Goal: Task Accomplishment & Management: Use online tool/utility

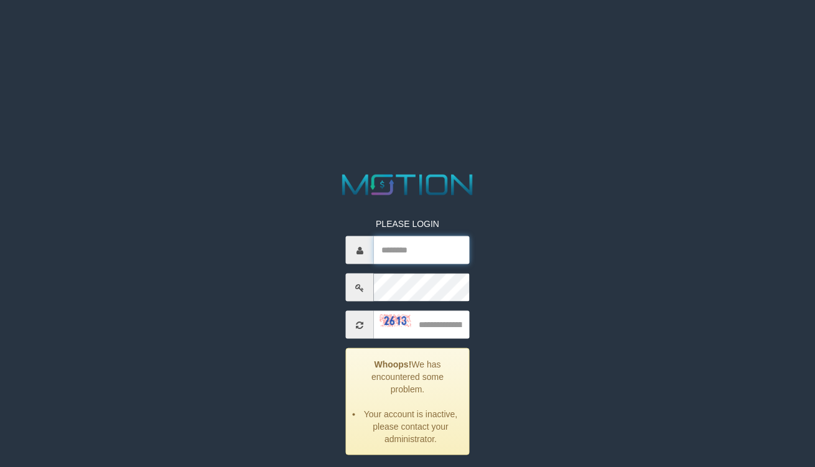
type input "**********"
click at [436, 325] on input "text" at bounding box center [421, 325] width 95 height 28
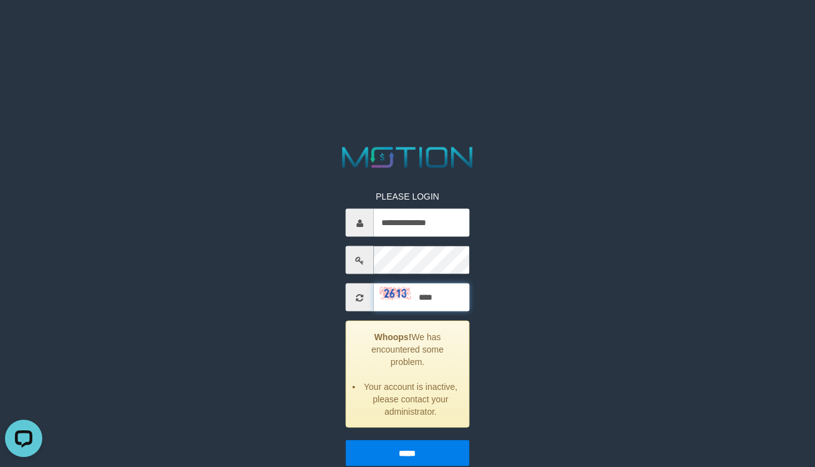
scroll to position [45, 0]
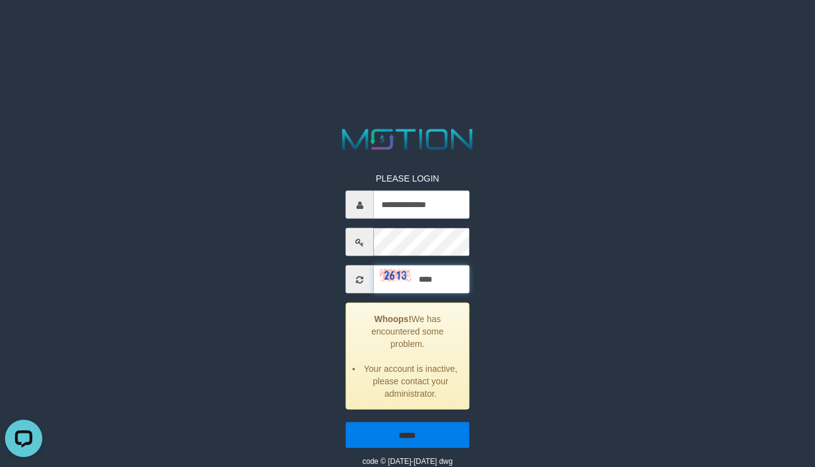
type input "****"
click at [429, 434] on input "*****" at bounding box center [407, 436] width 123 height 26
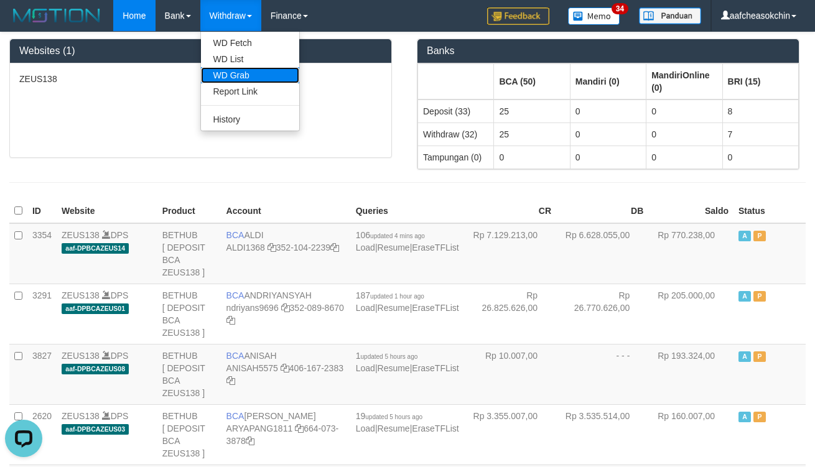
click at [238, 72] on link "WD Grab" at bounding box center [250, 75] width 98 height 16
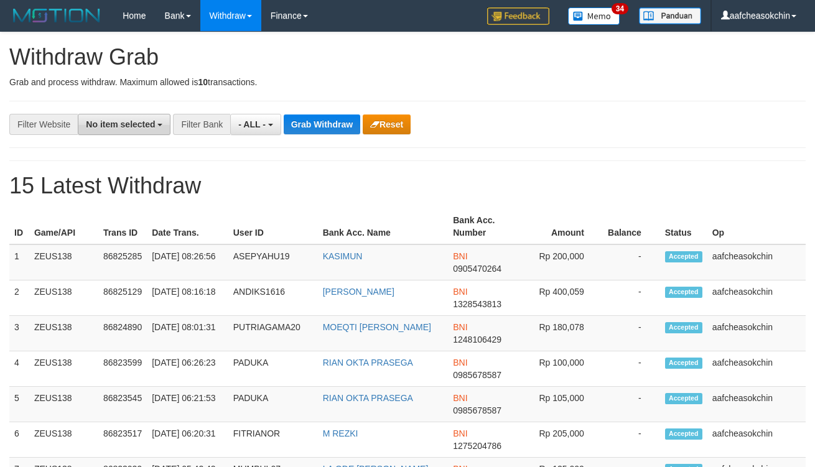
click at [151, 127] on span "No item selected" at bounding box center [120, 125] width 69 height 10
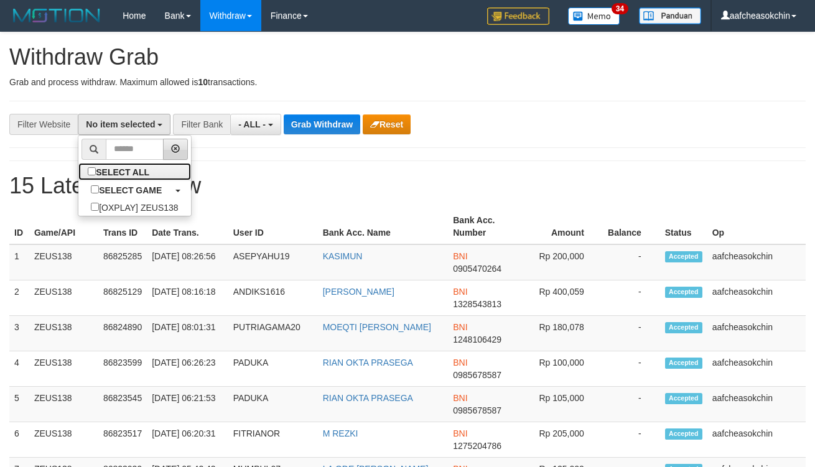
drag, startPoint x: 147, startPoint y: 177, endPoint x: 171, endPoint y: 154, distance: 32.6
click at [147, 175] on label "SELECT ALL" at bounding box center [119, 171] width 83 height 17
select select "***"
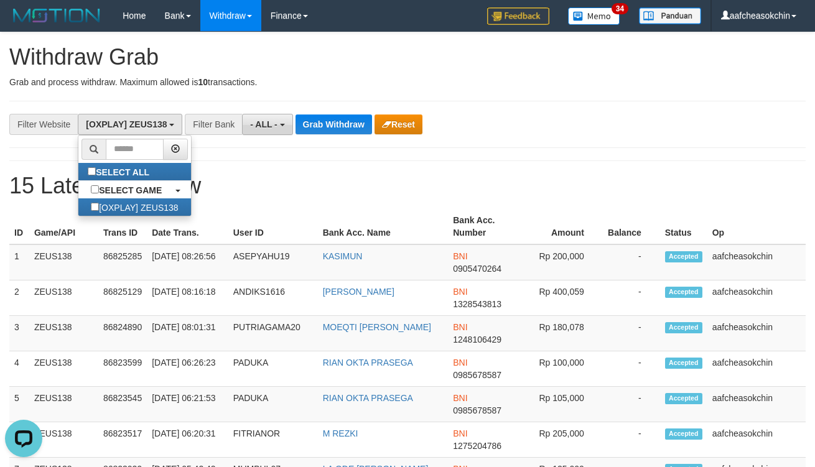
click at [251, 129] on button "- ALL -" at bounding box center [267, 124] width 50 height 21
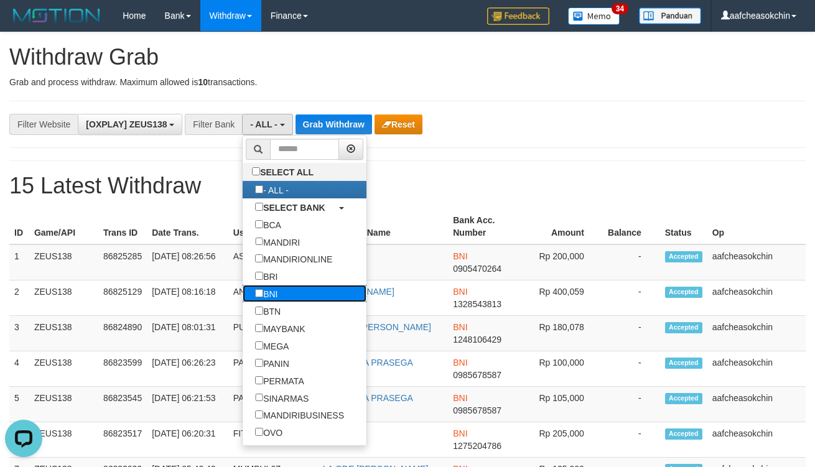
click at [281, 300] on label "BNI" at bounding box center [266, 293] width 47 height 17
select select "***"
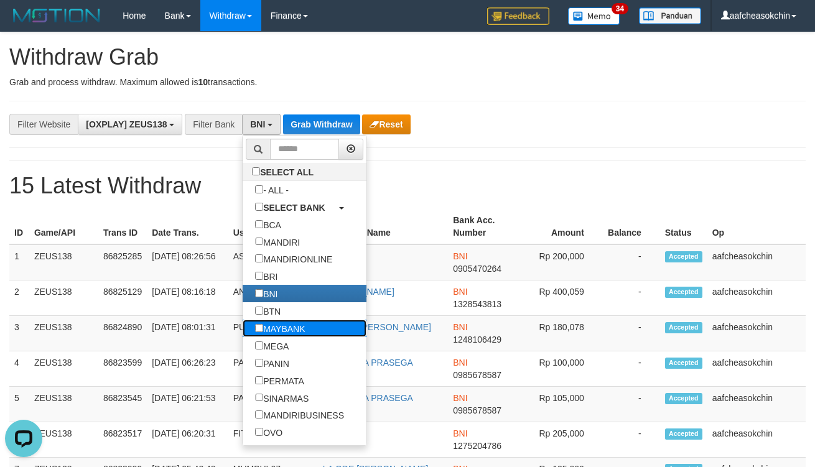
click at [279, 337] on label "MAYBANK" at bounding box center [280, 328] width 75 height 17
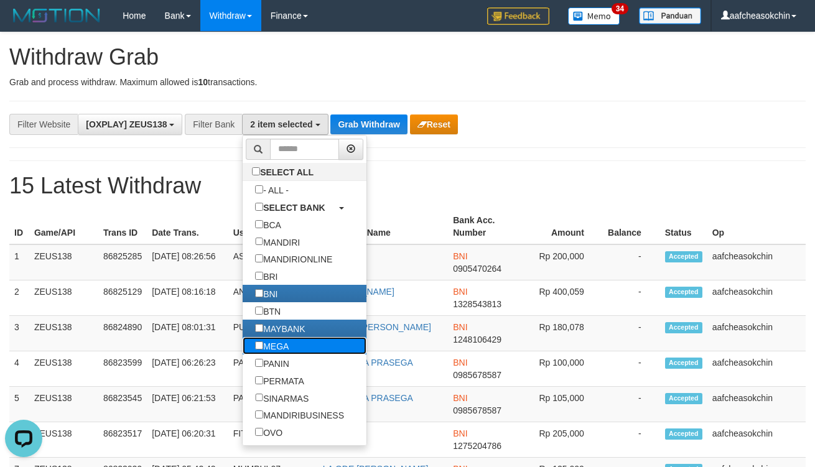
click at [283, 355] on label "MEGA" at bounding box center [272, 345] width 59 height 17
click at [281, 372] on label "PANIN" at bounding box center [272, 363] width 59 height 17
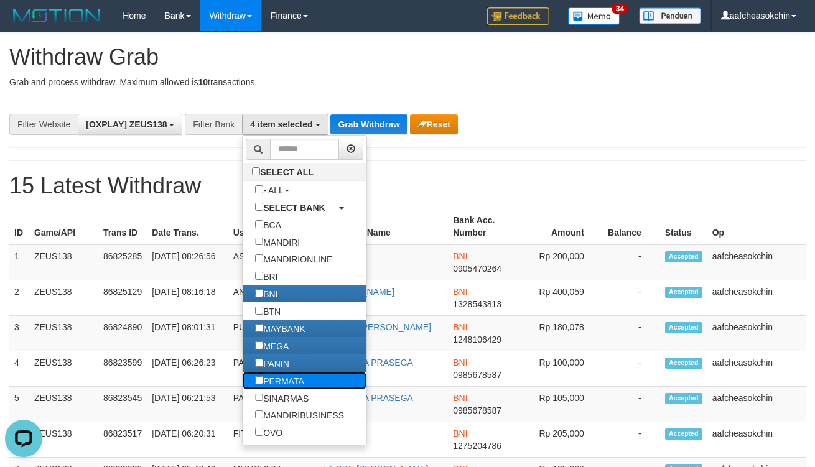
click at [284, 390] on label "PERMATA" at bounding box center [280, 380] width 74 height 17
click at [289, 407] on label "SINARMAS" at bounding box center [282, 398] width 78 height 17
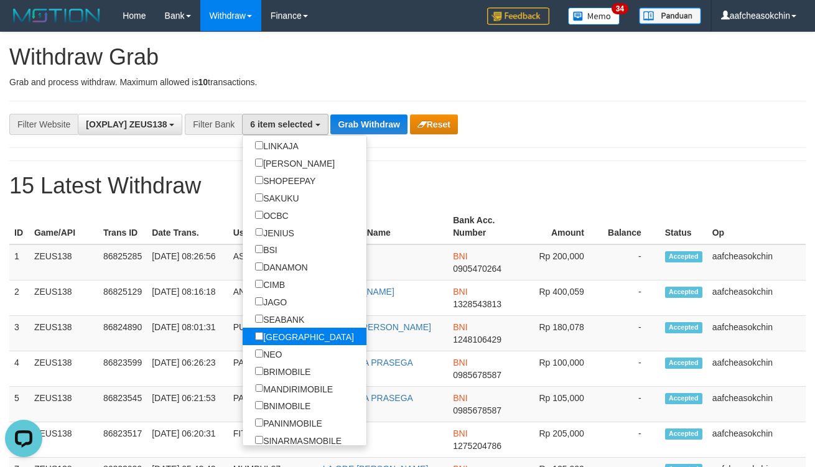
scroll to position [322, 0]
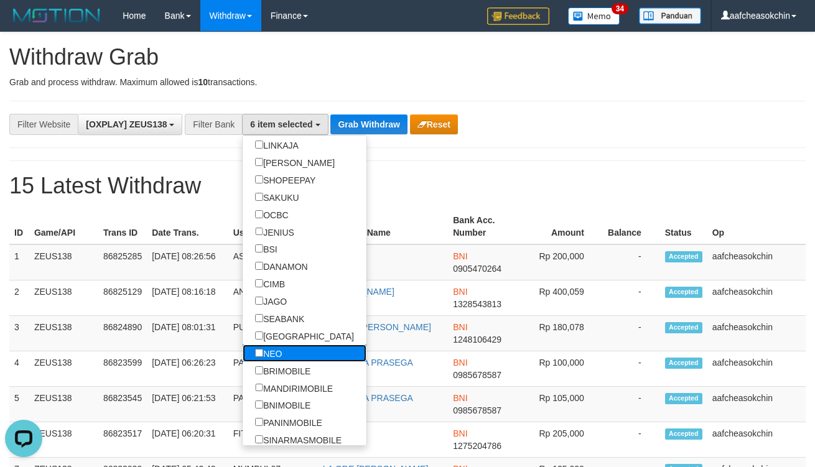
click at [281, 362] on label "NEO" at bounding box center [269, 353] width 52 height 17
click at [265, 327] on label "SEABANK" at bounding box center [280, 318] width 74 height 17
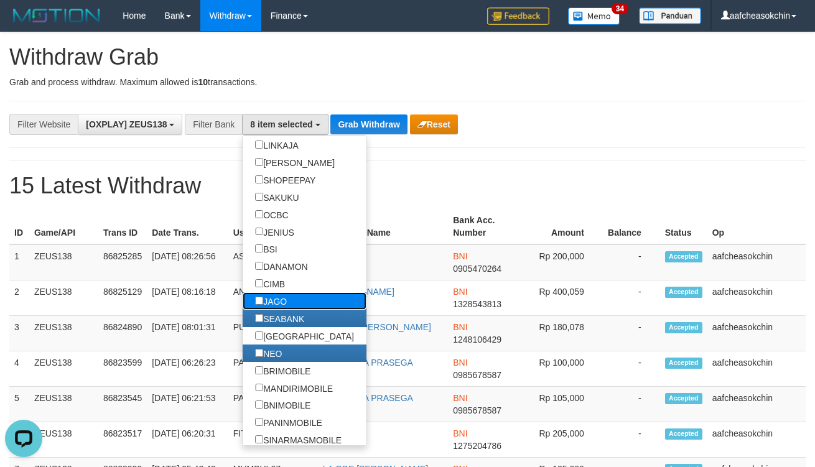
click at [264, 310] on label "JAGO" at bounding box center [271, 301] width 57 height 17
click at [264, 293] on label "CIMB" at bounding box center [270, 283] width 55 height 17
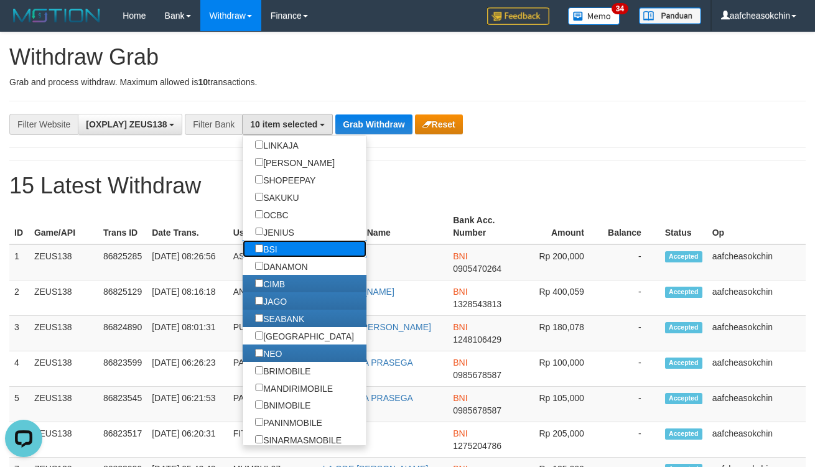
click at [269, 258] on label "BSI" at bounding box center [266, 248] width 47 height 17
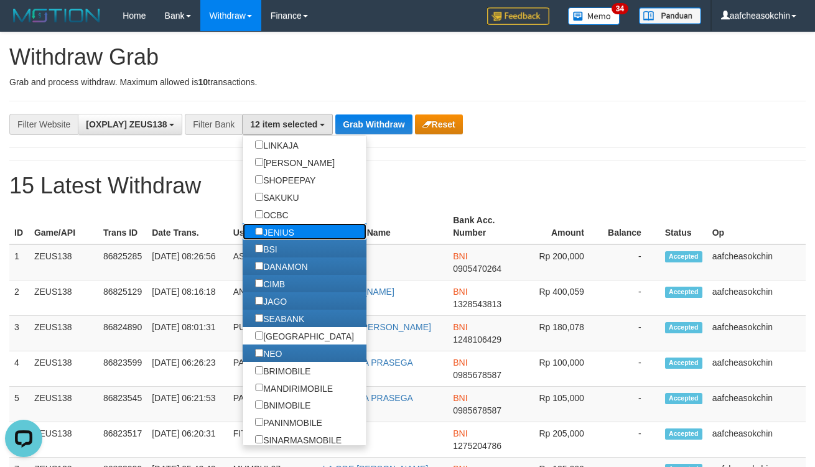
click at [272, 241] on label "JENIUS" at bounding box center [275, 231] width 64 height 17
click at [272, 223] on label "OCBC" at bounding box center [272, 214] width 58 height 17
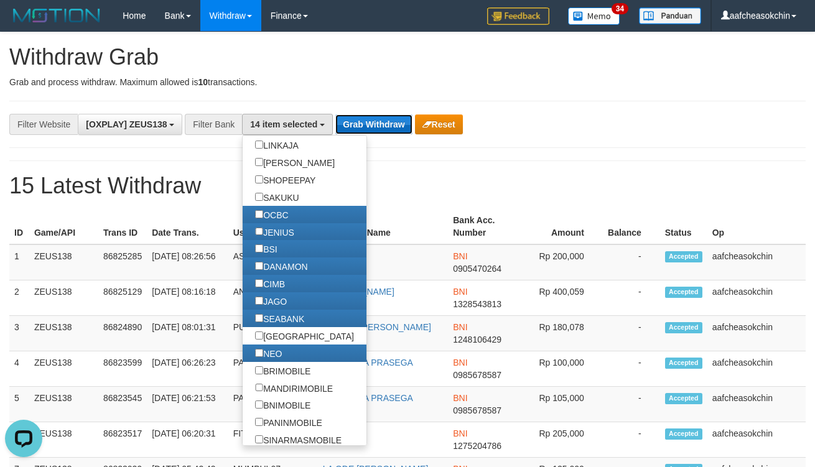
click at [381, 125] on button "Grab Withdraw" at bounding box center [373, 125] width 77 height 20
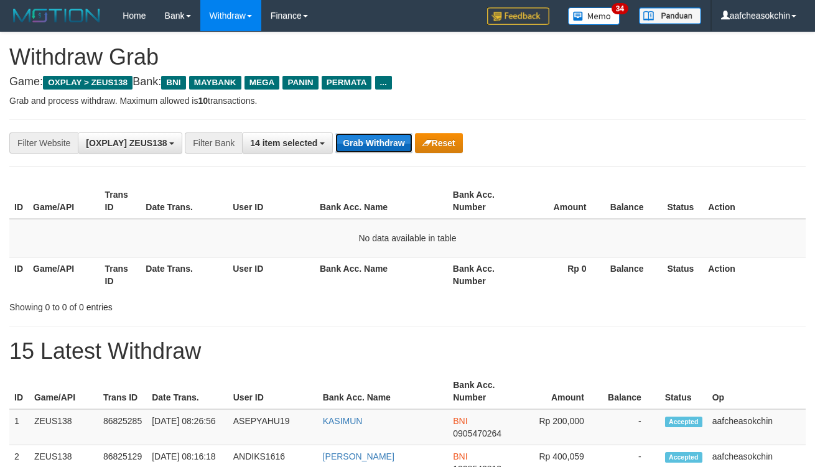
click at [384, 142] on button "Grab Withdraw" at bounding box center [373, 143] width 77 height 20
click at [383, 142] on button "Grab Withdraw" at bounding box center [373, 143] width 77 height 20
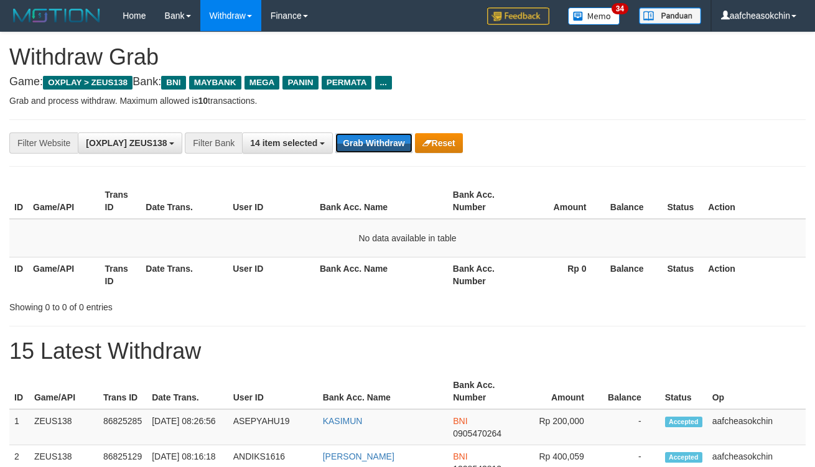
click at [383, 142] on button "Grab Withdraw" at bounding box center [373, 143] width 77 height 20
drag, startPoint x: 0, startPoint y: 0, endPoint x: 383, endPoint y: 141, distance: 408.0
click at [383, 141] on button "Grab Withdraw" at bounding box center [373, 143] width 77 height 20
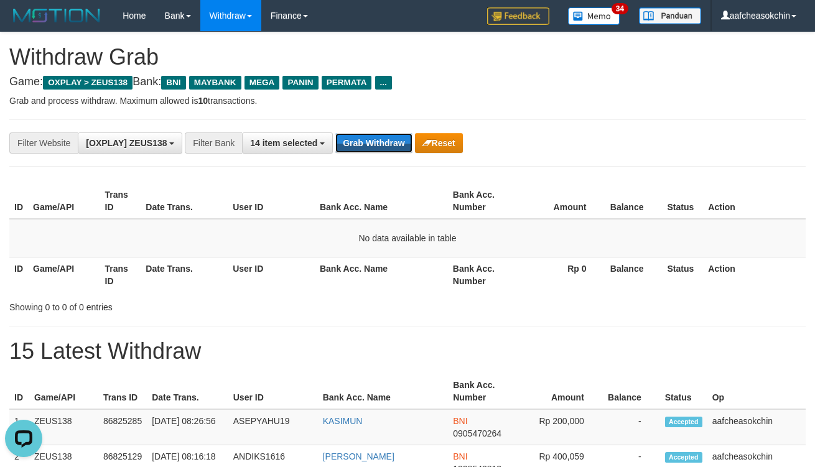
click at [382, 141] on button "Grab Withdraw" at bounding box center [373, 143] width 77 height 20
click at [364, 134] on button "Grab Withdraw" at bounding box center [373, 143] width 77 height 20
click at [366, 139] on button "Grab Withdraw" at bounding box center [373, 143] width 77 height 20
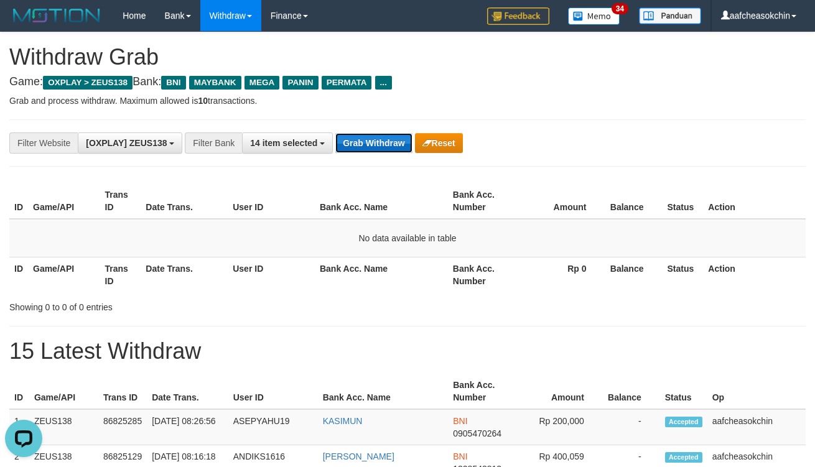
click at [366, 138] on button "Grab Withdraw" at bounding box center [373, 143] width 77 height 20
drag, startPoint x: 345, startPoint y: 127, endPoint x: 367, endPoint y: 135, distance: 23.8
click at [346, 128] on div "**********" at bounding box center [407, 143] width 797 height 47
click at [366, 143] on button "Grab Withdraw" at bounding box center [373, 143] width 77 height 20
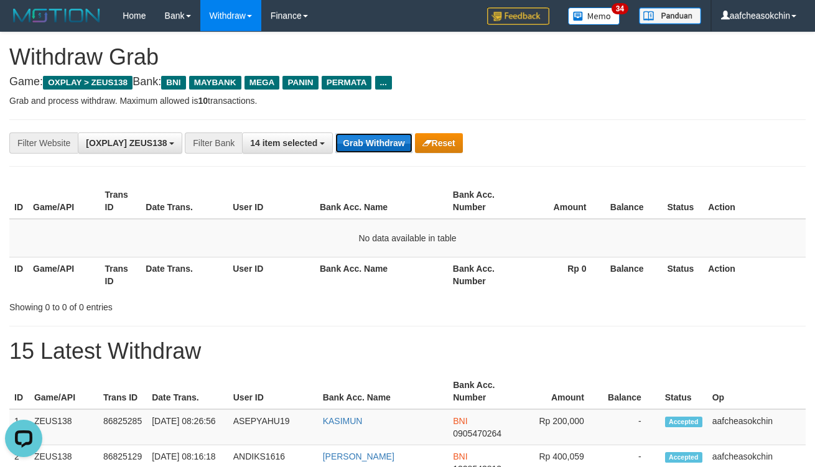
click at [366, 143] on button "Grab Withdraw" at bounding box center [373, 143] width 77 height 20
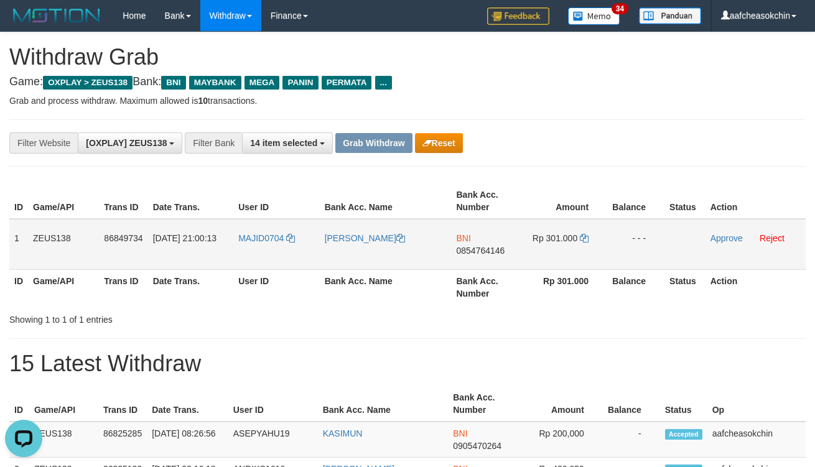
click at [261, 252] on td "MAJID0704" at bounding box center [276, 244] width 86 height 51
copy link "MAJID0704"
click at [261, 252] on td "MAJID0704" at bounding box center [276, 244] width 86 height 51
click at [683, 65] on h1 "Withdraw Grab" at bounding box center [407, 57] width 797 height 25
click at [757, 95] on p "Grab and process withdraw. Maximum allowed is 10 transactions." at bounding box center [407, 101] width 797 height 12
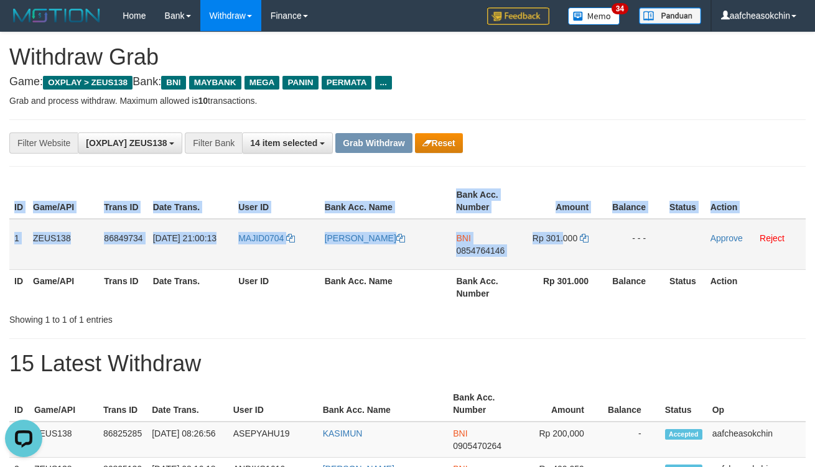
drag, startPoint x: 7, startPoint y: 233, endPoint x: 558, endPoint y: 262, distance: 551.6
click at [563, 262] on div "ID Game/API Trans ID Date Trans. User ID Bank Acc. Name Bank Acc. Number Amount…" at bounding box center [407, 244] width 815 height 129
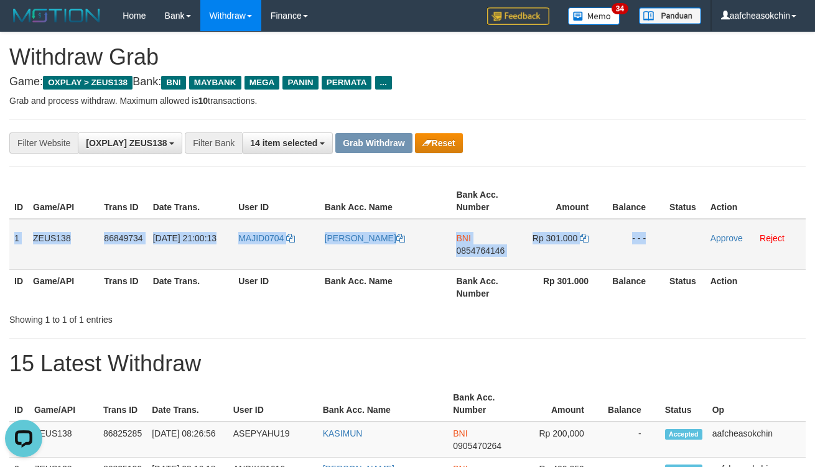
drag, startPoint x: 11, startPoint y: 237, endPoint x: 695, endPoint y: 246, distance: 683.5
click at [693, 247] on tr "1 ZEUS138 86849734 31/08/2025 21:00:13 MAJID0704 AKIAS MAJID BNI 0854764146 Rp …" at bounding box center [407, 244] width 797 height 51
copy tr "1 ZEUS138 86849734 31/08/2025 21:00:13 MAJID0704 AKIAS MAJID BNI 0854764146 Rp …"
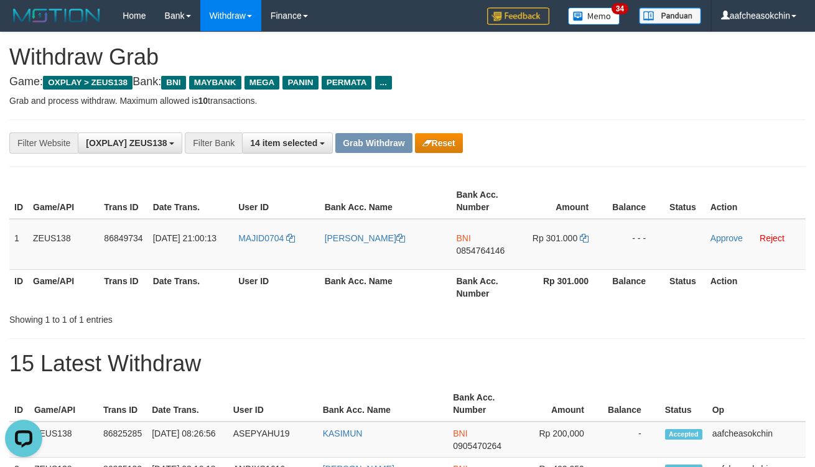
click at [368, 284] on th "Bank Acc. Name" at bounding box center [386, 286] width 132 height 35
click at [98, 281] on th "Game/API" at bounding box center [63, 286] width 71 height 35
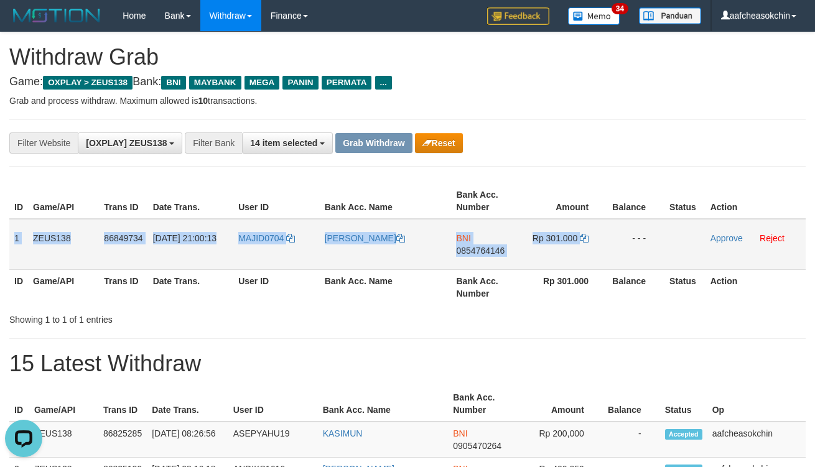
drag, startPoint x: 14, startPoint y: 235, endPoint x: 606, endPoint y: 235, distance: 591.3
click at [605, 253] on tr "1 ZEUS138 86849734 31/08/2025 21:00:13 MAJID0704 AKIAS MAJID BNI 0854764146 Rp …" at bounding box center [407, 244] width 797 height 51
click at [678, 62] on h1 "Withdraw Grab" at bounding box center [407, 57] width 797 height 25
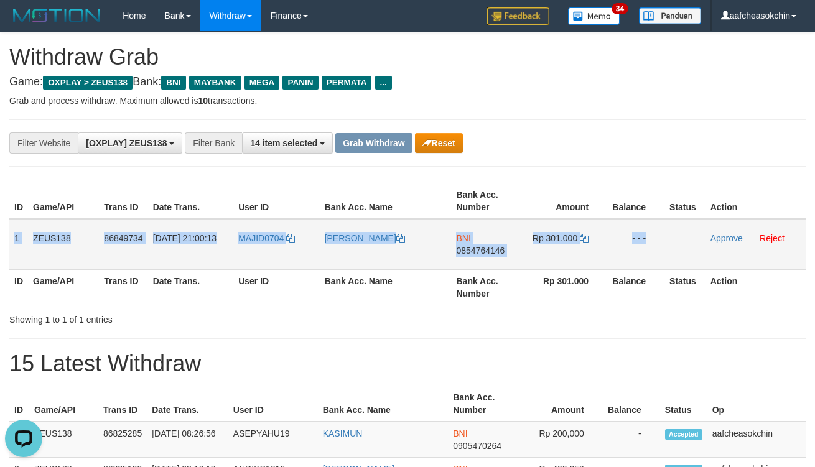
drag, startPoint x: 14, startPoint y: 237, endPoint x: 693, endPoint y: 260, distance: 678.8
click at [693, 260] on tr "1 ZEUS138 86849734 31/08/2025 21:00:13 MAJID0704 AKIAS MAJID BNI 0854764146 Rp …" at bounding box center [407, 244] width 797 height 51
copy tr "1 ZEUS138 86849734 31/08/2025 21:00:13 MAJID0704 AKIAS MAJID BNI 0854764146 Rp …"
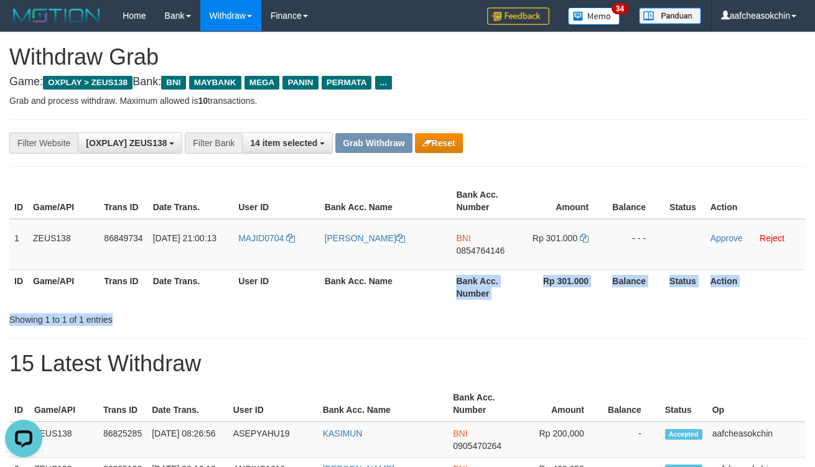
drag, startPoint x: 445, startPoint y: 309, endPoint x: 458, endPoint y: 295, distance: 18.9
click at [446, 301] on div "ID Game/API Trans ID Date Trans. User ID Bank Acc. Name Bank Acc. Number Amount…" at bounding box center [407, 252] width 797 height 147
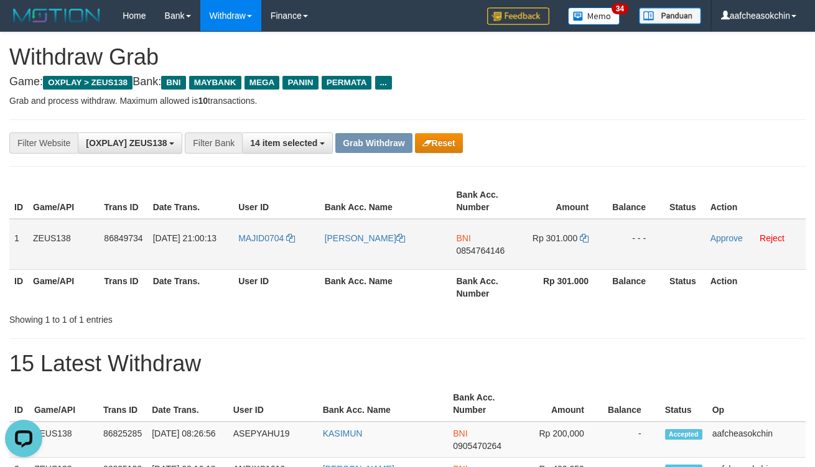
click at [469, 250] on span "0854764146" at bounding box center [480, 251] width 49 height 10
click at [556, 235] on span "Rp 301.000" at bounding box center [555, 238] width 45 height 10
copy td "301.000"
click at [719, 237] on link "Approve" at bounding box center [727, 238] width 32 height 10
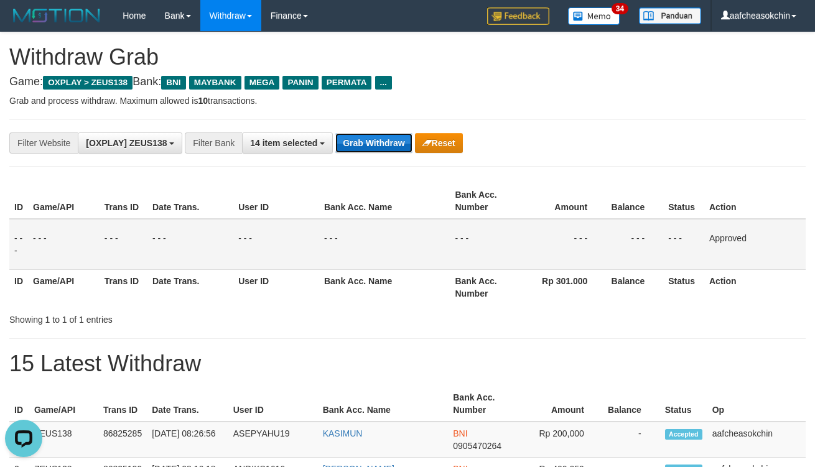
click at [395, 133] on button "Grab Withdraw" at bounding box center [373, 143] width 77 height 20
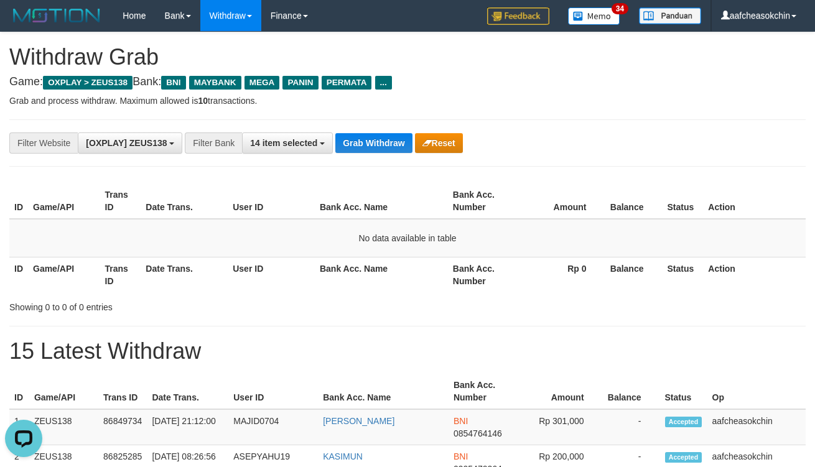
click at [375, 133] on button "Grab Withdraw" at bounding box center [373, 143] width 77 height 20
click at [375, 150] on button "Grab Withdraw" at bounding box center [373, 143] width 77 height 20
click at [375, 145] on button "Grab Withdraw" at bounding box center [373, 143] width 77 height 20
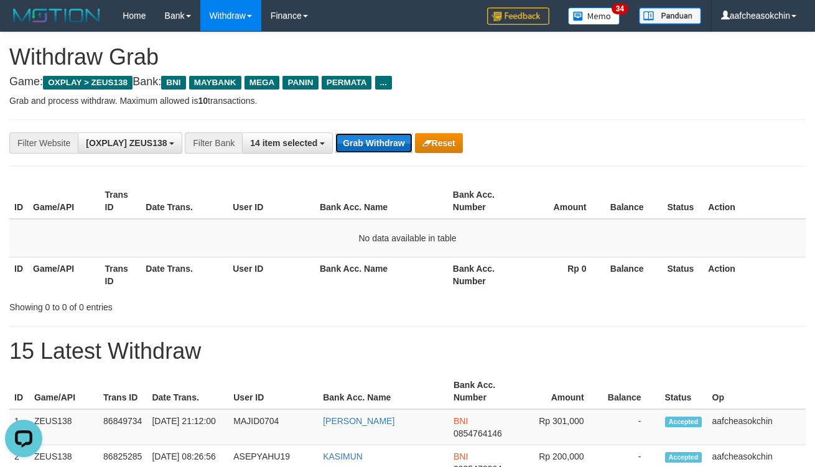
click at [375, 145] on button "Grab Withdraw" at bounding box center [373, 143] width 77 height 20
click at [388, 146] on button "Grab Withdraw" at bounding box center [373, 143] width 77 height 20
click at [387, 146] on button "Grab Withdraw" at bounding box center [373, 143] width 77 height 20
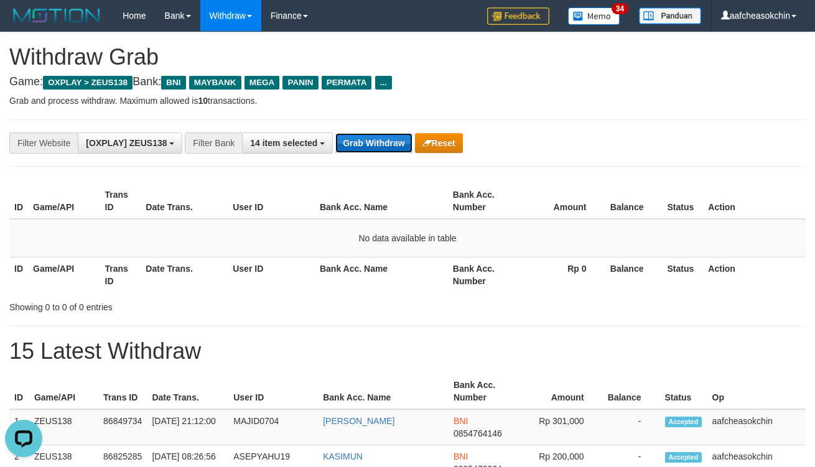
click at [387, 146] on button "Grab Withdraw" at bounding box center [373, 143] width 77 height 20
click at [372, 138] on button "Grab Withdraw" at bounding box center [373, 143] width 77 height 20
click at [359, 184] on th "Bank Acc. Name" at bounding box center [381, 201] width 133 height 35
click at [388, 139] on button "Grab Withdraw" at bounding box center [373, 143] width 77 height 20
click at [388, 137] on button "Grab Withdraw" at bounding box center [373, 143] width 77 height 20
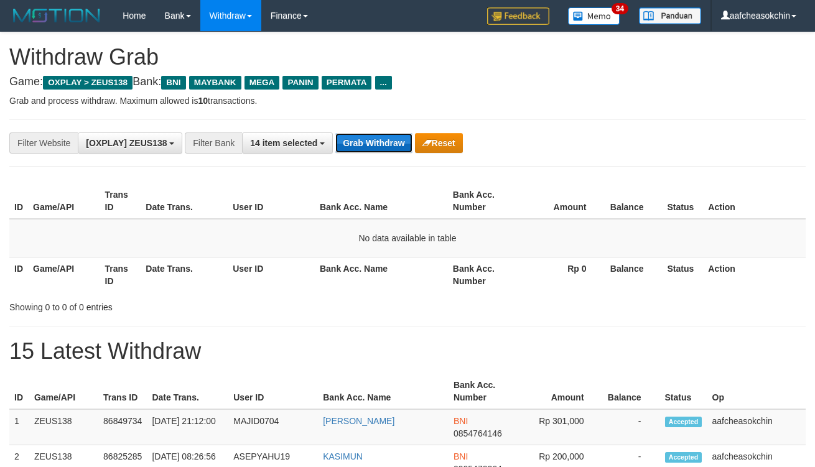
click at [388, 137] on button "Grab Withdraw" at bounding box center [373, 143] width 77 height 20
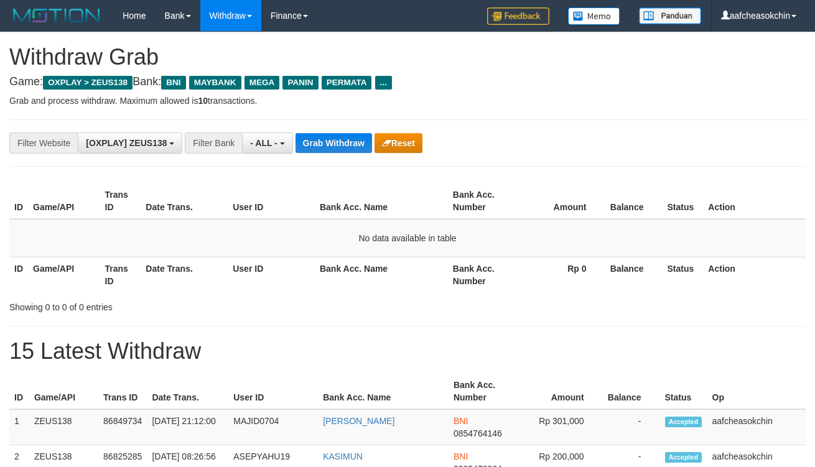
select select "***"
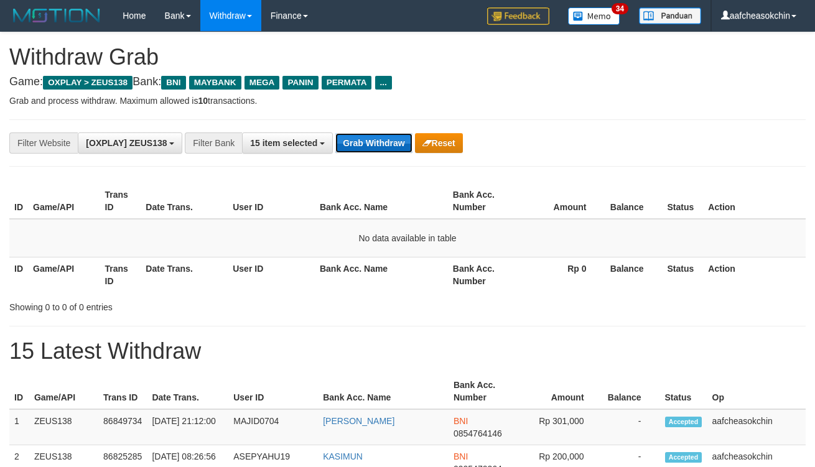
click at [359, 141] on button "Grab Withdraw" at bounding box center [373, 143] width 77 height 20
click at [388, 148] on button "Grab Withdraw" at bounding box center [373, 143] width 77 height 20
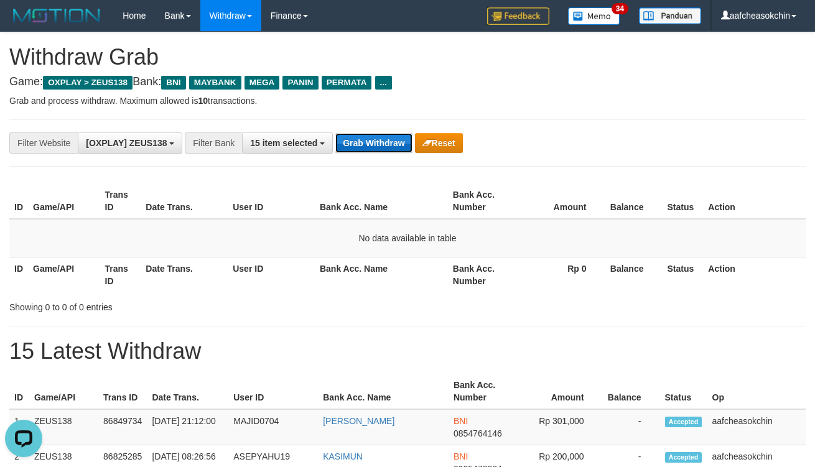
click at [388, 148] on button "Grab Withdraw" at bounding box center [373, 143] width 77 height 20
click at [388, 143] on button "Grab Withdraw" at bounding box center [373, 143] width 77 height 20
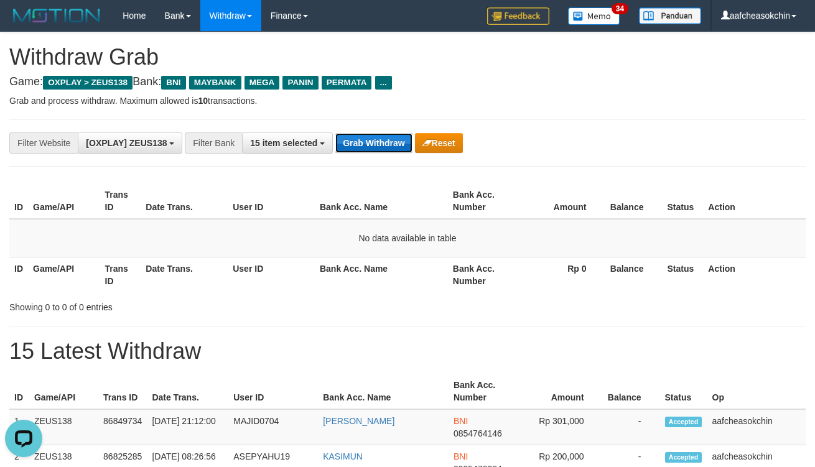
click at [393, 143] on button "Grab Withdraw" at bounding box center [373, 143] width 77 height 20
click at [411, 139] on div "Grab Withdraw Reset" at bounding box center [398, 143] width 127 height 20
click at [357, 140] on button "Grab Withdraw" at bounding box center [373, 143] width 77 height 20
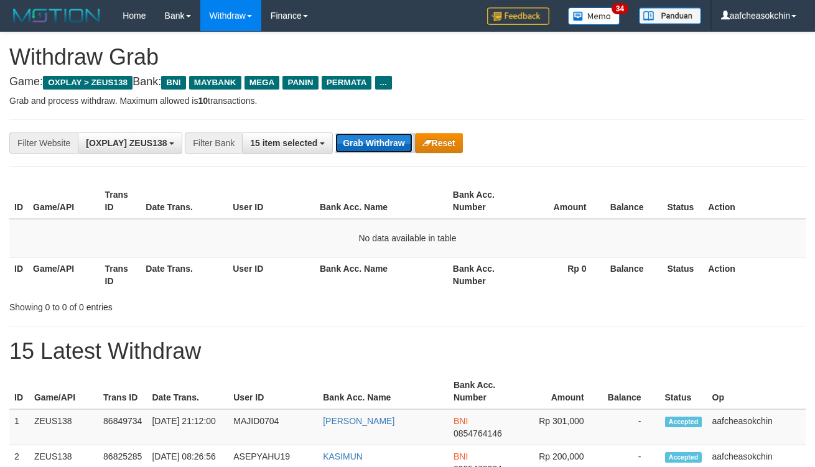
click at [357, 140] on button "Grab Withdraw" at bounding box center [373, 143] width 77 height 20
click at [357, 139] on button "Grab Withdraw" at bounding box center [373, 143] width 77 height 20
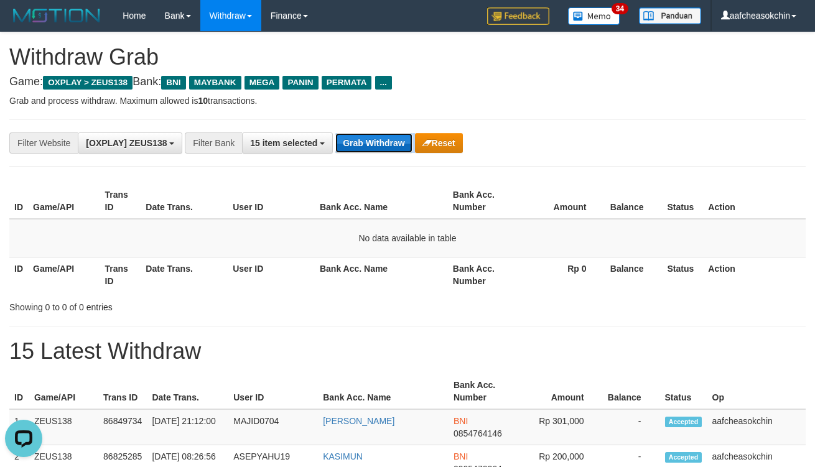
click at [357, 139] on button "Grab Withdraw" at bounding box center [373, 143] width 77 height 20
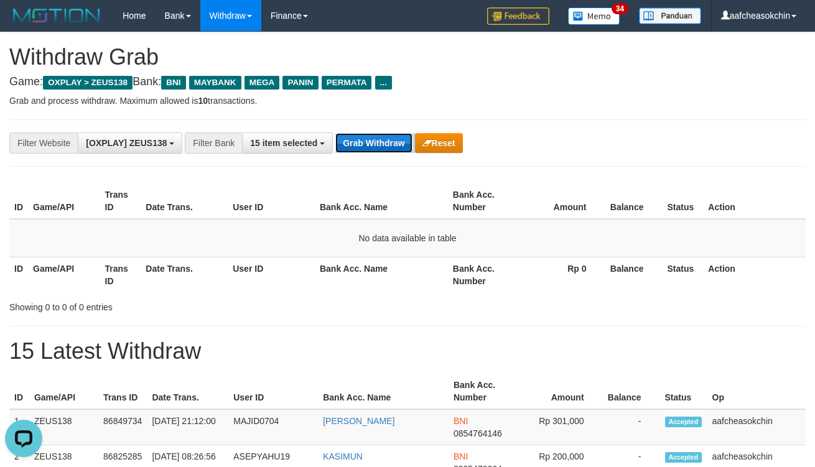
click at [357, 139] on button "Grab Withdraw" at bounding box center [373, 143] width 77 height 20
click at [358, 138] on button "Grab Withdraw" at bounding box center [373, 143] width 77 height 20
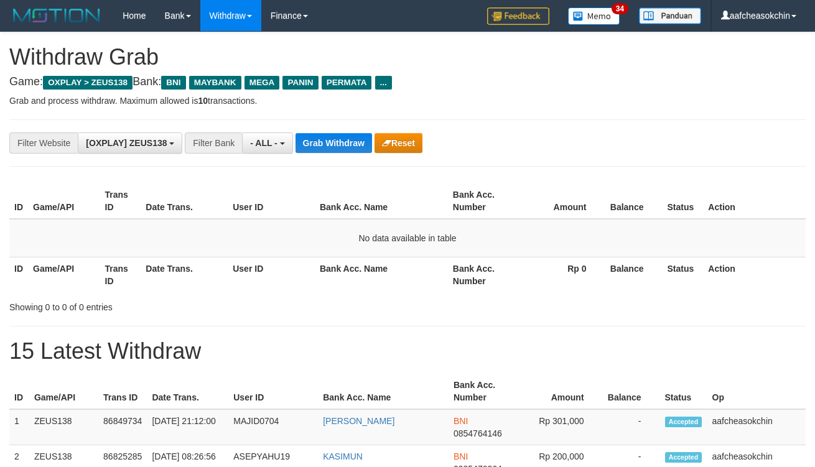
select select "***"
click at [359, 137] on button "Grab Withdraw" at bounding box center [334, 143] width 77 height 20
click at [376, 128] on div "**********" at bounding box center [407, 143] width 797 height 47
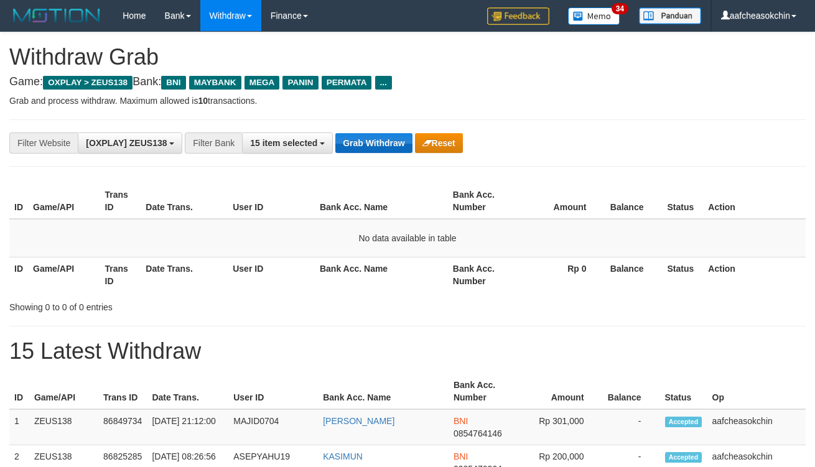
drag, startPoint x: 378, startPoint y: 153, endPoint x: 378, endPoint y: 146, distance: 6.8
click at [378, 152] on div "**********" at bounding box center [340, 143] width 680 height 21
click at [378, 146] on button "Grab Withdraw" at bounding box center [373, 143] width 77 height 20
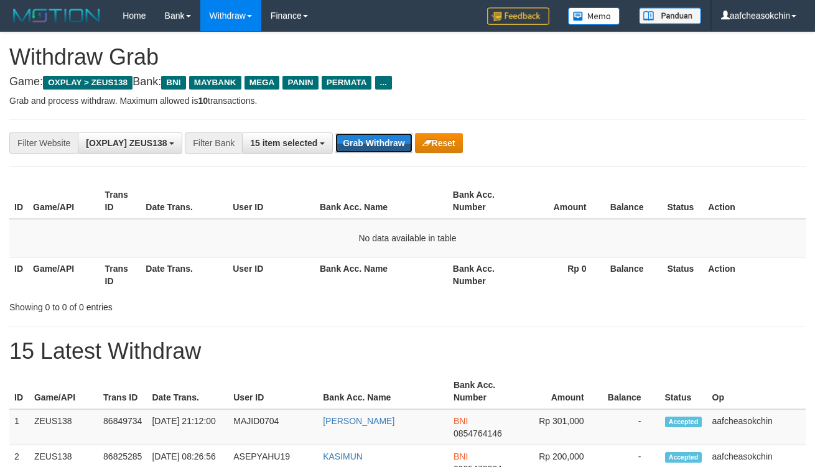
click at [378, 146] on button "Grab Withdraw" at bounding box center [373, 143] width 77 height 20
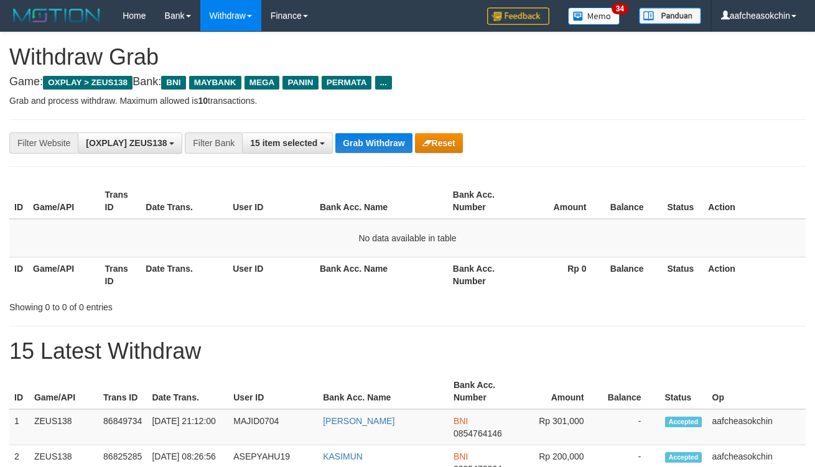
click at [378, 146] on button "Grab Withdraw" at bounding box center [373, 143] width 77 height 20
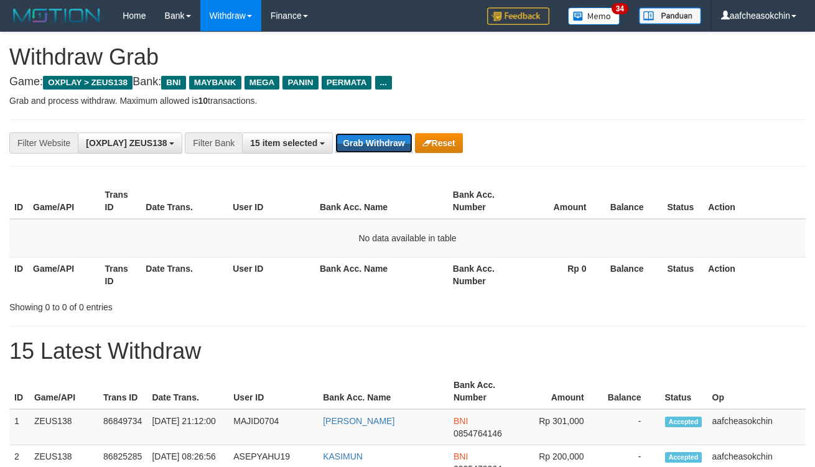
click at [378, 146] on button "Grab Withdraw" at bounding box center [373, 143] width 77 height 20
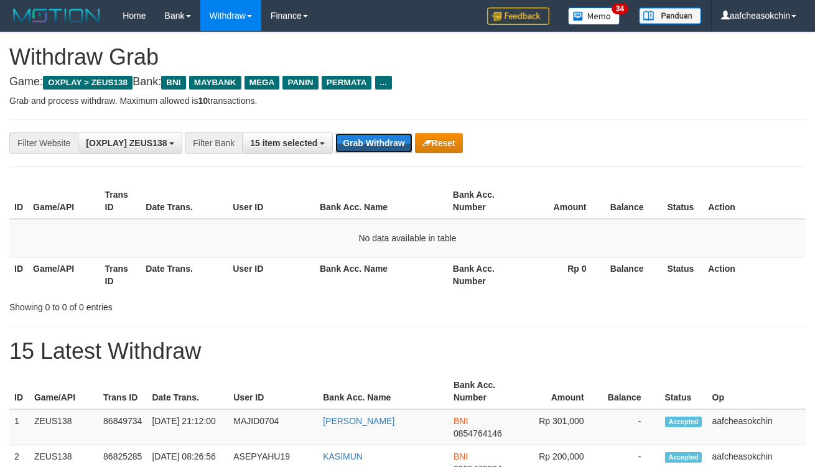
click at [378, 146] on button "Grab Withdraw" at bounding box center [373, 143] width 77 height 20
click at [376, 138] on button "Grab Withdraw" at bounding box center [373, 143] width 77 height 20
click at [363, 141] on button "Grab Withdraw" at bounding box center [373, 143] width 77 height 20
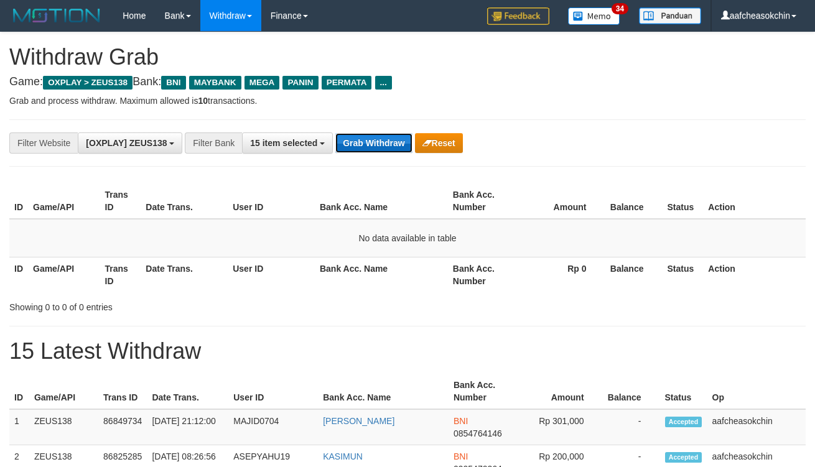
click at [364, 141] on button "Grab Withdraw" at bounding box center [373, 143] width 77 height 20
click at [391, 139] on button "Grab Withdraw" at bounding box center [373, 143] width 77 height 20
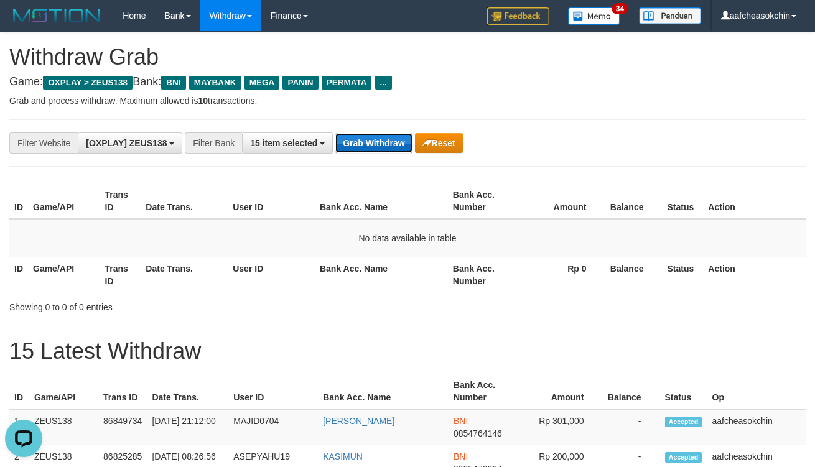
click at [391, 138] on button "Grab Withdraw" at bounding box center [373, 143] width 77 height 20
click at [366, 143] on button "Grab Withdraw" at bounding box center [373, 143] width 77 height 20
click at [383, 144] on button "Grab Withdraw" at bounding box center [373, 143] width 77 height 20
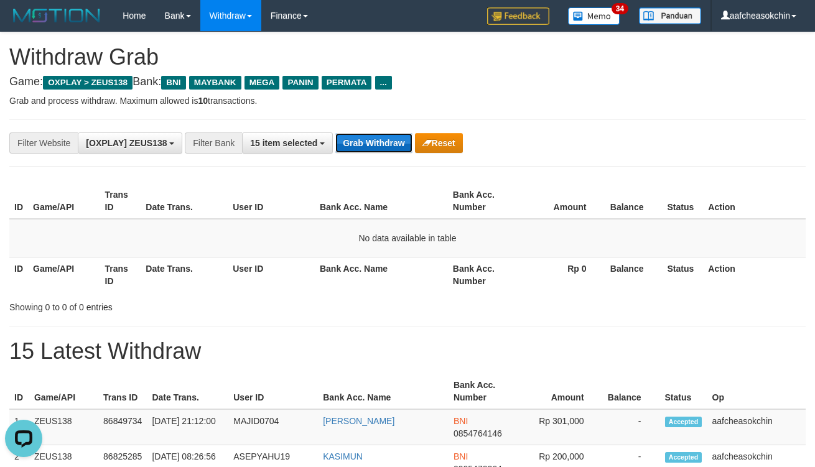
click at [383, 144] on button "Grab Withdraw" at bounding box center [373, 143] width 77 height 20
click at [387, 138] on button "Grab Withdraw" at bounding box center [373, 143] width 77 height 20
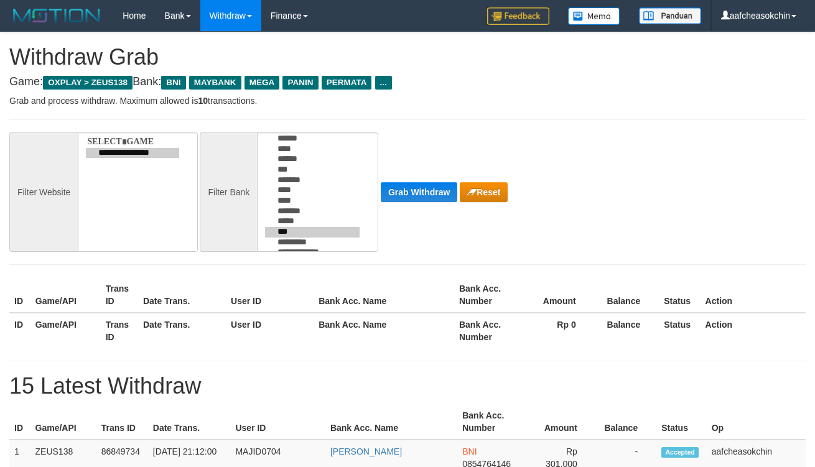
click at [419, 177] on div "**********" at bounding box center [340, 193] width 680 height 120
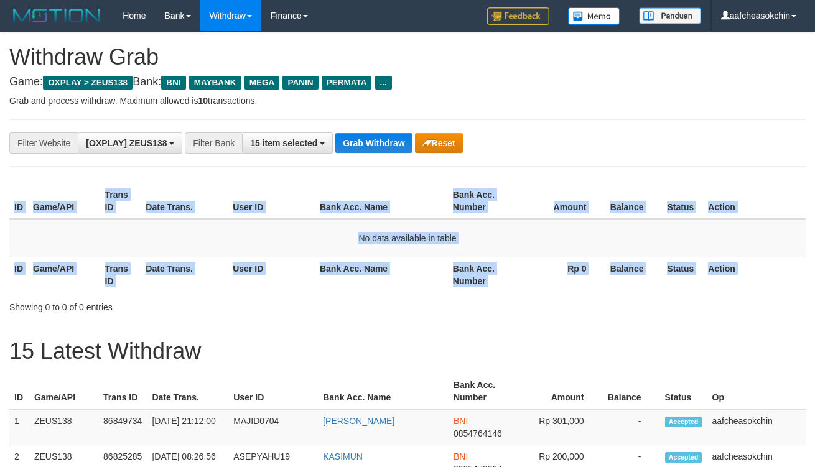
click at [419, 180] on div "ID Game/API Trans ID Date Trans. User ID Bank Acc. Name Bank Acc. Number Amount…" at bounding box center [407, 238] width 815 height 116
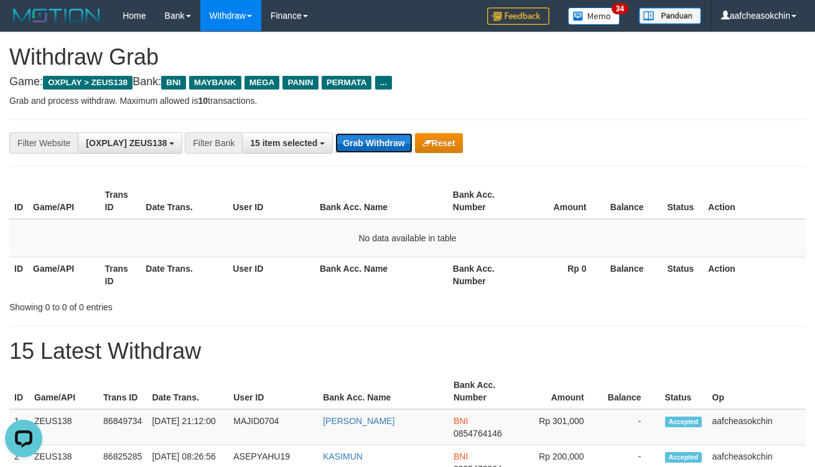
click at [346, 138] on button "Grab Withdraw" at bounding box center [373, 143] width 77 height 20
click at [347, 138] on button "Grab Withdraw" at bounding box center [373, 143] width 77 height 20
click at [349, 139] on button "Grab Withdraw" at bounding box center [373, 143] width 77 height 20
click at [345, 144] on button "Grab Withdraw" at bounding box center [373, 143] width 77 height 20
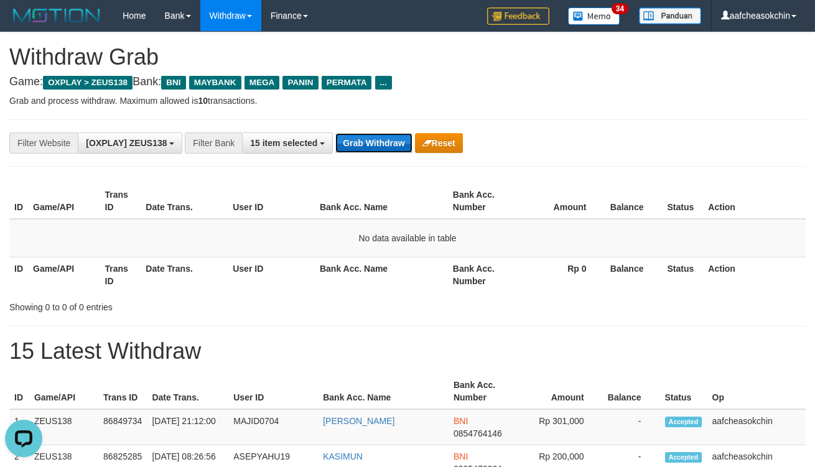
click at [345, 144] on button "Grab Withdraw" at bounding box center [373, 143] width 77 height 20
click at [352, 125] on div "**********" at bounding box center [407, 143] width 797 height 47
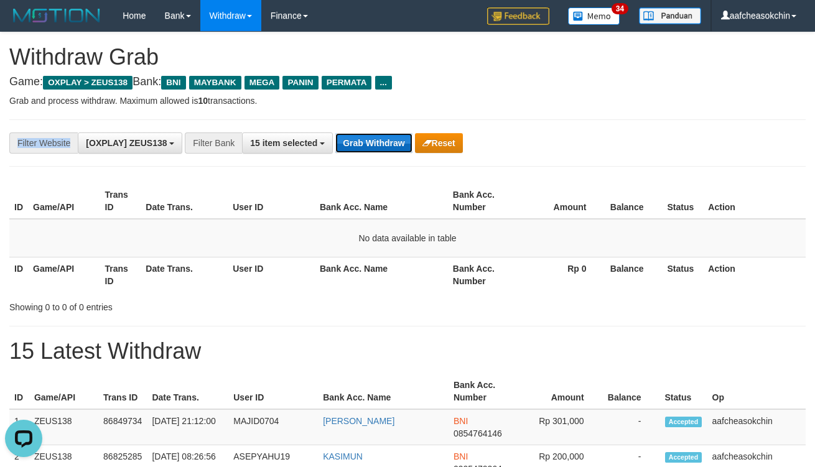
click at [383, 134] on button "Grab Withdraw" at bounding box center [373, 143] width 77 height 20
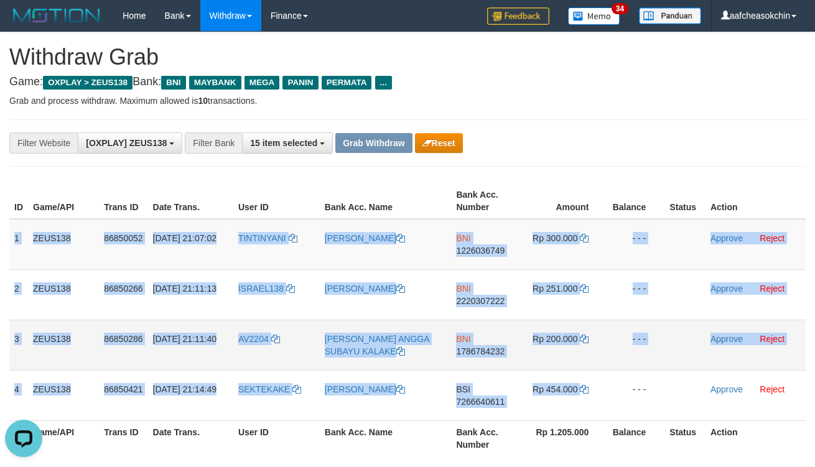
drag, startPoint x: 9, startPoint y: 232, endPoint x: 583, endPoint y: 364, distance: 589.0
click at [585, 365] on tbody "1 ZEUS138 86850052 [DATE] 21:07:02 TINTINYANI TINTIN YANI BNI 1226036749 Rp 300…" at bounding box center [407, 320] width 797 height 202
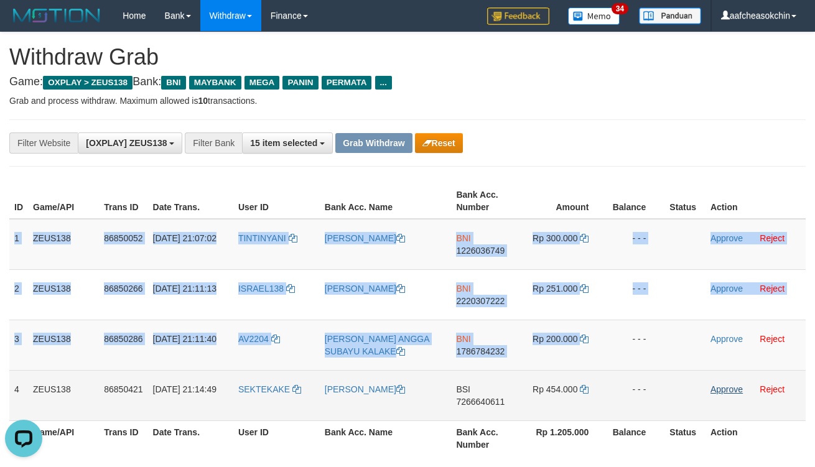
copy tbody "1 ZEUS138 86850052 [DATE] 21:07:02 TINTINYANI TINTIN YANI BNI 1226036749 Rp 300…"
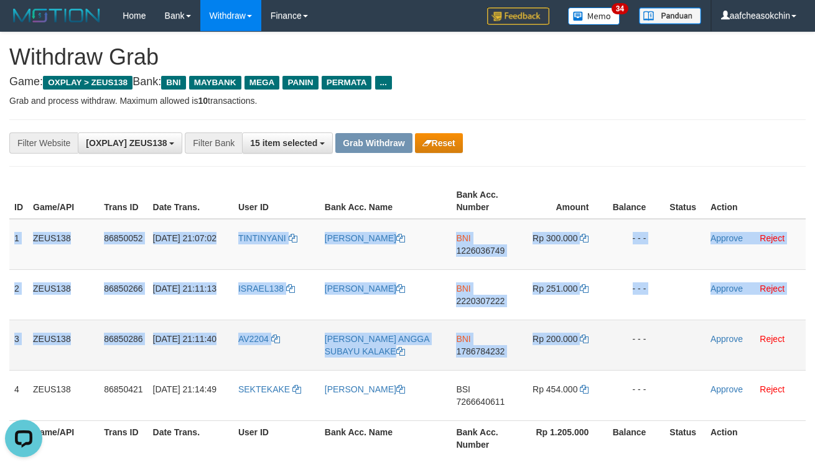
click at [452, 364] on td "BNI 1786784232" at bounding box center [487, 345] width 72 height 50
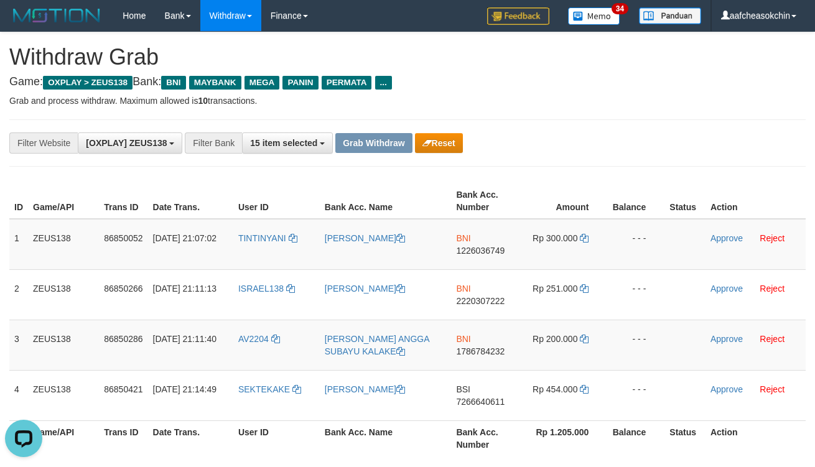
click at [601, 150] on div "**********" at bounding box center [340, 143] width 680 height 21
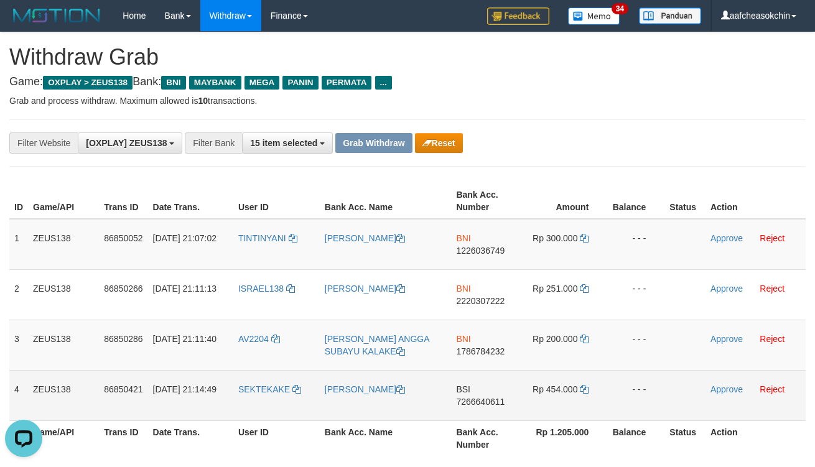
drag, startPoint x: 12, startPoint y: 232, endPoint x: 655, endPoint y: 409, distance: 666.4
click at [655, 409] on tbody "1 ZEUS138 86850052 31/08/2025 21:07:02 TINTINYANI TINTIN YANI BNI 1226036749 Rp…" at bounding box center [407, 320] width 797 height 202
copy tbody "1 ZEUS138 86850052 31/08/2025 21:07:02 TINTINYANI TINTIN YANI BNI 1226036749 Rp…"
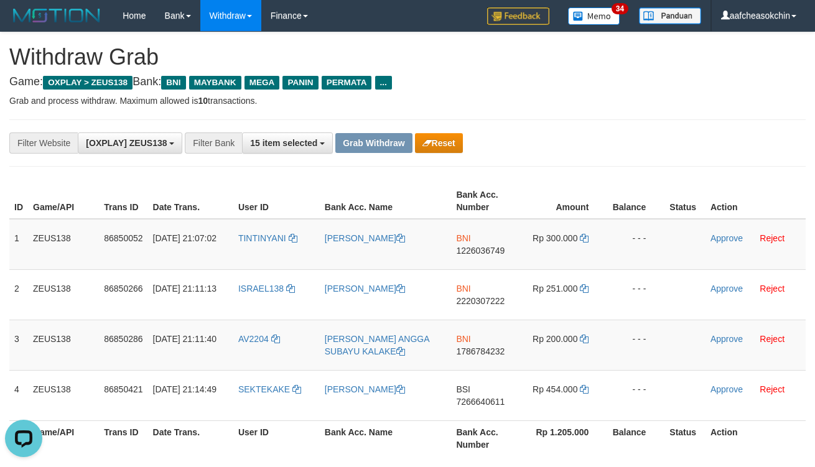
click at [620, 141] on div "**********" at bounding box center [340, 143] width 680 height 21
click at [472, 246] on span "1226036749" at bounding box center [480, 251] width 49 height 10
click at [556, 229] on td "Rp 300.000" at bounding box center [565, 244] width 85 height 51
copy td "300.000"
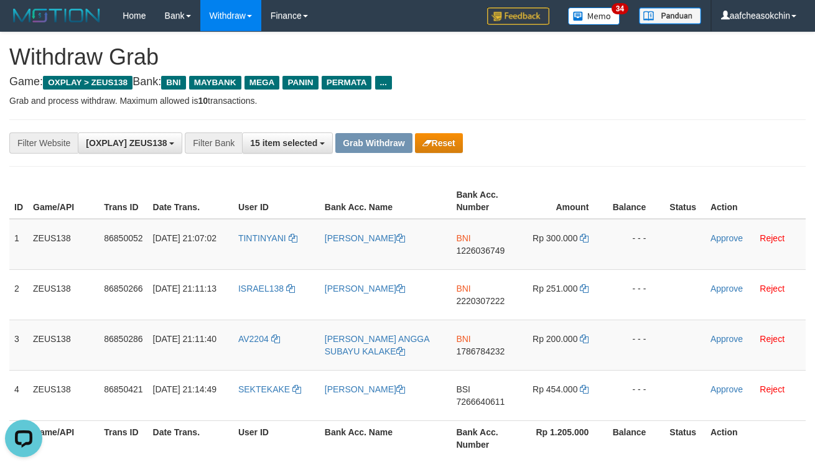
click at [509, 151] on div "**********" at bounding box center [340, 143] width 680 height 21
click at [723, 233] on link "Approve" at bounding box center [727, 238] width 32 height 10
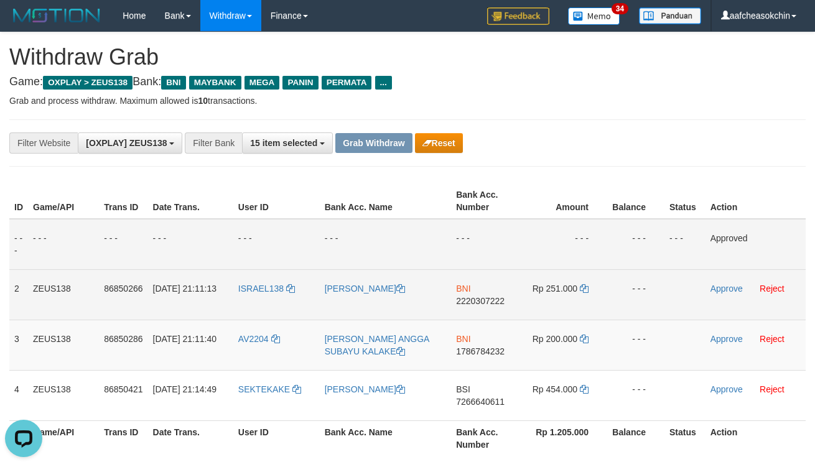
drag, startPoint x: 480, startPoint y: 293, endPoint x: 480, endPoint y: 305, distance: 11.8
click at [480, 293] on td "BNI 2220307222" at bounding box center [487, 294] width 72 height 50
click at [477, 291] on td "BNI 2220307222" at bounding box center [487, 294] width 72 height 50
click at [477, 301] on span "2220307222" at bounding box center [480, 301] width 49 height 10
click at [556, 284] on span "Rp 251.000" at bounding box center [555, 289] width 45 height 10
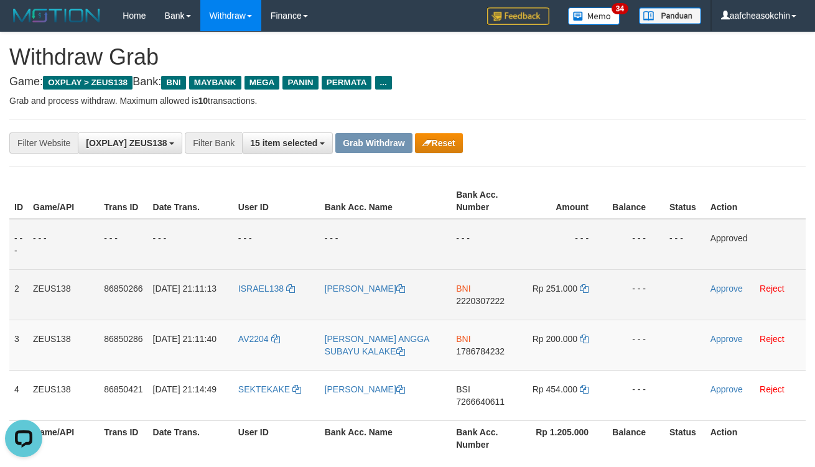
click at [556, 284] on span "Rp 251.000" at bounding box center [555, 289] width 45 height 10
copy td "251.000"
click at [556, 284] on span "Rp 251.000" at bounding box center [555, 289] width 45 height 10
drag, startPoint x: 723, startPoint y: 289, endPoint x: 744, endPoint y: 289, distance: 21.2
click at [723, 289] on link "Approve" at bounding box center [727, 289] width 32 height 10
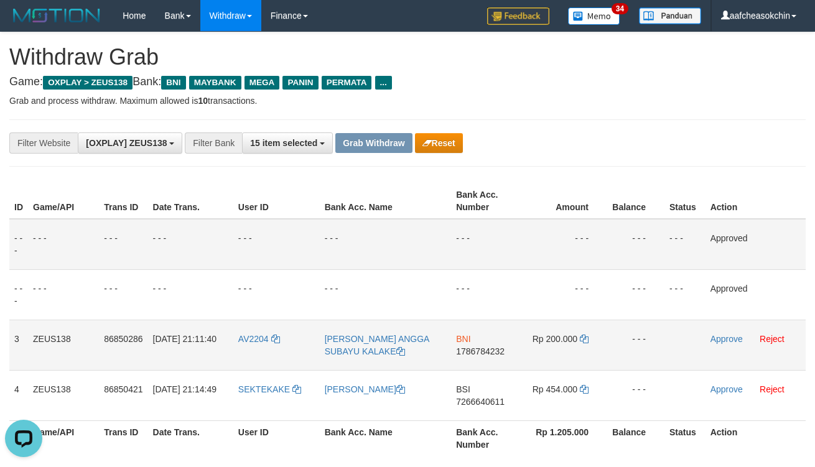
click at [484, 352] on span "1786784232" at bounding box center [480, 352] width 49 height 10
click at [561, 337] on span "Rp 200.000" at bounding box center [555, 339] width 45 height 10
copy td "200.000"
click at [561, 337] on span "Rp 200.000" at bounding box center [555, 339] width 45 height 10
click at [716, 337] on link "Approve" at bounding box center [727, 339] width 32 height 10
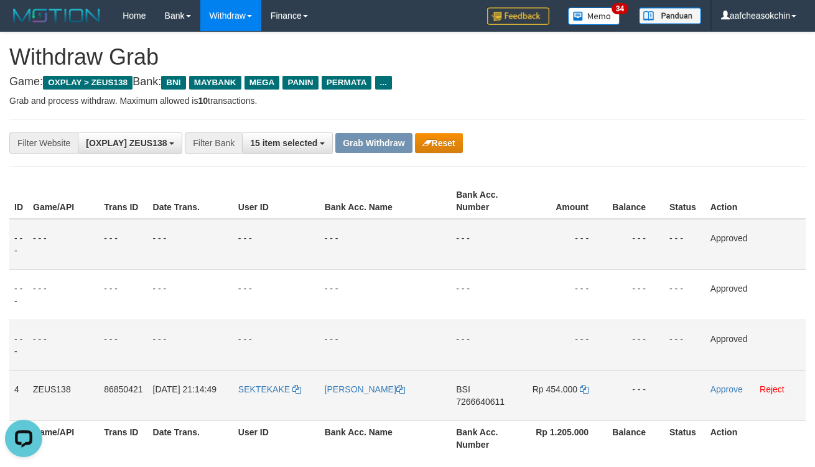
click at [464, 392] on span "BSI" at bounding box center [463, 390] width 14 height 10
copy td "BSI"
click at [490, 401] on span "7266640611" at bounding box center [480, 402] width 49 height 10
click at [556, 388] on span "Rp 454.000" at bounding box center [555, 390] width 45 height 10
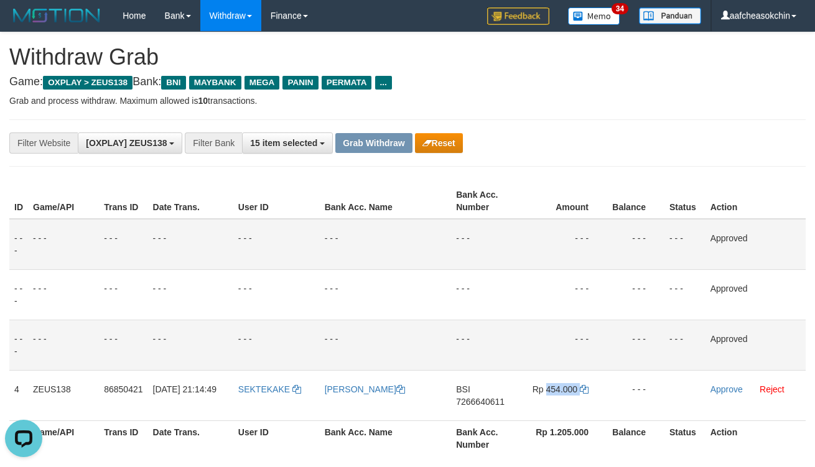
drag, startPoint x: 556, startPoint y: 388, endPoint x: 698, endPoint y: 332, distance: 152.0
click at [557, 388] on span "Rp 454.000" at bounding box center [555, 390] width 45 height 10
copy span "454.000"
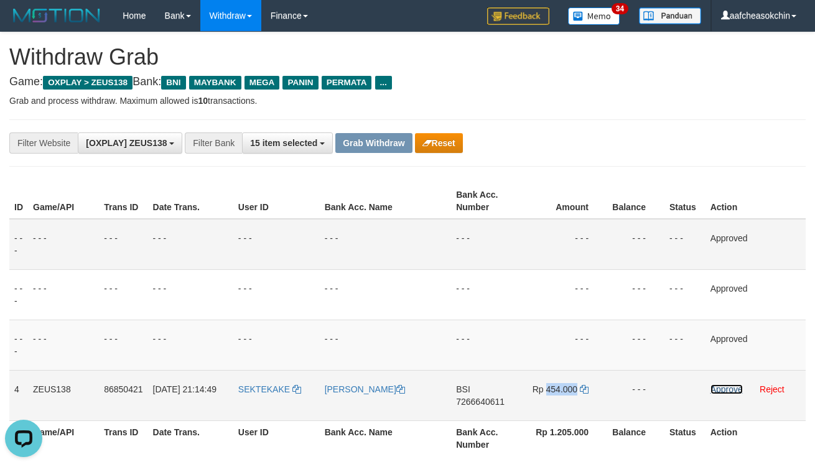
click at [716, 390] on link "Approve" at bounding box center [727, 390] width 32 height 10
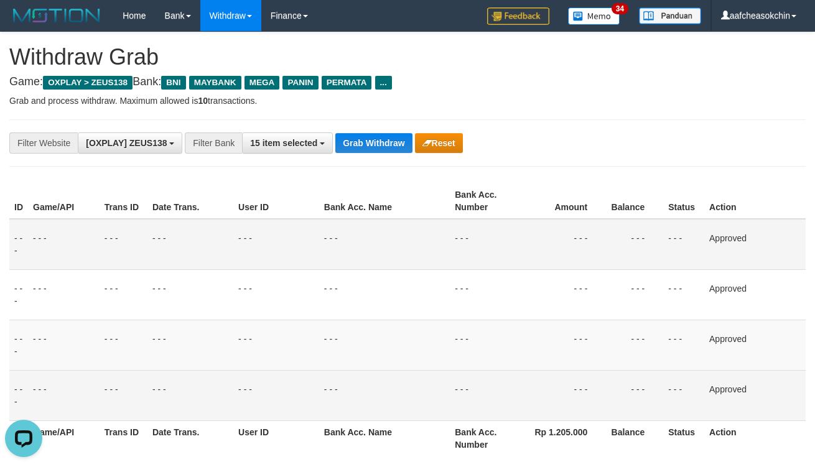
click at [366, 156] on div "**********" at bounding box center [407, 143] width 797 height 47
click at [370, 131] on div "**********" at bounding box center [407, 143] width 797 height 47
click at [374, 138] on button "Grab Withdraw" at bounding box center [373, 143] width 77 height 20
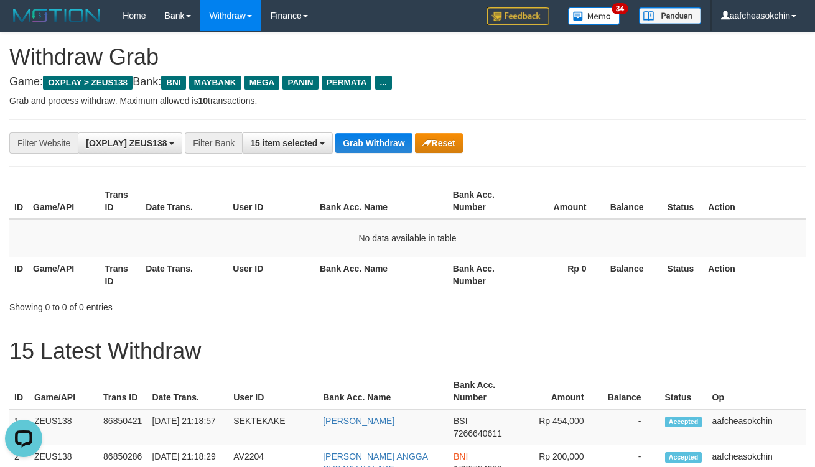
click at [722, 350] on h1 "15 Latest Withdraw" at bounding box center [407, 351] width 797 height 25
click at [347, 385] on th "Bank Acc. Name" at bounding box center [383, 391] width 131 height 35
click at [364, 133] on div "**********" at bounding box center [340, 143] width 680 height 21
click at [364, 141] on button "Grab Withdraw" at bounding box center [373, 143] width 77 height 20
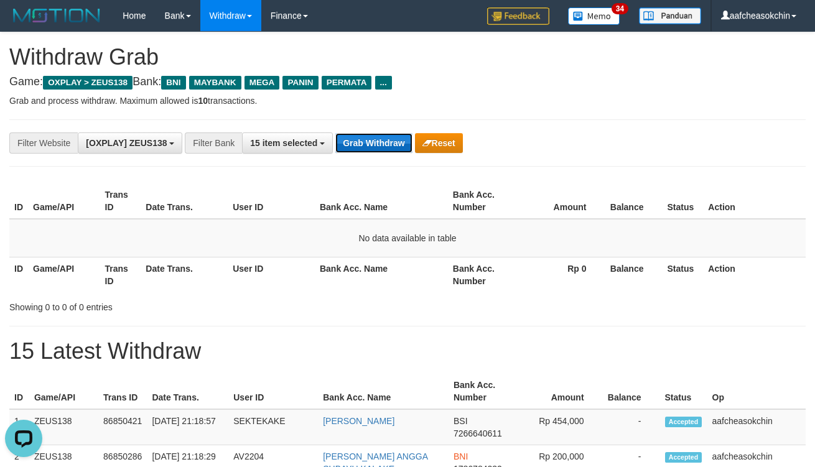
click at [363, 140] on button "Grab Withdraw" at bounding box center [373, 143] width 77 height 20
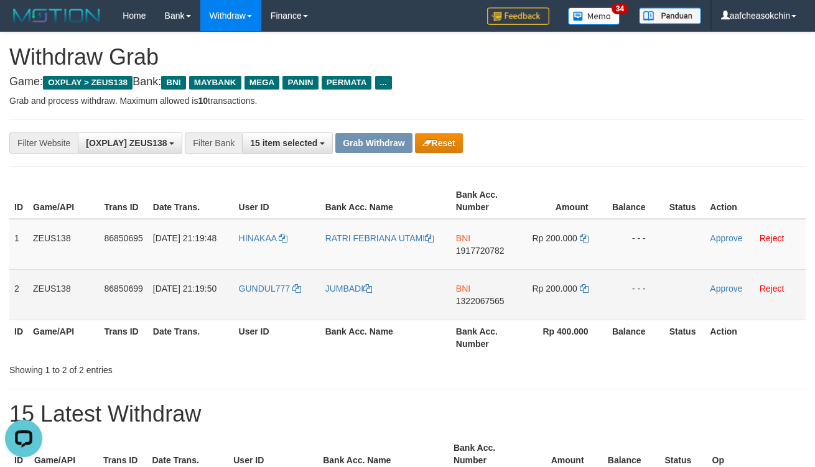
drag, startPoint x: 14, startPoint y: 234, endPoint x: 660, endPoint y: 294, distance: 648.9
click at [660, 294] on tbody "1 ZEUS138 86850695 31/08/2025 21:19:48 HINAKAA RATRI FEBRIANA UTAMI BNI 1917720…" at bounding box center [407, 269] width 797 height 101
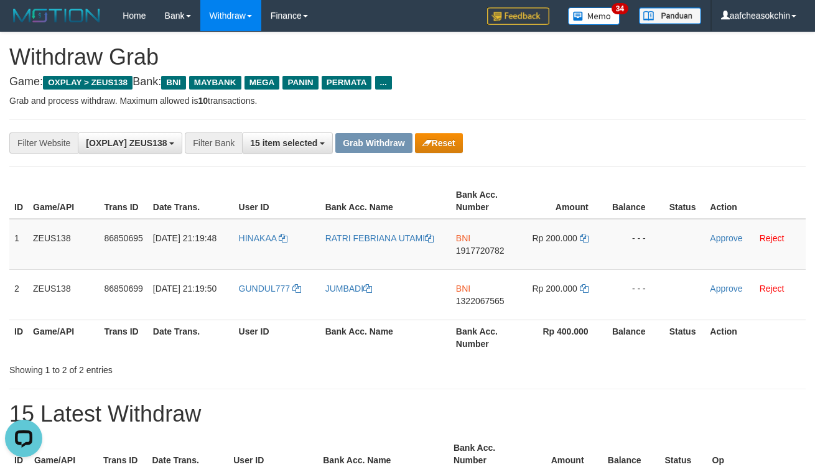
copy tbody "1 ZEUS138 86850695 31/08/2025 21:19:48 HINAKAA RATRI FEBRIANA UTAMI BNI 1917720…"
click at [591, 367] on div "Showing 1 to 2 of 2 entries" at bounding box center [407, 367] width 815 height 17
click at [276, 244] on td "HINAKAA" at bounding box center [277, 244] width 87 height 51
click at [275, 244] on td "HINAKAA" at bounding box center [277, 244] width 87 height 51
click at [263, 250] on td "HINAKAA" at bounding box center [277, 244] width 87 height 51
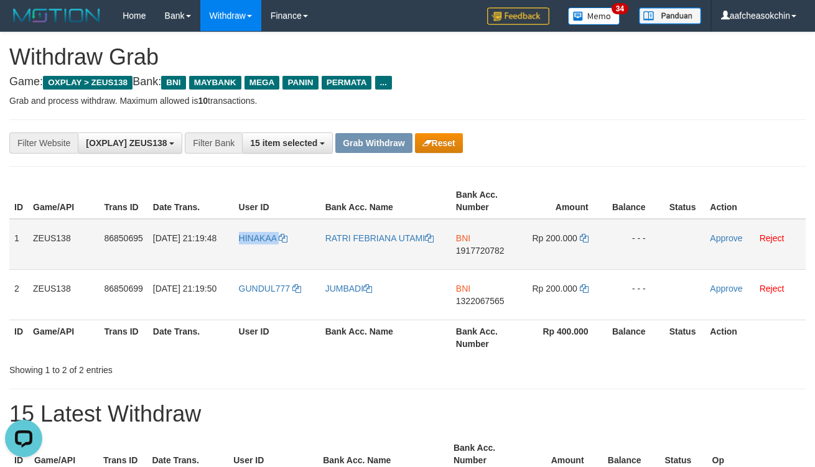
copy link "HINAKAA"
click at [263, 250] on td "HINAKAA" at bounding box center [277, 244] width 87 height 51
click at [595, 84] on h4 "Game: OXPLAY > ZEUS138 Bank: BNI MAYBANK MEGA PANIN PERMATA ..." at bounding box center [407, 82] width 797 height 12
drag, startPoint x: 752, startPoint y: 45, endPoint x: 767, endPoint y: 57, distance: 19.1
click at [752, 45] on h1 "Withdraw Grab" at bounding box center [407, 57] width 797 height 25
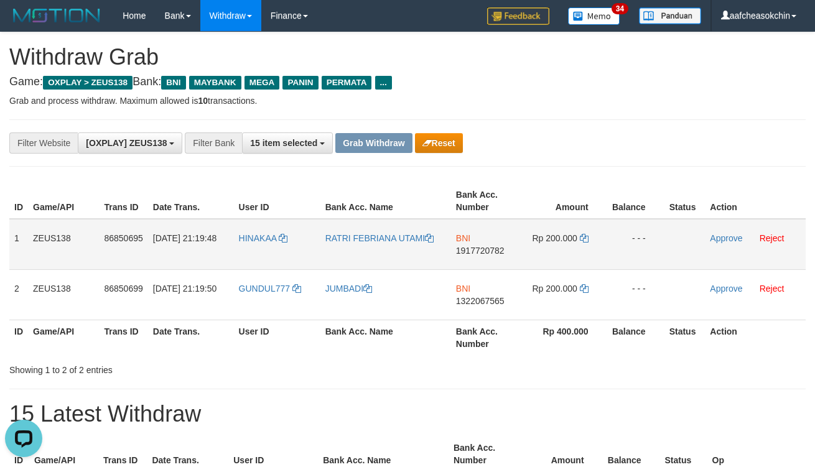
click at [471, 249] on span "1917720782" at bounding box center [480, 251] width 49 height 10
click at [556, 238] on span "Rp 200.000" at bounding box center [554, 238] width 45 height 10
copy td "200.000"
click at [556, 238] on span "Rp 200.000" at bounding box center [554, 238] width 45 height 10
click at [715, 349] on th "Action" at bounding box center [755, 337] width 101 height 35
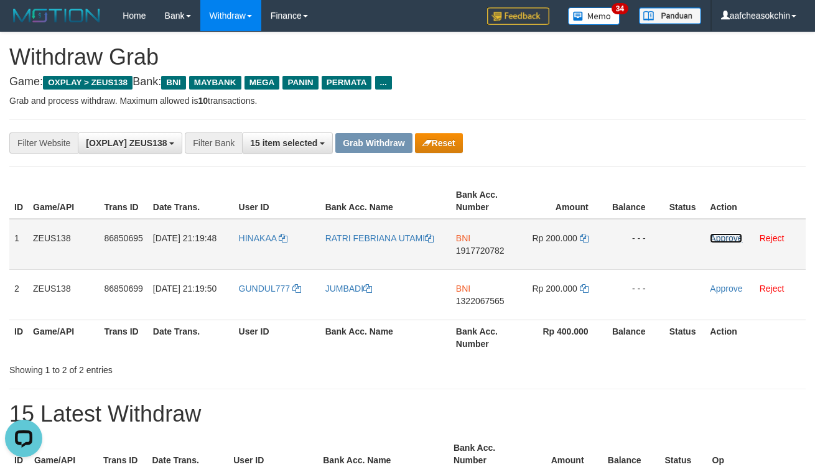
click at [723, 237] on link "Approve" at bounding box center [726, 238] width 32 height 10
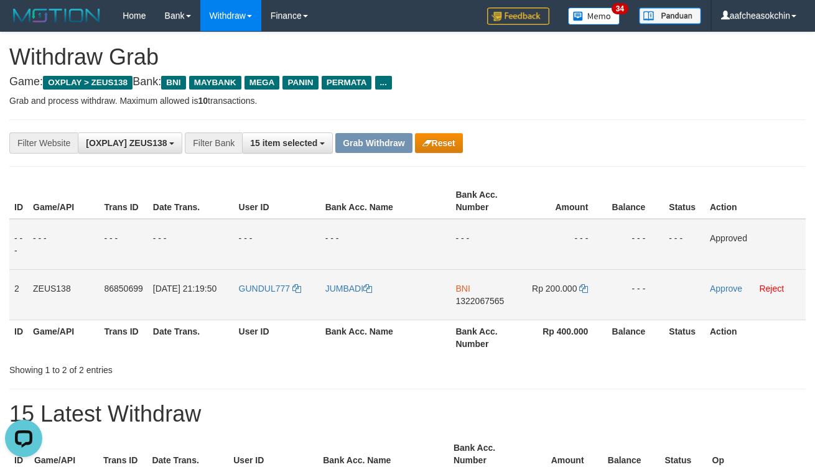
click at [489, 296] on span "1322067565" at bounding box center [480, 301] width 49 height 10
click at [551, 284] on span "Rp 200.000" at bounding box center [554, 289] width 45 height 10
click at [551, 285] on span "Rp 200.000" at bounding box center [554, 289] width 45 height 10
copy td "200.000"
click at [730, 285] on link "Approve" at bounding box center [726, 289] width 32 height 10
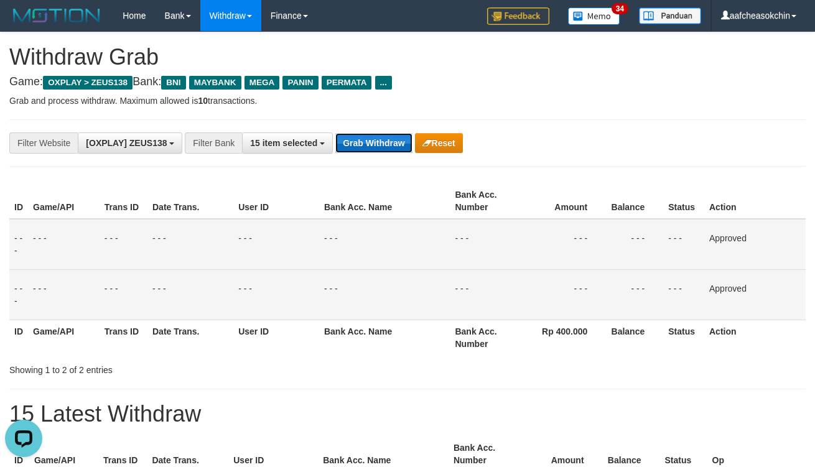
click at [381, 134] on button "Grab Withdraw" at bounding box center [373, 143] width 77 height 20
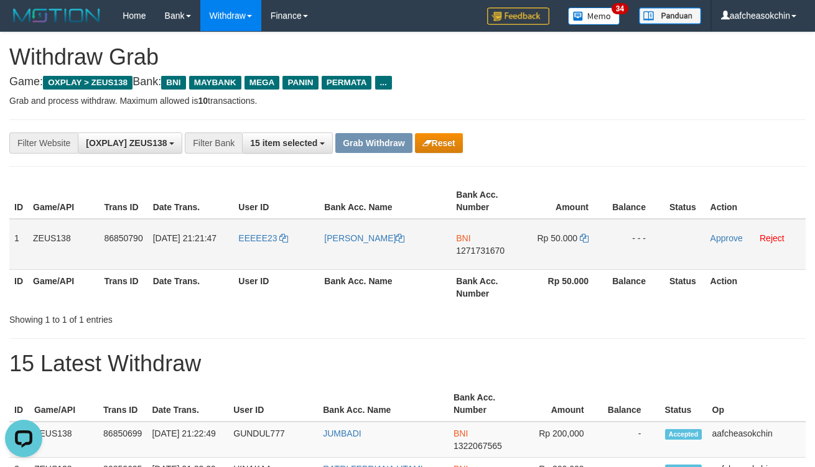
drag, startPoint x: 11, startPoint y: 234, endPoint x: 655, endPoint y: 256, distance: 644.6
click at [655, 259] on tr "1 ZEUS138 86850790 [DATE] 21:21:47 EEEEE23 [PERSON_NAME] BNI 1271731670 Rp 50.0…" at bounding box center [407, 244] width 797 height 51
click at [497, 250] on span "1271731670" at bounding box center [480, 251] width 49 height 10
click at [567, 227] on td "Rp 50.000" at bounding box center [565, 244] width 85 height 51
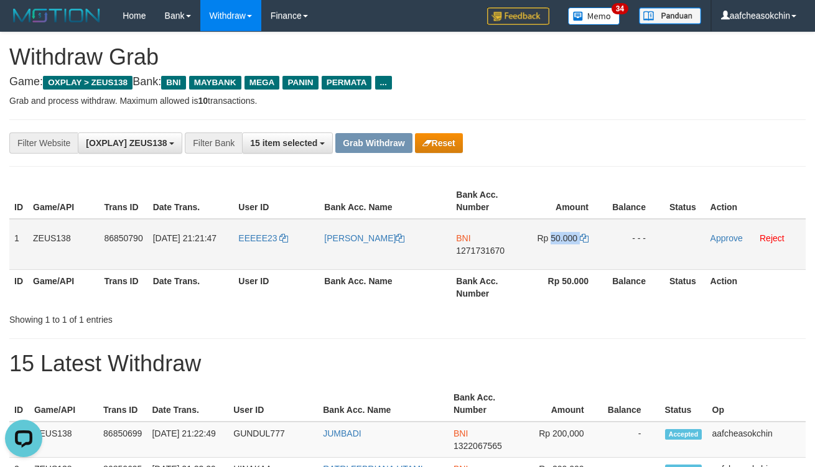
copy td "50.000"
click at [724, 240] on link "Approve" at bounding box center [727, 238] width 32 height 10
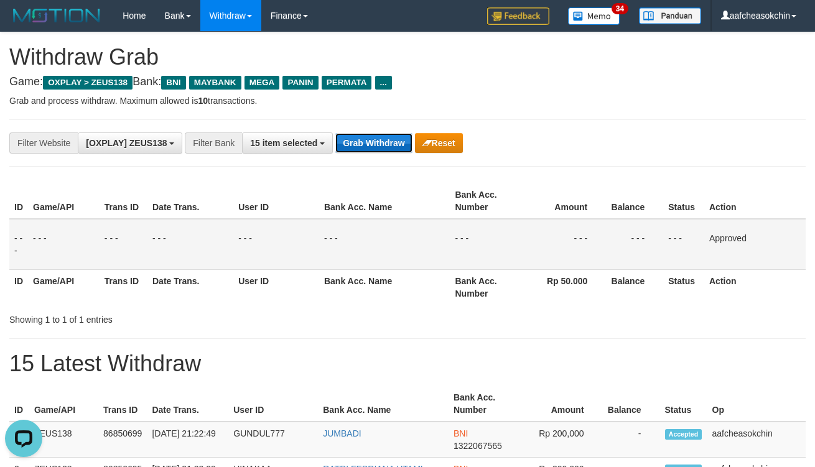
click at [388, 149] on button "Grab Withdraw" at bounding box center [373, 143] width 77 height 20
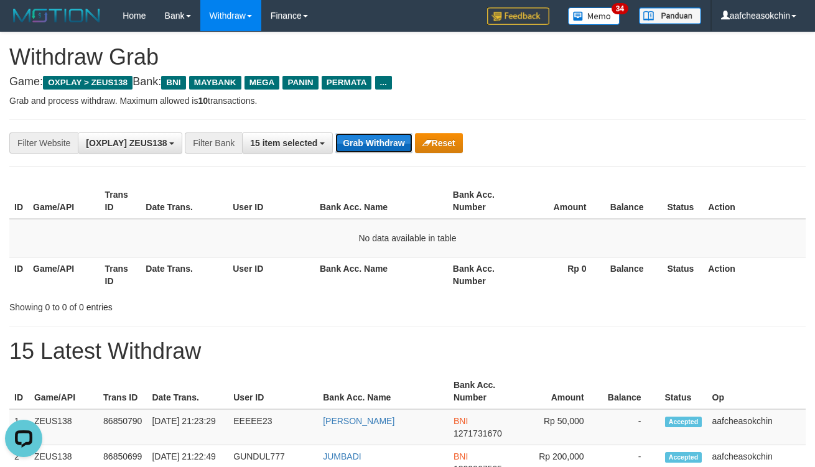
drag, startPoint x: 359, startPoint y: 141, endPoint x: 362, endPoint y: 135, distance: 6.4
click at [362, 139] on button "Grab Withdraw" at bounding box center [373, 143] width 77 height 20
click at [362, 135] on button "Grab Withdraw" at bounding box center [373, 143] width 77 height 20
click at [365, 134] on button "Grab Withdraw" at bounding box center [373, 143] width 77 height 20
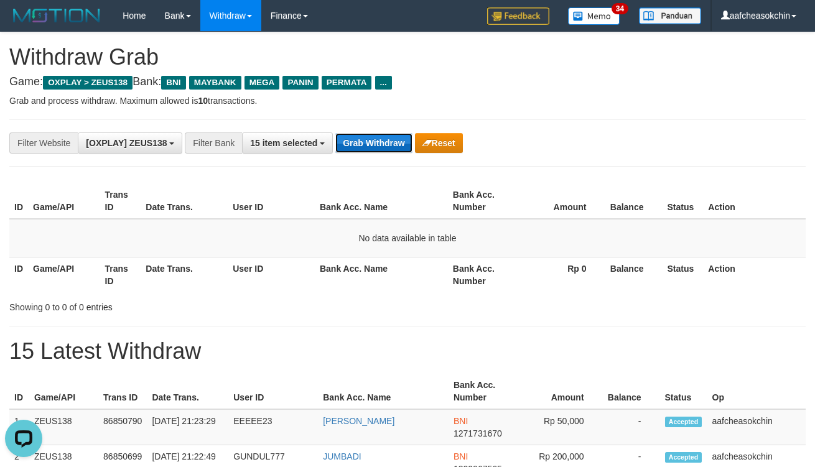
click at [365, 134] on button "Grab Withdraw" at bounding box center [373, 143] width 77 height 20
drag, startPoint x: 370, startPoint y: 131, endPoint x: 368, endPoint y: 141, distance: 10.3
click at [368, 141] on div "**********" at bounding box center [407, 143] width 797 height 47
click at [372, 146] on button "Grab Withdraw" at bounding box center [373, 143] width 77 height 20
click at [372, 145] on button "Grab Withdraw" at bounding box center [373, 143] width 77 height 20
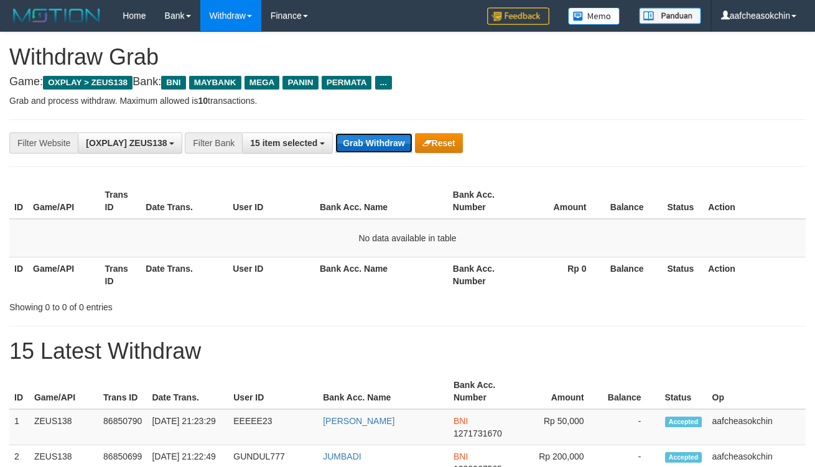
drag, startPoint x: 372, startPoint y: 145, endPoint x: 675, endPoint y: 145, distance: 303.7
click at [372, 145] on button "Grab Withdraw" at bounding box center [373, 143] width 77 height 20
click at [402, 141] on button "Grab Withdraw" at bounding box center [373, 143] width 77 height 20
click at [370, 151] on button "Grab Withdraw" at bounding box center [373, 143] width 77 height 20
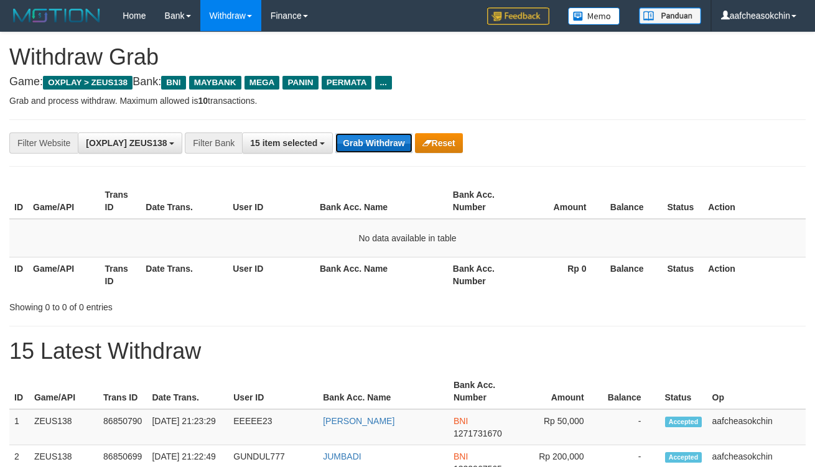
click at [393, 134] on button "Grab Withdraw" at bounding box center [373, 143] width 77 height 20
click at [375, 126] on div "**********" at bounding box center [407, 143] width 797 height 47
click at [378, 151] on button "Grab Withdraw" at bounding box center [373, 143] width 77 height 20
click at [378, 141] on button "Grab Withdraw" at bounding box center [373, 143] width 77 height 20
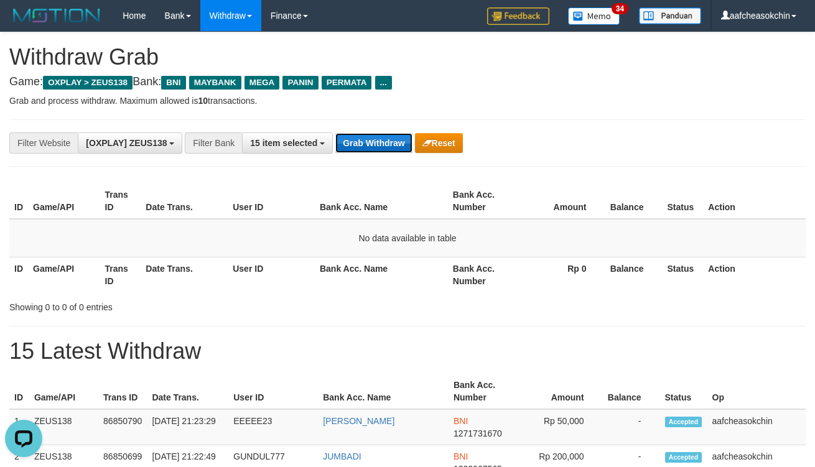
click at [378, 141] on button "Grab Withdraw" at bounding box center [373, 143] width 77 height 20
drag, startPoint x: 368, startPoint y: 153, endPoint x: 351, endPoint y: 115, distance: 41.5
click at [363, 138] on div "**********" at bounding box center [340, 143] width 680 height 21
click at [362, 137] on button "Grab Withdraw" at bounding box center [373, 143] width 77 height 20
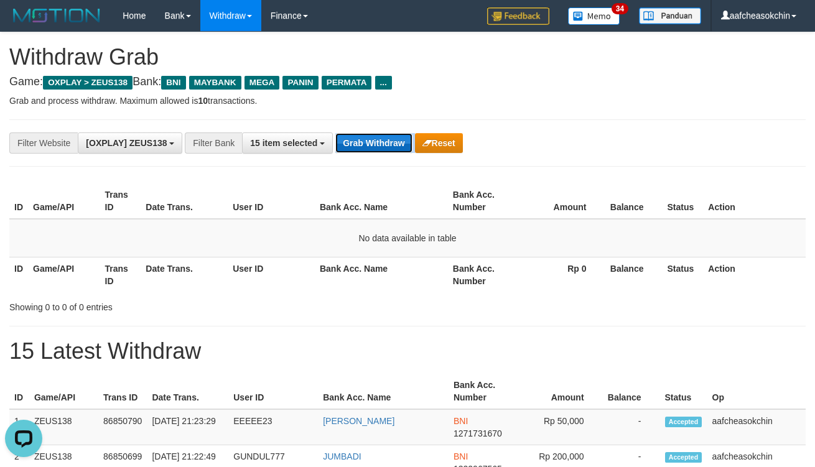
click at [362, 137] on button "Grab Withdraw" at bounding box center [373, 143] width 77 height 20
click at [365, 136] on button "Grab Withdraw" at bounding box center [373, 143] width 77 height 20
click at [398, 144] on button "Grab Withdraw" at bounding box center [373, 143] width 77 height 20
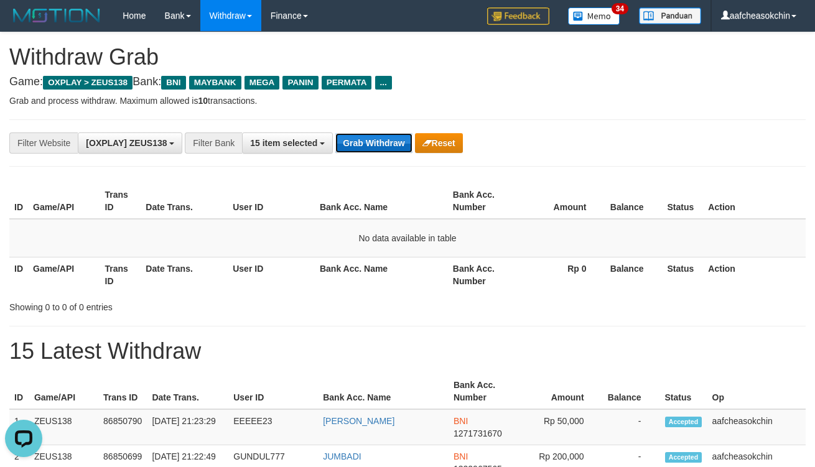
click at [397, 144] on button "Grab Withdraw" at bounding box center [373, 143] width 77 height 20
click at [376, 141] on button "Grab Withdraw" at bounding box center [373, 143] width 77 height 20
click at [377, 133] on div "**********" at bounding box center [340, 143] width 680 height 21
click at [377, 139] on button "Grab Withdraw" at bounding box center [373, 143] width 77 height 20
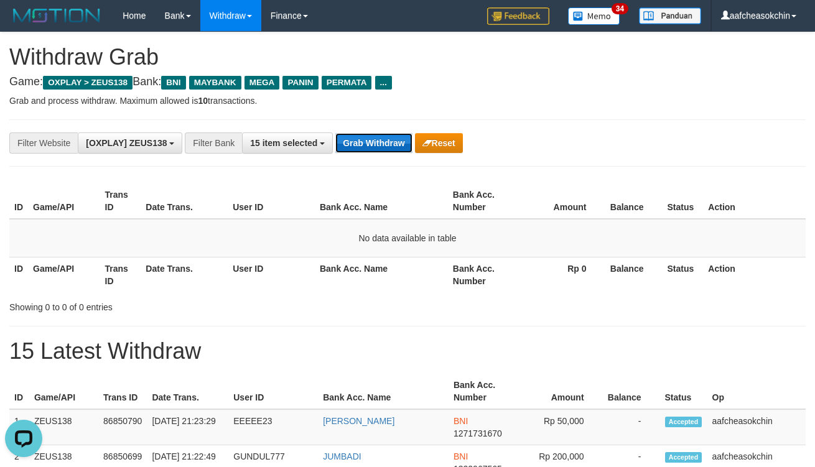
click at [377, 139] on button "Grab Withdraw" at bounding box center [373, 143] width 77 height 20
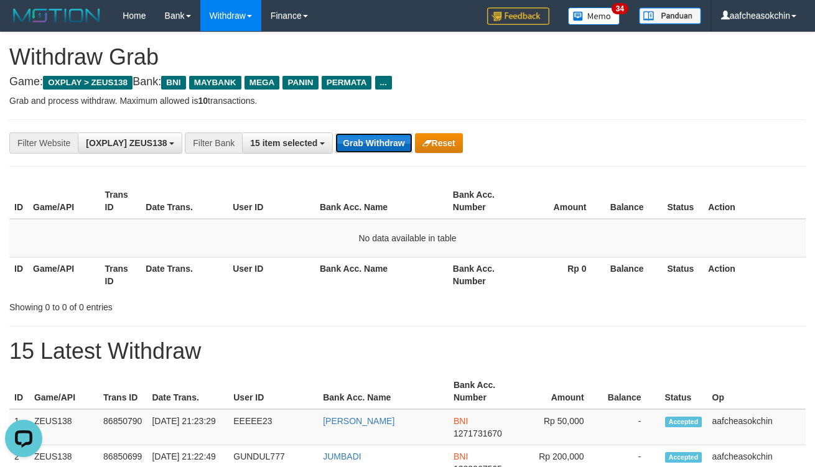
click at [377, 139] on button "Grab Withdraw" at bounding box center [373, 143] width 77 height 20
click at [388, 142] on button "Grab Withdraw" at bounding box center [373, 143] width 77 height 20
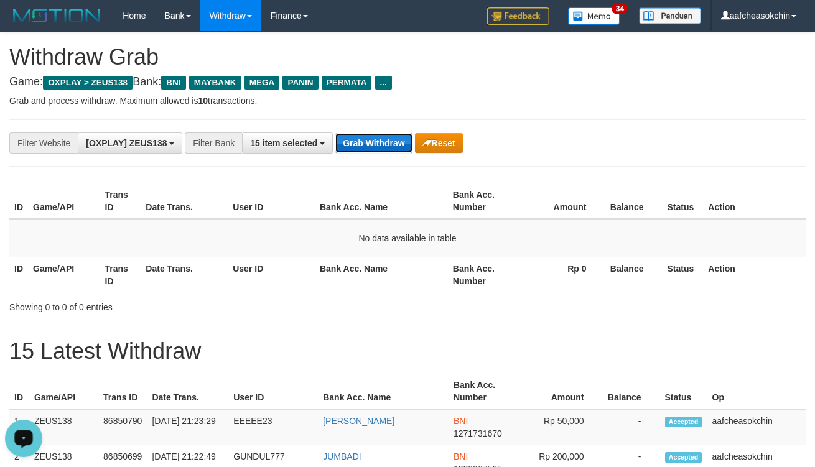
click at [388, 142] on button "Grab Withdraw" at bounding box center [373, 143] width 77 height 20
click at [345, 135] on button "Grab Withdraw" at bounding box center [373, 143] width 77 height 20
click at [346, 135] on button "Grab Withdraw" at bounding box center [373, 143] width 77 height 20
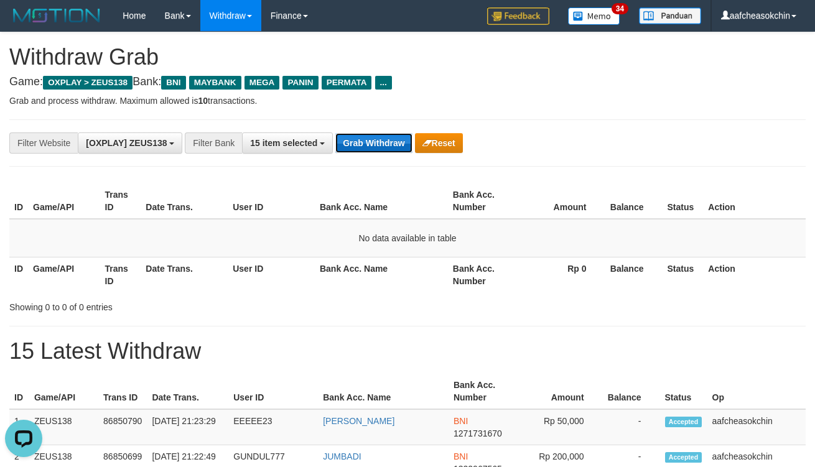
click at [383, 141] on button "Grab Withdraw" at bounding box center [373, 143] width 77 height 20
drag, startPoint x: 383, startPoint y: 141, endPoint x: 407, endPoint y: 138, distance: 23.9
click at [390, 138] on button "Grab Withdraw" at bounding box center [373, 143] width 77 height 20
click at [382, 134] on button "Grab Withdraw" at bounding box center [373, 143] width 77 height 20
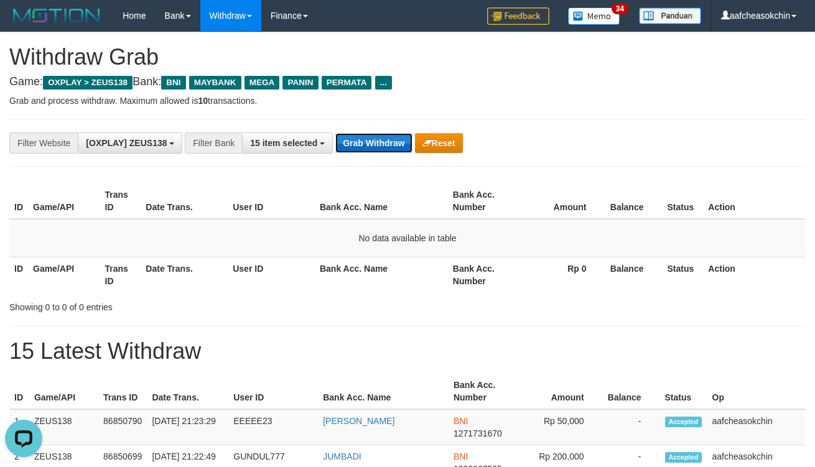
click at [383, 134] on button "Grab Withdraw" at bounding box center [373, 143] width 77 height 20
click at [388, 139] on button "Grab Withdraw" at bounding box center [373, 143] width 77 height 20
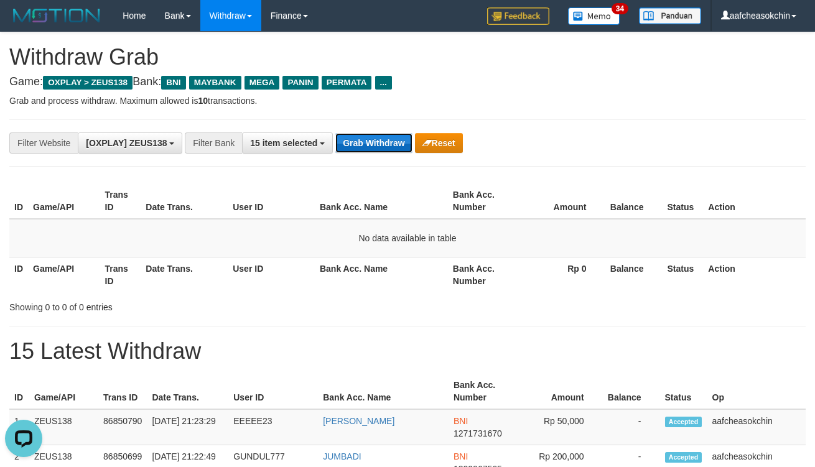
click at [365, 148] on button "Grab Withdraw" at bounding box center [373, 143] width 77 height 20
click at [365, 146] on button "Grab Withdraw" at bounding box center [373, 143] width 77 height 20
click at [364, 142] on button "Grab Withdraw" at bounding box center [373, 143] width 77 height 20
click at [400, 142] on button "Grab Withdraw" at bounding box center [373, 143] width 77 height 20
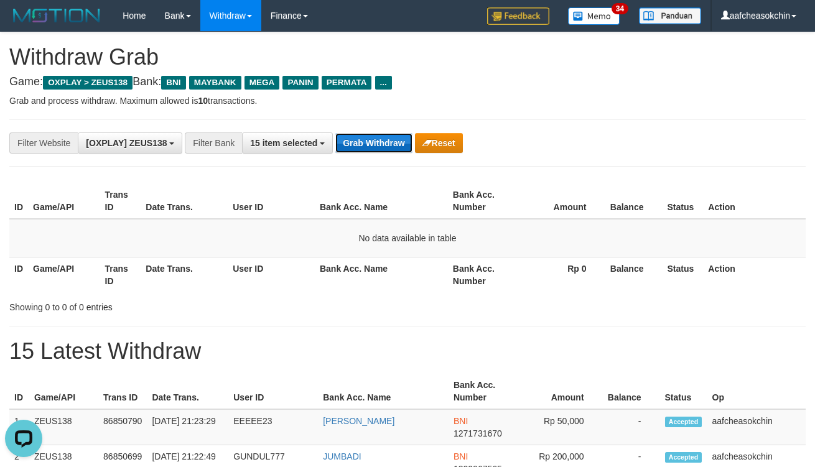
click at [400, 142] on button "Grab Withdraw" at bounding box center [373, 143] width 77 height 20
click at [395, 141] on button "Grab Withdraw" at bounding box center [373, 143] width 77 height 20
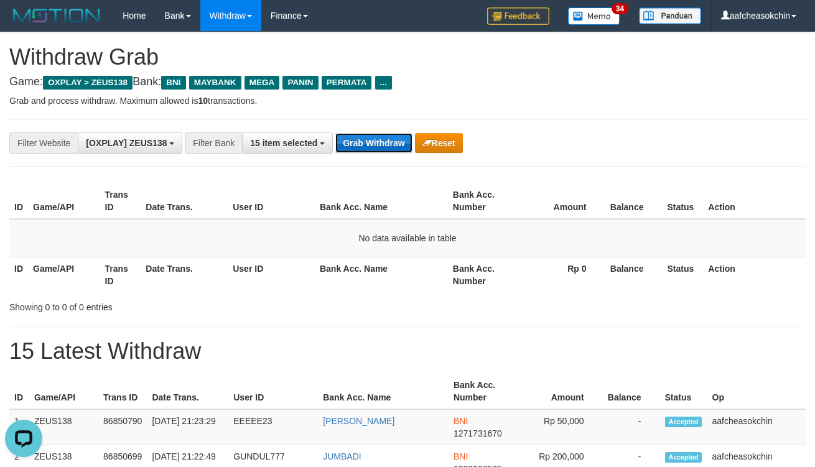
click at [395, 138] on button "Grab Withdraw" at bounding box center [373, 143] width 77 height 20
click at [386, 147] on button "Grab Withdraw" at bounding box center [373, 143] width 77 height 20
click at [385, 144] on button "Grab Withdraw" at bounding box center [373, 143] width 77 height 20
click at [390, 143] on button "Grab Withdraw" at bounding box center [373, 143] width 77 height 20
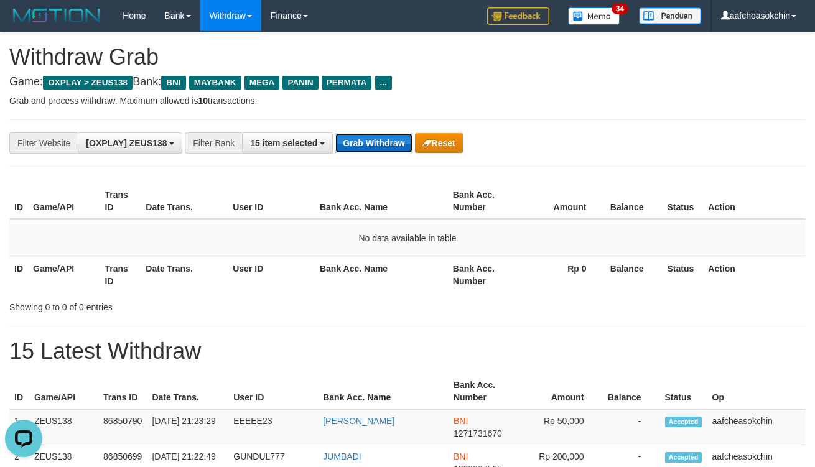
click at [390, 143] on button "Grab Withdraw" at bounding box center [373, 143] width 77 height 20
drag, startPoint x: 0, startPoint y: 0, endPoint x: 357, endPoint y: 147, distance: 385.7
click at [352, 151] on button "Grab Withdraw" at bounding box center [373, 143] width 77 height 20
click at [357, 146] on button "Grab Withdraw" at bounding box center [373, 143] width 77 height 20
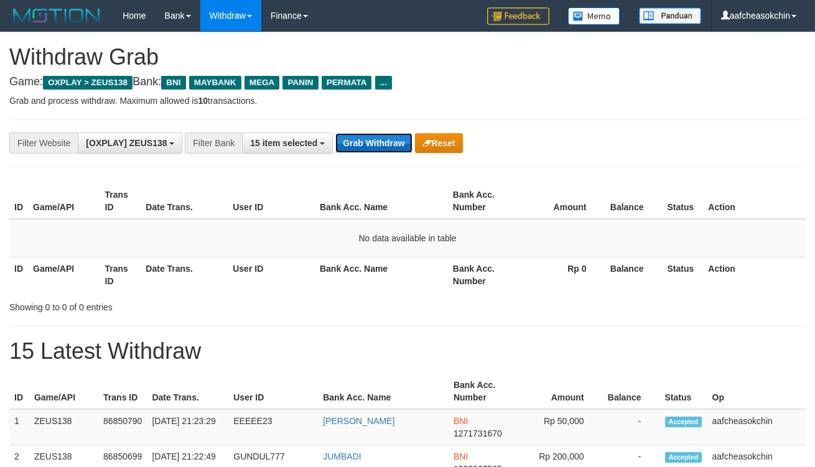
click at [357, 146] on button "Grab Withdraw" at bounding box center [373, 143] width 77 height 20
click at [370, 129] on div "**********" at bounding box center [407, 143] width 797 height 47
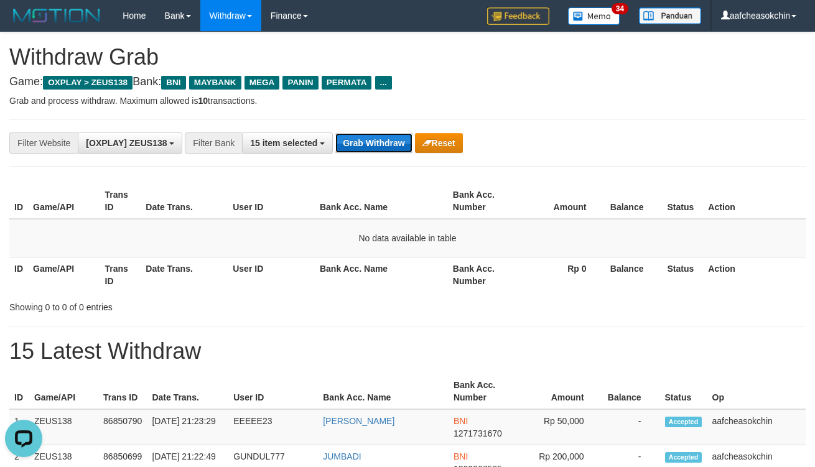
click at [368, 135] on button "Grab Withdraw" at bounding box center [373, 143] width 77 height 20
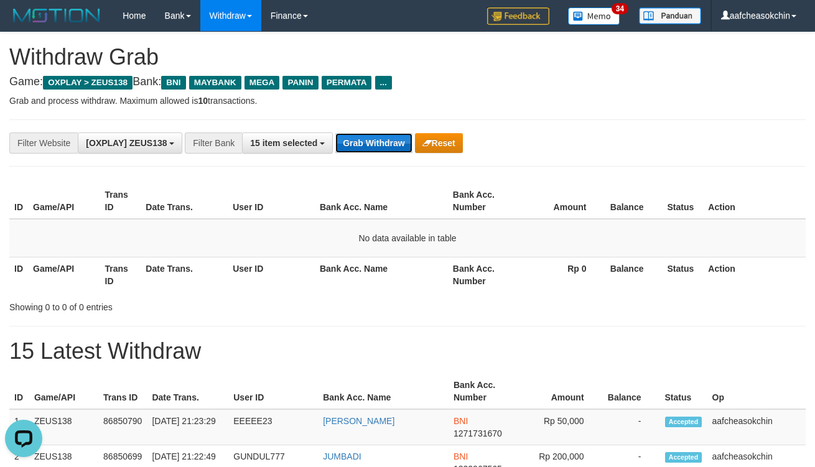
click at [368, 135] on button "Grab Withdraw" at bounding box center [373, 143] width 77 height 20
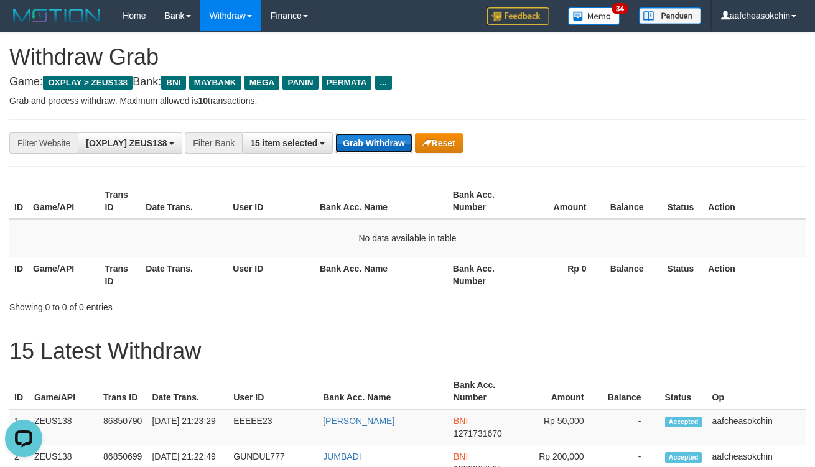
click at [368, 135] on button "Grab Withdraw" at bounding box center [373, 143] width 77 height 20
click at [369, 142] on button "Grab Withdraw" at bounding box center [373, 143] width 77 height 20
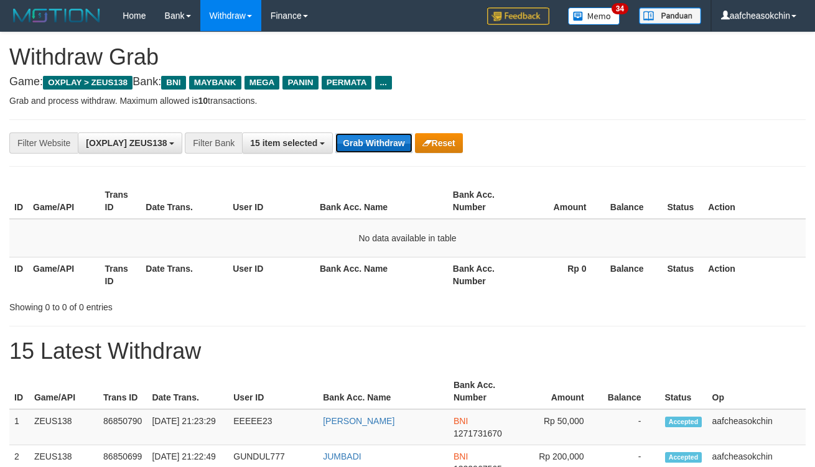
click at [369, 142] on button "Grab Withdraw" at bounding box center [373, 143] width 77 height 20
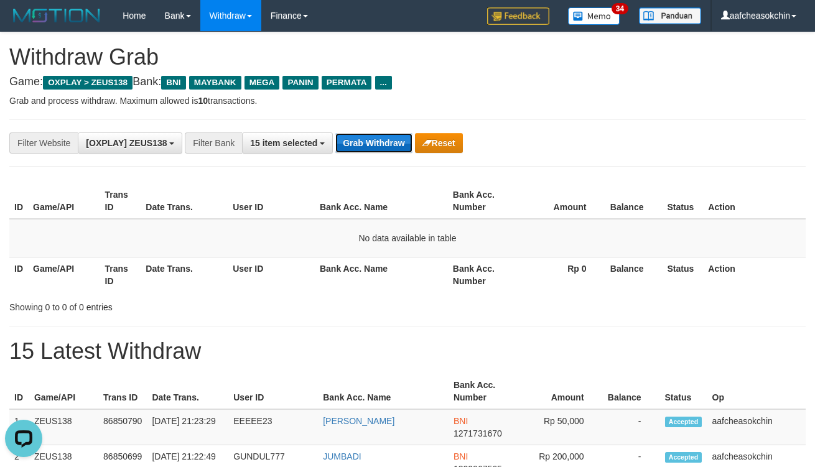
click at [369, 142] on button "Grab Withdraw" at bounding box center [373, 143] width 77 height 20
click at [377, 154] on div "**********" at bounding box center [407, 143] width 797 height 47
click at [376, 144] on button "Grab Withdraw" at bounding box center [373, 143] width 77 height 20
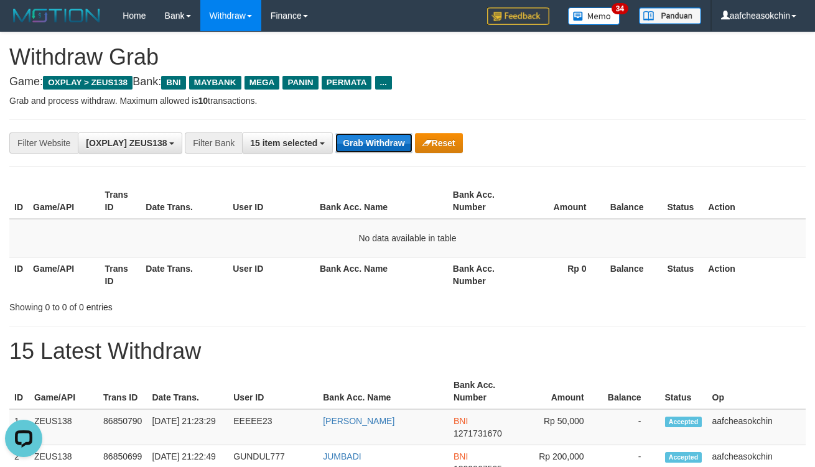
click at [376, 144] on button "Grab Withdraw" at bounding box center [373, 143] width 77 height 20
click at [377, 165] on div "**********" at bounding box center [407, 143] width 797 height 47
click at [376, 157] on div "**********" at bounding box center [407, 143] width 797 height 47
click at [375, 138] on button "Grab Withdraw" at bounding box center [373, 143] width 77 height 20
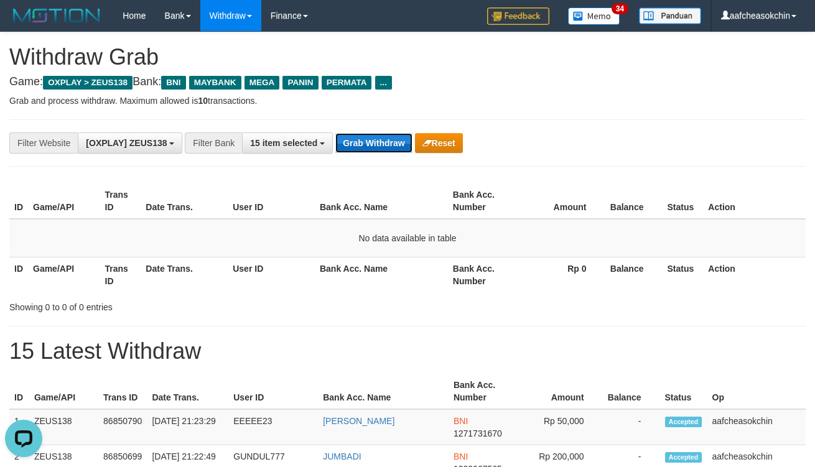
click at [375, 138] on button "Grab Withdraw" at bounding box center [373, 143] width 77 height 20
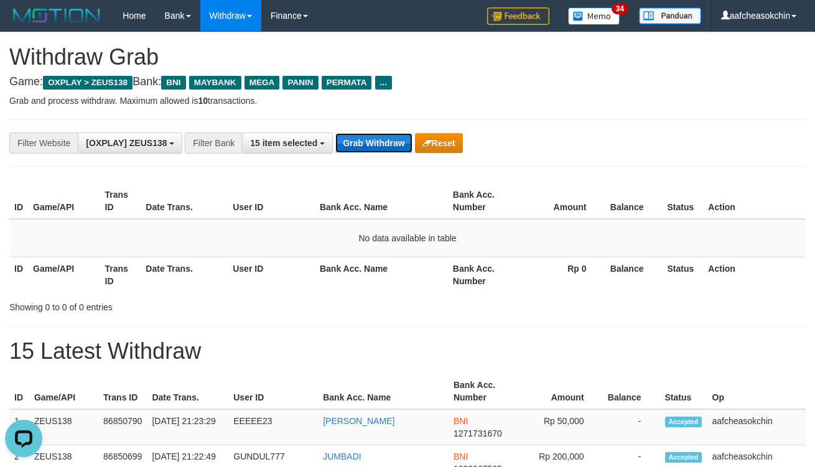
click at [384, 146] on button "Grab Withdraw" at bounding box center [373, 143] width 77 height 20
click at [363, 143] on button "Grab Withdraw" at bounding box center [373, 143] width 77 height 20
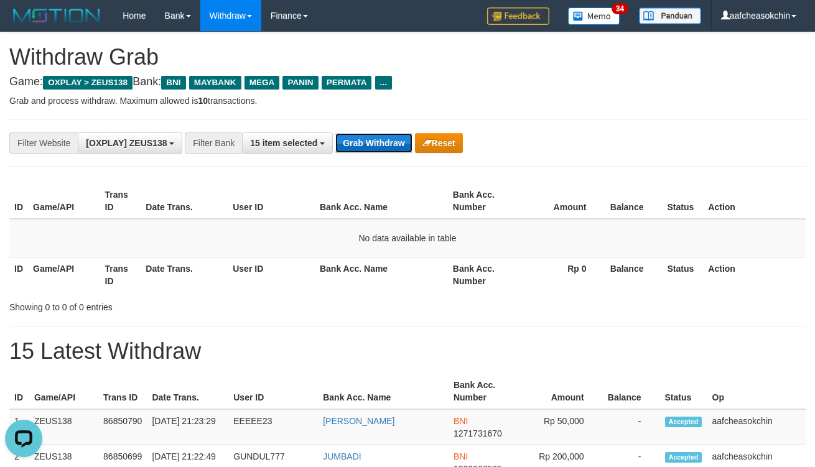
click at [363, 143] on button "Grab Withdraw" at bounding box center [373, 143] width 77 height 20
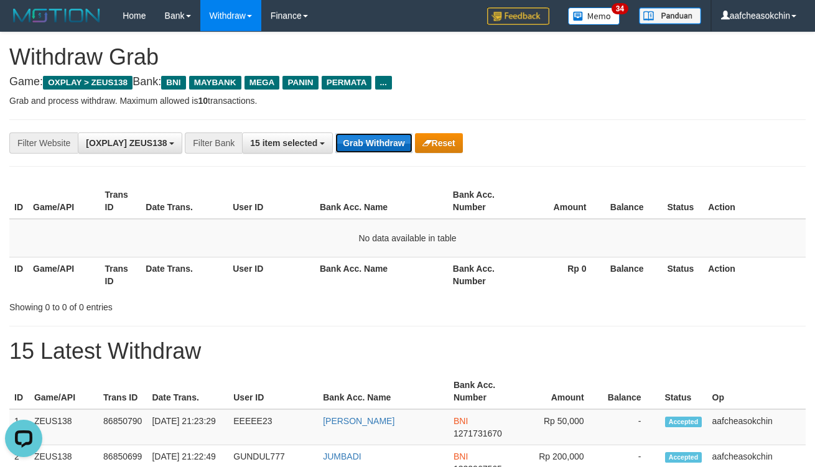
click at [363, 143] on button "Grab Withdraw" at bounding box center [373, 143] width 77 height 20
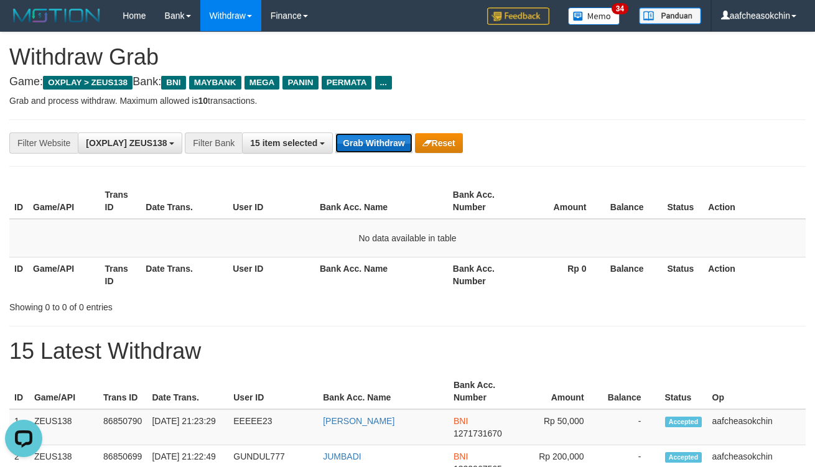
click at [363, 143] on button "Grab Withdraw" at bounding box center [373, 143] width 77 height 20
click at [365, 142] on button "Grab Withdraw" at bounding box center [373, 143] width 77 height 20
click at [364, 144] on button "Grab Withdraw" at bounding box center [373, 143] width 77 height 20
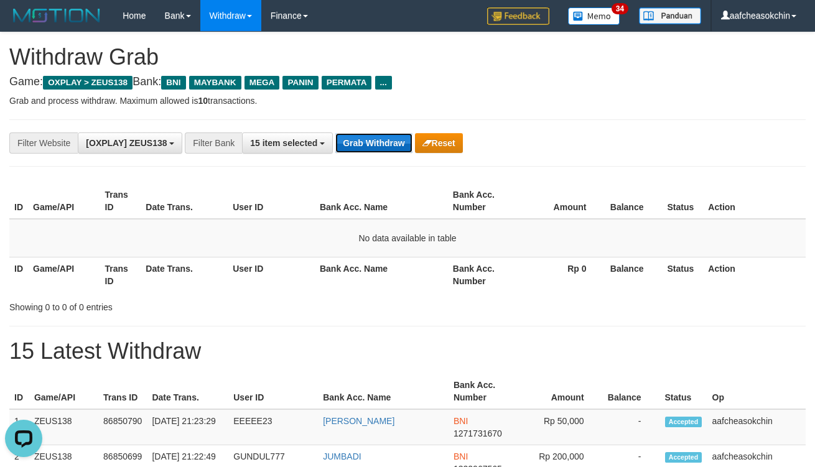
click at [364, 144] on button "Grab Withdraw" at bounding box center [373, 143] width 77 height 20
drag, startPoint x: 358, startPoint y: 146, endPoint x: 358, endPoint y: 139, distance: 6.8
click at [358, 139] on button "Grab Withdraw" at bounding box center [373, 143] width 77 height 20
click at [366, 149] on button "Grab Withdraw" at bounding box center [373, 143] width 77 height 20
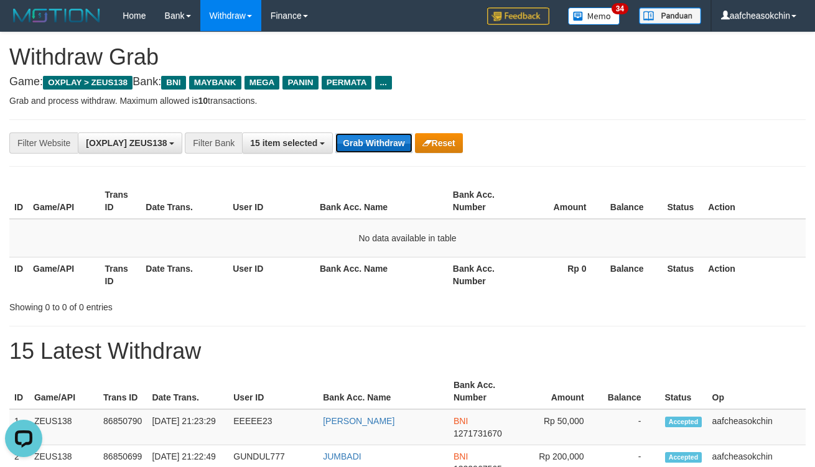
click at [366, 149] on button "Grab Withdraw" at bounding box center [373, 143] width 77 height 20
click at [365, 149] on button "Grab Withdraw" at bounding box center [373, 143] width 77 height 20
click at [365, 142] on button "Grab Withdraw" at bounding box center [373, 143] width 77 height 20
click at [365, 148] on button "Grab Withdraw" at bounding box center [373, 143] width 77 height 20
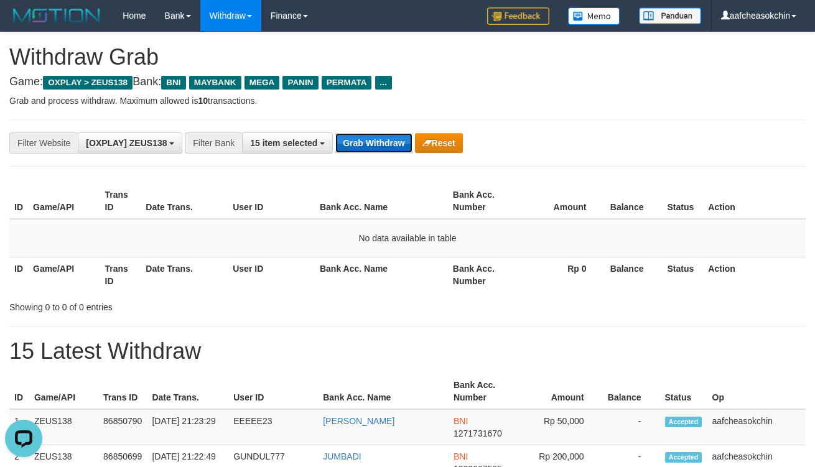
click at [365, 148] on button "Grab Withdraw" at bounding box center [373, 143] width 77 height 20
click at [393, 144] on button "Grab Withdraw" at bounding box center [373, 143] width 77 height 20
click at [390, 141] on button "Grab Withdraw" at bounding box center [373, 143] width 77 height 20
click at [388, 133] on button "Grab Withdraw" at bounding box center [373, 143] width 77 height 20
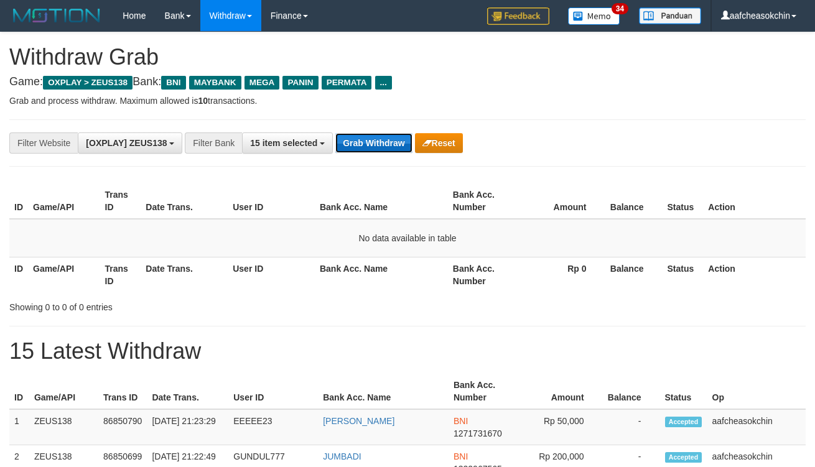
click at [388, 133] on button "Grab Withdraw" at bounding box center [373, 143] width 77 height 20
click at [383, 134] on button "Grab Withdraw" at bounding box center [373, 143] width 77 height 20
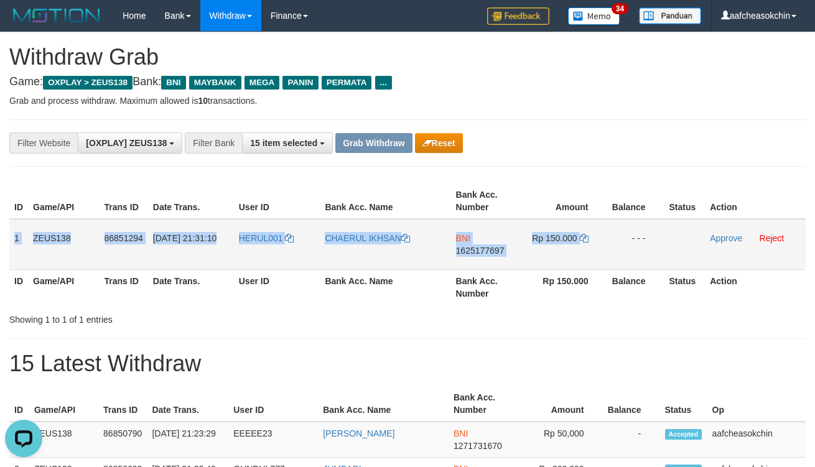
drag, startPoint x: 12, startPoint y: 234, endPoint x: 604, endPoint y: 238, distance: 591.3
click at [604, 240] on tr "1 ZEUS138 86851294 31/08/2025 21:31:10 HERUL001 CHAERUL IKHSAN BNI 1625177697 R…" at bounding box center [407, 244] width 797 height 51
copy tr "1 ZEUS138 86851294 31/08/2025 21:31:10 HERUL001 CHAERUL IKHSAN BNI 1625177697 R…"
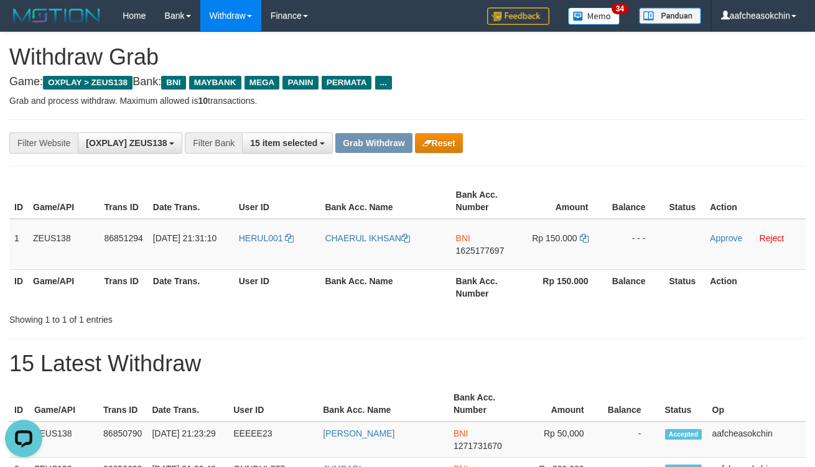
click at [548, 291] on th "Rp 150.000" at bounding box center [565, 286] width 85 height 35
click at [471, 246] on span "1625177697" at bounding box center [480, 251] width 49 height 10
click at [554, 228] on td "Rp 150.000" at bounding box center [565, 244] width 85 height 51
copy td "150.000"
click at [554, 228] on td "Rp 150.000" at bounding box center [565, 244] width 85 height 51
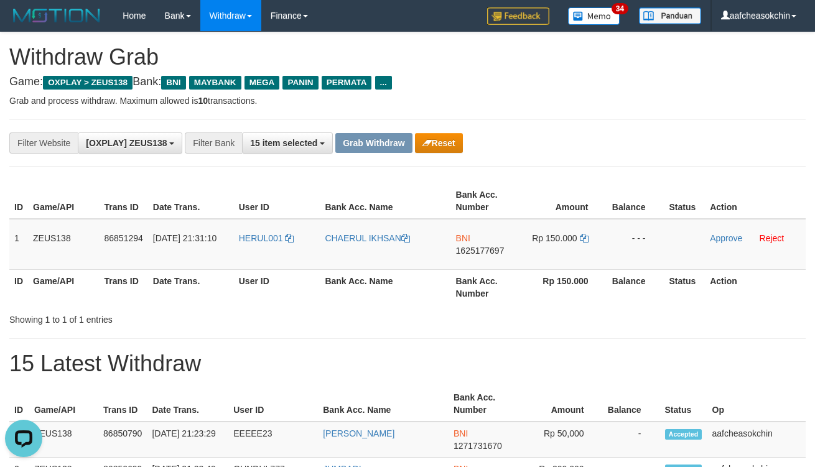
click at [467, 322] on div "Showing 1 to 1 of 1 entries" at bounding box center [407, 317] width 815 height 17
click at [723, 240] on link "Approve" at bounding box center [726, 238] width 32 height 10
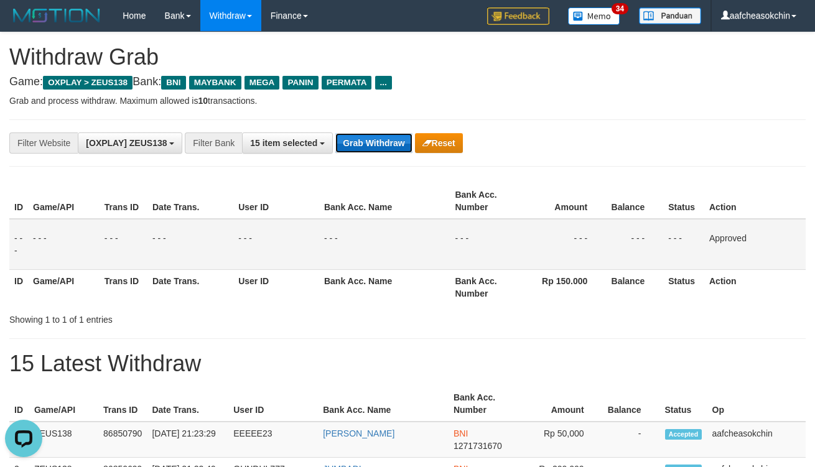
click at [372, 144] on button "Grab Withdraw" at bounding box center [373, 143] width 77 height 20
click at [372, 143] on button "Grab Withdraw" at bounding box center [373, 143] width 77 height 20
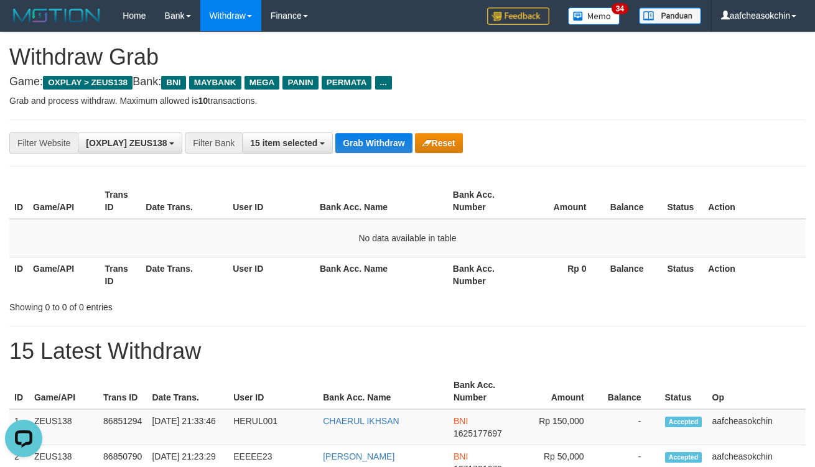
click at [358, 141] on button "Grab Withdraw" at bounding box center [373, 143] width 77 height 20
click at [359, 141] on button "Grab Withdraw" at bounding box center [373, 143] width 77 height 20
drag, startPoint x: 357, startPoint y: 160, endPoint x: 372, endPoint y: 144, distance: 22.4
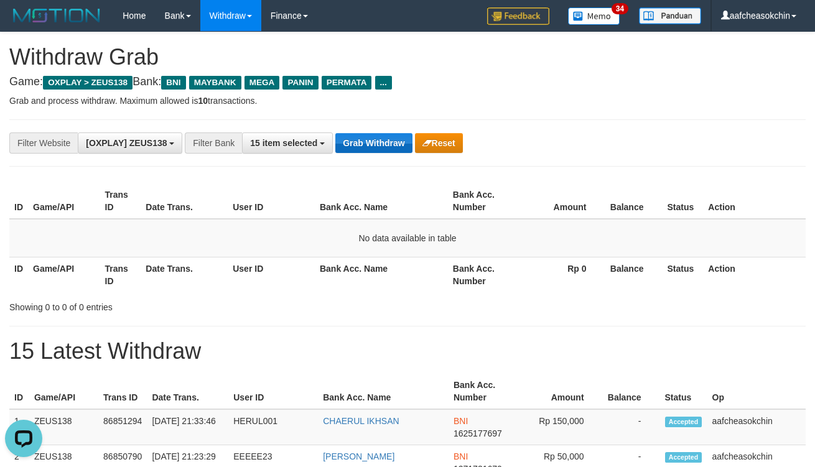
click at [357, 158] on div "**********" at bounding box center [407, 143] width 797 height 47
click at [372, 141] on button "Grab Withdraw" at bounding box center [373, 143] width 77 height 20
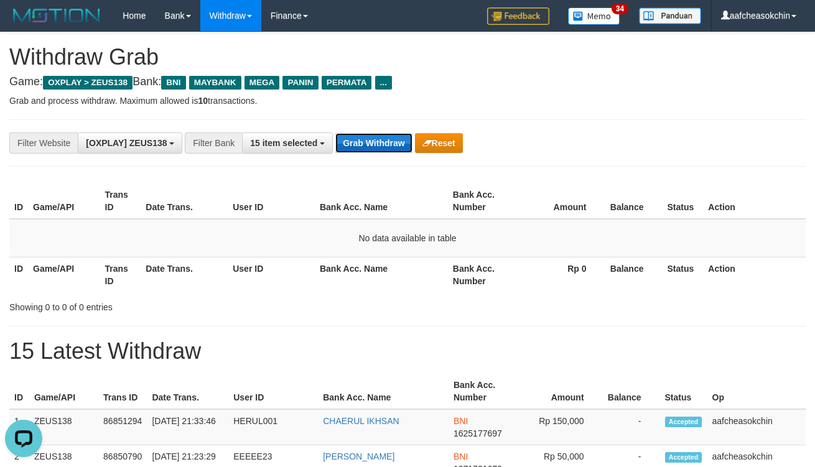
click at [368, 144] on button "Grab Withdraw" at bounding box center [373, 143] width 77 height 20
click at [381, 133] on button "Grab Withdraw" at bounding box center [373, 143] width 77 height 20
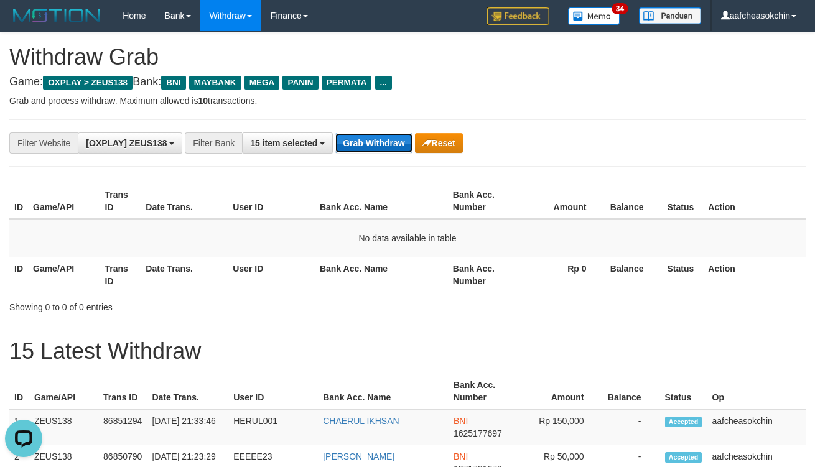
click at [381, 133] on button "Grab Withdraw" at bounding box center [373, 143] width 77 height 20
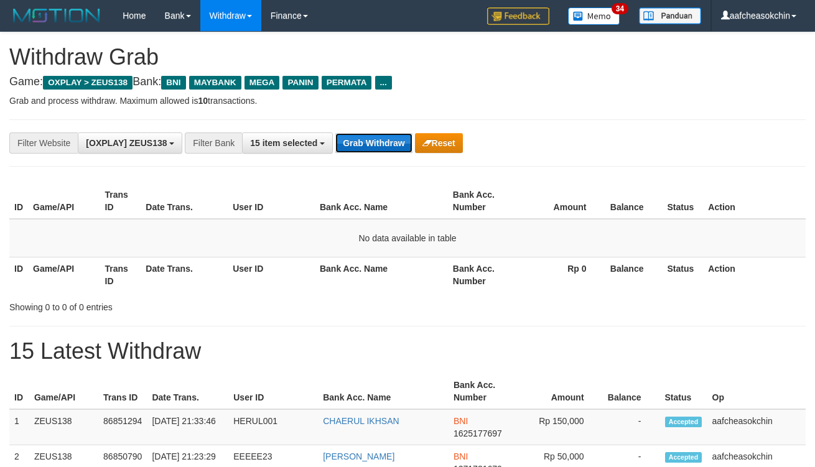
click at [365, 146] on button "Grab Withdraw" at bounding box center [373, 143] width 77 height 20
click at [365, 144] on button "Grab Withdraw" at bounding box center [373, 143] width 77 height 20
click at [366, 144] on button "Grab Withdraw" at bounding box center [373, 143] width 77 height 20
click at [398, 144] on button "Grab Withdraw" at bounding box center [373, 143] width 77 height 20
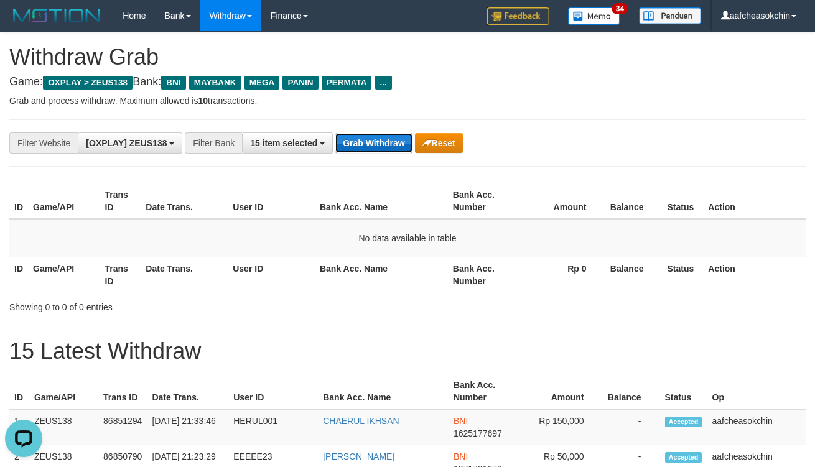
click at [365, 141] on button "Grab Withdraw" at bounding box center [373, 143] width 77 height 20
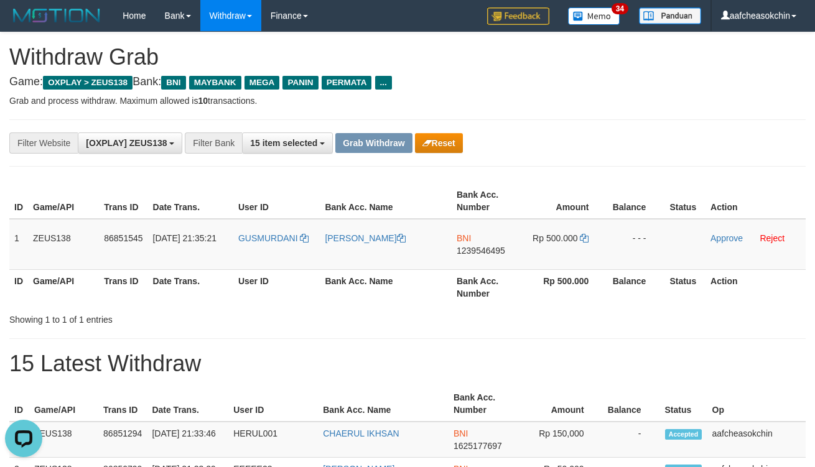
click at [474, 78] on h4 "Game: OXPLAY > ZEUS138 Bank: BNI MAYBANK MEGA PANIN PERMATA ..." at bounding box center [407, 82] width 797 height 12
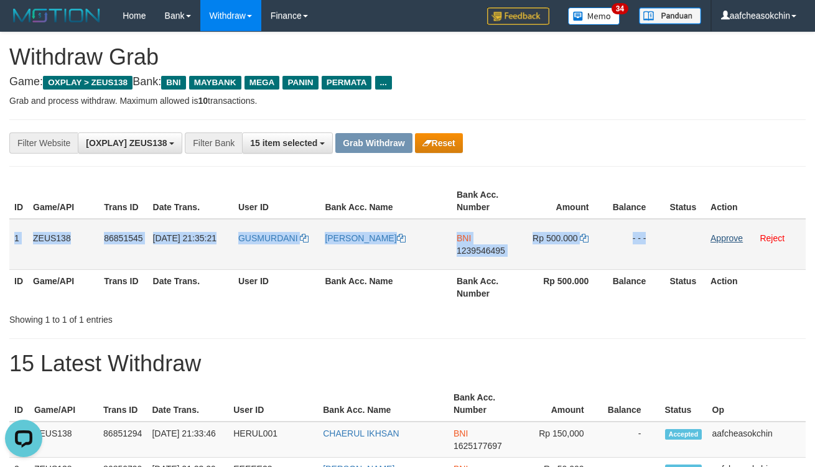
drag, startPoint x: 13, startPoint y: 228, endPoint x: 713, endPoint y: 240, distance: 699.7
click at [713, 240] on tr "1 ZEUS138 86851545 31/08/2025 21:35:21 GUSMURDANI TOPAN KRISNA YUDHA BNI 123954…" at bounding box center [407, 244] width 797 height 51
copy tr "1 ZEUS138 86851545 31/08/2025 21:35:21 GUSMURDANI TOPAN KRISNA YUDHA BNI 123954…"
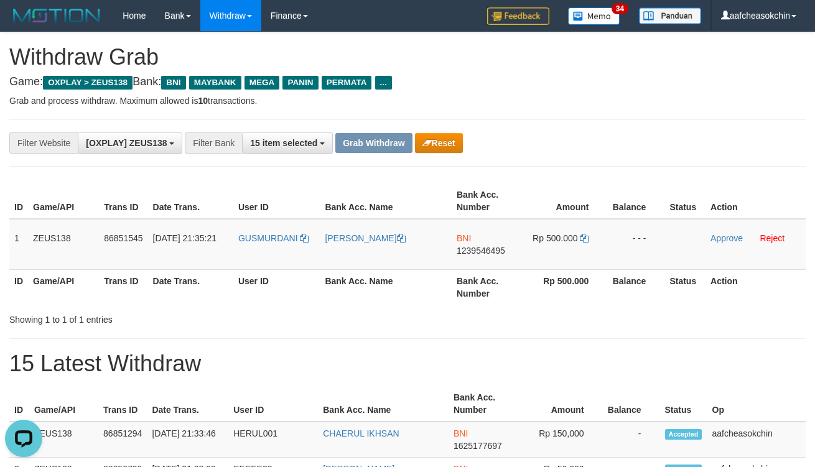
click at [278, 251] on td "GUSMURDANI" at bounding box center [276, 244] width 87 height 51
copy link "GUSMURDANI"
drag, startPoint x: 762, startPoint y: 72, endPoint x: 788, endPoint y: 67, distance: 26.0
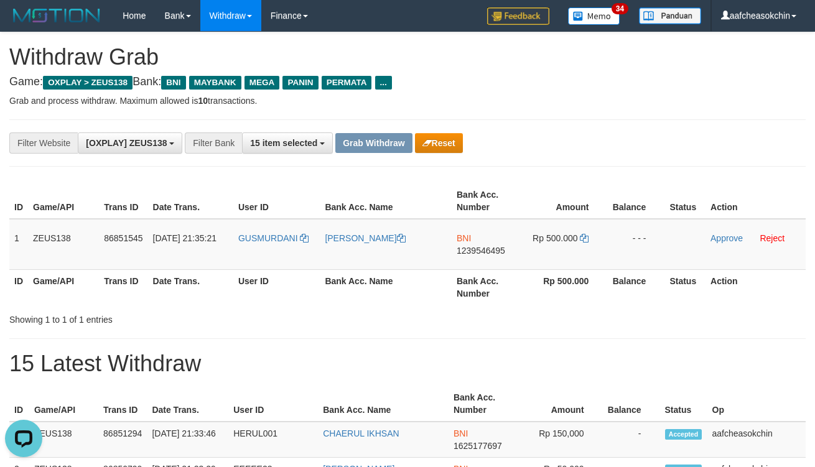
drag, startPoint x: 571, startPoint y: 325, endPoint x: 561, endPoint y: 307, distance: 19.8
click at [571, 325] on div "Showing 1 to 1 of 1 entries" at bounding box center [407, 317] width 815 height 17
click at [487, 247] on span "1239546495" at bounding box center [481, 251] width 49 height 10
click at [556, 240] on span "Rp 500.000" at bounding box center [555, 238] width 45 height 10
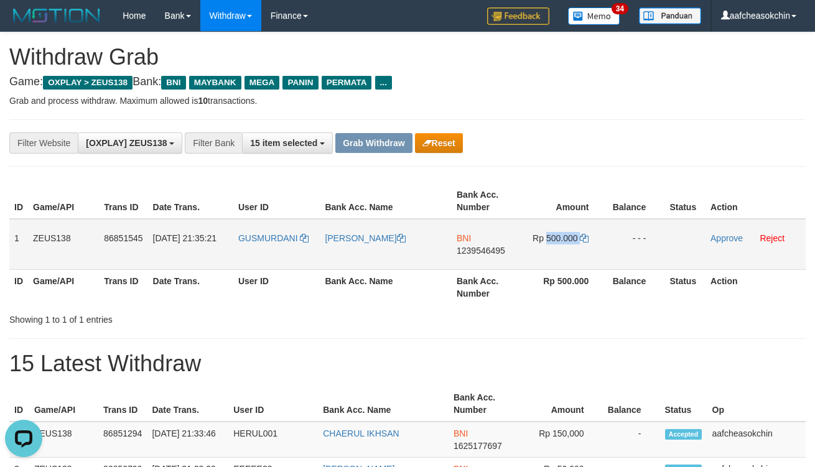
click at [556, 240] on span "Rp 500.000" at bounding box center [555, 238] width 45 height 10
copy td "500.000"
click at [727, 235] on link "Approve" at bounding box center [727, 238] width 32 height 10
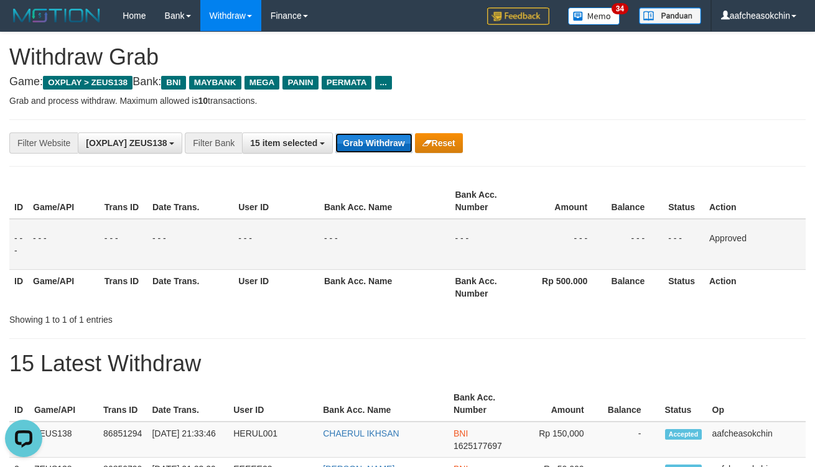
click at [355, 140] on button "Grab Withdraw" at bounding box center [373, 143] width 77 height 20
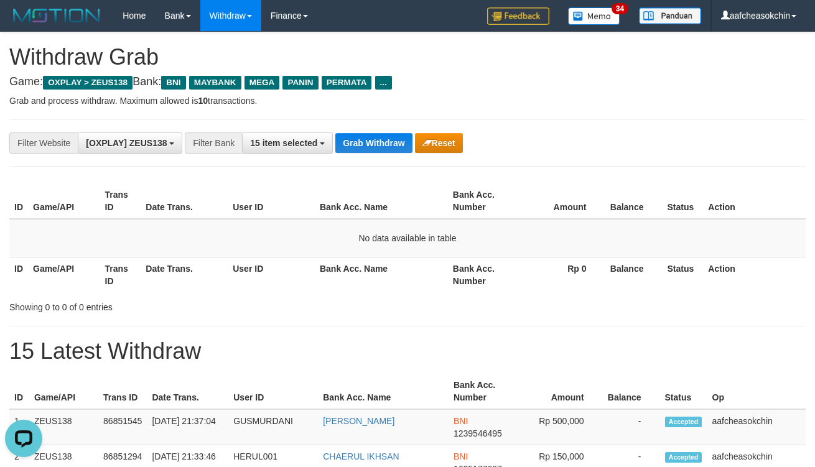
click at [351, 157] on div "**********" at bounding box center [407, 143] width 797 height 47
click at [353, 145] on button "Grab Withdraw" at bounding box center [373, 143] width 77 height 20
click at [356, 141] on button "Grab Withdraw" at bounding box center [373, 143] width 77 height 20
click at [357, 141] on button "Grab Withdraw" at bounding box center [373, 143] width 77 height 20
click at [367, 151] on button "Grab Withdraw" at bounding box center [373, 143] width 77 height 20
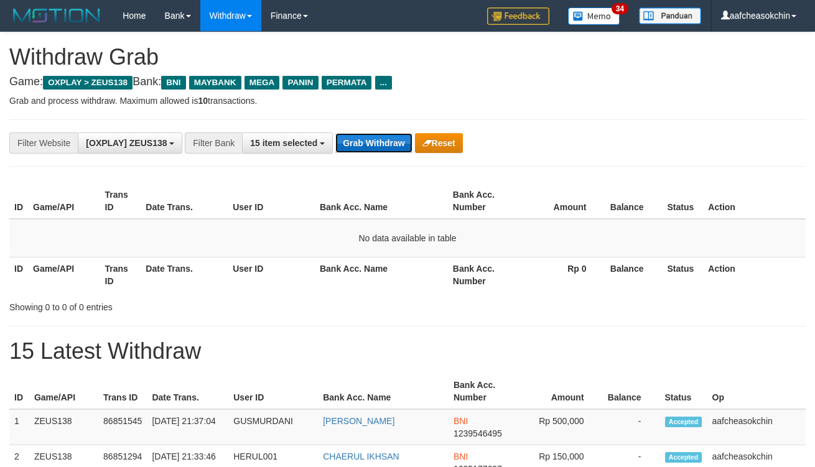
click at [367, 151] on button "Grab Withdraw" at bounding box center [373, 143] width 77 height 20
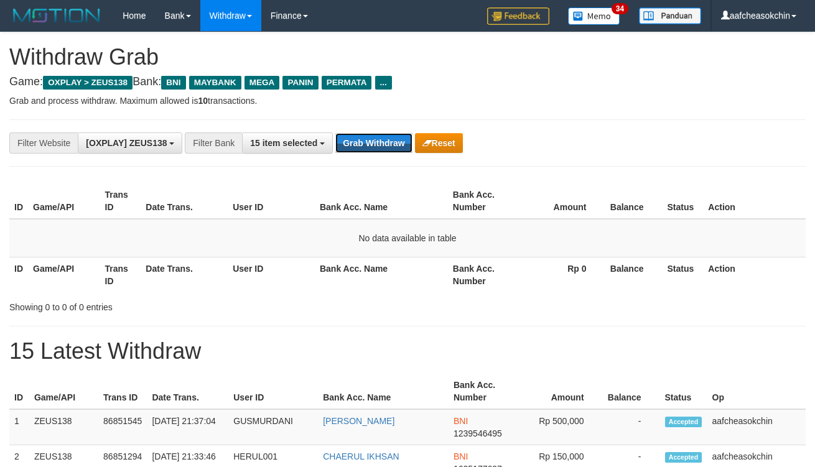
click at [386, 151] on button "Grab Withdraw" at bounding box center [373, 143] width 77 height 20
click at [386, 150] on button "Grab Withdraw" at bounding box center [373, 143] width 77 height 20
click at [372, 151] on button "Grab Withdraw" at bounding box center [373, 143] width 77 height 20
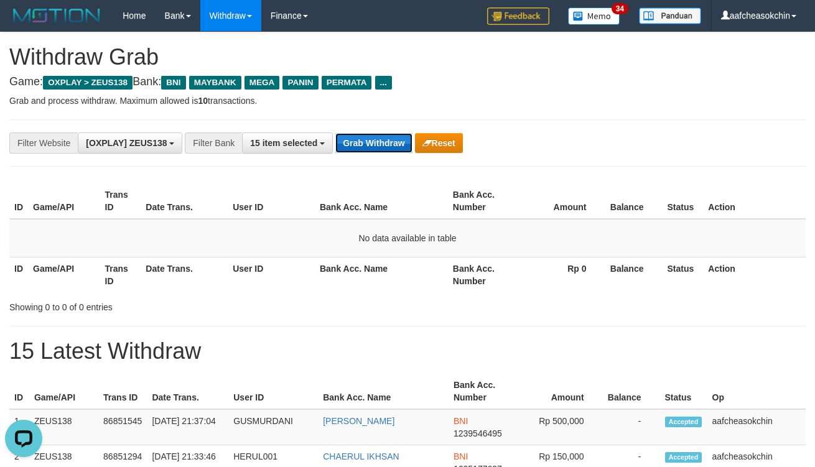
click at [372, 151] on button "Grab Withdraw" at bounding box center [373, 143] width 77 height 20
click at [372, 150] on button "Grab Withdraw" at bounding box center [373, 143] width 77 height 20
click at [370, 147] on button "Grab Withdraw" at bounding box center [373, 143] width 77 height 20
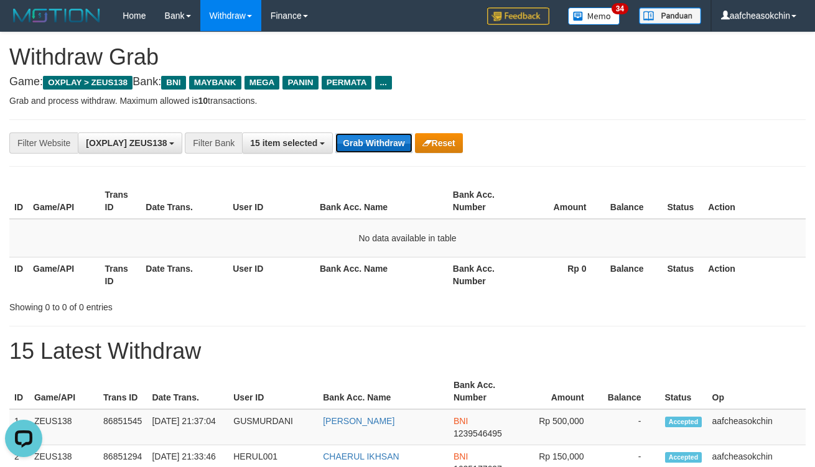
click at [370, 147] on button "Grab Withdraw" at bounding box center [373, 143] width 77 height 20
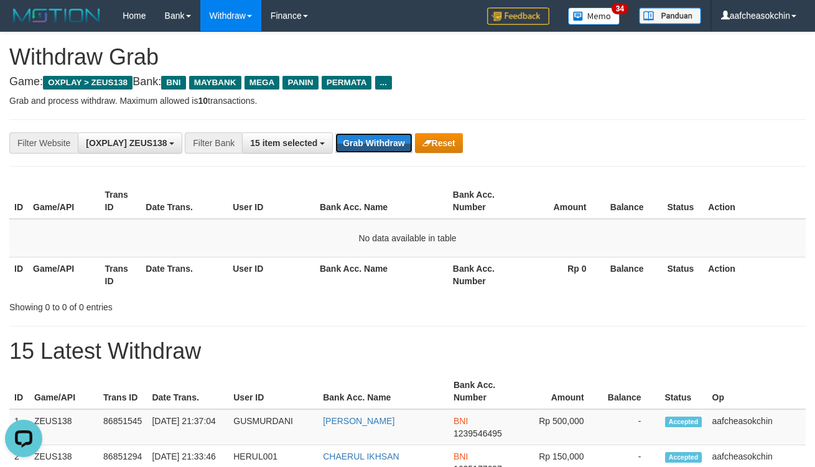
click at [370, 147] on button "Grab Withdraw" at bounding box center [373, 143] width 77 height 20
drag, startPoint x: 352, startPoint y: 127, endPoint x: 366, endPoint y: 143, distance: 21.6
click at [352, 127] on div "**********" at bounding box center [407, 143] width 797 height 47
click at [376, 156] on div "**********" at bounding box center [407, 143] width 797 height 47
click at [372, 150] on button "Grab Withdraw" at bounding box center [373, 143] width 77 height 20
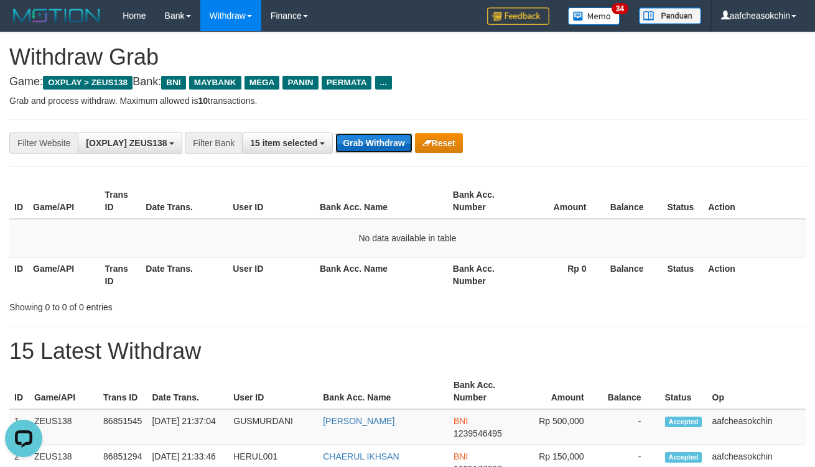
click at [370, 145] on button "Grab Withdraw" at bounding box center [373, 143] width 77 height 20
click at [368, 140] on button "Grab Withdraw" at bounding box center [373, 143] width 77 height 20
click at [399, 143] on button "Grab Withdraw" at bounding box center [373, 143] width 77 height 20
click at [393, 139] on button "Grab Withdraw" at bounding box center [373, 143] width 77 height 20
click at [351, 147] on button "Grab Withdraw" at bounding box center [373, 143] width 77 height 20
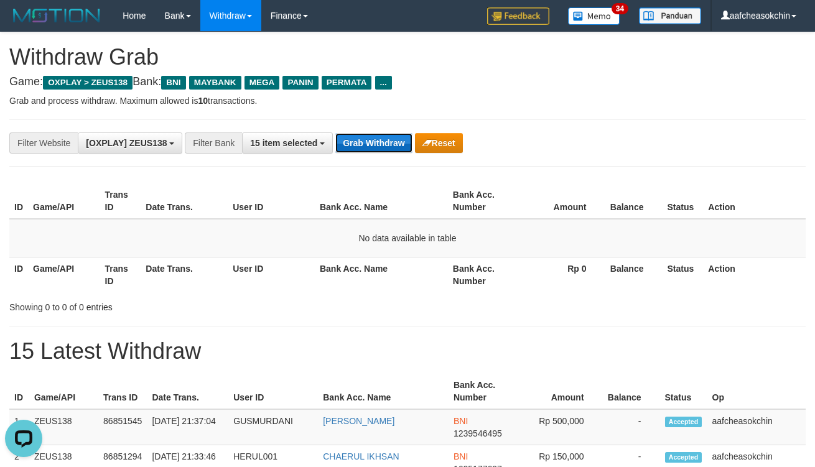
click at [351, 147] on button "Grab Withdraw" at bounding box center [373, 143] width 77 height 20
click at [350, 146] on button "Grab Withdraw" at bounding box center [373, 143] width 77 height 20
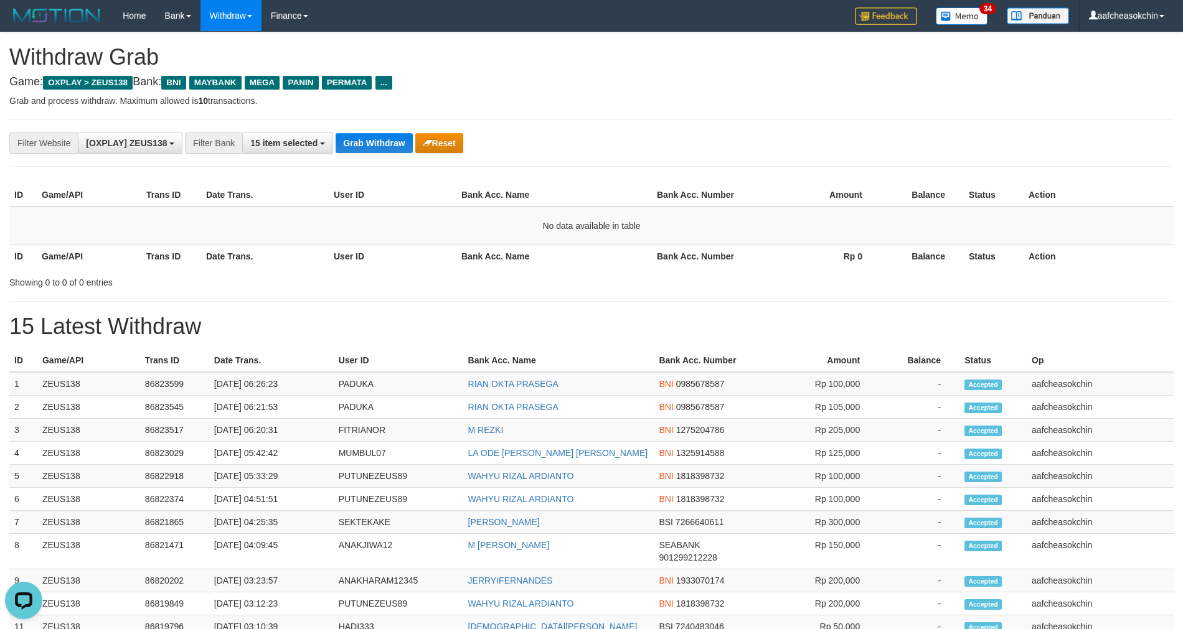
scroll to position [63, 0]
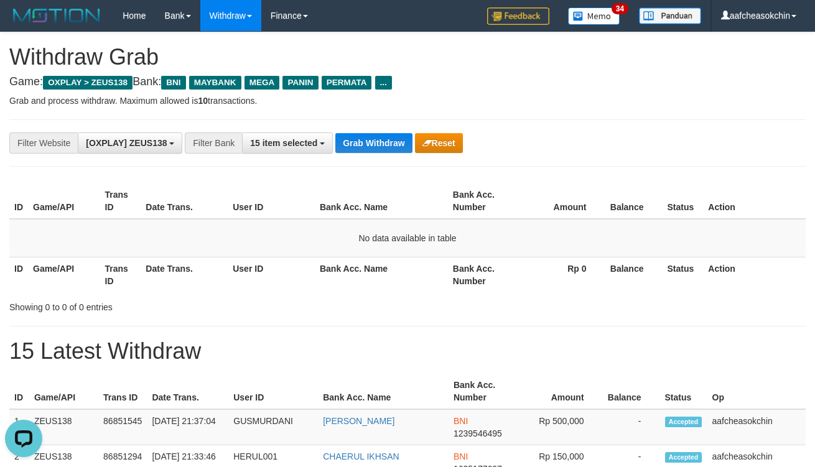
click at [367, 157] on div "**********" at bounding box center [407, 143] width 797 height 47
click at [363, 143] on button "Grab Withdraw" at bounding box center [373, 143] width 77 height 20
click at [363, 138] on button "Grab Withdraw" at bounding box center [373, 143] width 77 height 20
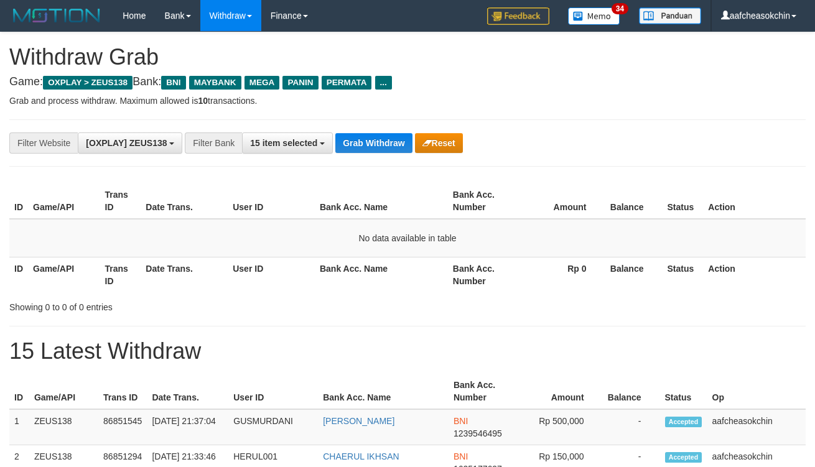
click at [365, 136] on button "Grab Withdraw" at bounding box center [373, 143] width 77 height 20
click at [353, 131] on div "**********" at bounding box center [407, 143] width 797 height 47
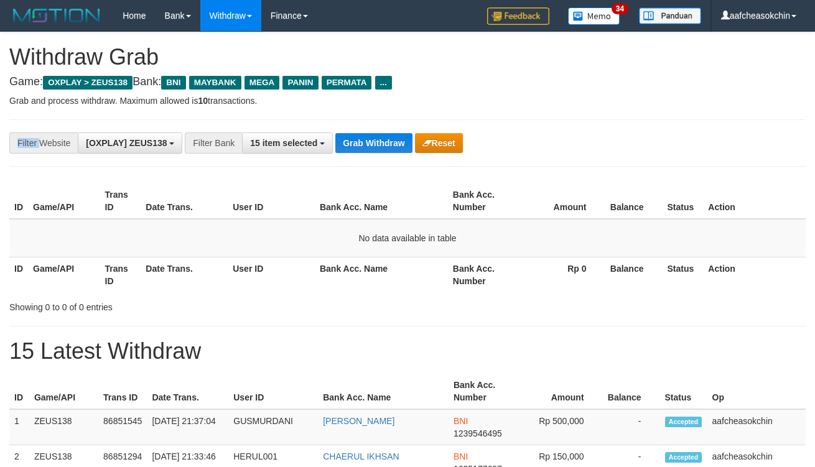
click at [353, 131] on div "**********" at bounding box center [407, 143] width 797 height 47
drag, startPoint x: 356, startPoint y: 156, endPoint x: 355, endPoint y: 146, distance: 9.4
click at [357, 156] on div "**********" at bounding box center [407, 143] width 797 height 47
click at [354, 134] on button "Grab Withdraw" at bounding box center [373, 143] width 77 height 20
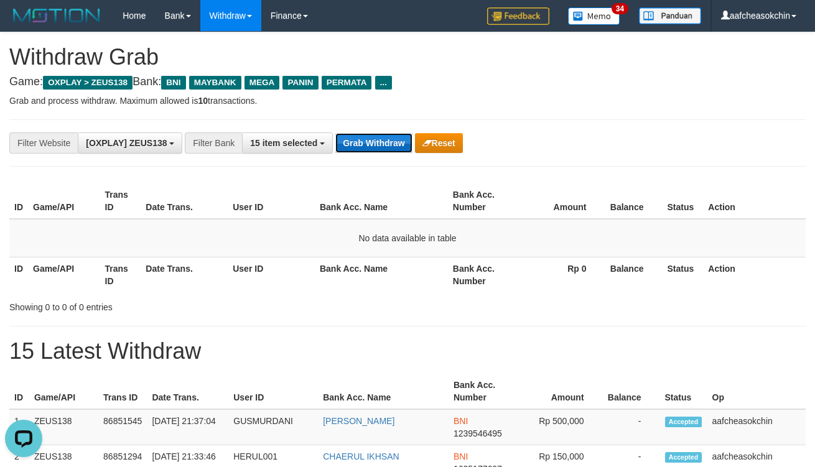
click at [354, 134] on button "Grab Withdraw" at bounding box center [373, 143] width 77 height 20
click at [354, 137] on button "Grab Withdraw" at bounding box center [373, 143] width 77 height 20
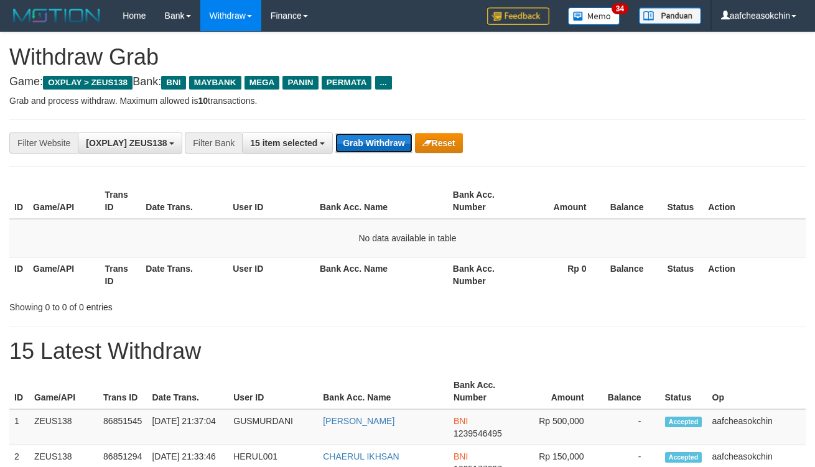
click at [354, 137] on button "Grab Withdraw" at bounding box center [373, 143] width 77 height 20
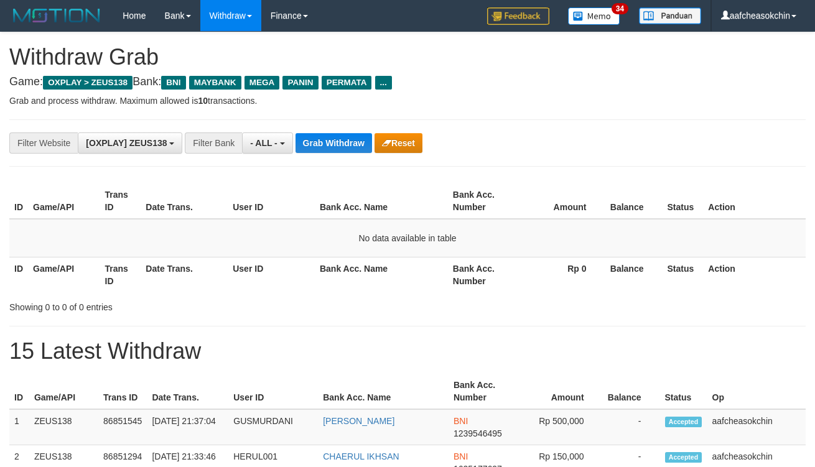
select select "***"
click at [357, 141] on button "Grab Withdraw" at bounding box center [334, 143] width 77 height 20
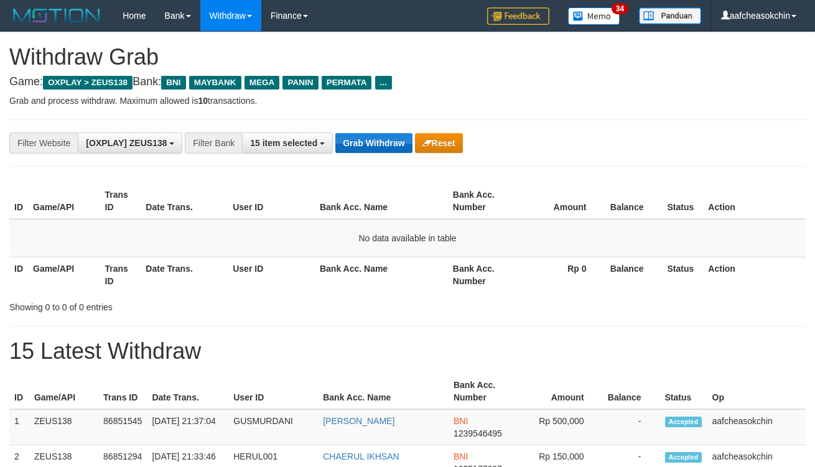
click at [359, 147] on button "Grab Withdraw" at bounding box center [373, 143] width 77 height 20
click at [357, 139] on button "Grab Withdraw" at bounding box center [373, 143] width 77 height 20
click at [355, 137] on button "Grab Withdraw" at bounding box center [373, 143] width 77 height 20
click at [383, 140] on button "Grab Withdraw" at bounding box center [373, 143] width 77 height 20
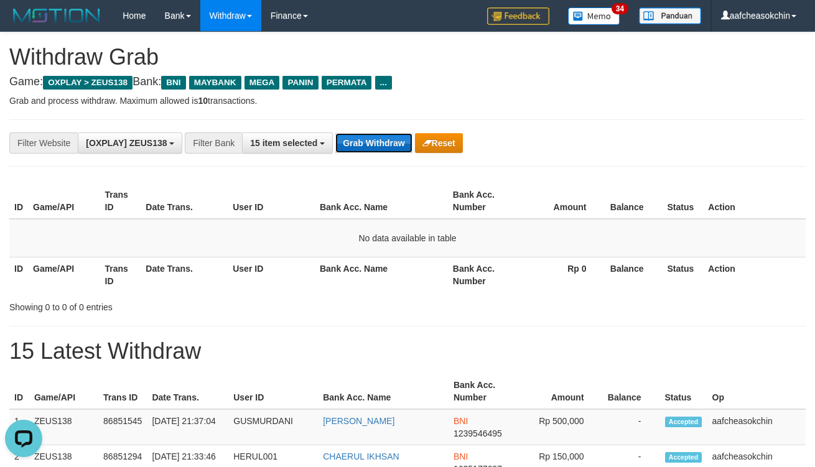
click at [383, 140] on button "Grab Withdraw" at bounding box center [373, 143] width 77 height 20
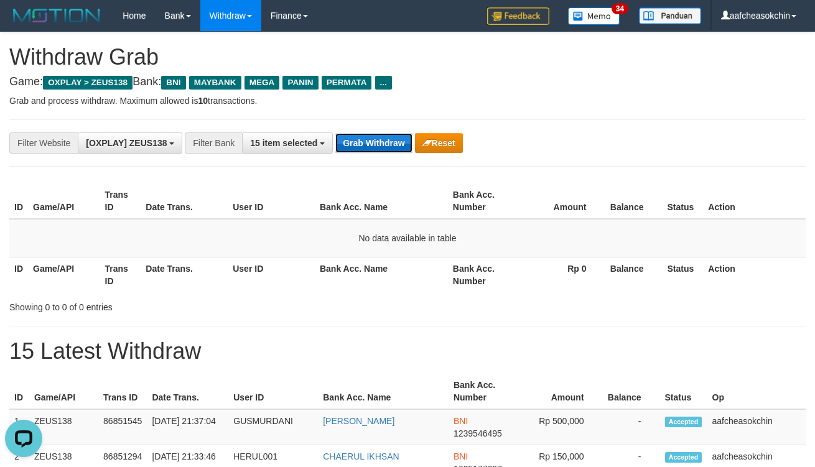
click at [384, 140] on button "Grab Withdraw" at bounding box center [373, 143] width 77 height 20
drag, startPoint x: 0, startPoint y: 0, endPoint x: 392, endPoint y: 136, distance: 414.9
click at [392, 136] on button "Grab Withdraw" at bounding box center [373, 143] width 77 height 20
click at [396, 138] on button "Grab Withdraw" at bounding box center [373, 143] width 77 height 20
click at [386, 143] on button "Grab Withdraw" at bounding box center [373, 143] width 77 height 20
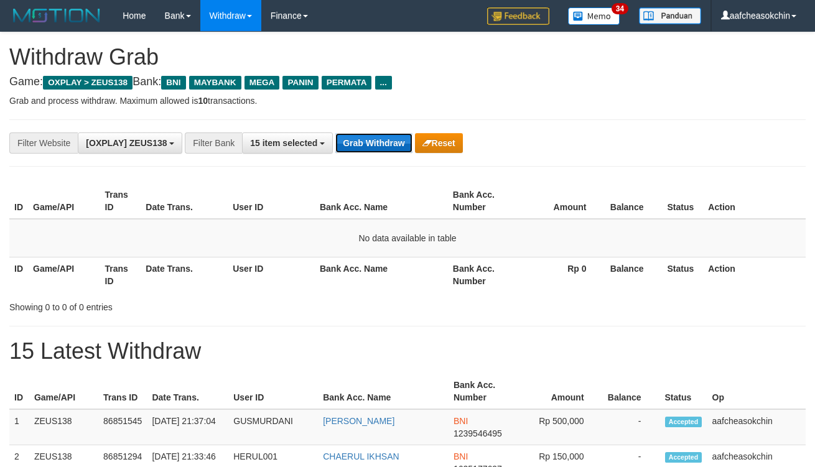
click at [386, 143] on button "Grab Withdraw" at bounding box center [373, 143] width 77 height 20
click at [387, 139] on button "Grab Withdraw" at bounding box center [373, 143] width 77 height 20
click at [395, 136] on button "Grab Withdraw" at bounding box center [373, 143] width 77 height 20
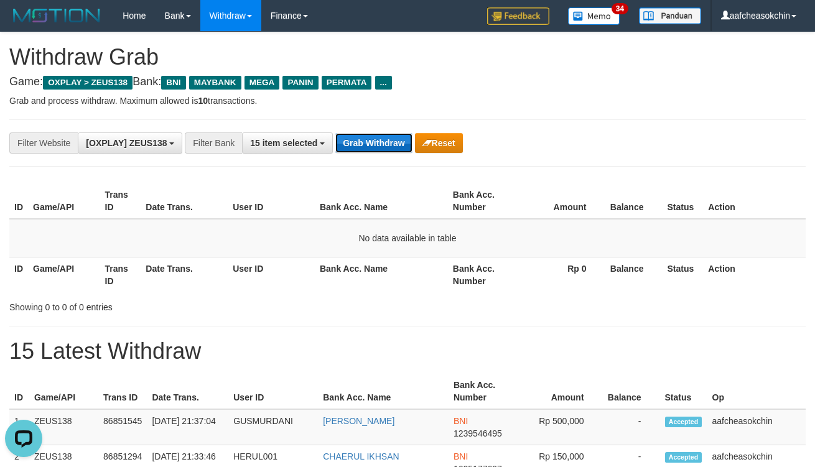
click at [395, 136] on button "Grab Withdraw" at bounding box center [373, 143] width 77 height 20
click at [365, 148] on button "Grab Withdraw" at bounding box center [373, 143] width 77 height 20
click at [365, 147] on button "Grab Withdraw" at bounding box center [373, 143] width 77 height 20
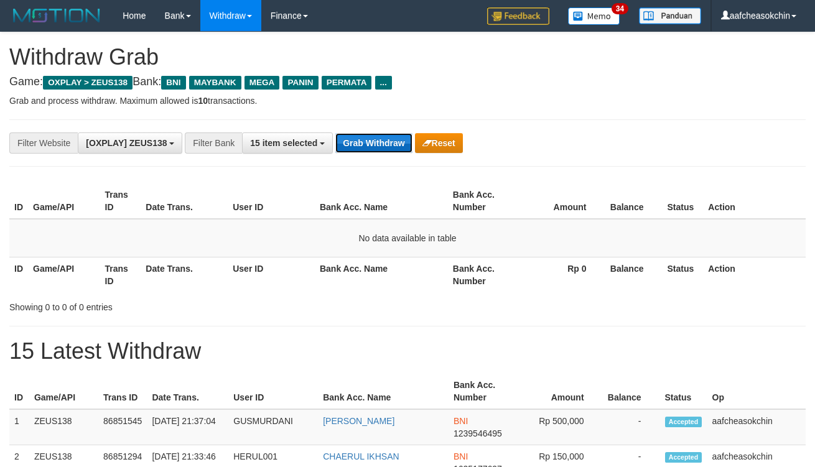
click at [365, 146] on button "Grab Withdraw" at bounding box center [373, 143] width 77 height 20
click at [384, 143] on button "Grab Withdraw" at bounding box center [373, 143] width 77 height 20
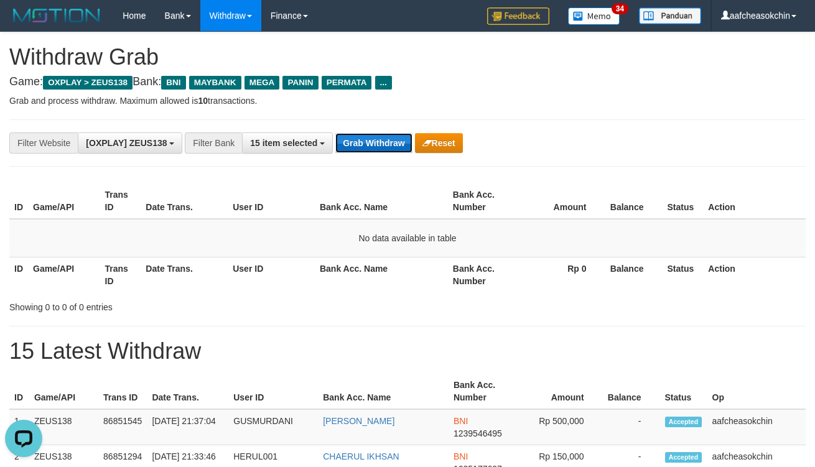
click at [384, 143] on button "Grab Withdraw" at bounding box center [373, 143] width 77 height 20
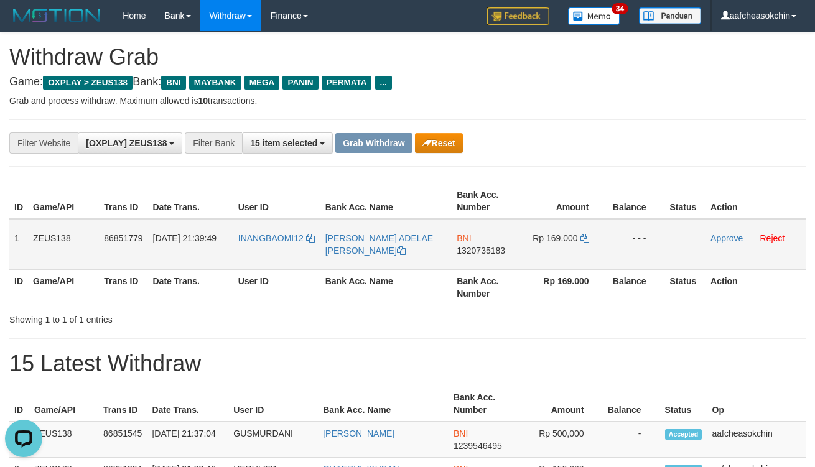
click at [268, 245] on td "INANGBAOMI12" at bounding box center [276, 244] width 87 height 51
copy link "INANGBAOMI12"
click at [268, 245] on td "INANGBAOMI12" at bounding box center [276, 244] width 87 height 51
click at [723, 48] on h1 "Withdraw Grab" at bounding box center [407, 57] width 797 height 25
click at [401, 409] on th "Bank Acc. Name" at bounding box center [383, 404] width 131 height 35
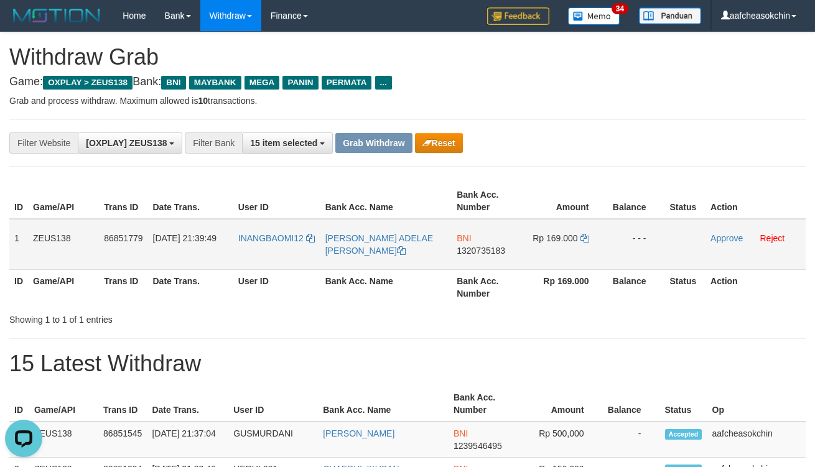
click at [489, 250] on span "1320735183" at bounding box center [481, 251] width 49 height 10
click at [561, 235] on span "Rp 169.000" at bounding box center [555, 238] width 45 height 10
copy td "169.000"
click at [561, 235] on span "Rp 169.000" at bounding box center [555, 238] width 45 height 10
click at [645, 314] on div "Showing 1 to 1 of 1 entries" at bounding box center [407, 317] width 815 height 17
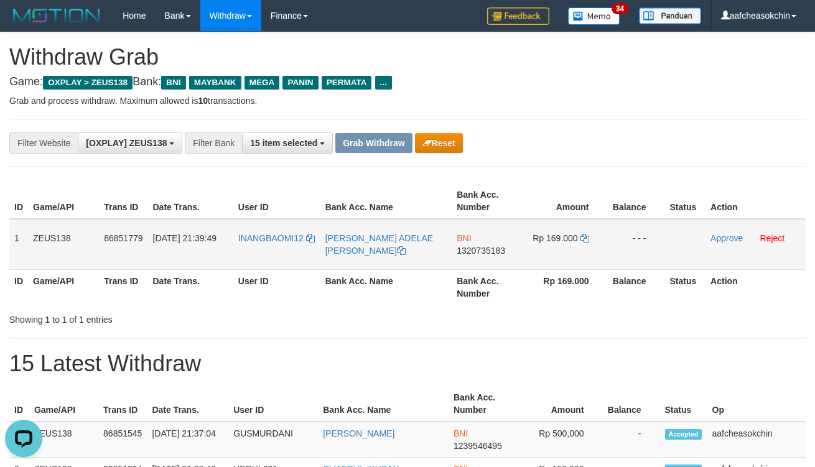
drag, startPoint x: 16, startPoint y: 232, endPoint x: 658, endPoint y: 228, distance: 642.9
click at [658, 228] on tr "1 ZEUS138 86851779 31/08/2025 21:39:49 INANGBAOMI12 MICHAEL RAHMAT ADELAE HUTAB…" at bounding box center [407, 244] width 797 height 51
copy tr "1 ZEUS138 86851779 31/08/2025 21:39:49 INANGBAOMI12 MICHAEL RAHMAT ADELAE HUTAB…"
click at [456, 365] on h1 "15 Latest Withdraw" at bounding box center [407, 364] width 797 height 25
click at [722, 235] on link "Approve" at bounding box center [727, 238] width 32 height 10
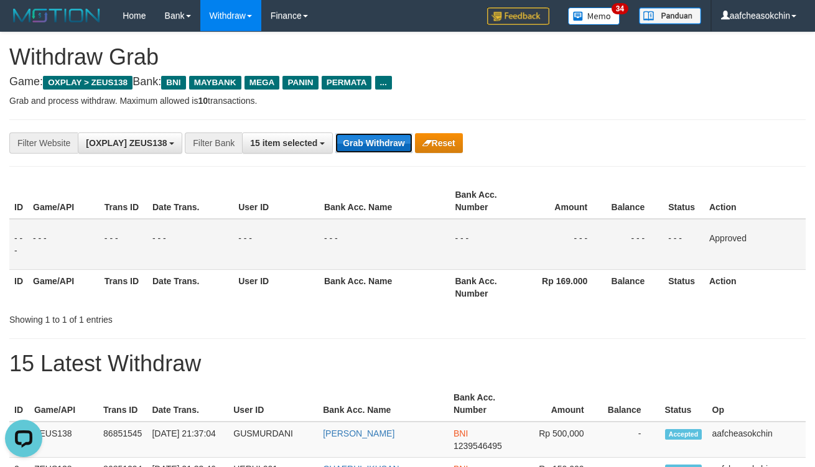
click at [380, 142] on button "Grab Withdraw" at bounding box center [373, 143] width 77 height 20
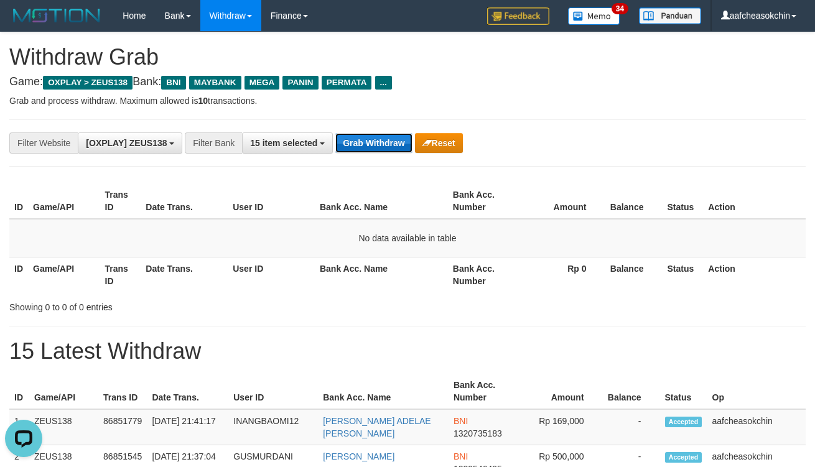
click at [382, 141] on button "Grab Withdraw" at bounding box center [373, 143] width 77 height 20
click at [357, 142] on button "Grab Withdraw" at bounding box center [373, 143] width 77 height 20
click at [357, 141] on button "Grab Withdraw" at bounding box center [373, 143] width 77 height 20
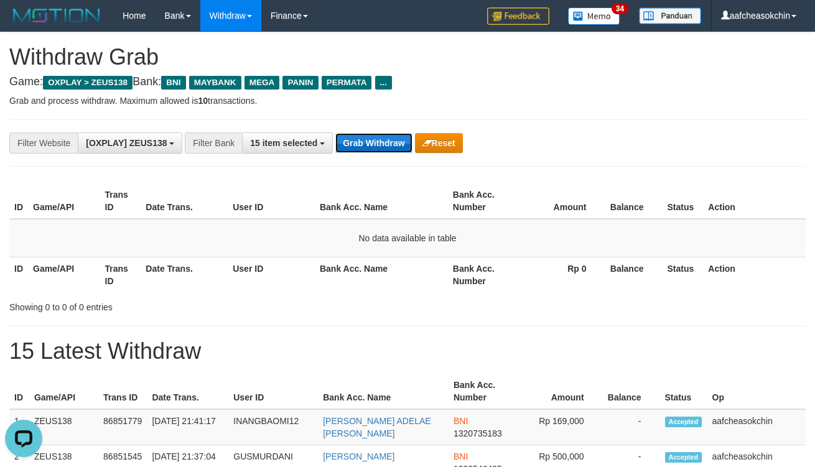
click at [357, 141] on button "Grab Withdraw" at bounding box center [373, 143] width 77 height 20
click at [359, 147] on button "Grab Withdraw" at bounding box center [373, 143] width 77 height 20
click at [365, 135] on button "Grab Withdraw" at bounding box center [373, 143] width 77 height 20
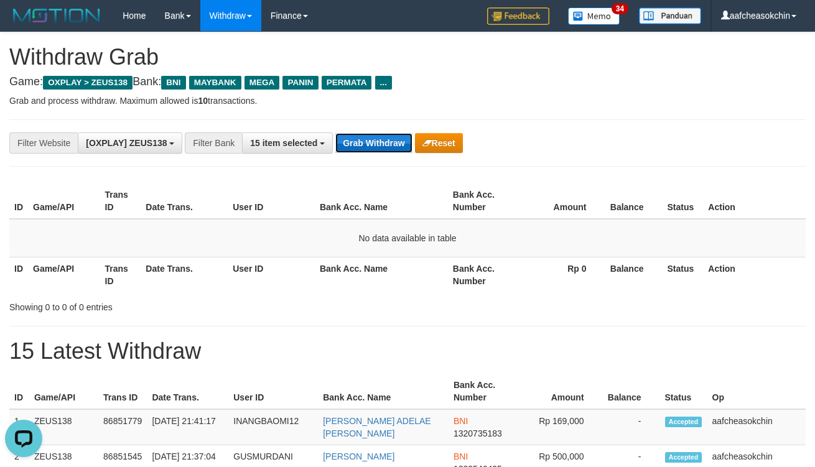
click at [365, 135] on button "Grab Withdraw" at bounding box center [373, 143] width 77 height 20
click at [394, 144] on button "Grab Withdraw" at bounding box center [373, 143] width 77 height 20
click at [375, 150] on button "Grab Withdraw" at bounding box center [373, 143] width 77 height 20
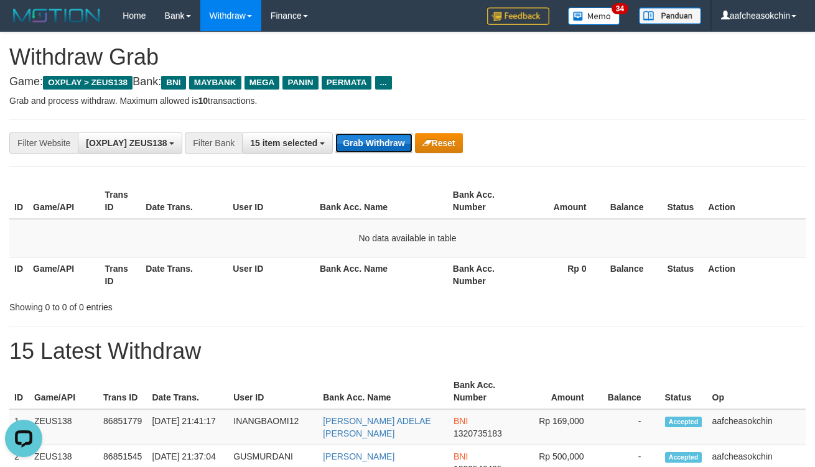
click at [375, 150] on button "Grab Withdraw" at bounding box center [373, 143] width 77 height 20
click at [377, 139] on button "Grab Withdraw" at bounding box center [373, 143] width 77 height 20
click at [378, 138] on button "Grab Withdraw" at bounding box center [373, 143] width 77 height 20
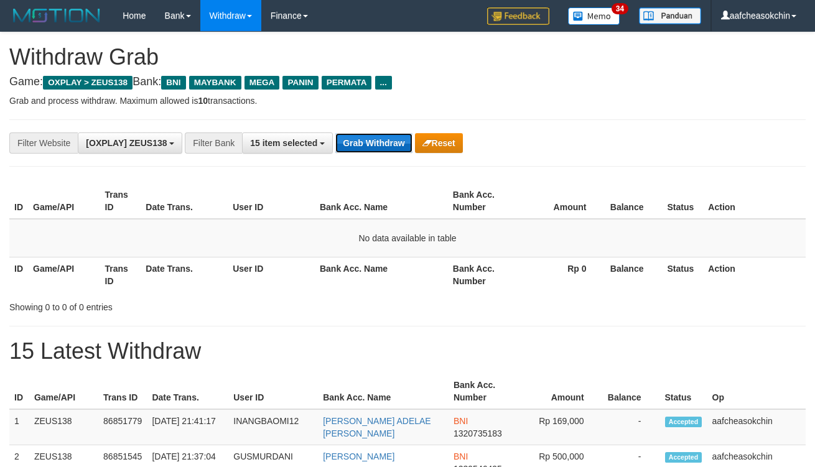
click at [378, 138] on button "Grab Withdraw" at bounding box center [373, 143] width 77 height 20
click at [381, 138] on button "Grab Withdraw" at bounding box center [373, 143] width 77 height 20
click at [382, 138] on button "Grab Withdraw" at bounding box center [373, 143] width 77 height 20
click at [385, 144] on button "Grab Withdraw" at bounding box center [373, 143] width 77 height 20
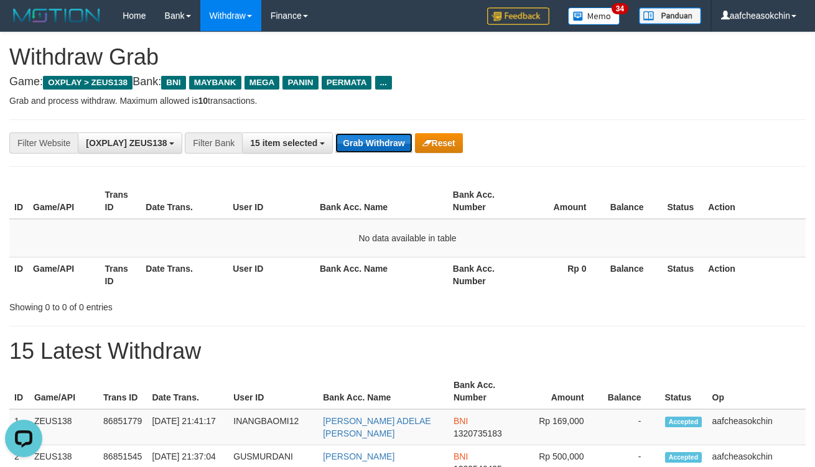
click at [385, 144] on button "Grab Withdraw" at bounding box center [373, 143] width 77 height 20
click at [365, 144] on button "Grab Withdraw" at bounding box center [373, 143] width 77 height 20
click at [364, 143] on button "Grab Withdraw" at bounding box center [373, 143] width 77 height 20
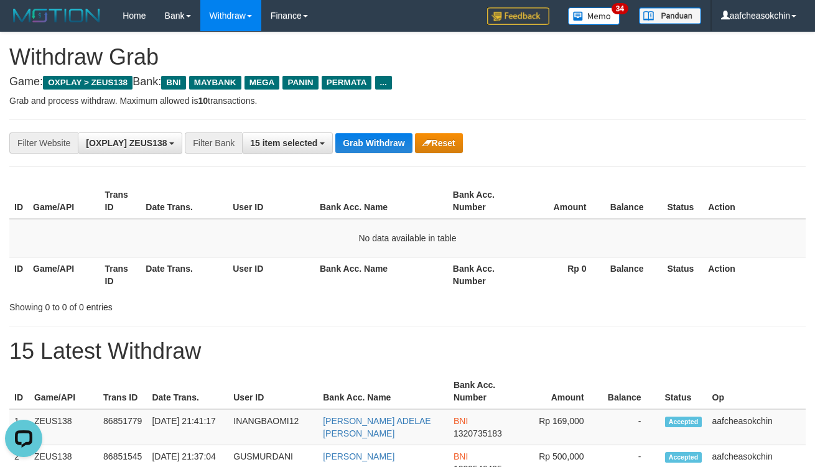
click at [753, 192] on th "Action" at bounding box center [754, 201] width 103 height 35
click at [374, 148] on button "Grab Withdraw" at bounding box center [373, 143] width 77 height 20
click at [363, 133] on div "**********" at bounding box center [340, 143] width 680 height 21
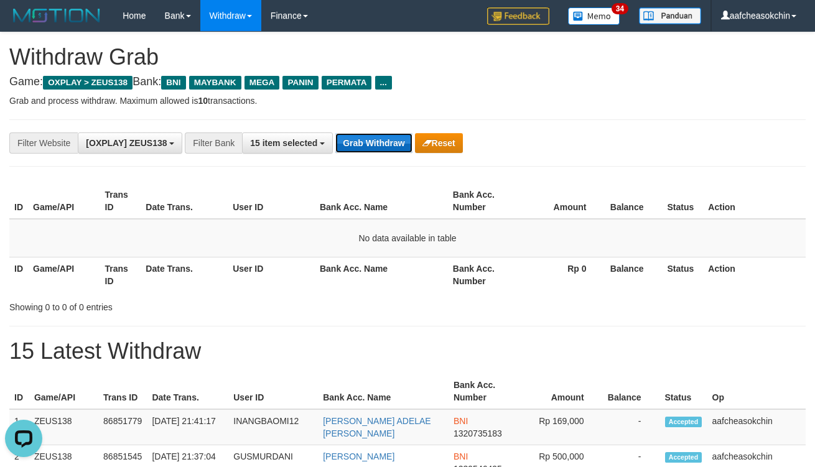
click at [369, 152] on button "Grab Withdraw" at bounding box center [373, 143] width 77 height 20
click at [369, 149] on button "Grab Withdraw" at bounding box center [373, 143] width 77 height 20
click at [350, 138] on button "Grab Withdraw" at bounding box center [373, 143] width 77 height 20
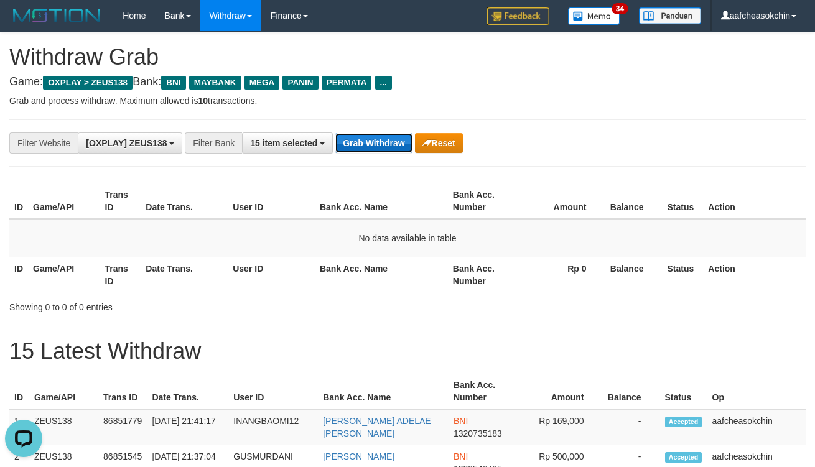
click at [350, 138] on button "Grab Withdraw" at bounding box center [373, 143] width 77 height 20
click at [351, 136] on button "Grab Withdraw" at bounding box center [373, 143] width 77 height 20
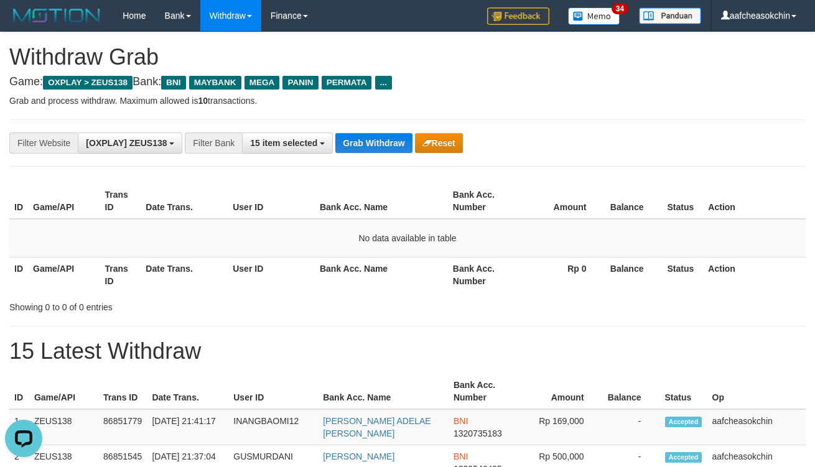
click at [383, 126] on div "**********" at bounding box center [407, 143] width 797 height 47
click at [386, 135] on button "Grab Withdraw" at bounding box center [373, 143] width 77 height 20
drag, startPoint x: 388, startPoint y: 151, endPoint x: 383, endPoint y: 146, distance: 6.6
click at [386, 148] on div "**********" at bounding box center [407, 143] width 797 height 47
click at [383, 145] on button "Grab Withdraw" at bounding box center [373, 143] width 77 height 20
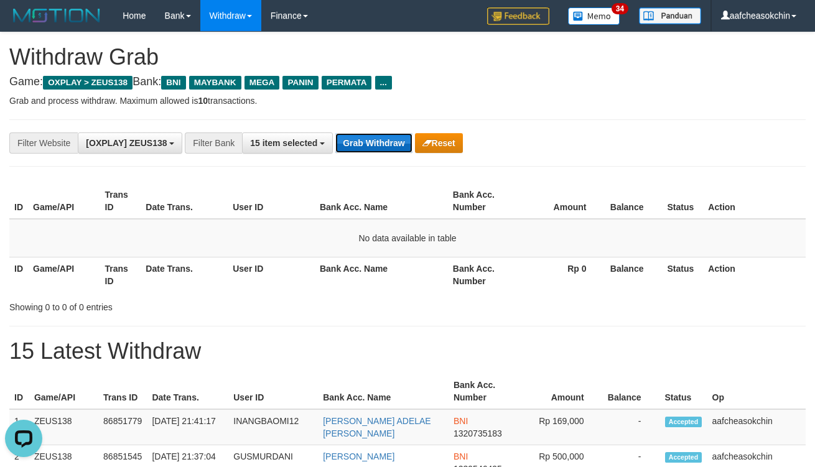
click at [360, 136] on button "Grab Withdraw" at bounding box center [373, 143] width 77 height 20
click at [360, 137] on button "Grab Withdraw" at bounding box center [373, 143] width 77 height 20
click at [375, 152] on button "Grab Withdraw" at bounding box center [373, 143] width 77 height 20
click at [375, 148] on button "Grab Withdraw" at bounding box center [373, 143] width 77 height 20
click at [375, 146] on button "Grab Withdraw" at bounding box center [373, 143] width 77 height 20
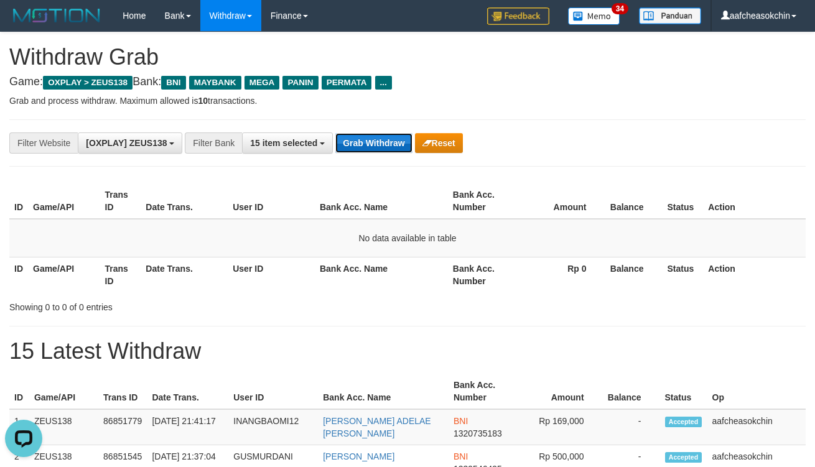
click at [375, 143] on button "Grab Withdraw" at bounding box center [373, 143] width 77 height 20
click at [376, 144] on button "Grab Withdraw" at bounding box center [373, 143] width 77 height 20
click at [363, 152] on button "Grab Withdraw" at bounding box center [373, 143] width 77 height 20
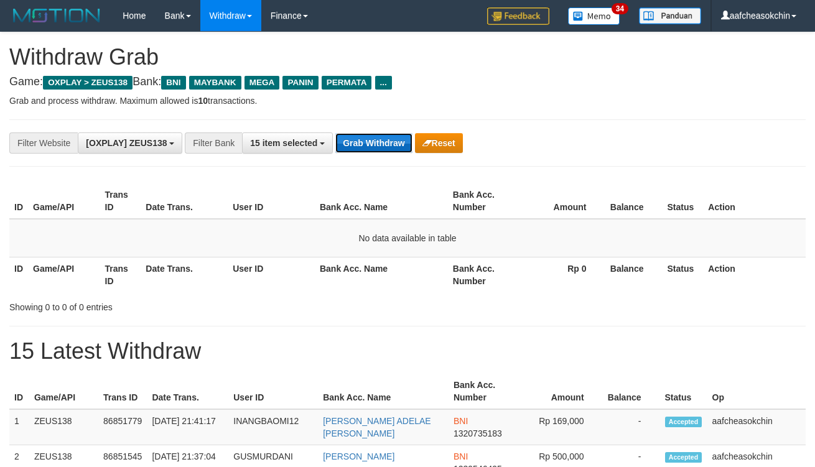
click at [363, 151] on button "Grab Withdraw" at bounding box center [373, 143] width 77 height 20
click at [372, 128] on div "**********" at bounding box center [407, 143] width 797 height 47
drag, startPoint x: 372, startPoint y: 141, endPoint x: 372, endPoint y: 134, distance: 7.5
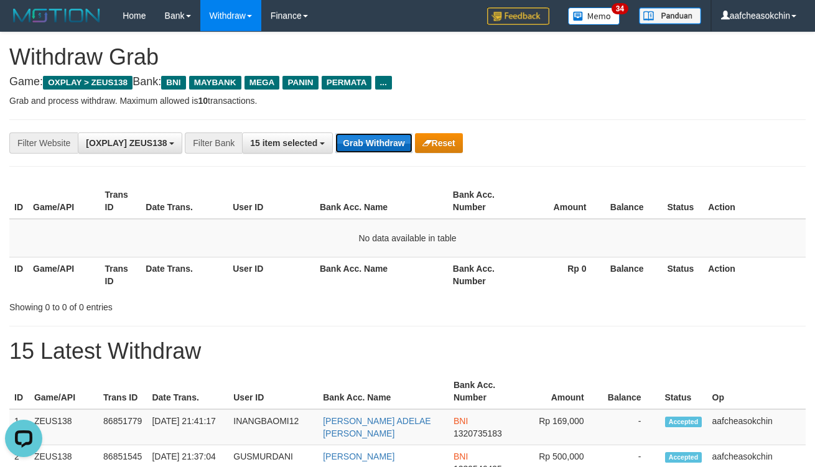
click at [372, 134] on button "Grab Withdraw" at bounding box center [373, 143] width 77 height 20
click at [372, 133] on button "Grab Withdraw" at bounding box center [373, 143] width 77 height 20
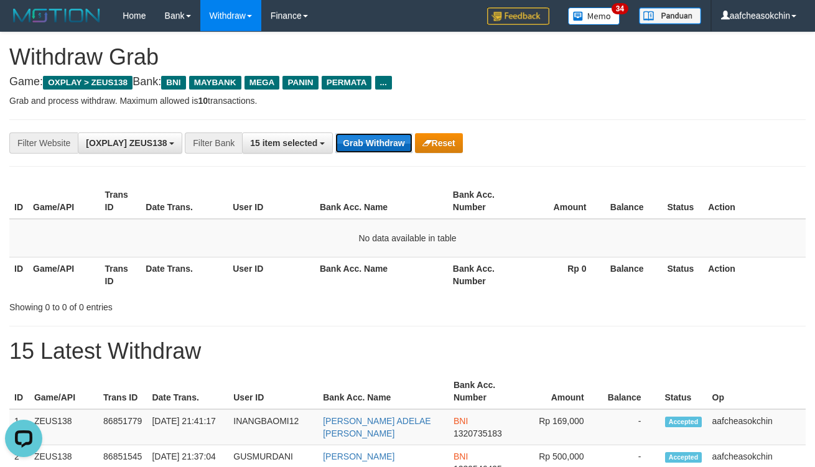
click at [372, 133] on button "Grab Withdraw" at bounding box center [373, 143] width 77 height 20
click at [388, 151] on button "Grab Withdraw" at bounding box center [373, 143] width 77 height 20
click at [388, 150] on button "Grab Withdraw" at bounding box center [373, 143] width 77 height 20
click at [388, 149] on button "Grab Withdraw" at bounding box center [373, 143] width 77 height 20
drag, startPoint x: 388, startPoint y: 149, endPoint x: 418, endPoint y: 157, distance: 30.8
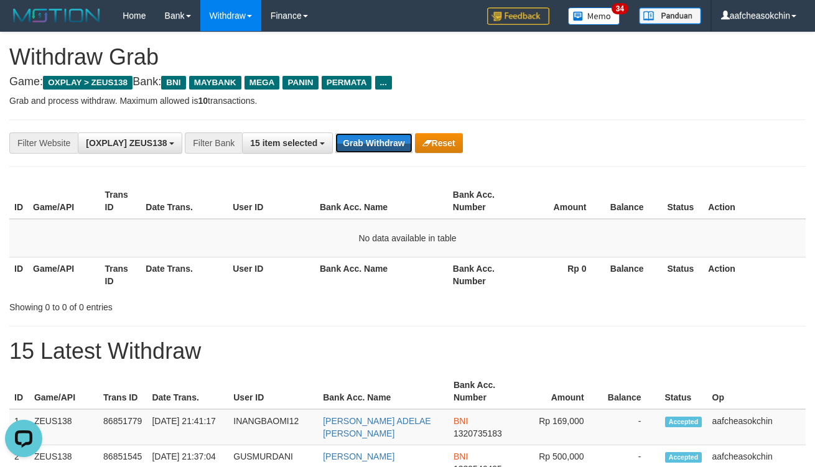
click at [388, 148] on button "Grab Withdraw" at bounding box center [373, 143] width 77 height 20
click at [377, 137] on button "Grab Withdraw" at bounding box center [373, 143] width 77 height 20
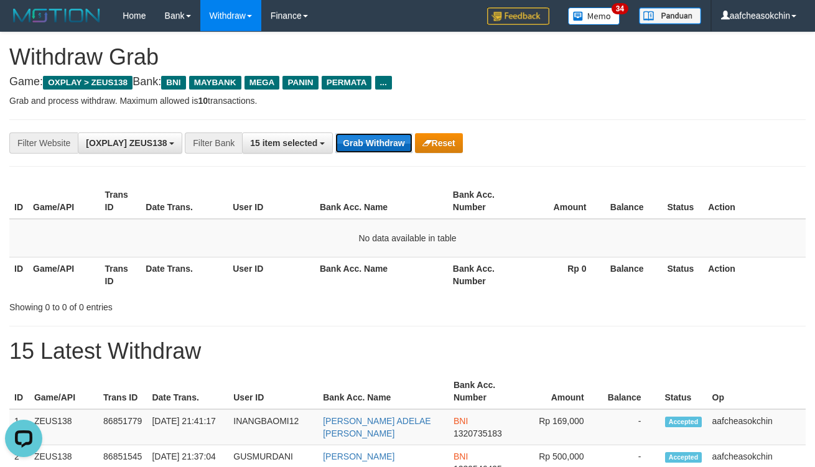
click at [377, 137] on button "Grab Withdraw" at bounding box center [373, 143] width 77 height 20
click at [377, 136] on button "Grab Withdraw" at bounding box center [373, 143] width 77 height 20
click at [378, 136] on button "Grab Withdraw" at bounding box center [373, 143] width 77 height 20
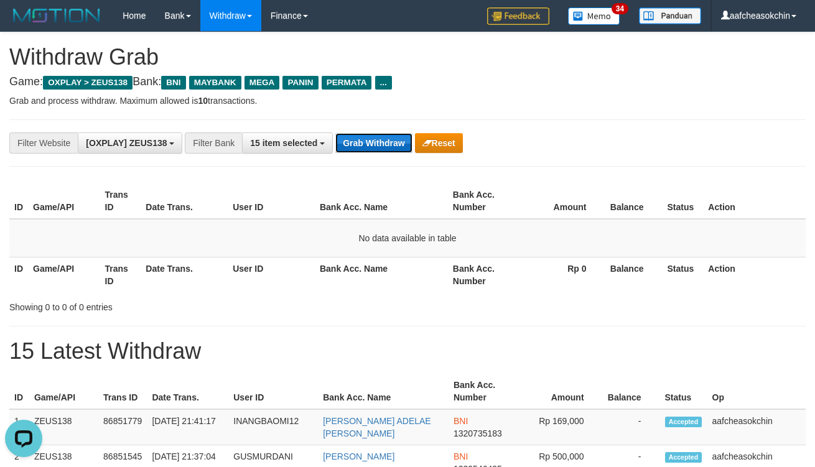
click at [378, 136] on button "Grab Withdraw" at bounding box center [373, 143] width 77 height 20
click at [380, 136] on button "Grab Withdraw" at bounding box center [373, 143] width 77 height 20
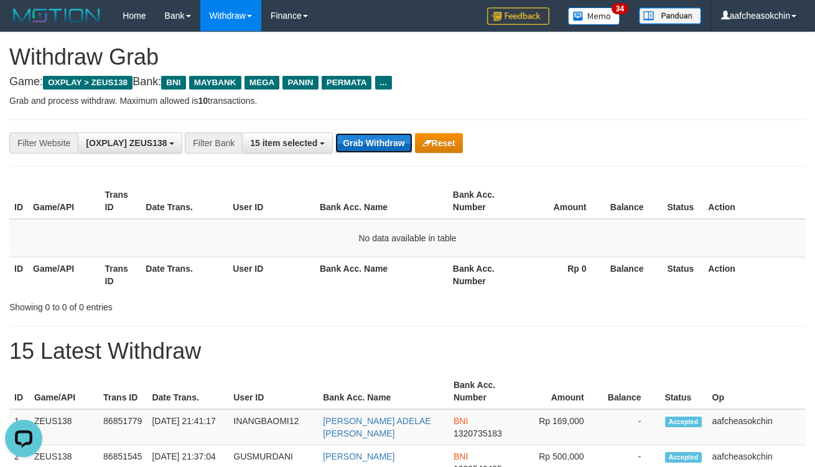
click at [380, 136] on button "Grab Withdraw" at bounding box center [373, 143] width 77 height 20
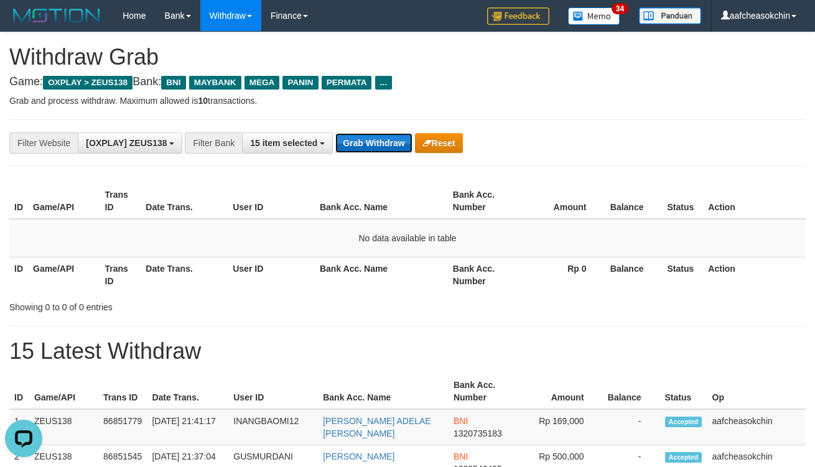
click at [380, 134] on button "Grab Withdraw" at bounding box center [373, 143] width 77 height 20
click at [378, 131] on div "**********" at bounding box center [407, 143] width 797 height 47
drag, startPoint x: 377, startPoint y: 131, endPoint x: 482, endPoint y: 144, distance: 106.0
click at [376, 133] on div "**********" at bounding box center [407, 143] width 797 height 47
click at [362, 137] on button "Grab Withdraw" at bounding box center [373, 143] width 77 height 20
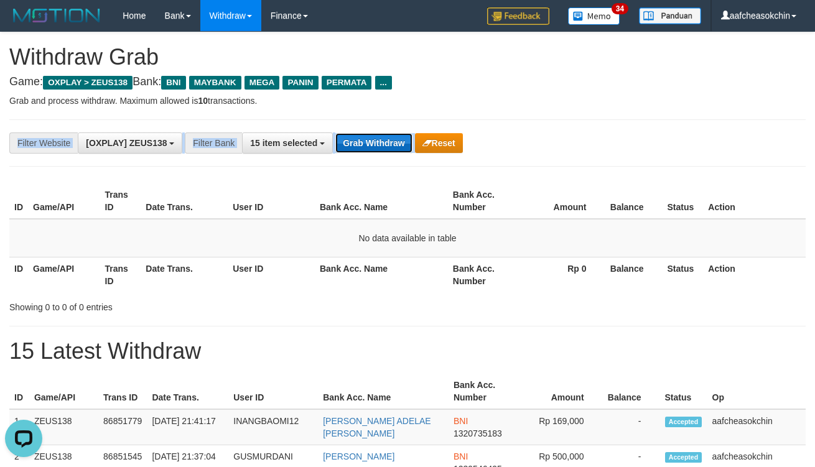
click at [362, 134] on button "Grab Withdraw" at bounding box center [373, 143] width 77 height 20
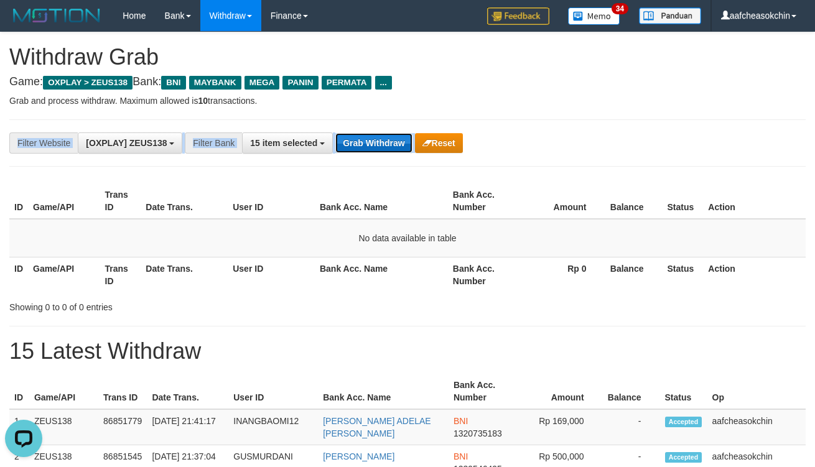
click at [361, 133] on button "Grab Withdraw" at bounding box center [373, 143] width 77 height 20
drag, startPoint x: 361, startPoint y: 133, endPoint x: 355, endPoint y: 114, distance: 20.1
click at [358, 127] on div "**********" at bounding box center [407, 143] width 797 height 47
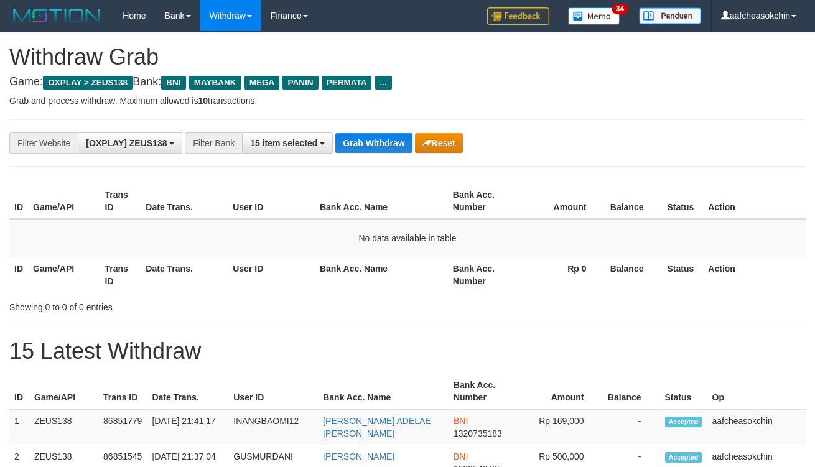
click at [352, 141] on button "Grab Withdraw" at bounding box center [373, 143] width 77 height 20
click at [367, 129] on div "**********" at bounding box center [407, 143] width 797 height 47
click at [382, 142] on button "Grab Withdraw" at bounding box center [373, 143] width 77 height 20
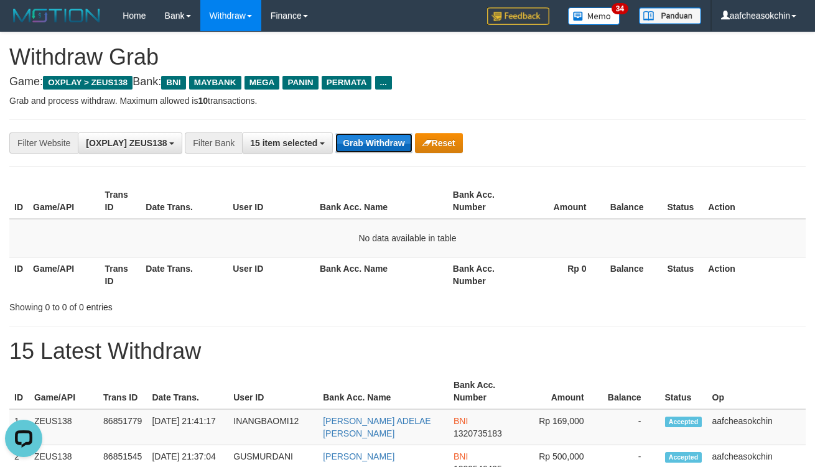
drag, startPoint x: 382, startPoint y: 142, endPoint x: 368, endPoint y: 134, distance: 15.9
click at [370, 136] on button "Grab Withdraw" at bounding box center [373, 143] width 77 height 20
click at [365, 151] on button "Grab Withdraw" at bounding box center [373, 143] width 77 height 20
click at [364, 147] on button "Grab Withdraw" at bounding box center [373, 143] width 77 height 20
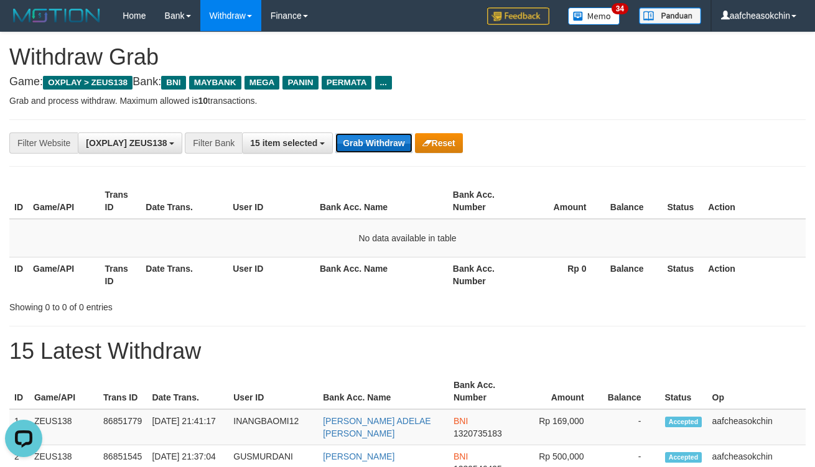
click at [377, 150] on button "Grab Withdraw" at bounding box center [373, 143] width 77 height 20
click at [370, 150] on button "Grab Withdraw" at bounding box center [373, 143] width 77 height 20
click at [370, 146] on button "Grab Withdraw" at bounding box center [373, 143] width 77 height 20
click at [383, 151] on button "Grab Withdraw" at bounding box center [373, 143] width 77 height 20
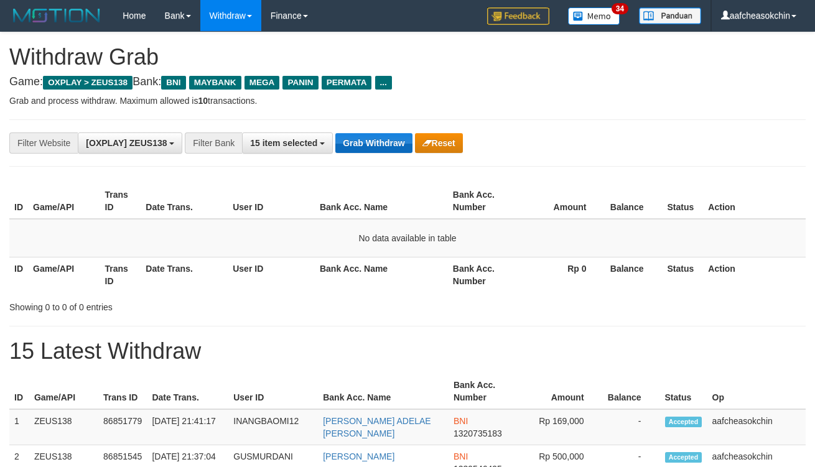
click at [383, 150] on button "Grab Withdraw" at bounding box center [373, 143] width 77 height 20
click at [375, 145] on button "Grab Withdraw" at bounding box center [373, 143] width 77 height 20
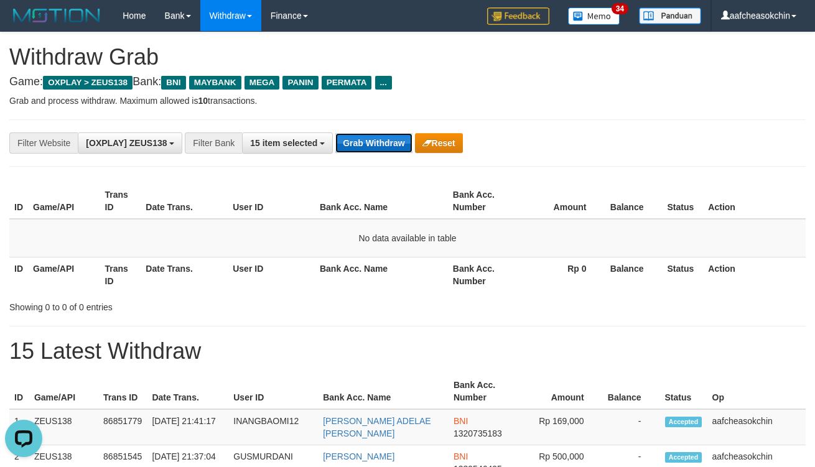
click at [375, 145] on button "Grab Withdraw" at bounding box center [373, 143] width 77 height 20
click at [373, 144] on button "Grab Withdraw" at bounding box center [373, 143] width 77 height 20
click at [374, 144] on button "Grab Withdraw" at bounding box center [373, 143] width 77 height 20
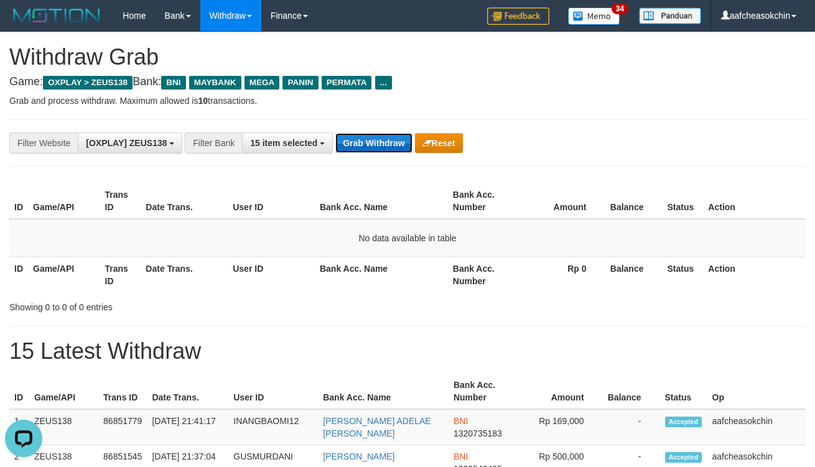
click at [374, 144] on button "Grab Withdraw" at bounding box center [373, 143] width 77 height 20
click at [359, 140] on button "Grab Withdraw" at bounding box center [373, 143] width 77 height 20
click at [360, 139] on button "Grab Withdraw" at bounding box center [373, 143] width 77 height 20
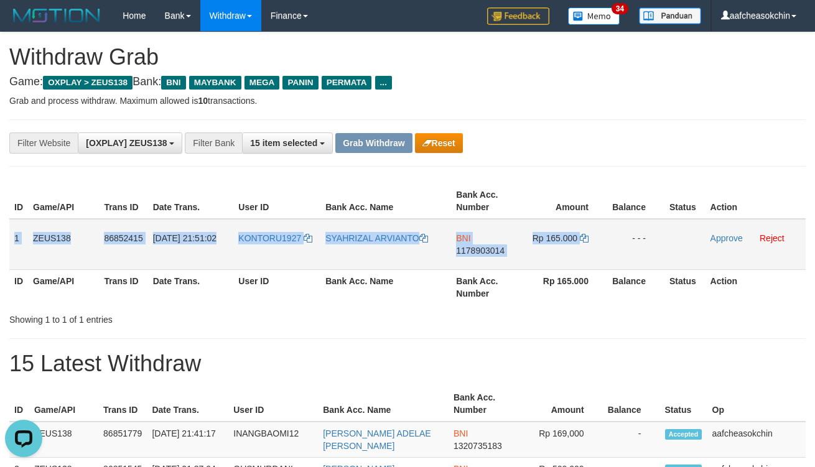
drag, startPoint x: 15, startPoint y: 238, endPoint x: 630, endPoint y: 251, distance: 615.1
click at [630, 251] on tr "1 ZEUS138 86852415 31/08/2025 21:51:02 KONTORU1927 SYAHRIZAL ARVIANTO BNI 11789…" at bounding box center [407, 244] width 797 height 51
copy tr "1 ZEUS138 86852415 31/08/2025 21:51:02 KONTORU1927 SYAHRIZAL ARVIANTO BNI 11789…"
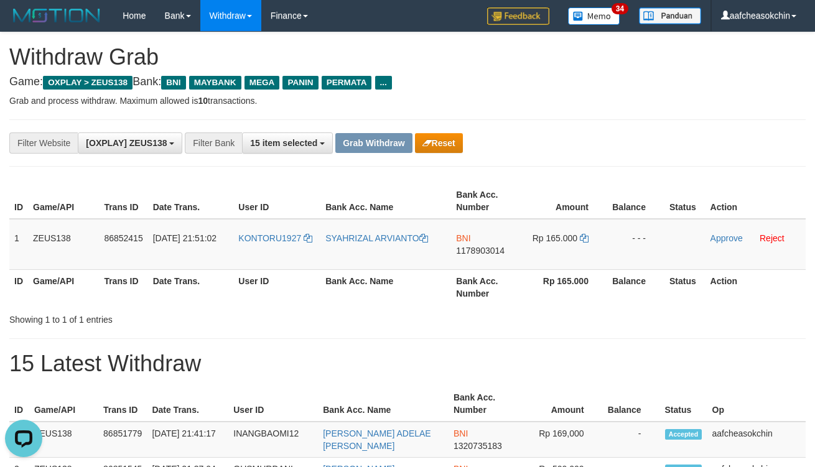
drag, startPoint x: 344, startPoint y: 349, endPoint x: 439, endPoint y: 332, distance: 96.7
click at [494, 253] on span "1178903014" at bounding box center [480, 251] width 49 height 10
click at [483, 239] on td "BNI 1178903014" at bounding box center [487, 244] width 72 height 51
click at [483, 250] on span "1178903014" at bounding box center [480, 251] width 49 height 10
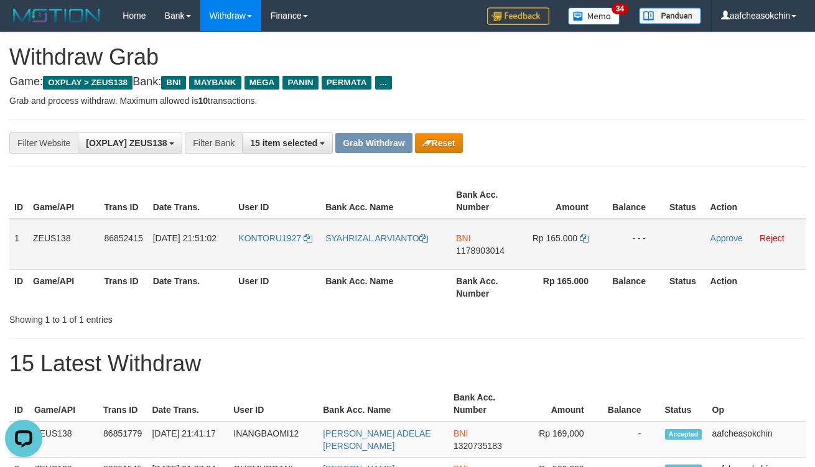
click at [568, 232] on td "Rp 165.000" at bounding box center [565, 244] width 85 height 51
copy td "165.000"
click at [568, 232] on td "Rp 165.000" at bounding box center [565, 244] width 85 height 51
click at [726, 243] on td "Approve Reject" at bounding box center [756, 244] width 100 height 51
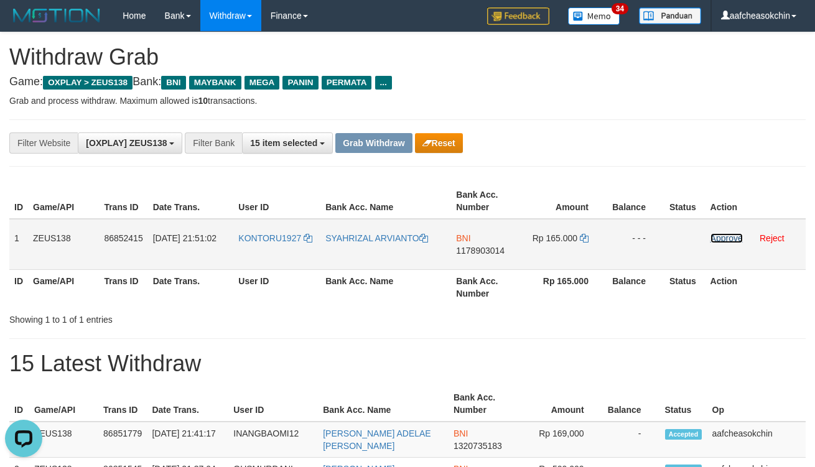
click at [723, 237] on link "Approve" at bounding box center [727, 238] width 32 height 10
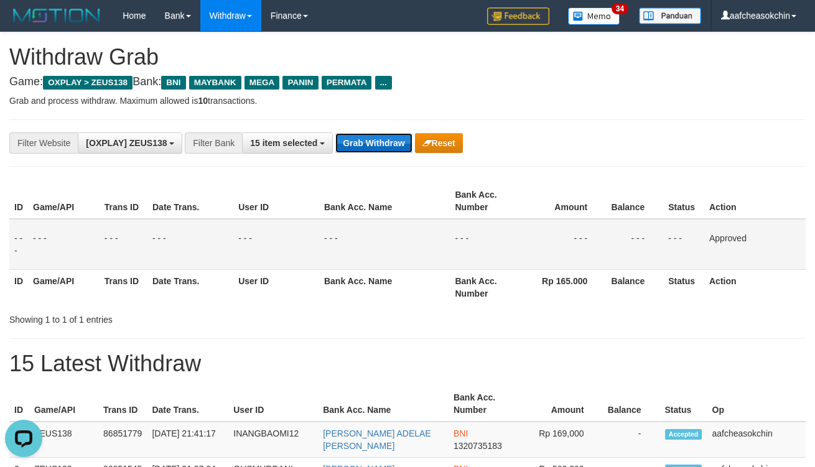
click at [375, 138] on button "Grab Withdraw" at bounding box center [373, 143] width 77 height 20
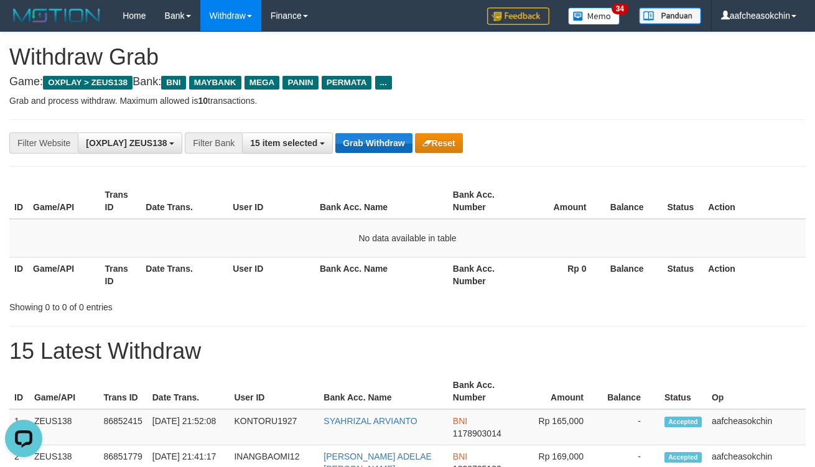
click at [373, 131] on div "**********" at bounding box center [407, 143] width 797 height 47
click at [375, 136] on button "Grab Withdraw" at bounding box center [373, 143] width 77 height 20
click at [366, 131] on div "**********" at bounding box center [407, 143] width 797 height 47
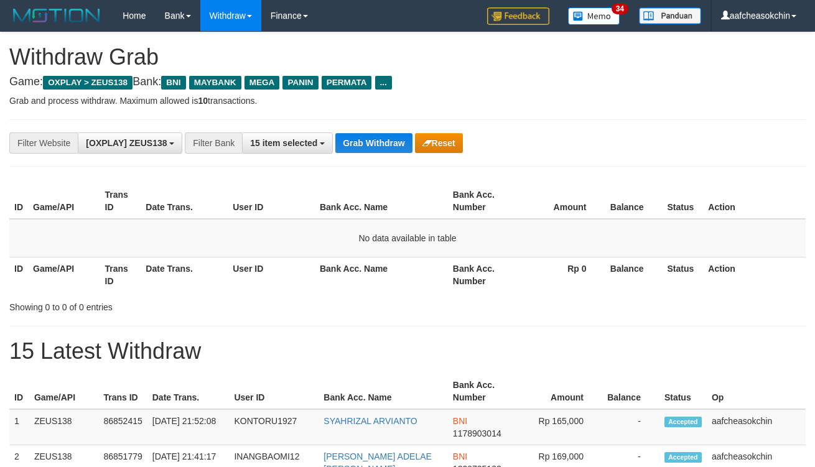
click at [366, 133] on div "**********" at bounding box center [340, 143] width 680 height 21
click at [368, 134] on button "Grab Withdraw" at bounding box center [373, 143] width 77 height 20
click at [392, 136] on button "Grab Withdraw" at bounding box center [373, 143] width 77 height 20
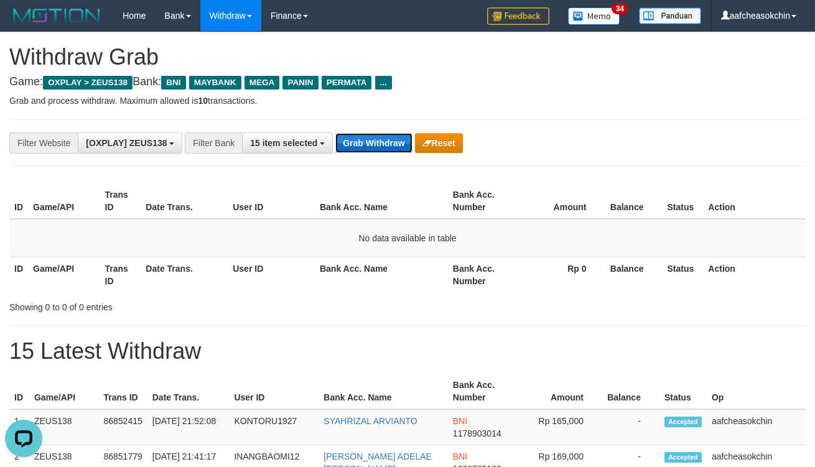
click at [392, 136] on button "Grab Withdraw" at bounding box center [373, 143] width 77 height 20
click at [372, 129] on div "**********" at bounding box center [407, 143] width 797 height 47
click at [372, 137] on button "Grab Withdraw" at bounding box center [373, 143] width 77 height 20
click at [371, 148] on button "Grab Withdraw" at bounding box center [373, 143] width 77 height 20
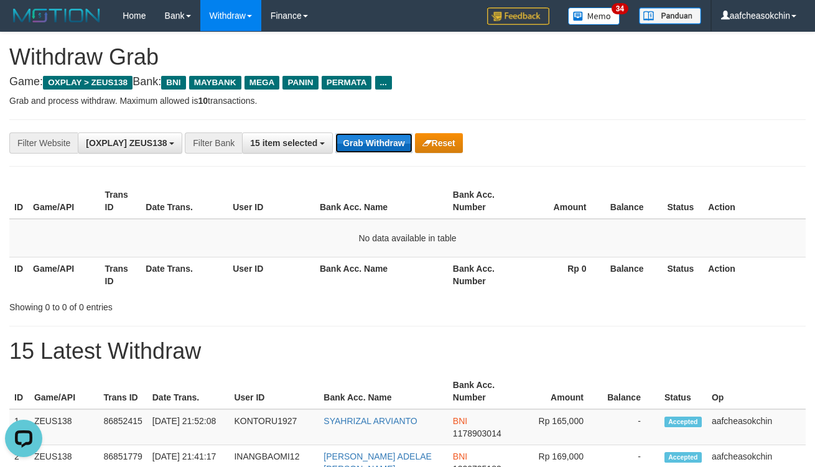
click at [371, 148] on button "Grab Withdraw" at bounding box center [373, 143] width 77 height 20
click at [370, 135] on button "Grab Withdraw" at bounding box center [373, 143] width 77 height 20
click at [369, 135] on button "Grab Withdraw" at bounding box center [373, 143] width 77 height 20
click at [366, 140] on button "Grab Withdraw" at bounding box center [373, 143] width 77 height 20
click at [367, 142] on button "Grab Withdraw" at bounding box center [373, 143] width 77 height 20
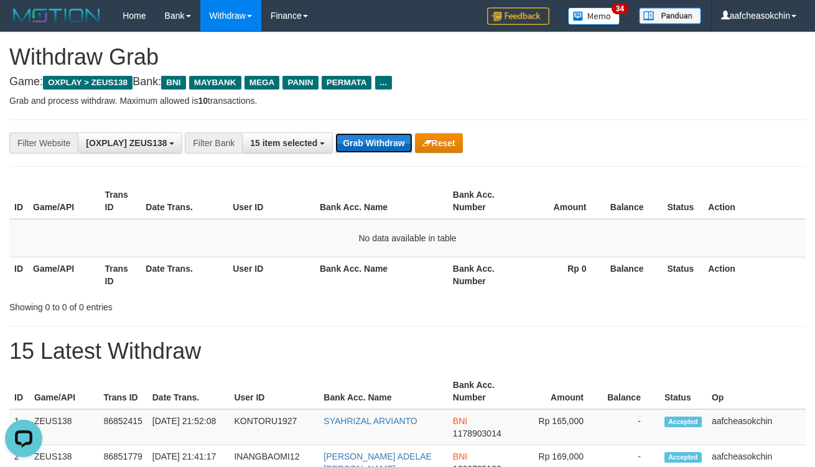
click at [367, 142] on button "Grab Withdraw" at bounding box center [373, 143] width 77 height 20
click at [346, 139] on button "Grab Withdraw" at bounding box center [373, 143] width 77 height 20
click at [347, 138] on button "Grab Withdraw" at bounding box center [373, 143] width 77 height 20
click at [359, 140] on button "Grab Withdraw" at bounding box center [373, 143] width 77 height 20
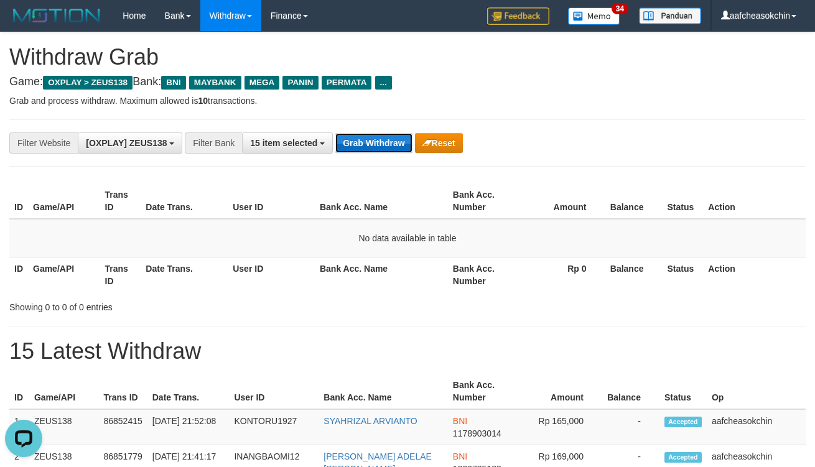
click at [359, 140] on button "Grab Withdraw" at bounding box center [373, 143] width 77 height 20
click at [372, 146] on button "Grab Withdraw" at bounding box center [373, 143] width 77 height 20
click at [389, 135] on button "Grab Withdraw" at bounding box center [373, 143] width 77 height 20
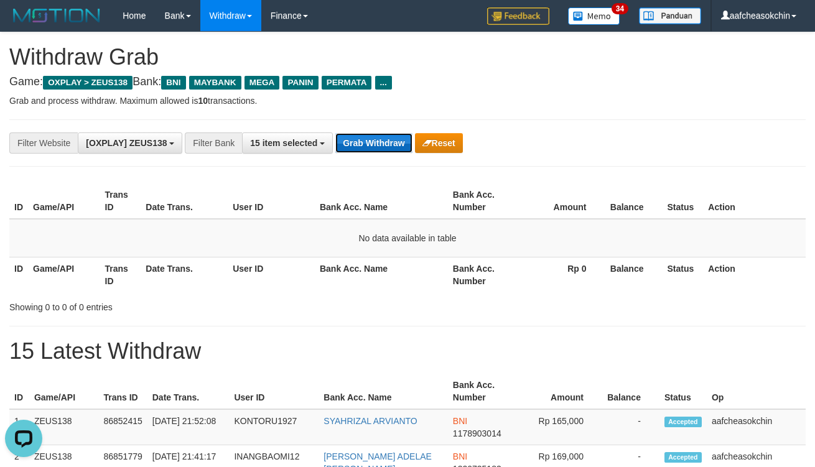
click at [389, 135] on button "Grab Withdraw" at bounding box center [373, 143] width 77 height 20
click at [396, 142] on button "Grab Withdraw" at bounding box center [373, 143] width 77 height 20
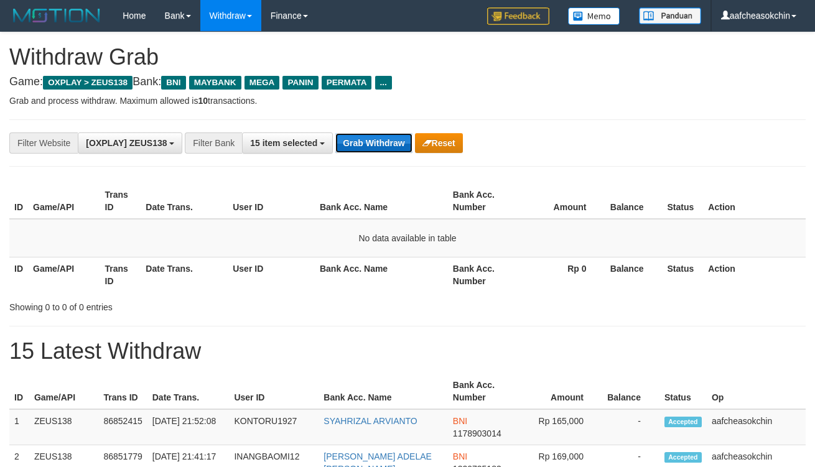
click at [396, 142] on button "Grab Withdraw" at bounding box center [373, 143] width 77 height 20
click at [380, 146] on button "Grab Withdraw" at bounding box center [373, 143] width 77 height 20
click at [380, 145] on button "Grab Withdraw" at bounding box center [373, 143] width 77 height 20
click at [358, 144] on button "Grab Withdraw" at bounding box center [373, 143] width 77 height 20
click at [381, 150] on button "Grab Withdraw" at bounding box center [373, 143] width 77 height 20
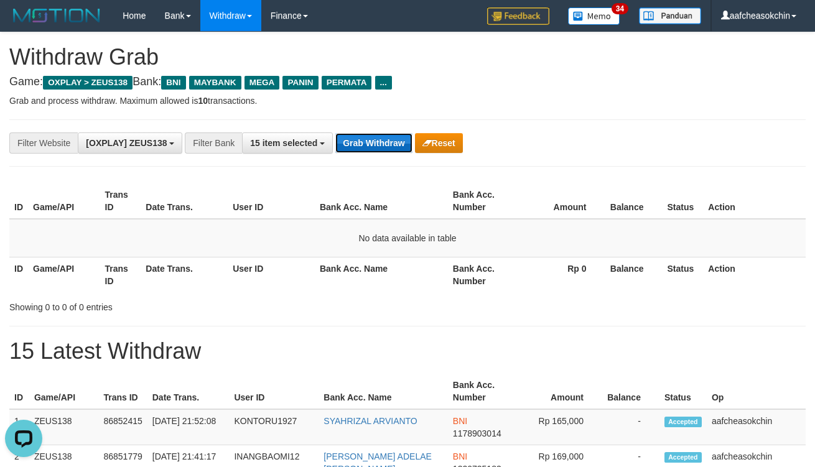
click at [381, 145] on button "Grab Withdraw" at bounding box center [373, 143] width 77 height 20
click at [382, 153] on div "**********" at bounding box center [340, 143] width 680 height 21
click at [378, 148] on button "Grab Withdraw" at bounding box center [373, 143] width 77 height 20
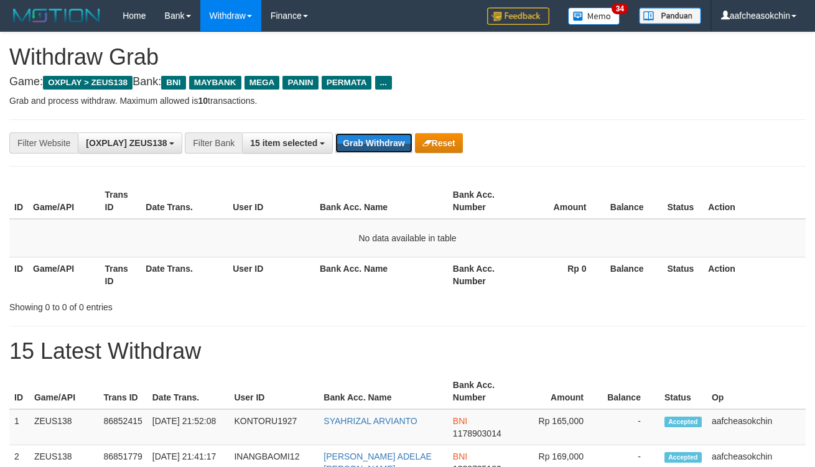
click at [378, 148] on button "Grab Withdraw" at bounding box center [373, 143] width 77 height 20
click at [594, 96] on p "Grab and process withdraw. Maximum allowed is 10 transactions." at bounding box center [407, 101] width 797 height 12
click at [361, 146] on button "Grab Withdraw" at bounding box center [373, 143] width 77 height 20
click at [362, 146] on button "Grab Withdraw" at bounding box center [373, 143] width 77 height 20
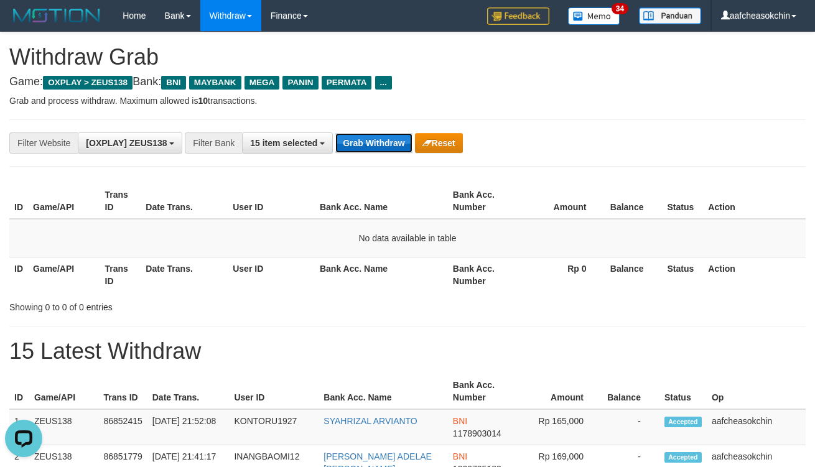
click at [336, 146] on button "Grab Withdraw" at bounding box center [373, 143] width 77 height 20
click at [337, 144] on button "Grab Withdraw" at bounding box center [373, 143] width 77 height 20
click at [385, 143] on button "Grab Withdraw" at bounding box center [373, 143] width 77 height 20
click at [396, 142] on button "Grab Withdraw" at bounding box center [373, 143] width 77 height 20
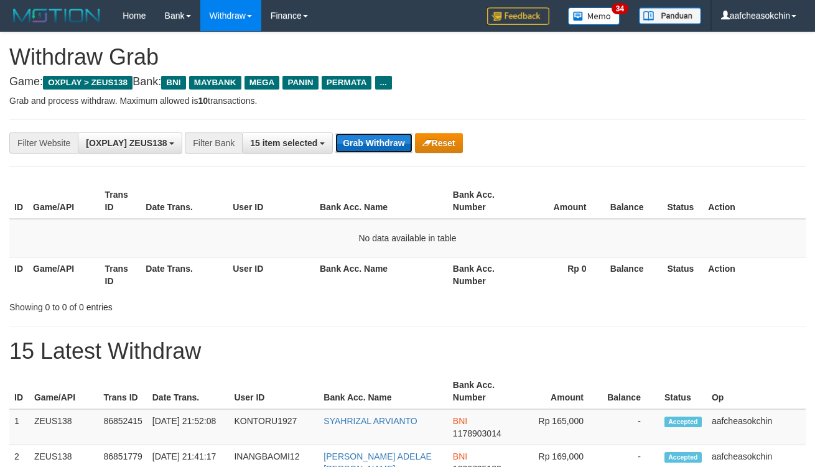
click at [396, 139] on button "Grab Withdraw" at bounding box center [373, 143] width 77 height 20
click at [387, 133] on button "Grab Withdraw" at bounding box center [373, 143] width 77 height 20
click at [356, 148] on button "Grab Withdraw" at bounding box center [373, 143] width 77 height 20
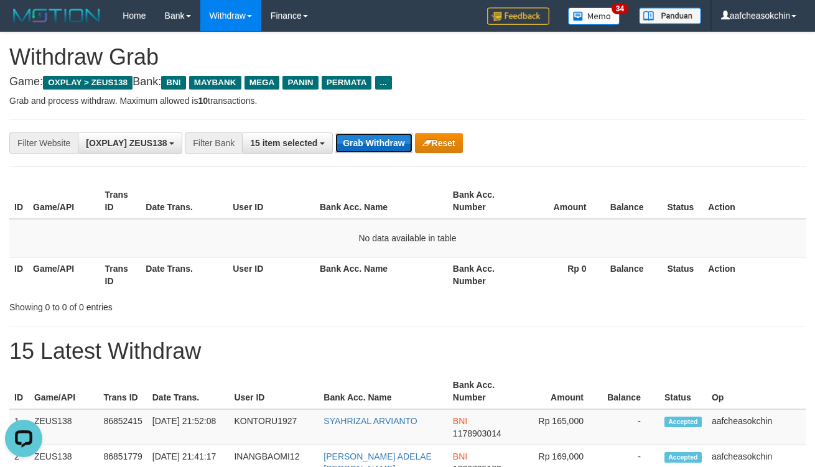
click at [356, 148] on button "Grab Withdraw" at bounding box center [373, 143] width 77 height 20
click at [357, 139] on button "Grab Withdraw" at bounding box center [373, 143] width 77 height 20
click at [363, 145] on button "Grab Withdraw" at bounding box center [373, 143] width 77 height 20
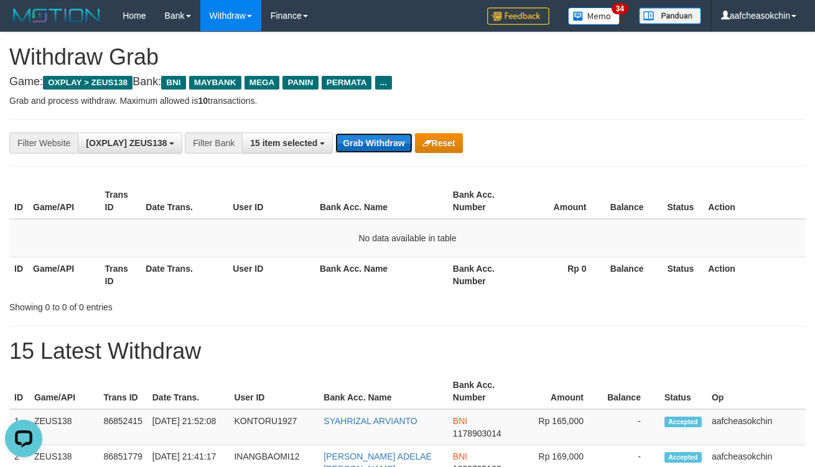
click at [363, 145] on button "Grab Withdraw" at bounding box center [373, 143] width 77 height 20
click at [364, 146] on button "Grab Withdraw" at bounding box center [373, 143] width 77 height 20
click at [363, 144] on button "Grab Withdraw" at bounding box center [373, 143] width 77 height 20
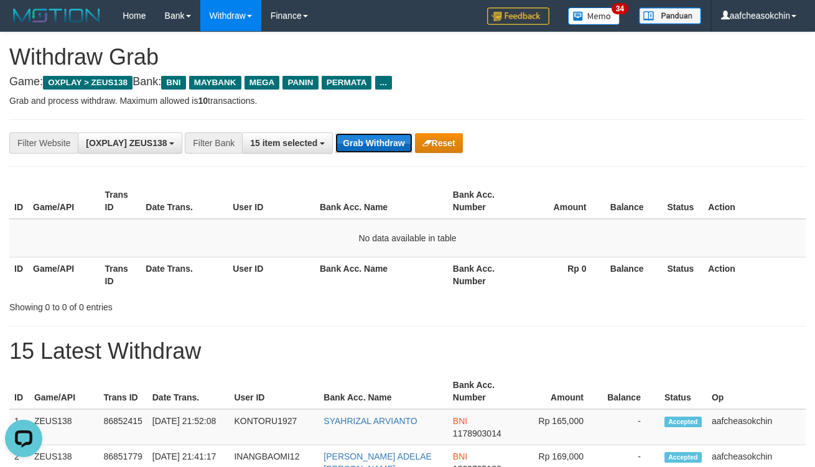
click at [352, 134] on button "Grab Withdraw" at bounding box center [373, 143] width 77 height 20
click at [352, 135] on button "Grab Withdraw" at bounding box center [373, 143] width 77 height 20
click at [375, 133] on button "Grab Withdraw" at bounding box center [373, 143] width 77 height 20
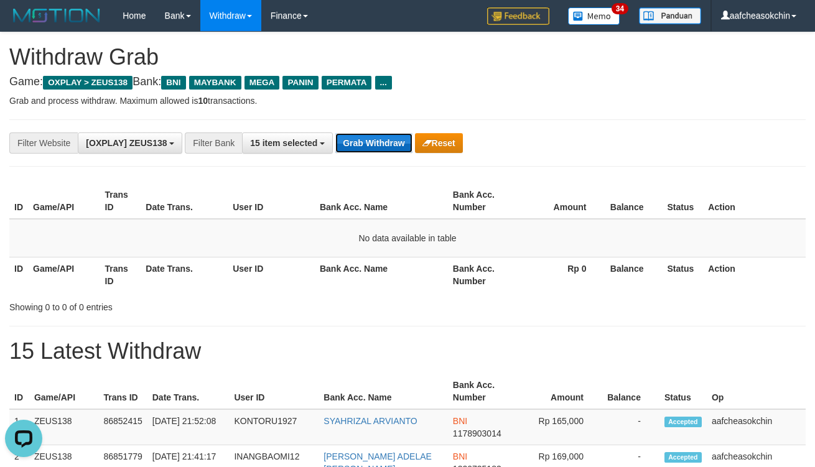
click at [375, 133] on button "Grab Withdraw" at bounding box center [373, 143] width 77 height 20
click at [377, 142] on button "Grab Withdraw" at bounding box center [373, 143] width 77 height 20
click at [377, 141] on button "Grab Withdraw" at bounding box center [373, 143] width 77 height 20
click at [375, 141] on button "Grab Withdraw" at bounding box center [373, 143] width 77 height 20
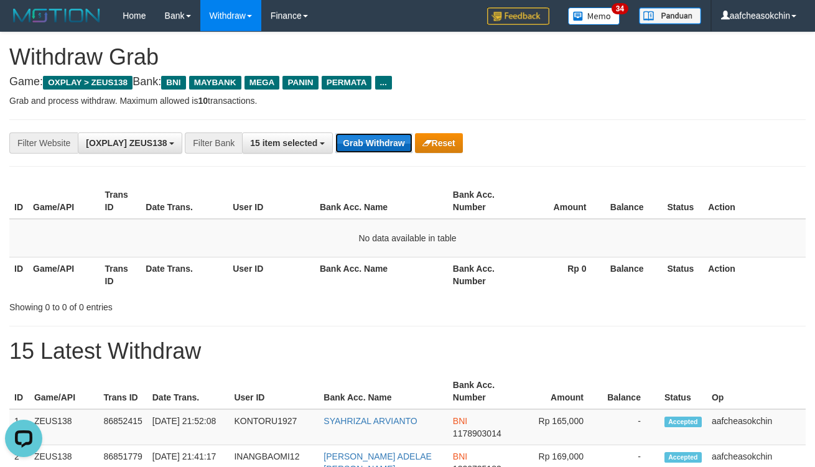
click at [375, 141] on button "Grab Withdraw" at bounding box center [373, 143] width 77 height 20
click at [394, 145] on button "Grab Withdraw" at bounding box center [373, 143] width 77 height 20
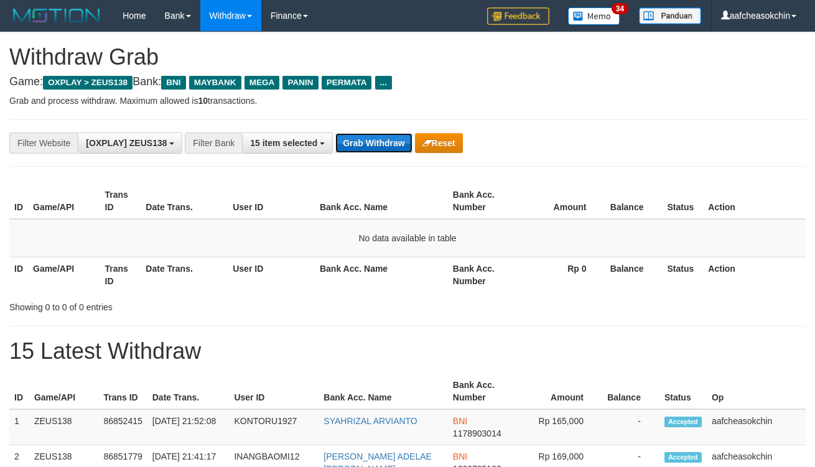
click at [393, 144] on button "Grab Withdraw" at bounding box center [373, 143] width 77 height 20
click at [392, 144] on button "Grab Withdraw" at bounding box center [373, 143] width 77 height 20
click at [391, 144] on button "Grab Withdraw" at bounding box center [373, 143] width 77 height 20
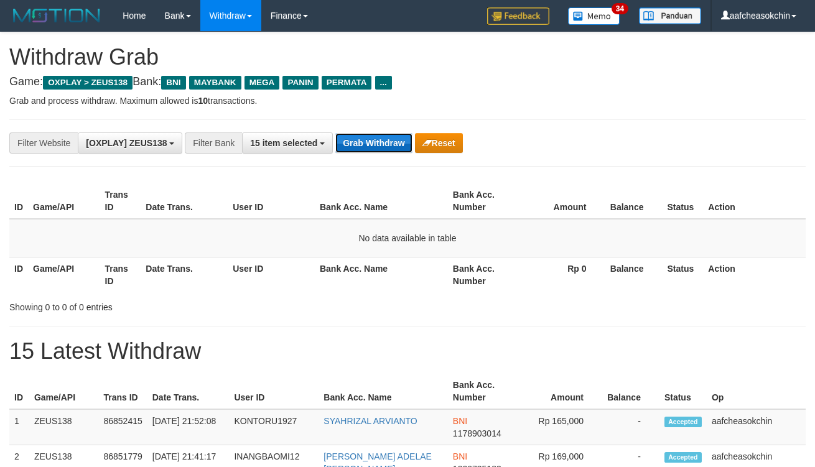
click at [374, 144] on button "Grab Withdraw" at bounding box center [373, 143] width 77 height 20
drag, startPoint x: 374, startPoint y: 144, endPoint x: 378, endPoint y: 131, distance: 13.8
click at [375, 144] on button "Grab Withdraw" at bounding box center [373, 143] width 77 height 20
click at [392, 138] on button "Grab Withdraw" at bounding box center [373, 143] width 77 height 20
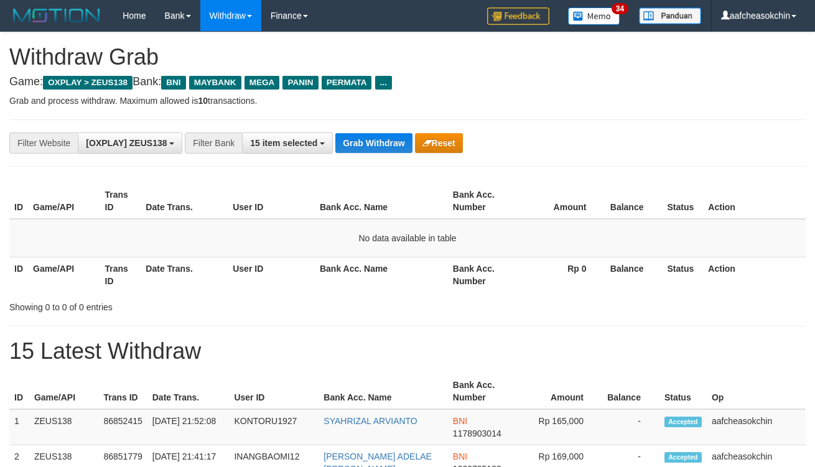
click at [380, 156] on div "**********" at bounding box center [407, 143] width 797 height 47
click at [396, 144] on button "Grab Withdraw" at bounding box center [373, 143] width 77 height 20
click at [395, 144] on button "Grab Withdraw" at bounding box center [373, 143] width 77 height 20
drag, startPoint x: 387, startPoint y: 157, endPoint x: 380, endPoint y: 141, distance: 17.0
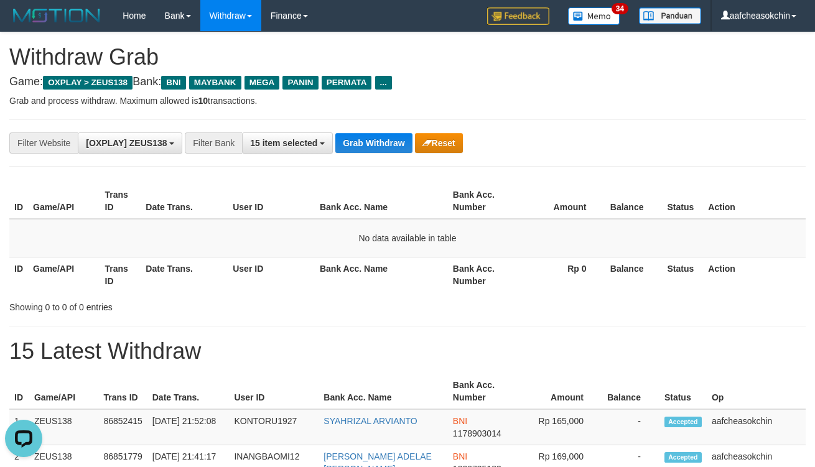
click at [387, 156] on div "**********" at bounding box center [407, 143] width 797 height 47
click at [380, 141] on button "Grab Withdraw" at bounding box center [373, 143] width 77 height 20
click at [349, 152] on button "Grab Withdraw" at bounding box center [373, 143] width 77 height 20
click at [344, 138] on button "Grab Withdraw" at bounding box center [373, 143] width 77 height 20
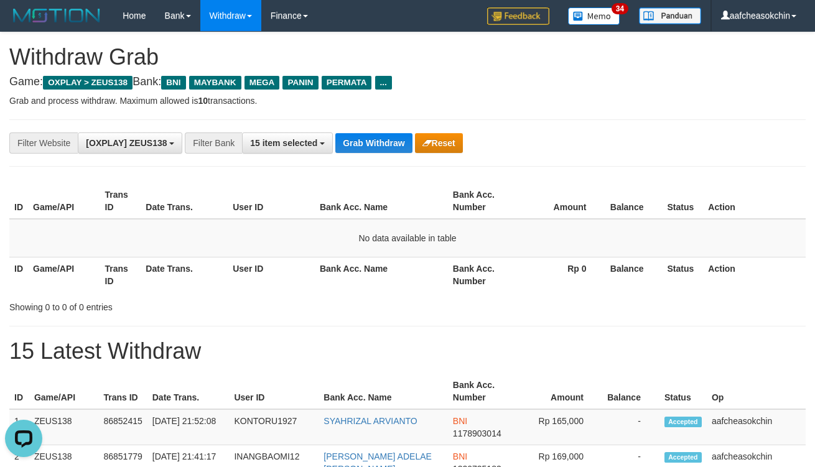
click at [378, 121] on div "**********" at bounding box center [407, 143] width 797 height 47
click at [381, 129] on div "**********" at bounding box center [407, 143] width 797 height 47
drag, startPoint x: 381, startPoint y: 131, endPoint x: 396, endPoint y: 141, distance: 18.0
click at [390, 136] on div "**********" at bounding box center [407, 143] width 797 height 47
click at [396, 152] on button "Grab Withdraw" at bounding box center [373, 143] width 77 height 20
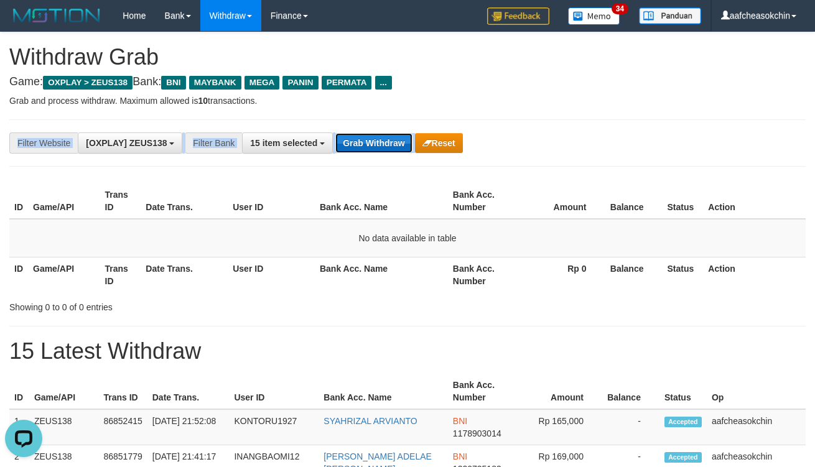
click at [385, 142] on button "Grab Withdraw" at bounding box center [373, 143] width 77 height 20
click at [387, 144] on button "Grab Withdraw" at bounding box center [373, 143] width 77 height 20
click at [388, 144] on button "Grab Withdraw" at bounding box center [373, 143] width 77 height 20
click at [390, 143] on button "Grab Withdraw" at bounding box center [373, 143] width 77 height 20
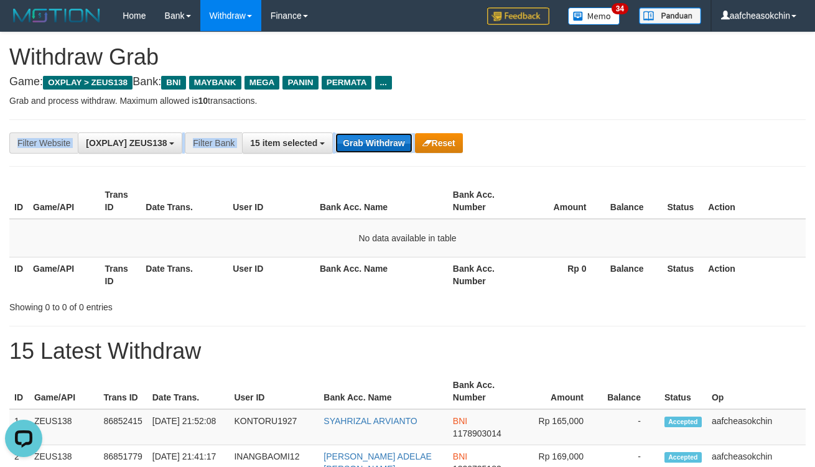
click at [392, 143] on button "Grab Withdraw" at bounding box center [373, 143] width 77 height 20
click at [406, 146] on button "Grab Withdraw" at bounding box center [373, 143] width 77 height 20
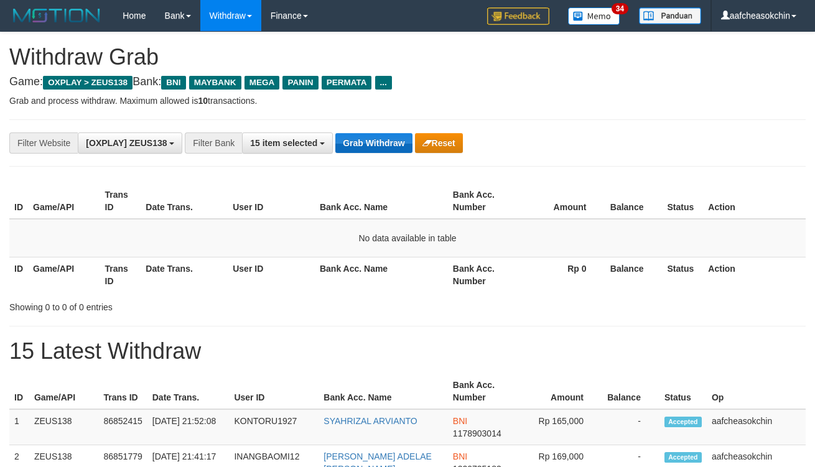
drag, startPoint x: 406, startPoint y: 156, endPoint x: 393, endPoint y: 142, distance: 19.4
click at [401, 152] on div "**********" at bounding box center [407, 143] width 797 height 47
click at [393, 142] on button "Grab Withdraw" at bounding box center [373, 143] width 77 height 20
click at [395, 146] on button "Grab Withdraw" at bounding box center [373, 143] width 77 height 20
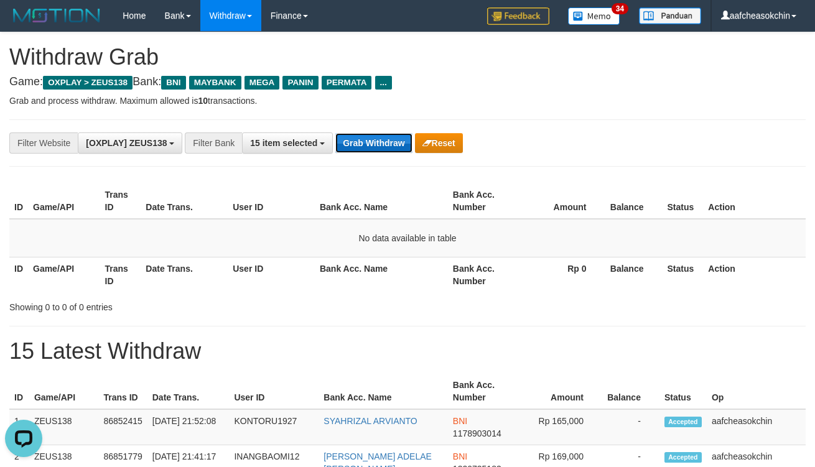
click at [395, 146] on button "Grab Withdraw" at bounding box center [373, 143] width 77 height 20
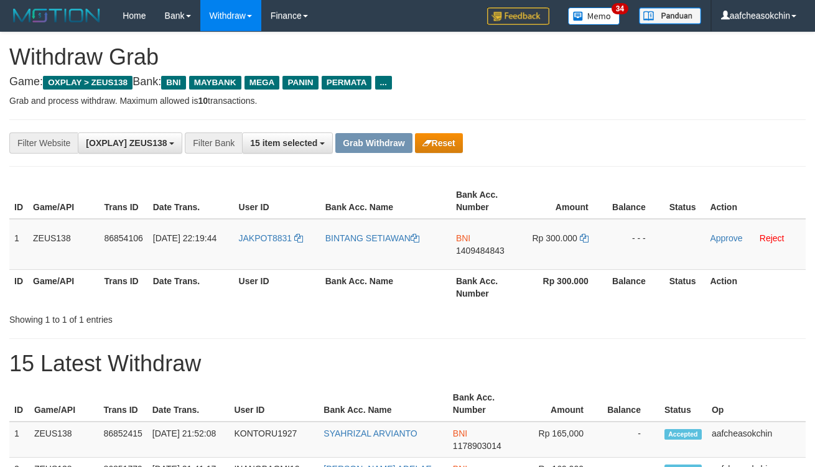
click at [442, 128] on div "**********" at bounding box center [407, 143] width 797 height 47
click at [424, 120] on div "**********" at bounding box center [407, 143] width 797 height 47
click at [432, 131] on div "**********" at bounding box center [407, 143] width 797 height 47
click at [431, 143] on button "Reset" at bounding box center [439, 143] width 48 height 20
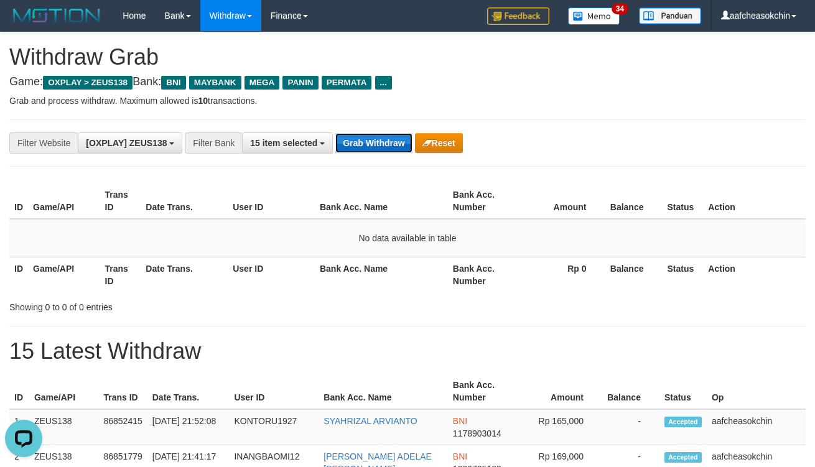
click at [383, 141] on button "Grab Withdraw" at bounding box center [373, 143] width 77 height 20
click at [352, 151] on button "Grab Withdraw" at bounding box center [373, 143] width 77 height 20
click at [352, 149] on button "Grab Withdraw" at bounding box center [373, 143] width 77 height 20
click at [353, 147] on button "Grab Withdraw" at bounding box center [373, 143] width 77 height 20
click at [353, 142] on button "Grab Withdraw" at bounding box center [373, 143] width 77 height 20
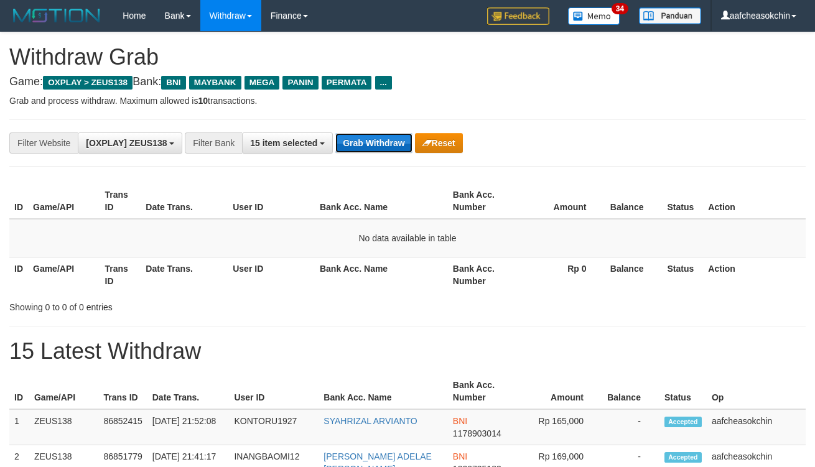
click at [388, 135] on button "Grab Withdraw" at bounding box center [373, 143] width 77 height 20
click at [389, 135] on button "Grab Withdraw" at bounding box center [373, 143] width 77 height 20
click at [386, 141] on button "Grab Withdraw" at bounding box center [373, 143] width 77 height 20
click at [360, 139] on button "Grab Withdraw" at bounding box center [373, 143] width 77 height 20
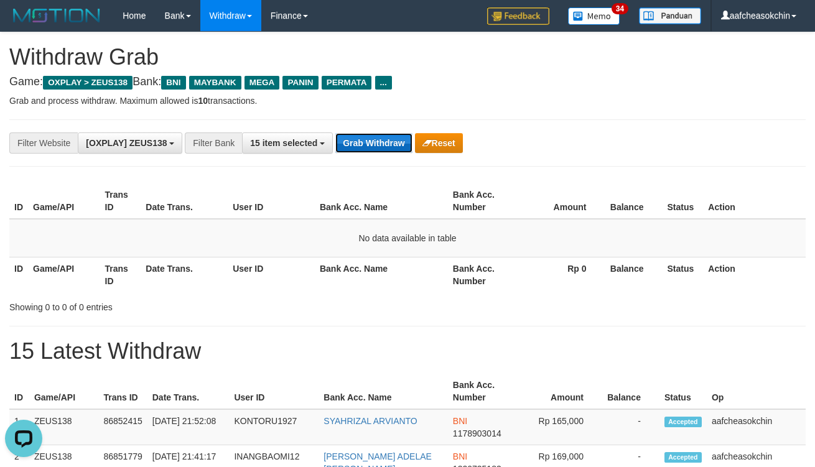
click at [361, 139] on button "Grab Withdraw" at bounding box center [373, 143] width 77 height 20
click at [362, 139] on button "Grab Withdraw" at bounding box center [373, 143] width 77 height 20
click at [365, 133] on button "Grab Withdraw" at bounding box center [373, 143] width 77 height 20
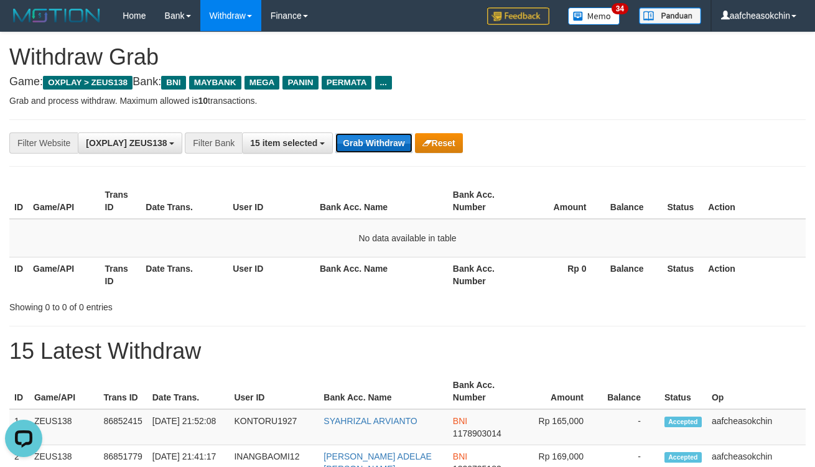
click at [365, 133] on button "Grab Withdraw" at bounding box center [373, 143] width 77 height 20
click at [389, 141] on button "Grab Withdraw" at bounding box center [373, 143] width 77 height 20
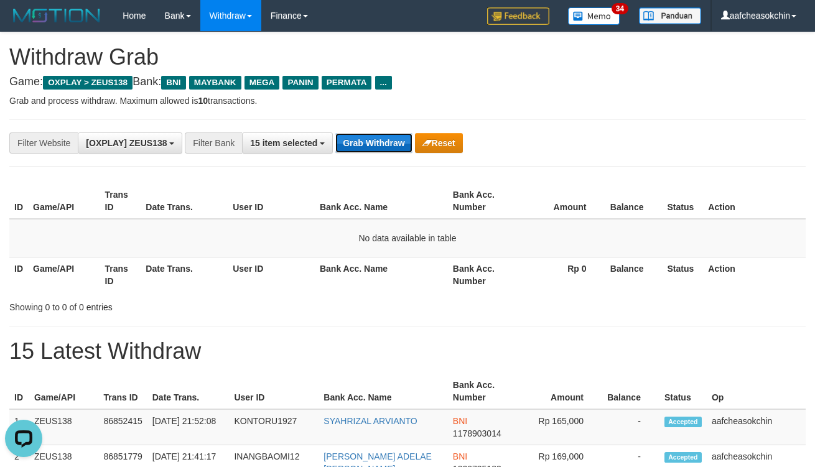
click at [389, 141] on button "Grab Withdraw" at bounding box center [373, 143] width 77 height 20
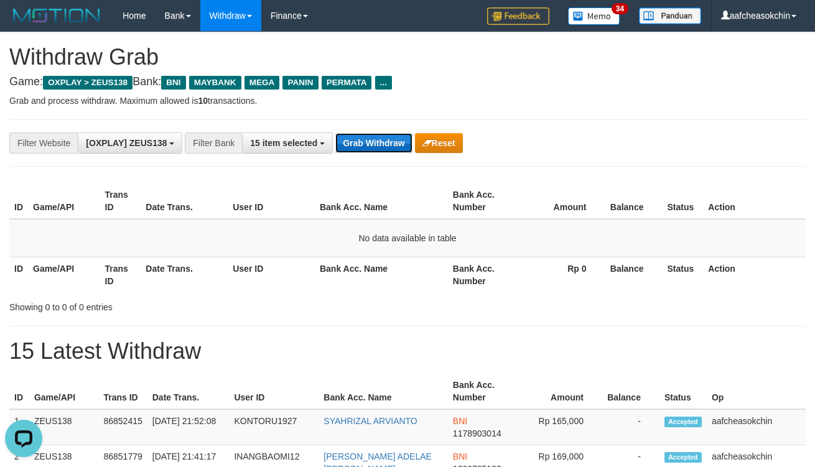
click at [389, 141] on button "Grab Withdraw" at bounding box center [373, 143] width 77 height 20
drag, startPoint x: 362, startPoint y: 138, endPoint x: 365, endPoint y: 152, distance: 14.8
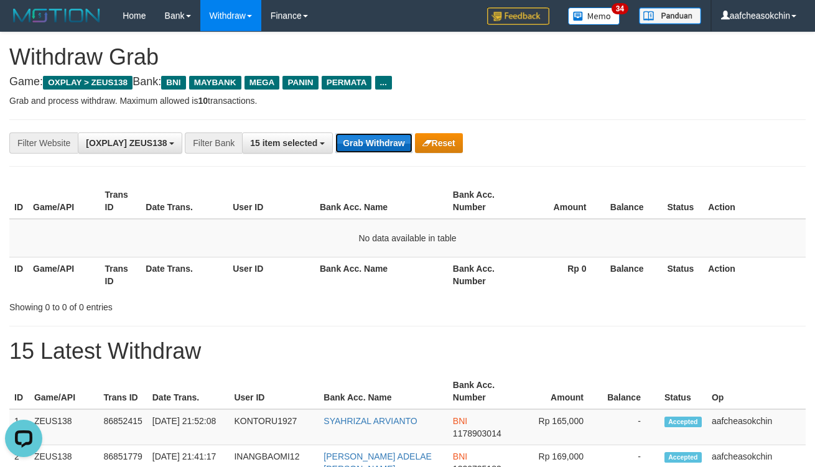
click at [362, 142] on button "Grab Withdraw" at bounding box center [373, 143] width 77 height 20
click at [361, 151] on button "Grab Withdraw" at bounding box center [373, 143] width 77 height 20
click at [359, 148] on button "Grab Withdraw" at bounding box center [373, 143] width 77 height 20
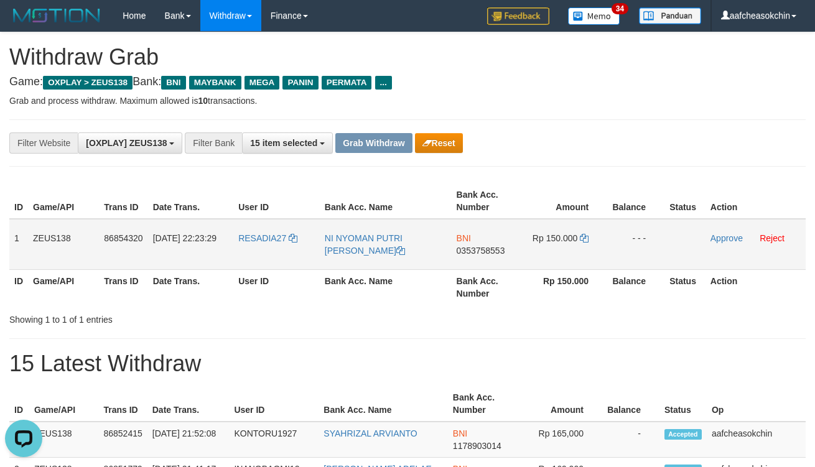
drag, startPoint x: 13, startPoint y: 243, endPoint x: 636, endPoint y: 220, distance: 623.4
click at [636, 220] on tr "1 ZEUS138 86854320 31/08/2025 22:23:29 RESADIA27 NI NYOMAN PUTRI WIJAYANTI BNI …" at bounding box center [407, 244] width 797 height 51
copy tr "1 ZEUS138 86854320 31/08/2025 22:23:29 RESADIA27 NI NYOMAN PUTRI WIJAYANTI BNI …"
drag, startPoint x: 630, startPoint y: 322, endPoint x: 571, endPoint y: 308, distance: 60.1
click at [627, 319] on div "Showing 1 to 1 of 1 entries" at bounding box center [407, 317] width 815 height 17
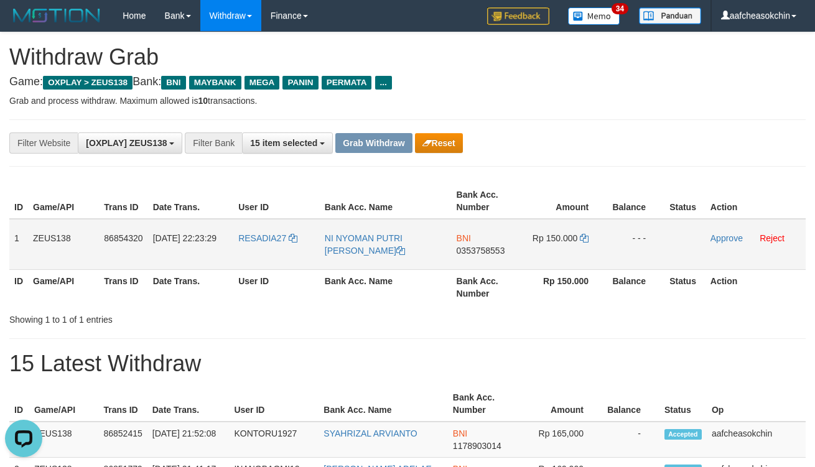
click at [489, 250] on span "0353758553" at bounding box center [481, 251] width 49 height 10
click at [560, 237] on span "Rp 150.000" at bounding box center [555, 238] width 45 height 10
copy td "150.000"
click at [408, 359] on h1 "15 Latest Withdraw" at bounding box center [407, 364] width 797 height 25
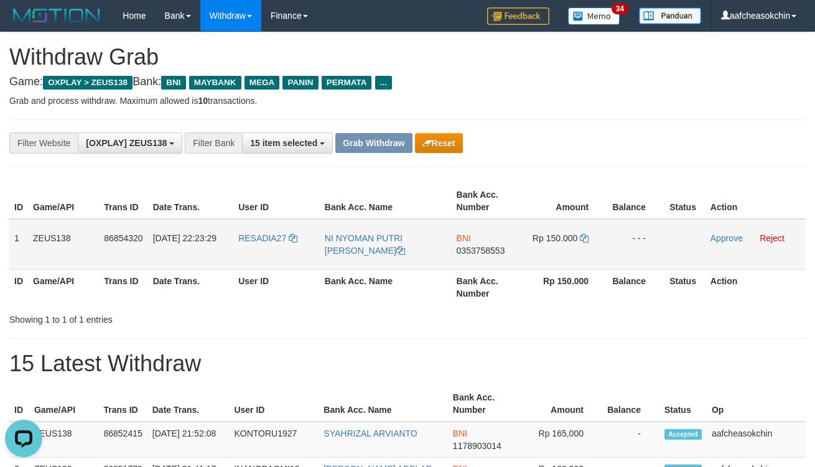
click at [718, 232] on td "Approve Reject" at bounding box center [756, 244] width 100 height 51
click at [718, 233] on link "Approve" at bounding box center [727, 238] width 32 height 10
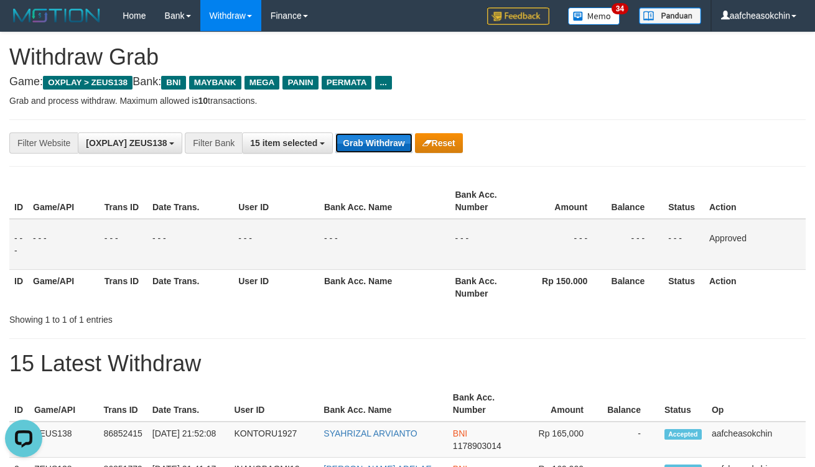
click at [375, 148] on button "Grab Withdraw" at bounding box center [373, 143] width 77 height 20
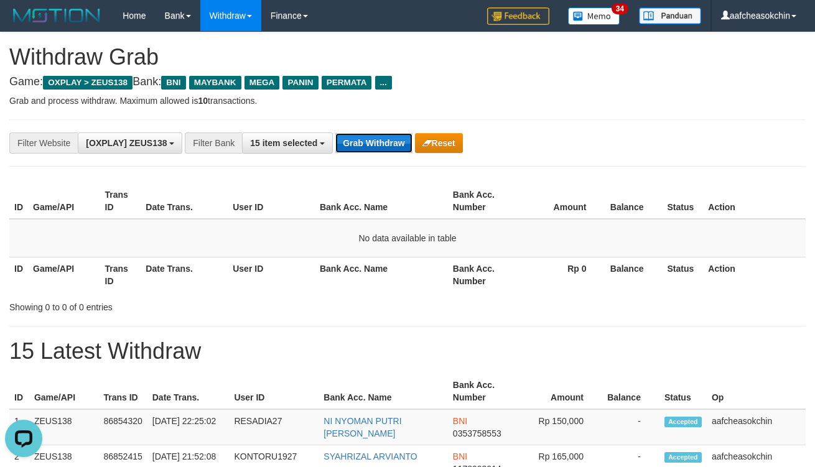
click at [380, 134] on button "Grab Withdraw" at bounding box center [373, 143] width 77 height 20
click at [372, 152] on button "Grab Withdraw" at bounding box center [373, 143] width 77 height 20
click at [368, 147] on button "Grab Withdraw" at bounding box center [373, 143] width 77 height 20
click at [405, 145] on button "Grab Withdraw" at bounding box center [373, 143] width 77 height 20
click at [372, 124] on div "**********" at bounding box center [406, 143] width 794 height 47
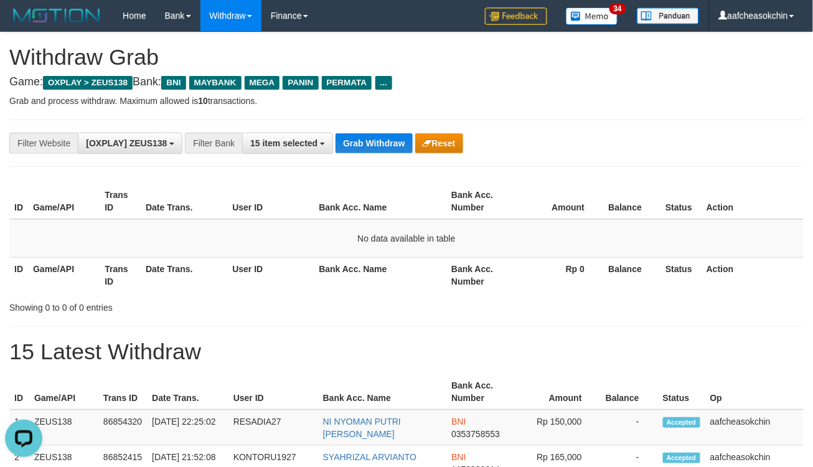
click at [369, 161] on div "**********" at bounding box center [406, 143] width 794 height 47
click at [368, 143] on button "Grab Withdraw" at bounding box center [373, 143] width 77 height 20
click at [345, 136] on button "Grab Withdraw" at bounding box center [373, 143] width 77 height 20
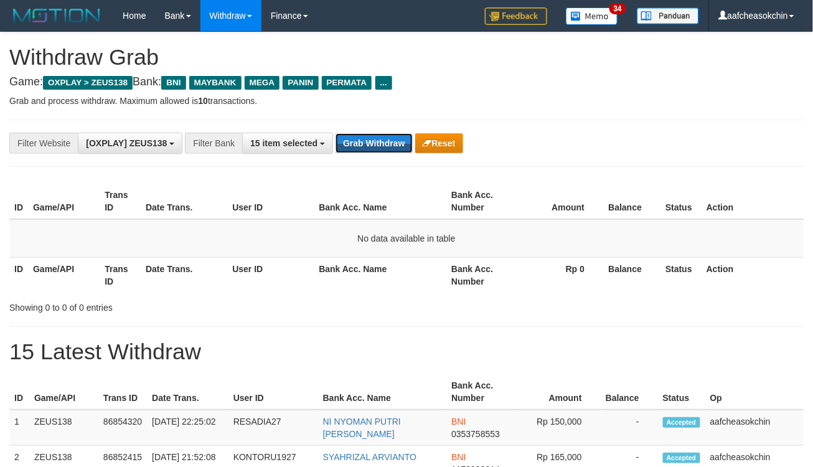
click at [345, 134] on button "Grab Withdraw" at bounding box center [373, 143] width 77 height 20
click at [345, 139] on button "Grab Withdraw" at bounding box center [373, 143] width 77 height 20
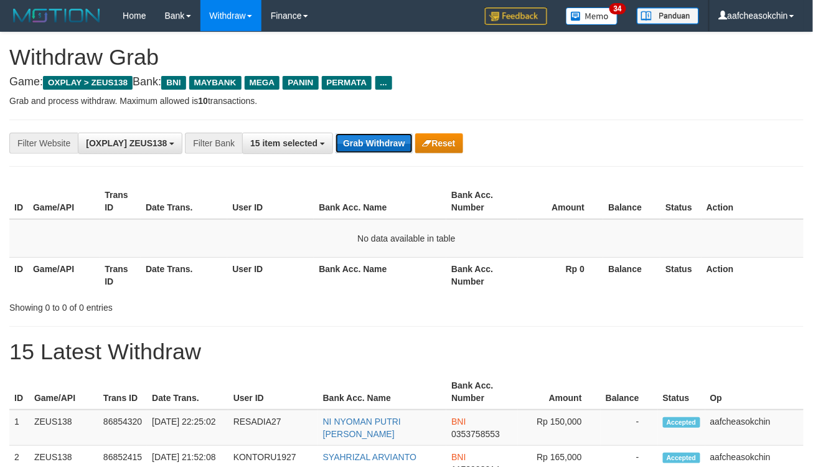
click at [345, 139] on button "Grab Withdraw" at bounding box center [373, 143] width 77 height 20
click at [357, 157] on div "**********" at bounding box center [406, 143] width 794 height 47
click at [357, 146] on button "Grab Withdraw" at bounding box center [373, 143] width 77 height 20
click at [373, 152] on button "Grab Withdraw" at bounding box center [373, 143] width 77 height 20
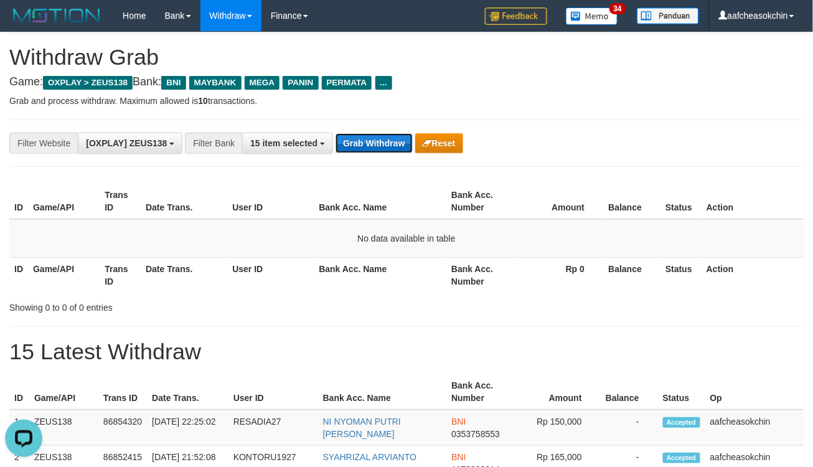
click at [355, 134] on button "Grab Withdraw" at bounding box center [373, 143] width 77 height 20
click at [508, 85] on h4 "Game: OXPLAY > ZEUS138 Bank: BNI MAYBANK MEGA PANIN PERMATA ..." at bounding box center [406, 82] width 794 height 12
click at [363, 152] on div "**********" at bounding box center [338, 143] width 677 height 21
click at [363, 145] on button "Grab Withdraw" at bounding box center [373, 143] width 77 height 20
click at [364, 140] on button "Grab Withdraw" at bounding box center [373, 143] width 77 height 20
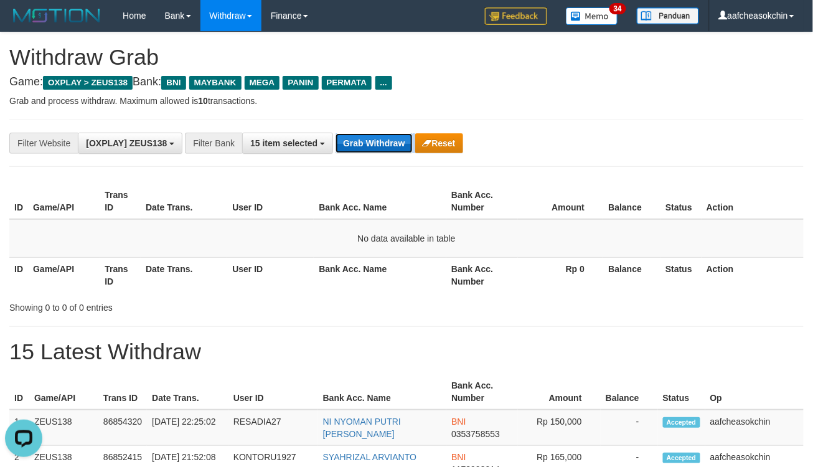
click at [370, 136] on button "Grab Withdraw" at bounding box center [373, 143] width 77 height 20
click at [399, 146] on button "Grab Withdraw" at bounding box center [373, 143] width 77 height 20
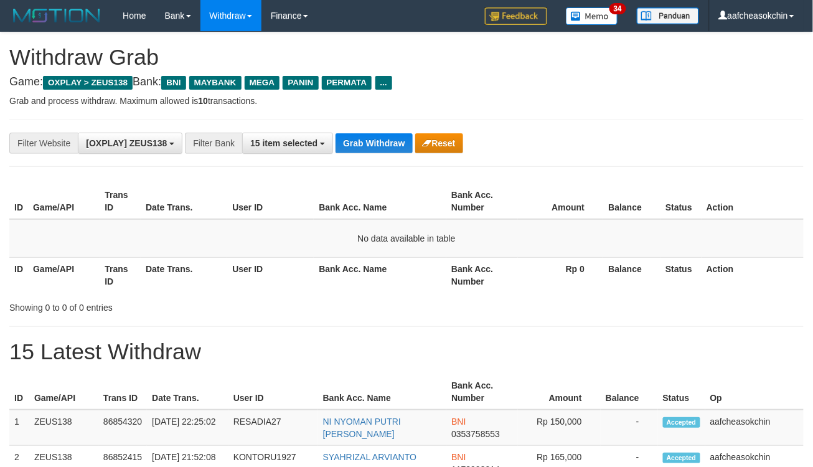
click at [380, 145] on button "Grab Withdraw" at bounding box center [373, 143] width 77 height 20
click at [385, 137] on button "Grab Withdraw" at bounding box center [373, 143] width 77 height 20
click at [401, 138] on button "Grab Withdraw" at bounding box center [373, 143] width 77 height 20
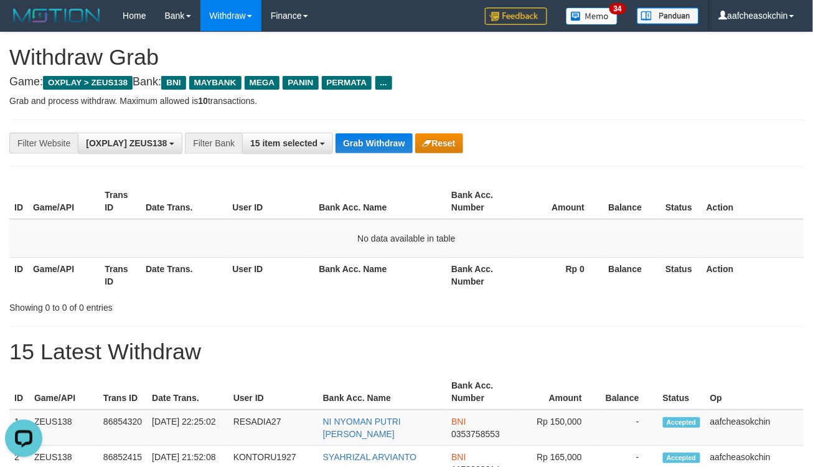
click at [368, 159] on div "**********" at bounding box center [406, 143] width 794 height 47
click at [361, 143] on button "Grab Withdraw" at bounding box center [373, 143] width 77 height 20
drag, startPoint x: 361, startPoint y: 143, endPoint x: 353, endPoint y: 144, distance: 8.2
click at [360, 143] on button "Grab Withdraw" at bounding box center [373, 143] width 77 height 20
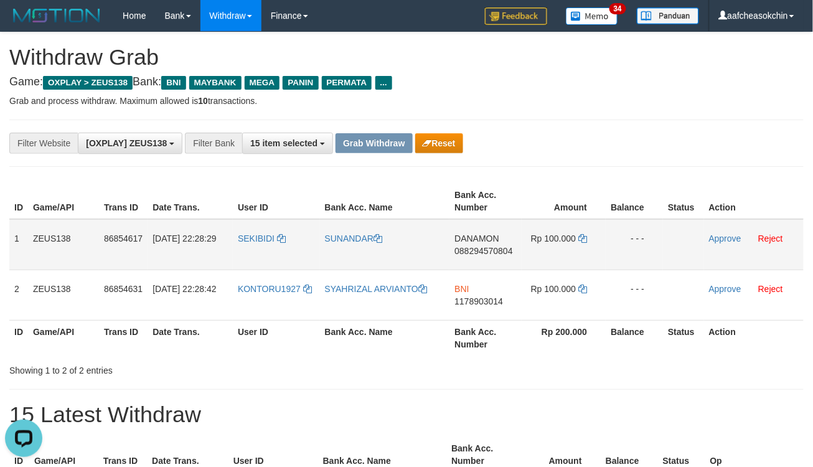
click at [266, 250] on td "SEKIBIDI" at bounding box center [276, 244] width 87 height 51
copy link "SEKIBIDI"
click at [670, 65] on h1 "Withdraw Grab" at bounding box center [406, 57] width 794 height 25
click at [771, 237] on link "Reject" at bounding box center [770, 238] width 25 height 10
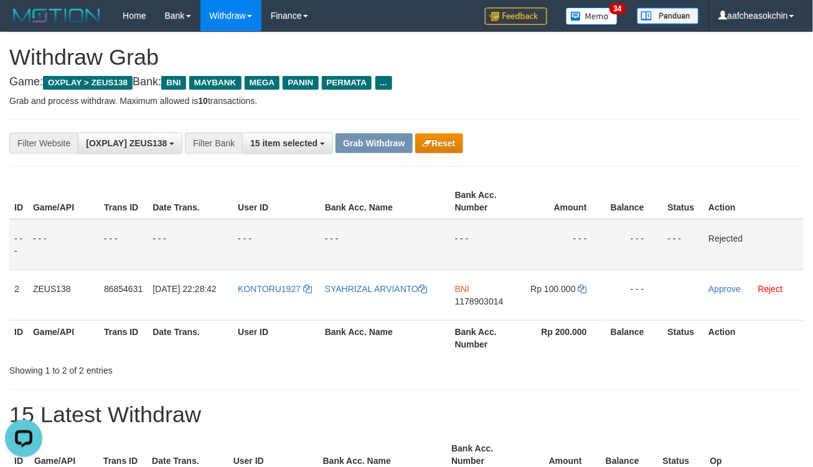
click at [739, 156] on div "**********" at bounding box center [406, 143] width 794 height 47
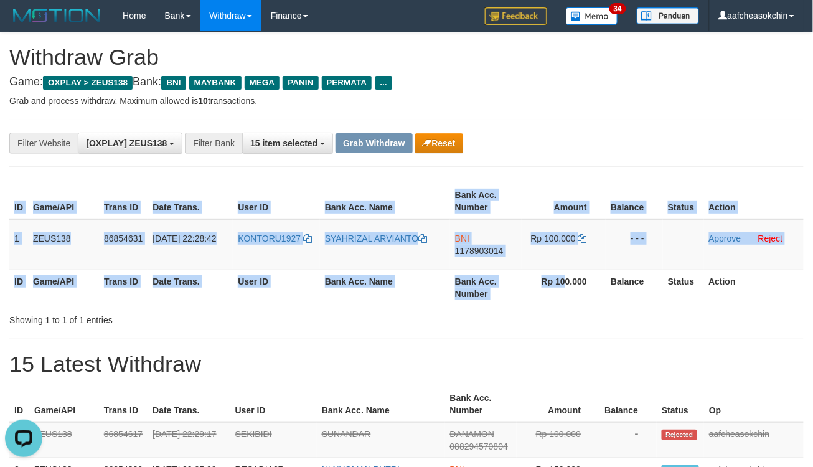
drag, startPoint x: 8, startPoint y: 232, endPoint x: 566, endPoint y: 271, distance: 559.7
click at [566, 271] on div "ID Game/API Trans ID Date Trans. User ID Bank Acc. Name Bank Acc. Number Amount…" at bounding box center [406, 244] width 813 height 129
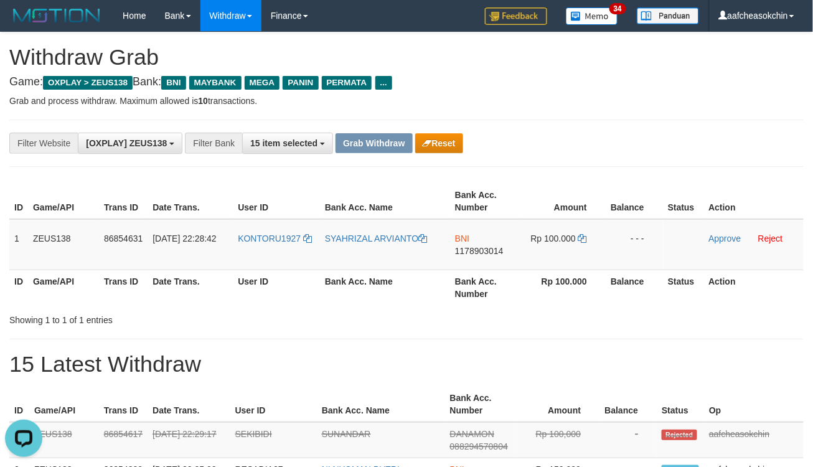
click at [319, 352] on h1 "15 Latest Withdraw" at bounding box center [406, 364] width 794 height 25
click at [32, 231] on td "ZEUS138" at bounding box center [63, 244] width 71 height 51
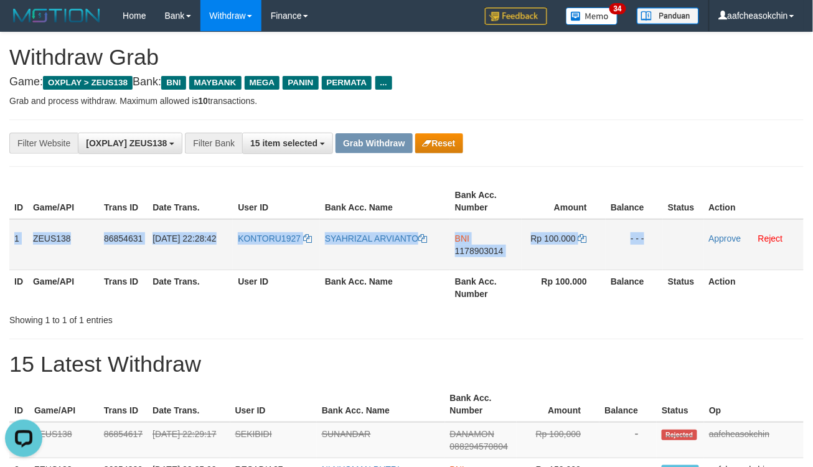
drag, startPoint x: 11, startPoint y: 240, endPoint x: 822, endPoint y: 256, distance: 811.2
click at [698, 238] on tr "1 ZEUS138 86854631 31/08/2025 22:28:42 KONTORU1927 SYAHRIZAL ARVIANTO BNI 11789…" at bounding box center [406, 244] width 794 height 51
copy tr "1 ZEUS138 86854631 31/08/2025 22:28:42 KONTORU1927 SYAHRIZAL ARVIANTO BNI 11789…"
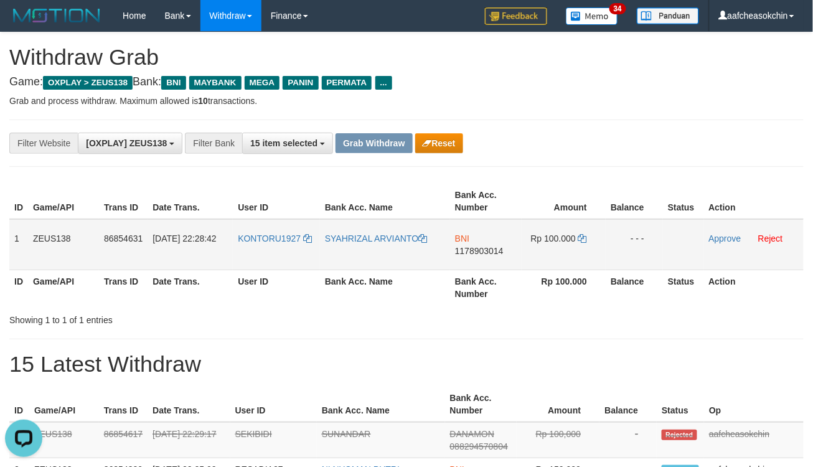
click at [482, 241] on td "BNI 1178903014" at bounding box center [486, 244] width 72 height 51
click at [484, 256] on td "BNI 1178903014" at bounding box center [486, 244] width 72 height 51
click at [483, 246] on span "1178903014" at bounding box center [479, 251] width 49 height 10
click at [551, 232] on td "Rp 100.000" at bounding box center [564, 244] width 84 height 51
copy td "100.000"
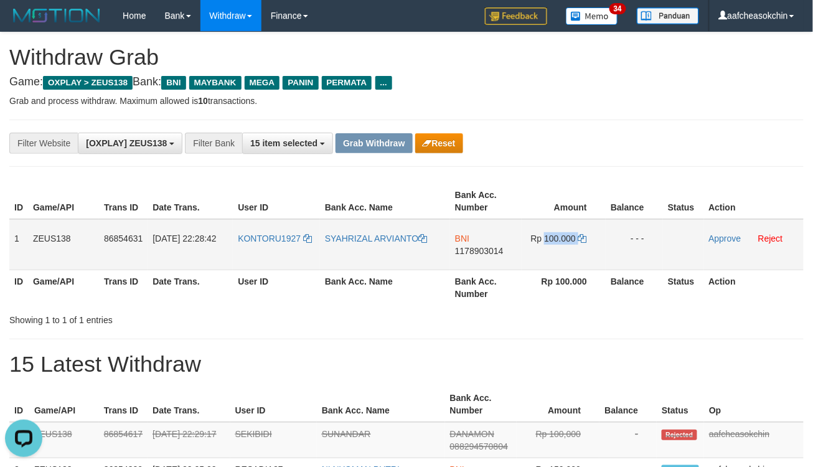
click at [551, 232] on td "Rp 100.000" at bounding box center [564, 244] width 84 height 51
click at [710, 235] on link "Approve" at bounding box center [725, 238] width 32 height 10
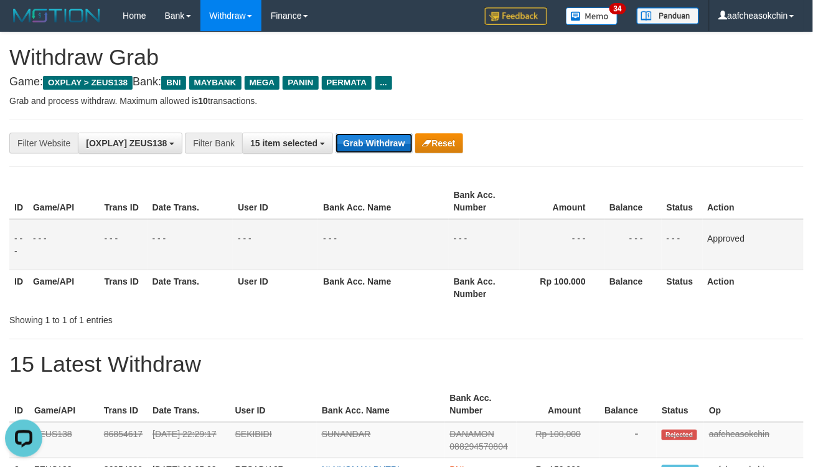
click at [366, 150] on button "Grab Withdraw" at bounding box center [373, 143] width 77 height 20
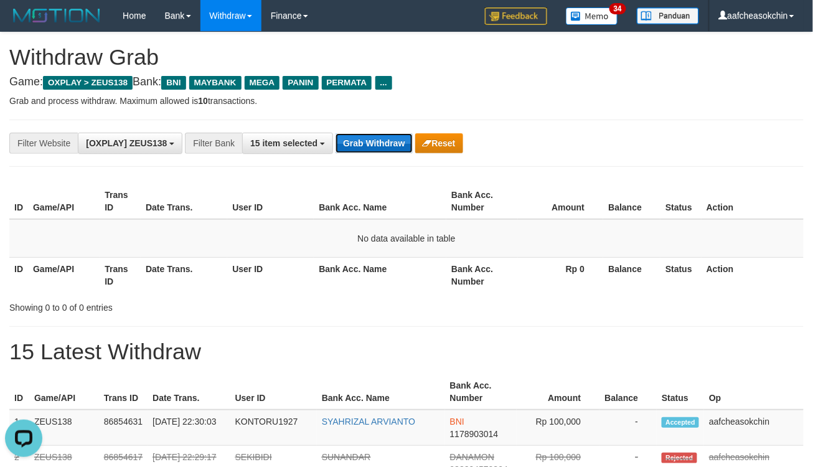
click at [361, 143] on button "Grab Withdraw" at bounding box center [373, 143] width 77 height 20
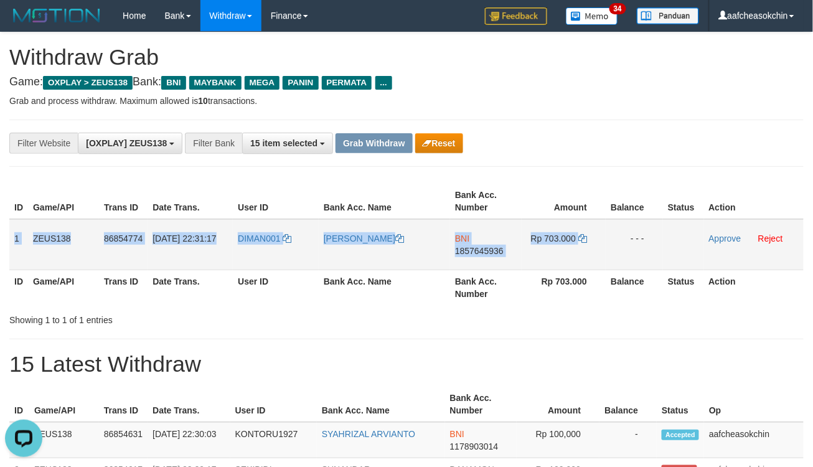
drag, startPoint x: 9, startPoint y: 235, endPoint x: 614, endPoint y: 237, distance: 605.0
click at [614, 237] on tr "1 ZEUS138 86854774 31/08/2025 22:31:17 DIMAN001 MUHAMMAD RIZAL MAKWA BNI 185764…" at bounding box center [406, 244] width 794 height 51
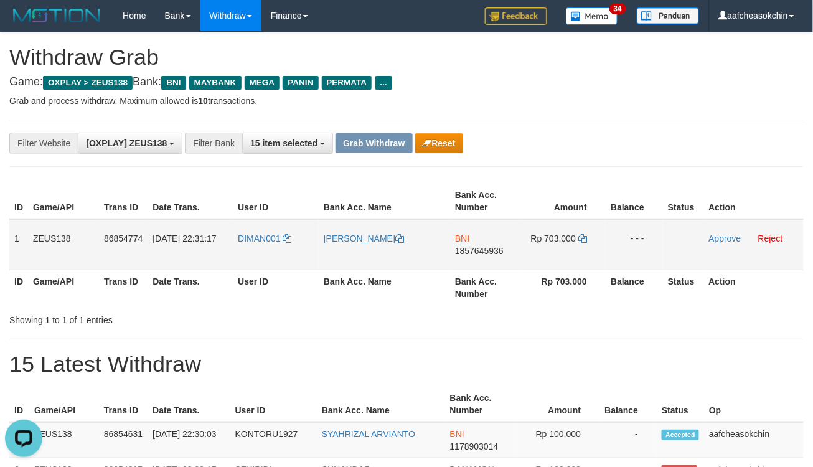
drag, startPoint x: 478, startPoint y: 352, endPoint x: 512, endPoint y: 266, distance: 91.9
click at [489, 247] on span "1857645936" at bounding box center [479, 251] width 49 height 10
click at [416, 145] on button "Reset" at bounding box center [439, 143] width 48 height 20
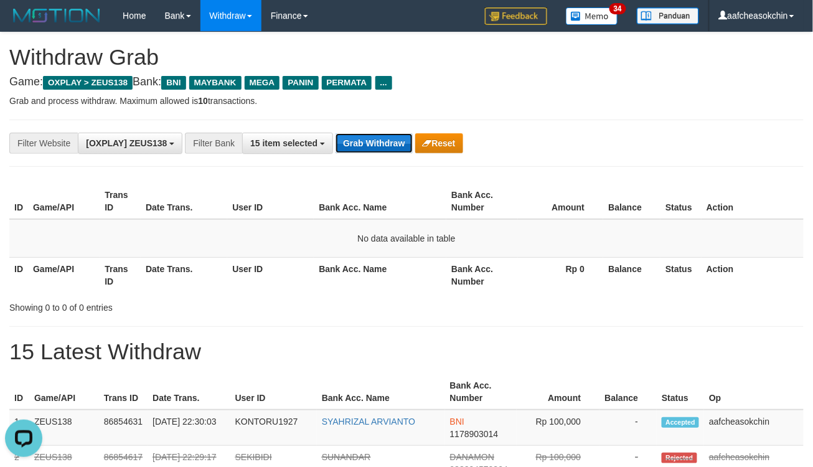
click at [375, 141] on button "Grab Withdraw" at bounding box center [373, 143] width 77 height 20
click at [372, 138] on button "Grab Withdraw" at bounding box center [373, 143] width 77 height 20
click at [374, 143] on button "Grab Withdraw" at bounding box center [373, 143] width 77 height 20
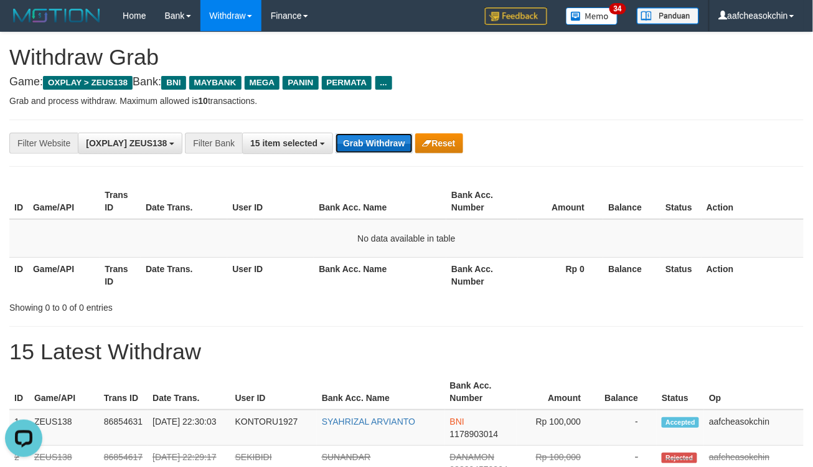
click at [375, 141] on button "Grab Withdraw" at bounding box center [373, 143] width 77 height 20
click at [386, 144] on button "Grab Withdraw" at bounding box center [373, 143] width 77 height 20
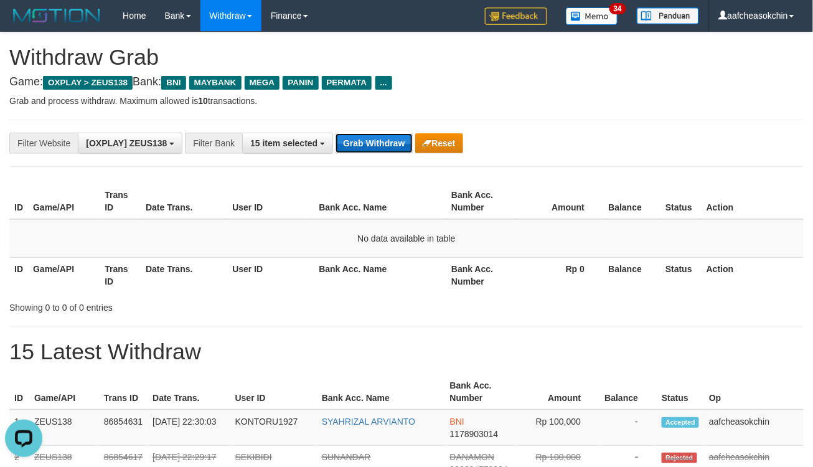
click at [388, 149] on button "Grab Withdraw" at bounding box center [373, 143] width 77 height 20
click at [387, 149] on button "Grab Withdraw" at bounding box center [373, 143] width 77 height 20
click at [386, 141] on button "Grab Withdraw" at bounding box center [373, 143] width 77 height 20
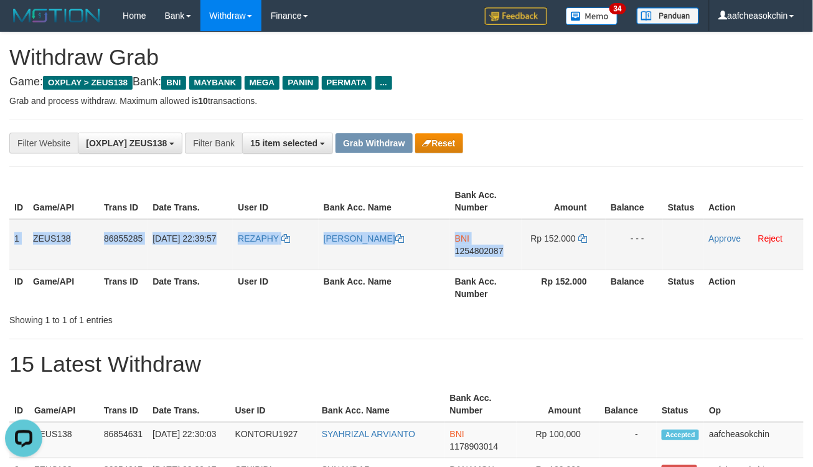
drag, startPoint x: 14, startPoint y: 237, endPoint x: 517, endPoint y: 253, distance: 502.6
click at [517, 253] on tr "1 ZEUS138 86855285 31/08/2025 22:39:57 REZAPHY IFANDA REZA PAHLEVI BNI 12548020…" at bounding box center [406, 244] width 794 height 51
click at [24, 246] on td "1" at bounding box center [18, 244] width 19 height 51
drag, startPoint x: 14, startPoint y: 241, endPoint x: 719, endPoint y: 246, distance: 704.6
click at [719, 246] on tr "1 ZEUS138 86855285 31/08/2025 22:39:57 REZAPHY IFANDA REZA PAHLEVI BNI 12548020…" at bounding box center [406, 244] width 794 height 51
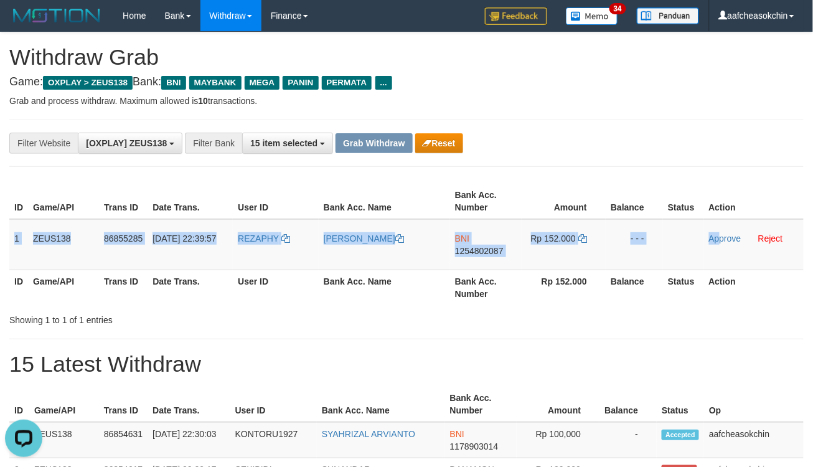
copy tr "1 ZEUS138 86855285 31/08/2025 22:39:57 REZAPHY IFANDA REZA PAHLEVI BNI 12548020…"
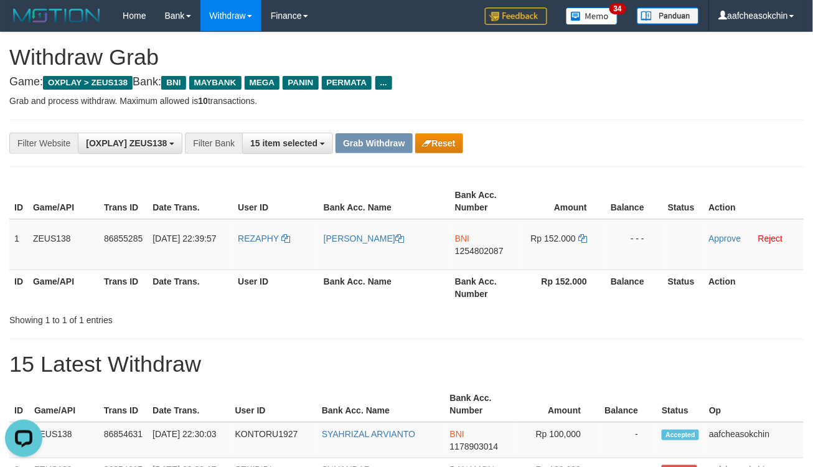
click at [329, 290] on th "Bank Acc. Name" at bounding box center [384, 286] width 131 height 35
click at [249, 250] on td "REZAPHY" at bounding box center [276, 244] width 86 height 51
copy link "REZAPHY"
click at [704, 85] on h4 "Game: OXPLAY > ZEUS138 Bank: BNI MAYBANK MEGA PANIN PERMATA ..." at bounding box center [406, 82] width 794 height 12
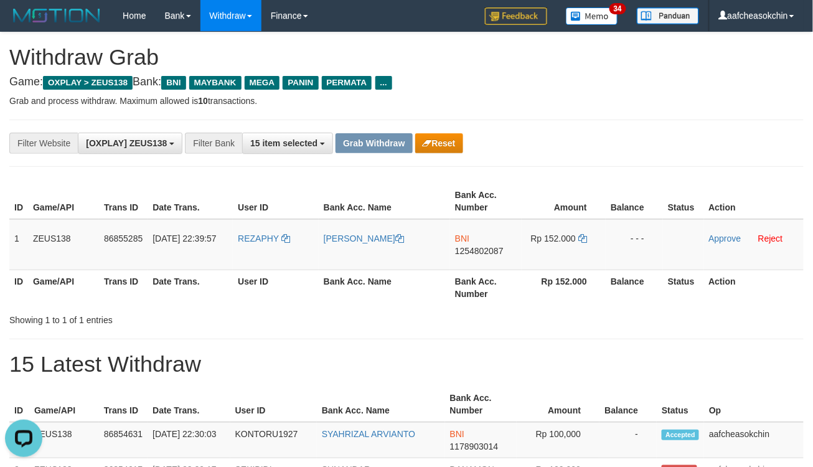
drag, startPoint x: 214, startPoint y: 344, endPoint x: 359, endPoint y: 290, distance: 154.0
click at [476, 246] on span "1254802087" at bounding box center [479, 251] width 49 height 10
click at [550, 227] on td "Rp 152.000" at bounding box center [564, 244] width 84 height 51
click at [552, 227] on td "Rp 152.000" at bounding box center [564, 244] width 84 height 51
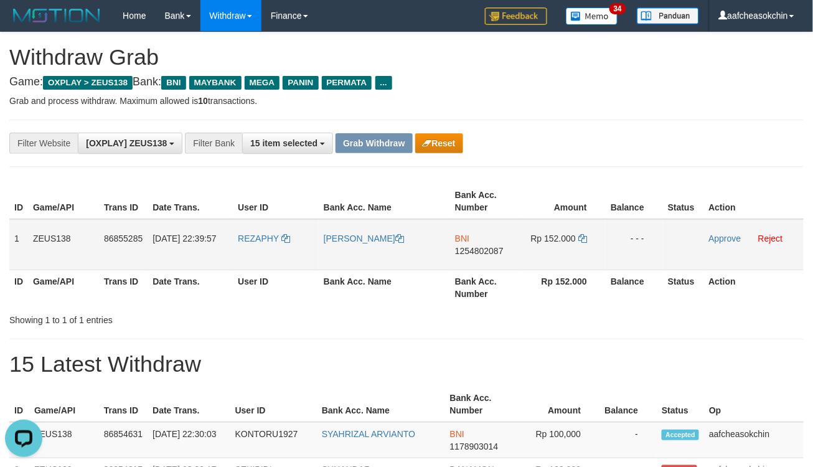
click at [554, 235] on span "Rp 152.000" at bounding box center [553, 238] width 45 height 10
copy td "152.000"
click at [554, 235] on span "Rp 152.000" at bounding box center [553, 238] width 45 height 10
click at [637, 312] on div "Showing 1 to 1 of 1 entries" at bounding box center [406, 317] width 813 height 17
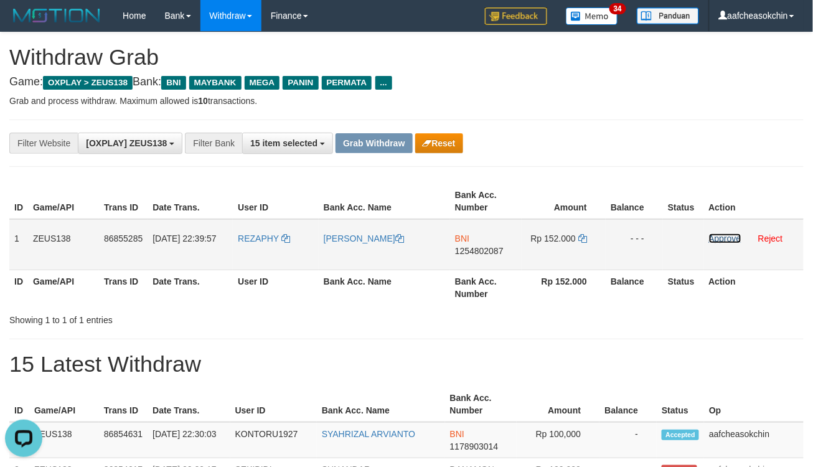
click at [711, 233] on link "Approve" at bounding box center [725, 238] width 32 height 10
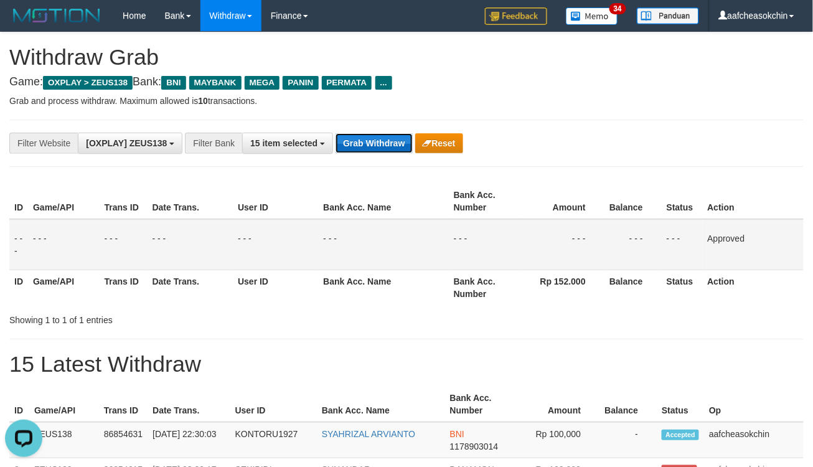
click at [402, 147] on button "Grab Withdraw" at bounding box center [373, 143] width 77 height 20
click at [390, 138] on button "Grab Withdraw" at bounding box center [373, 143] width 77 height 20
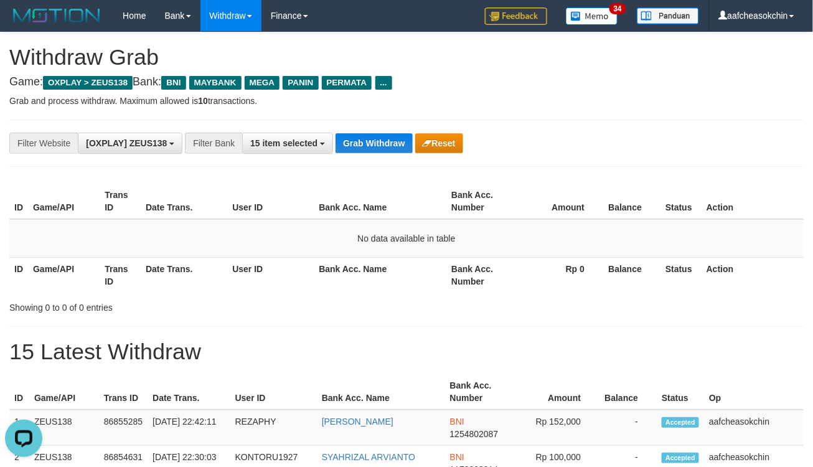
click at [376, 157] on div "**********" at bounding box center [406, 143] width 794 height 47
drag, startPoint x: 376, startPoint y: 156, endPoint x: 375, endPoint y: 149, distance: 6.9
click at [375, 154] on div "**********" at bounding box center [406, 143] width 794 height 47
click at [372, 134] on button "Grab Withdraw" at bounding box center [373, 143] width 77 height 20
click at [372, 133] on button "Grab Withdraw" at bounding box center [373, 143] width 77 height 20
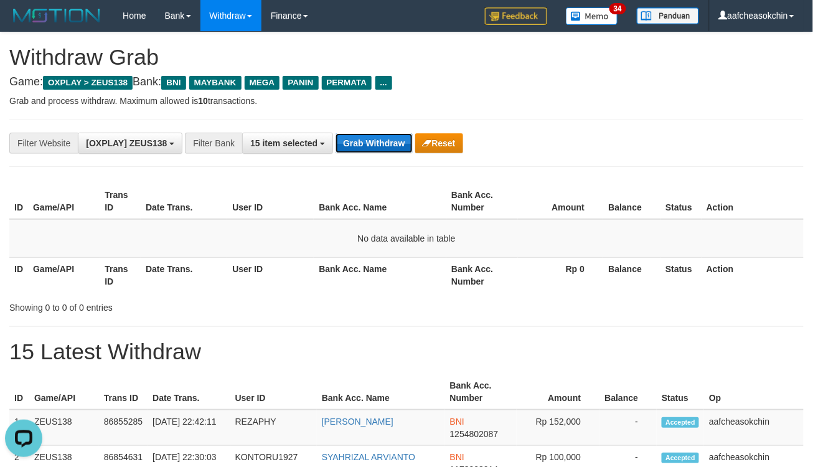
click at [372, 133] on button "Grab Withdraw" at bounding box center [373, 143] width 77 height 20
click at [401, 146] on button "Grab Withdraw" at bounding box center [373, 143] width 77 height 20
click at [359, 150] on button "Grab Withdraw" at bounding box center [373, 143] width 77 height 20
click at [359, 148] on button "Grab Withdraw" at bounding box center [373, 143] width 77 height 20
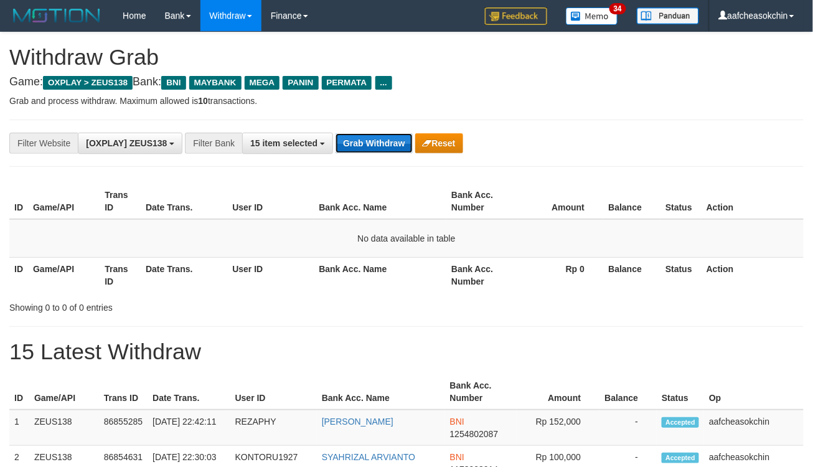
click at [359, 144] on button "Grab Withdraw" at bounding box center [373, 143] width 77 height 20
click at [392, 141] on button "Grab Withdraw" at bounding box center [373, 143] width 77 height 20
click at [391, 141] on button "Grab Withdraw" at bounding box center [373, 143] width 77 height 20
click at [378, 151] on button "Grab Withdraw" at bounding box center [373, 143] width 77 height 20
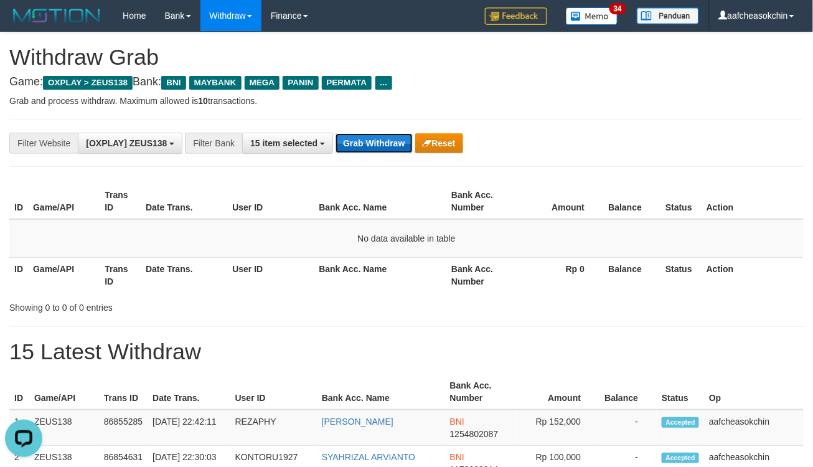
click at [378, 151] on button "Grab Withdraw" at bounding box center [373, 143] width 77 height 20
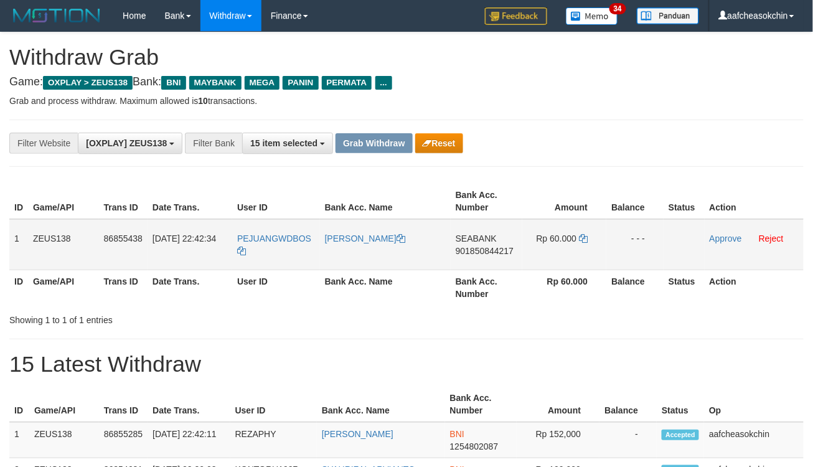
click at [266, 250] on td "PEJUANGWDBOS" at bounding box center [276, 244] width 88 height 51
copy tr "PEJUANGWDBOS"
click at [266, 250] on td "PEJUANGWDBOS" at bounding box center [276, 244] width 88 height 51
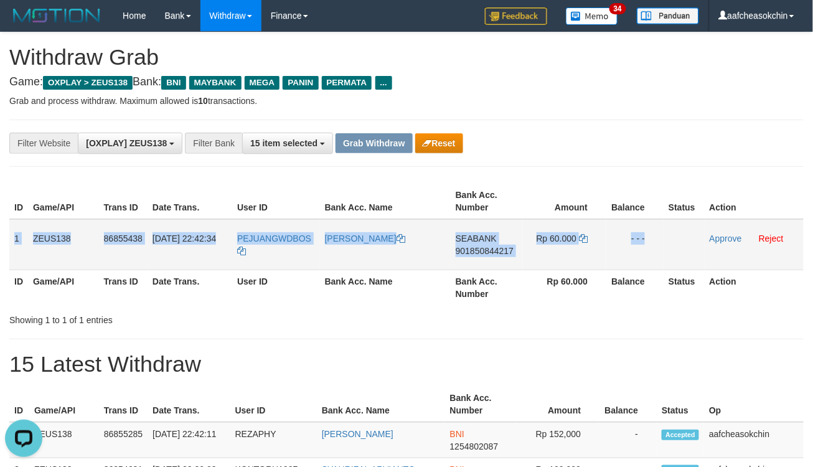
drag, startPoint x: 12, startPoint y: 239, endPoint x: 692, endPoint y: 220, distance: 679.9
click at [692, 220] on tr "1 ZEUS138 86855438 31/08/2025 22:42:34 PEJUANGWDBOS NUR RAHMAWATI SEABANK 90185…" at bounding box center [406, 244] width 794 height 51
copy tr "1 ZEUS138 86855438 31/08/2025 22:42:34 PEJUANGWDBOS NUR RAHMAWATI SEABANK 90185…"
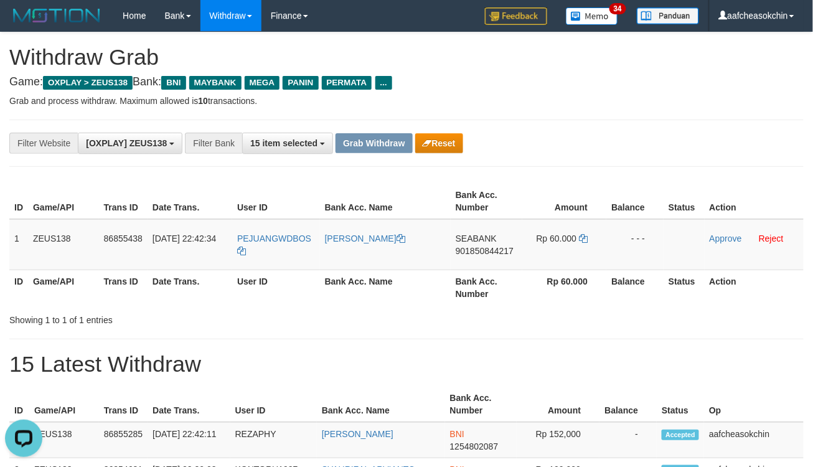
click at [469, 230] on td "SEABANK 901850844217" at bounding box center [487, 244] width 72 height 51
copy td "SEABANK"
click at [497, 249] on span "901850844217" at bounding box center [485, 251] width 58 height 10
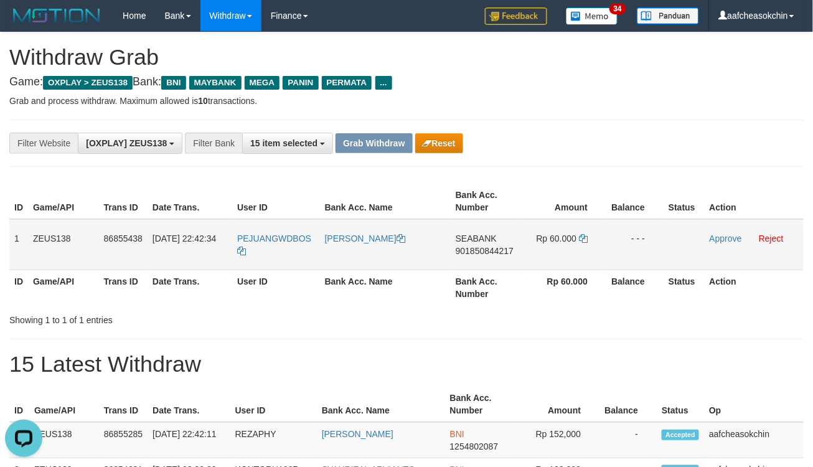
click at [569, 240] on span "Rp 60.000" at bounding box center [557, 238] width 40 height 10
copy td "60.000"
click at [569, 240] on span "Rp 60.000" at bounding box center [557, 238] width 40 height 10
click at [722, 238] on link "Approve" at bounding box center [726, 238] width 32 height 10
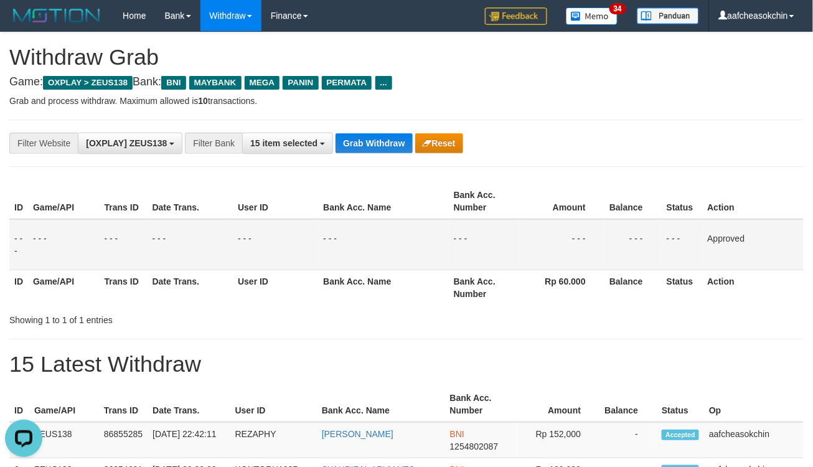
click at [357, 156] on div "**********" at bounding box center [406, 143] width 794 height 47
click at [360, 146] on button "Grab Withdraw" at bounding box center [373, 143] width 77 height 20
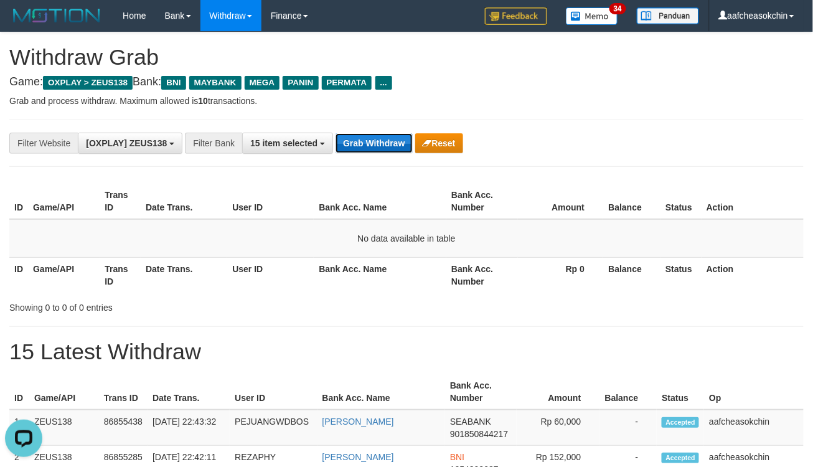
click at [365, 141] on button "Grab Withdraw" at bounding box center [373, 143] width 77 height 20
click at [365, 138] on button "Grab Withdraw" at bounding box center [373, 143] width 77 height 20
drag, startPoint x: 377, startPoint y: 137, endPoint x: 370, endPoint y: 135, distance: 6.5
click at [378, 134] on button "Grab Withdraw" at bounding box center [373, 143] width 77 height 20
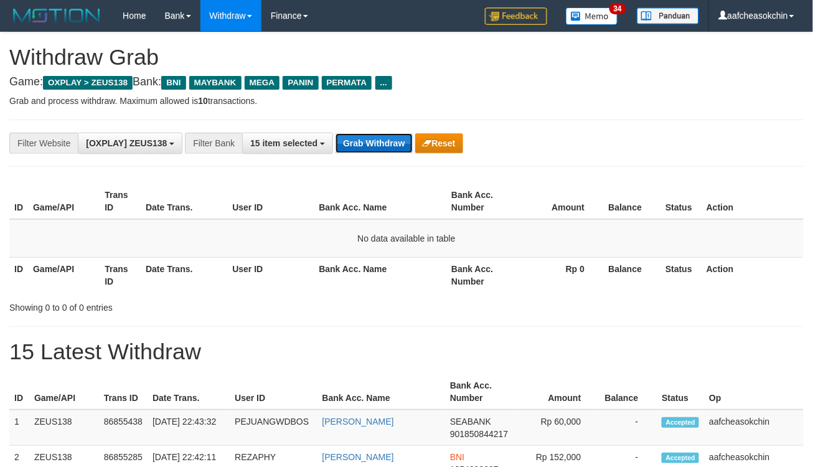
click at [371, 134] on button "Grab Withdraw" at bounding box center [373, 143] width 77 height 20
click at [373, 129] on div "**********" at bounding box center [406, 143] width 794 height 47
click at [382, 159] on div "**********" at bounding box center [406, 143] width 794 height 47
click at [370, 129] on div "**********" at bounding box center [406, 143] width 794 height 47
click at [387, 136] on button "Grab Withdraw" at bounding box center [373, 143] width 77 height 20
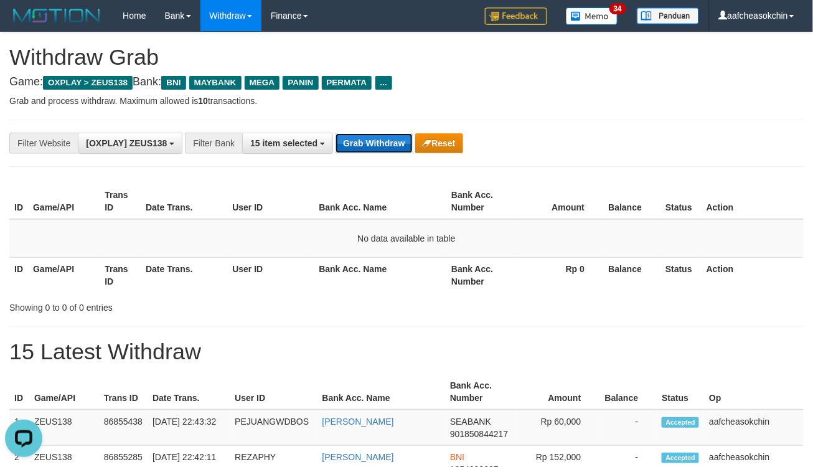
drag, startPoint x: 387, startPoint y: 136, endPoint x: 386, endPoint y: 148, distance: 11.9
click at [387, 136] on button "Grab Withdraw" at bounding box center [373, 143] width 77 height 20
drag, startPoint x: 386, startPoint y: 148, endPoint x: 388, endPoint y: 169, distance: 21.9
click at [384, 165] on div "**********" at bounding box center [406, 143] width 794 height 47
click at [363, 133] on button "Grab Withdraw" at bounding box center [373, 143] width 77 height 20
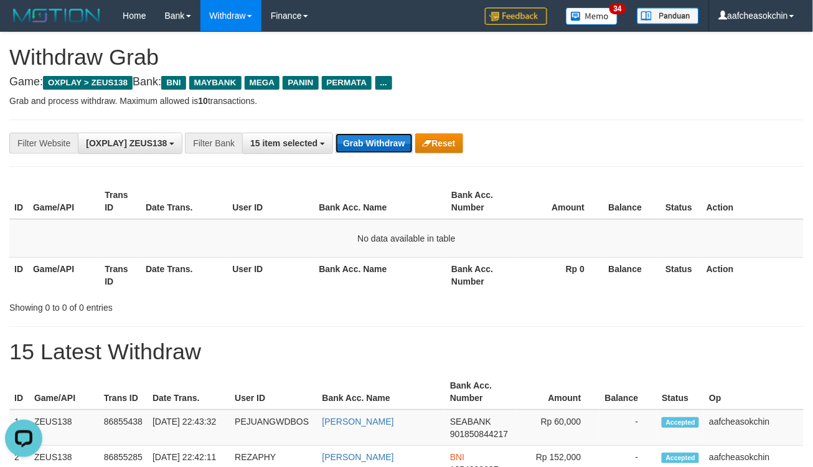
click at [363, 133] on button "Grab Withdraw" at bounding box center [373, 143] width 77 height 20
click at [376, 133] on div "**********" at bounding box center [338, 143] width 677 height 21
click at [372, 146] on button "Grab Withdraw" at bounding box center [373, 143] width 77 height 20
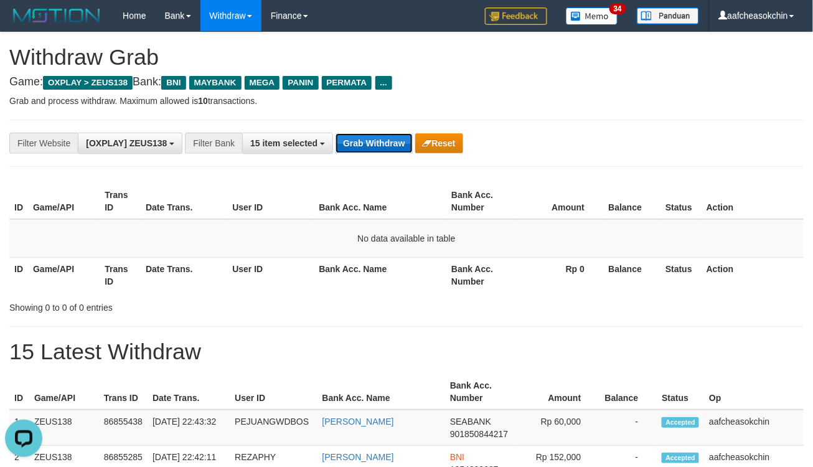
click at [367, 146] on button "Grab Withdraw" at bounding box center [373, 143] width 77 height 20
click at [365, 120] on hr at bounding box center [406, 120] width 794 height 1
click at [369, 131] on div "**********" at bounding box center [406, 143] width 794 height 47
click at [369, 133] on div "**********" at bounding box center [338, 143] width 677 height 21
click at [378, 131] on div "**********" at bounding box center [406, 143] width 794 height 47
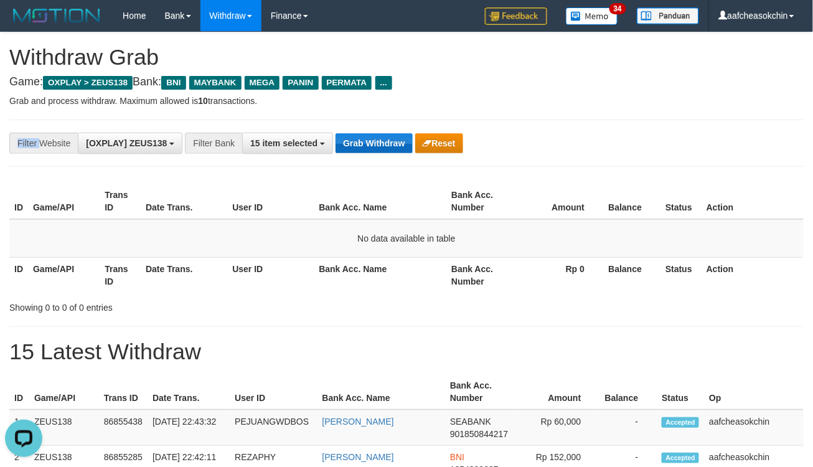
click at [382, 139] on div "**********" at bounding box center [406, 143] width 794 height 47
click at [382, 141] on button "Grab Withdraw" at bounding box center [373, 143] width 77 height 20
click at [381, 141] on button "Grab Withdraw" at bounding box center [373, 143] width 77 height 20
click at [380, 148] on button "Grab Withdraw" at bounding box center [373, 143] width 77 height 20
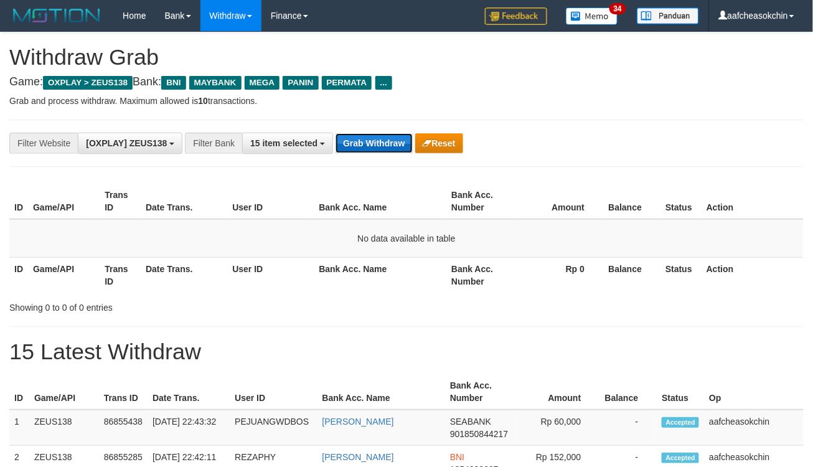
click at [371, 140] on button "Grab Withdraw" at bounding box center [373, 143] width 77 height 20
click at [363, 152] on button "Grab Withdraw" at bounding box center [373, 143] width 77 height 20
click at [381, 146] on button "Grab Withdraw" at bounding box center [373, 143] width 77 height 20
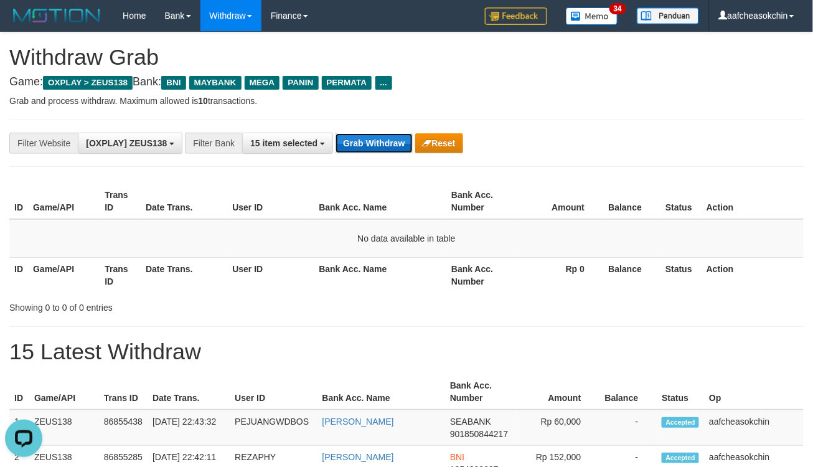
click at [383, 151] on button "Grab Withdraw" at bounding box center [373, 143] width 77 height 20
click at [382, 146] on button "Grab Withdraw" at bounding box center [373, 143] width 77 height 20
click at [372, 133] on button "Grab Withdraw" at bounding box center [373, 143] width 77 height 20
click at [370, 135] on button "Grab Withdraw" at bounding box center [373, 143] width 77 height 20
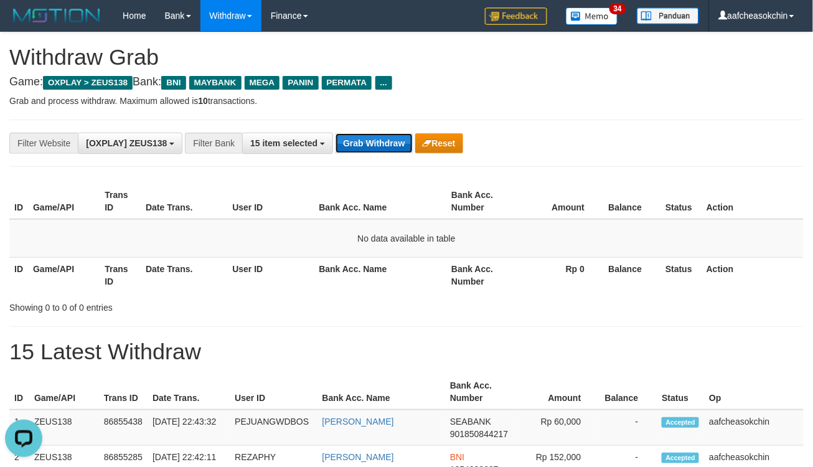
click at [370, 135] on button "Grab Withdraw" at bounding box center [373, 143] width 77 height 20
click at [371, 134] on button "Grab Withdraw" at bounding box center [373, 143] width 77 height 20
click at [371, 135] on button "Grab Withdraw" at bounding box center [373, 143] width 77 height 20
click at [372, 136] on button "Grab Withdraw" at bounding box center [373, 143] width 77 height 20
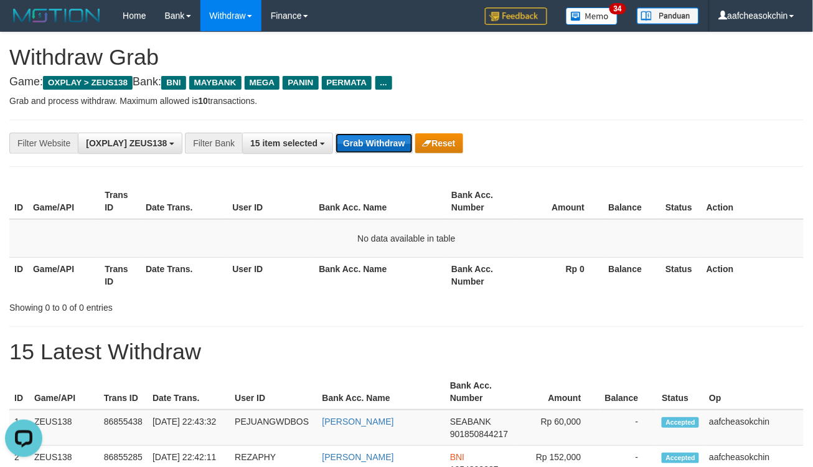
click at [372, 136] on button "Grab Withdraw" at bounding box center [373, 143] width 77 height 20
click at [373, 133] on button "Grab Withdraw" at bounding box center [373, 143] width 77 height 20
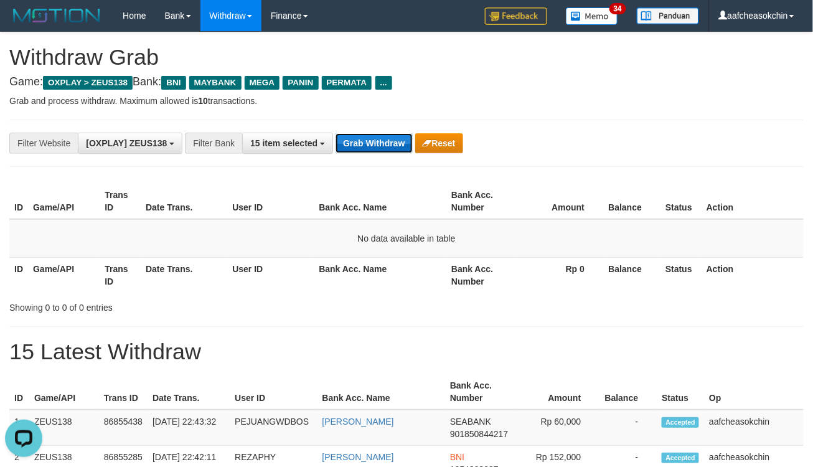
click at [373, 133] on button "Grab Withdraw" at bounding box center [373, 143] width 77 height 20
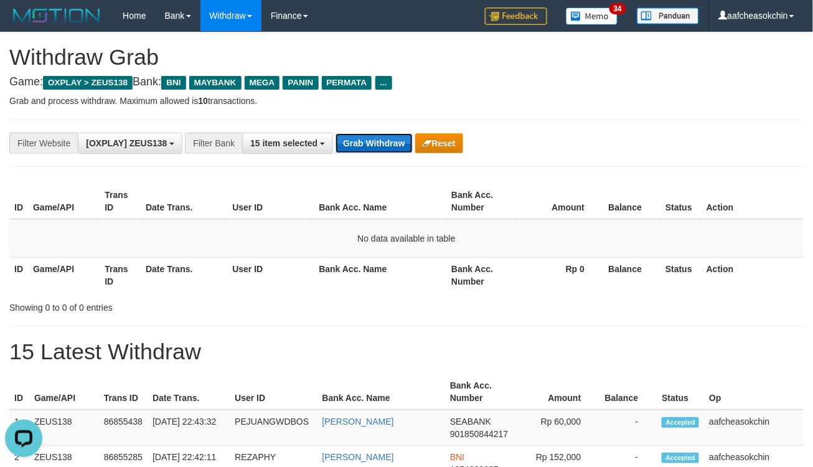
click at [373, 134] on button "Grab Withdraw" at bounding box center [373, 143] width 77 height 20
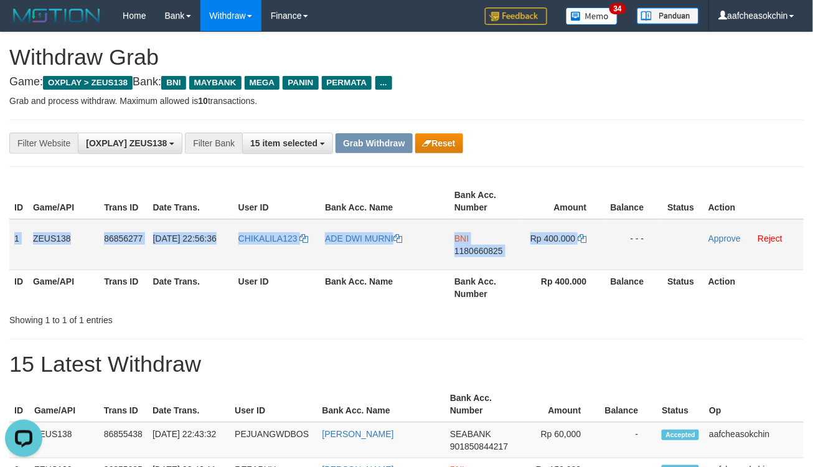
drag, startPoint x: 11, startPoint y: 232, endPoint x: 627, endPoint y: 245, distance: 616.3
click at [627, 245] on tr "1 ZEUS138 86856277 [DATE] 22:56:36 CHIKALILA123 ADE DWI MURNI BNI 1180660825 Rp…" at bounding box center [406, 244] width 794 height 51
copy tr "1 ZEUS138 86856277 [DATE] 22:56:36 CHIKALILA123 ADE DWI MURNI BNI 1180660825 Rp…"
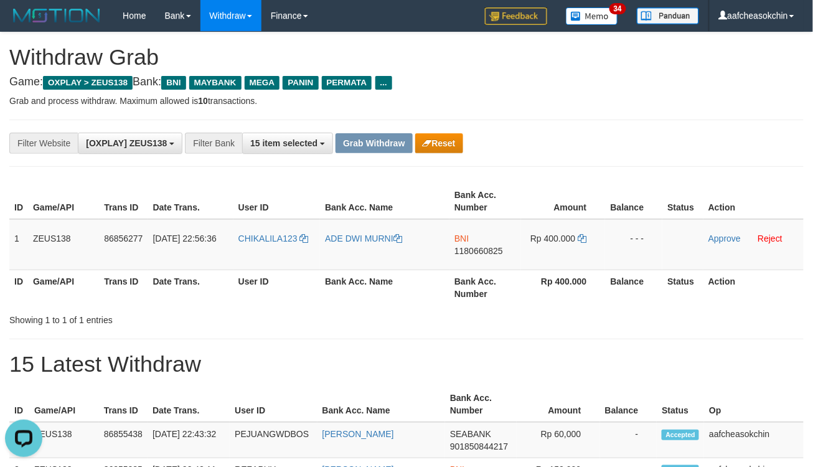
click at [630, 288] on th "Balance" at bounding box center [633, 286] width 57 height 35
click at [482, 254] on td "BNI 1180660825" at bounding box center [485, 244] width 72 height 51
click at [477, 246] on span "1180660825" at bounding box center [478, 251] width 49 height 10
click at [551, 233] on span "Rp 400.000" at bounding box center [552, 238] width 45 height 10
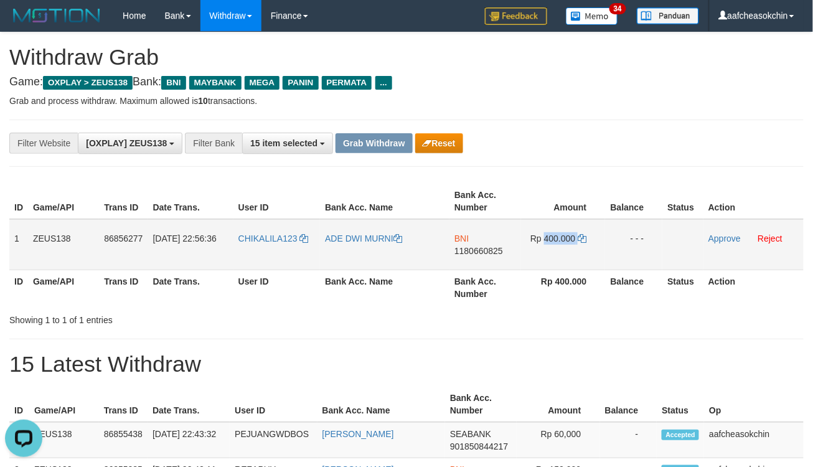
copy td "400.000"
drag, startPoint x: 729, startPoint y: 233, endPoint x: 703, endPoint y: 238, distance: 25.9
click at [729, 233] on link "Approve" at bounding box center [724, 238] width 32 height 10
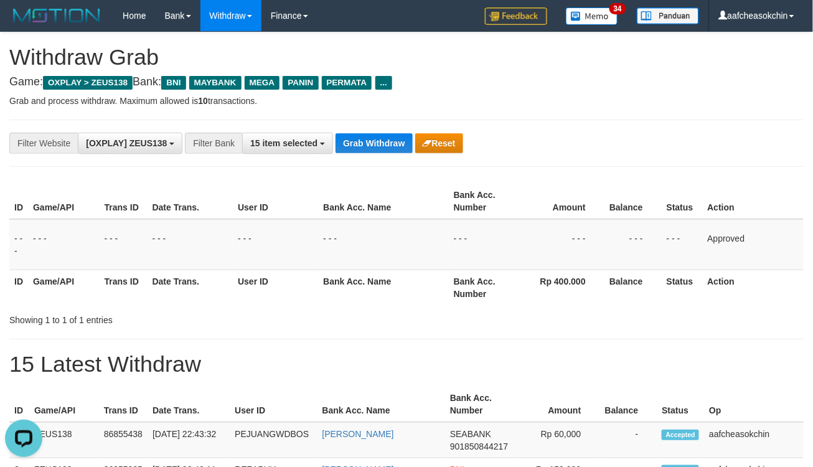
click at [384, 153] on div "**********" at bounding box center [338, 143] width 677 height 21
click at [375, 134] on button "Grab Withdraw" at bounding box center [373, 143] width 77 height 20
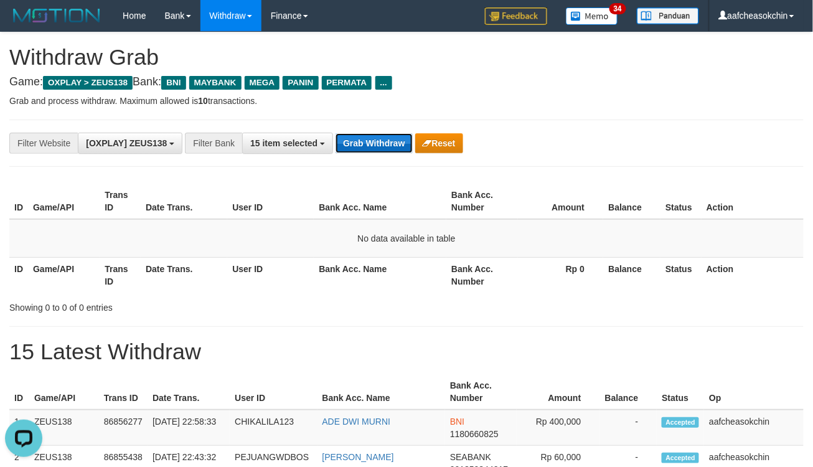
click at [349, 138] on button "Grab Withdraw" at bounding box center [373, 143] width 77 height 20
click at [350, 139] on button "Grab Withdraw" at bounding box center [373, 143] width 77 height 20
click at [355, 137] on button "Grab Withdraw" at bounding box center [373, 143] width 77 height 20
click at [386, 149] on button "Grab Withdraw" at bounding box center [373, 143] width 77 height 20
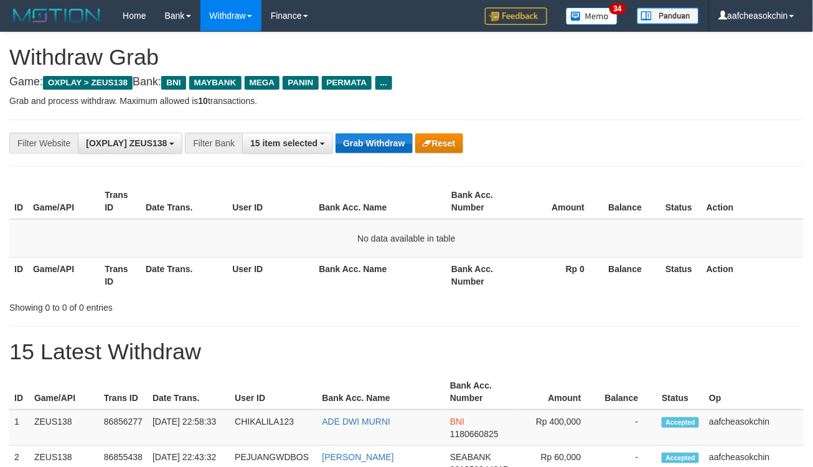
click at [384, 150] on button "Grab Withdraw" at bounding box center [373, 143] width 77 height 20
click at [378, 151] on button "Grab Withdraw" at bounding box center [373, 143] width 77 height 20
drag, startPoint x: 367, startPoint y: 154, endPoint x: 363, endPoint y: 143, distance: 11.2
click at [363, 143] on div "**********" at bounding box center [406, 143] width 794 height 47
click at [363, 143] on button "Grab Withdraw" at bounding box center [373, 143] width 77 height 20
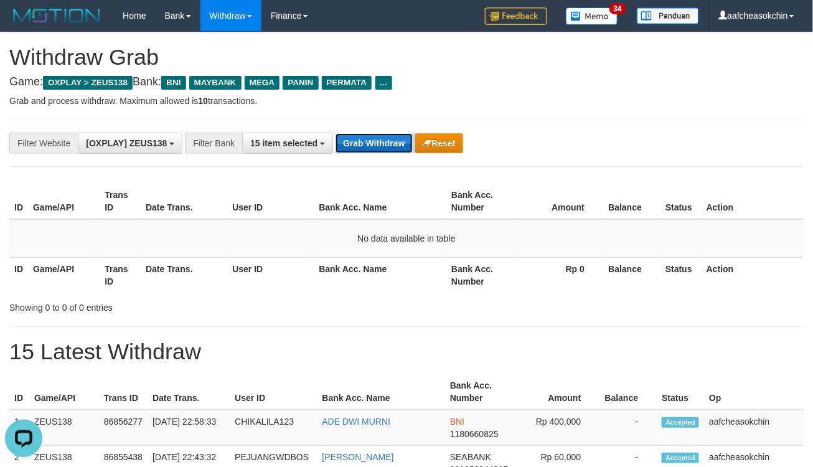
click at [363, 142] on button "Grab Withdraw" at bounding box center [373, 143] width 77 height 20
click at [378, 143] on button "Grab Withdraw" at bounding box center [373, 143] width 77 height 20
click at [368, 148] on button "Grab Withdraw" at bounding box center [373, 143] width 77 height 20
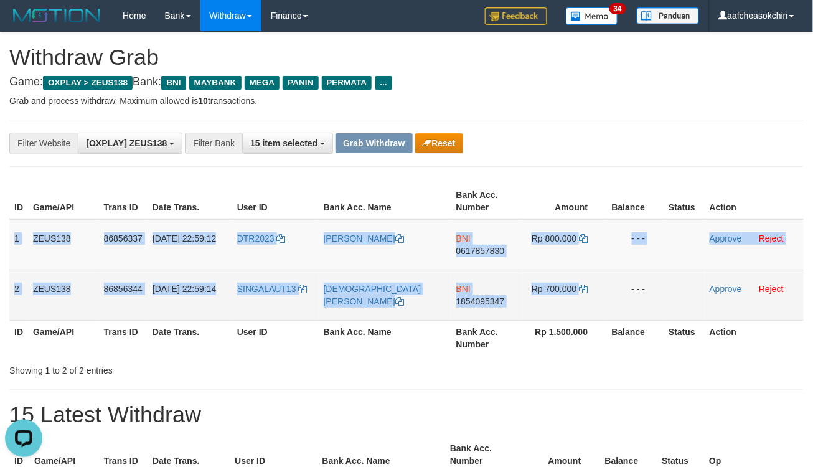
drag, startPoint x: 10, startPoint y: 229, endPoint x: 608, endPoint y: 286, distance: 600.9
click at [608, 286] on tbody "1 ZEUS138 86856337 31/08/2025 22:59:12 DTR2023 NIKOLAUS ERWIN NUWA BNI 06178578…" at bounding box center [406, 269] width 794 height 101
copy tbody "1 ZEUS138 86856337 31/08/2025 22:59:12 DTR2023 NIKOLAUS ERWIN NUWA BNI 06178578…"
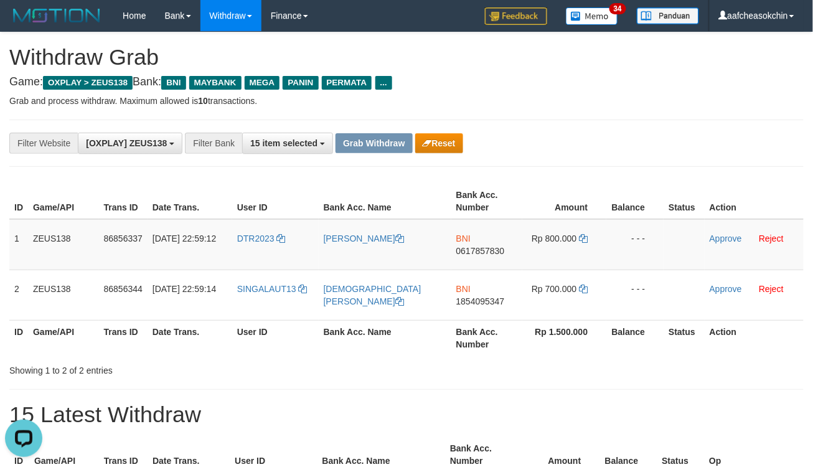
click at [667, 133] on div "**********" at bounding box center [338, 143] width 677 height 21
click at [480, 246] on span "0617857830" at bounding box center [480, 251] width 49 height 10
click at [549, 229] on td "Rp 800.000" at bounding box center [564, 244] width 84 height 51
copy td "800.000"
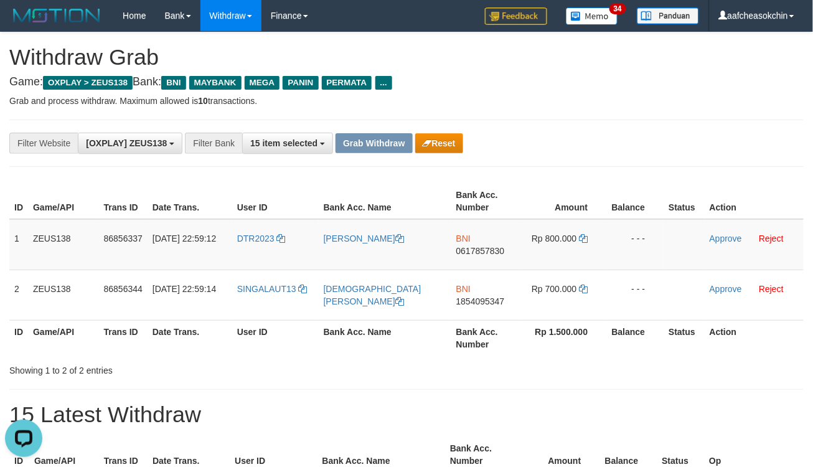
click at [600, 368] on div "Showing 1 to 2 of 2 entries" at bounding box center [406, 367] width 813 height 17
click at [724, 233] on link "Approve" at bounding box center [726, 238] width 32 height 10
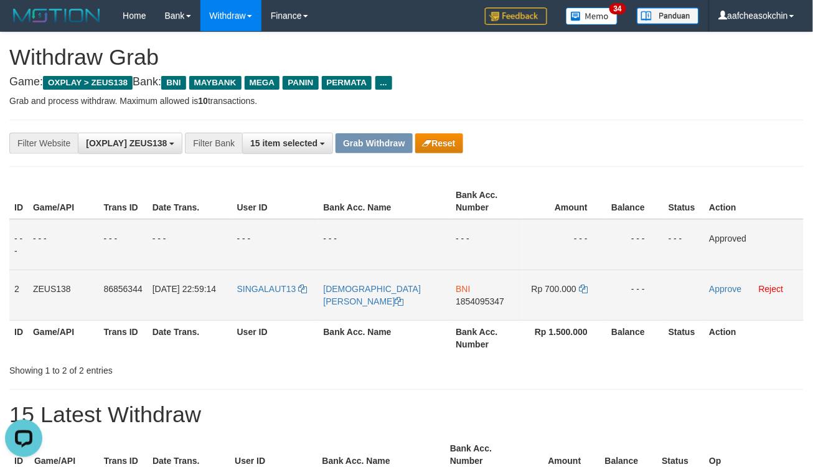
click at [482, 299] on span "1854095347" at bounding box center [480, 301] width 49 height 10
click at [558, 291] on span "Rp 700.000" at bounding box center [554, 289] width 45 height 10
copy td "700.000"
click at [558, 291] on span "Rp 700.000" at bounding box center [554, 289] width 45 height 10
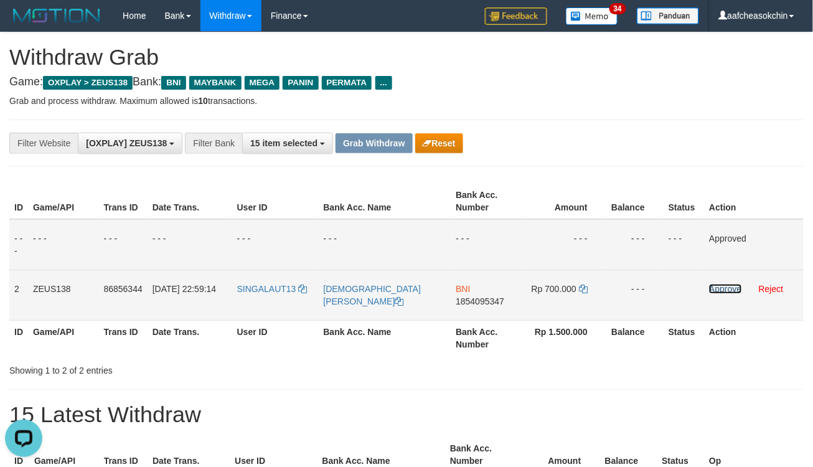
click at [719, 289] on link "Approve" at bounding box center [725, 289] width 32 height 10
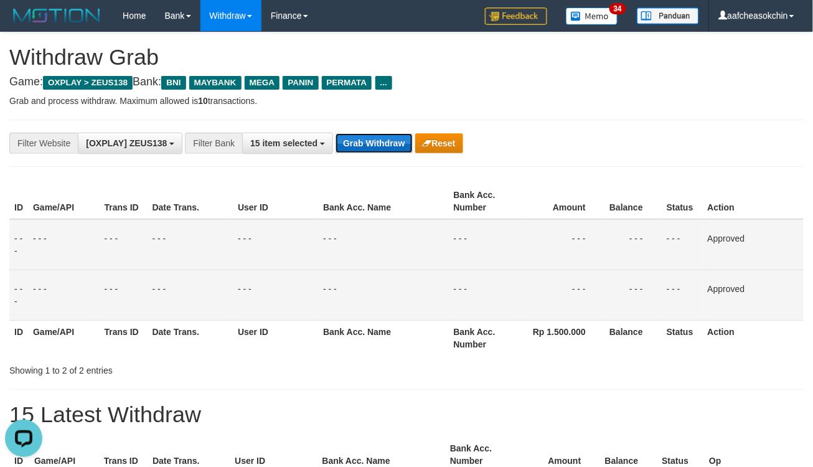
click at [367, 140] on button "Grab Withdraw" at bounding box center [373, 143] width 77 height 20
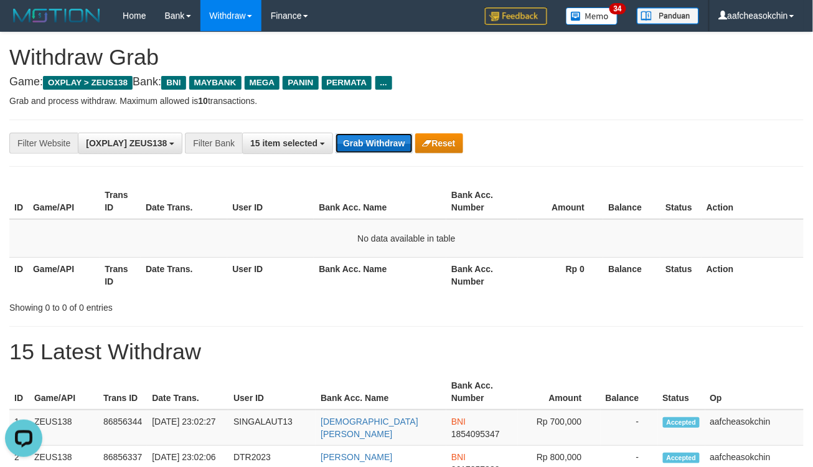
click at [382, 139] on button "Grab Withdraw" at bounding box center [373, 143] width 77 height 20
click at [347, 147] on button "Grab Withdraw" at bounding box center [373, 143] width 77 height 20
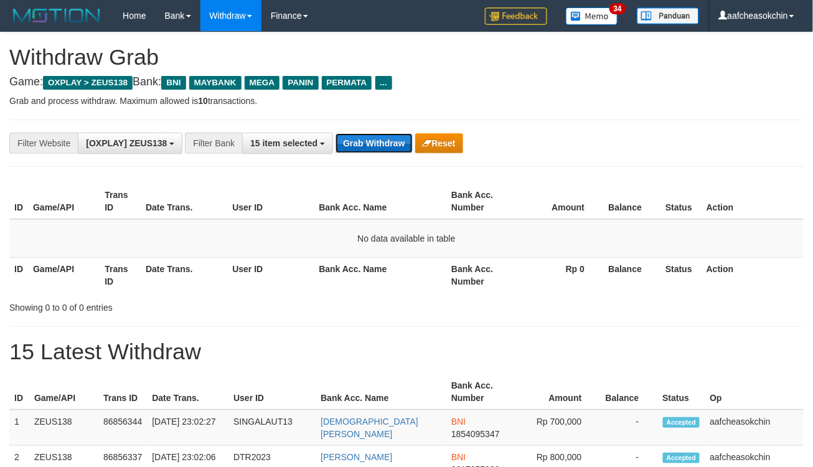
click at [385, 148] on button "Grab Withdraw" at bounding box center [373, 143] width 77 height 20
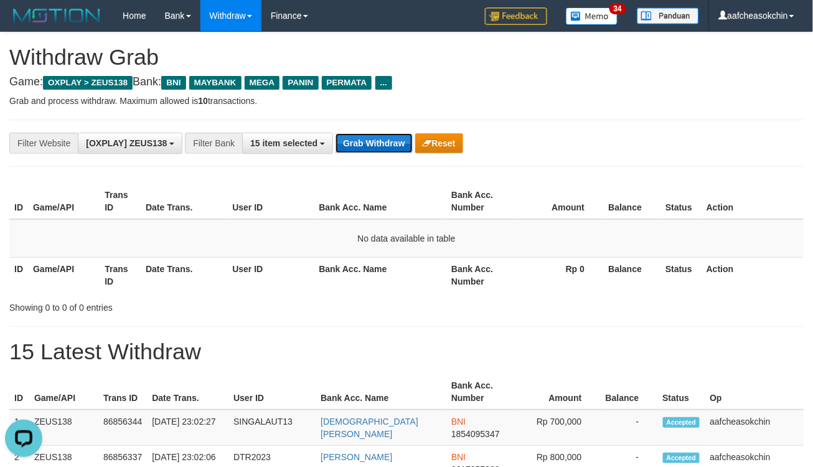
click at [385, 148] on button "Grab Withdraw" at bounding box center [373, 143] width 77 height 20
click at [365, 144] on button "Grab Withdraw" at bounding box center [373, 143] width 77 height 20
click at [385, 144] on button "Grab Withdraw" at bounding box center [373, 143] width 77 height 20
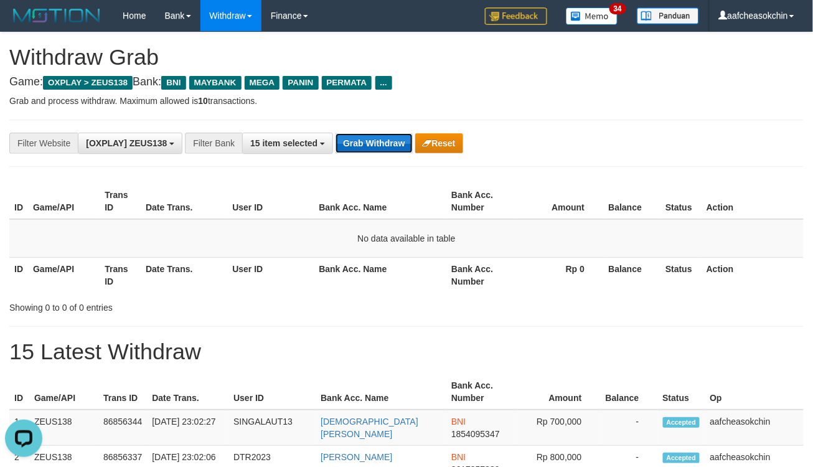
click at [385, 144] on button "Grab Withdraw" at bounding box center [373, 143] width 77 height 20
click at [359, 144] on button "Grab Withdraw" at bounding box center [373, 143] width 77 height 20
click at [359, 141] on button "Grab Withdraw" at bounding box center [373, 143] width 77 height 20
click at [383, 152] on div "**********" at bounding box center [406, 143] width 794 height 47
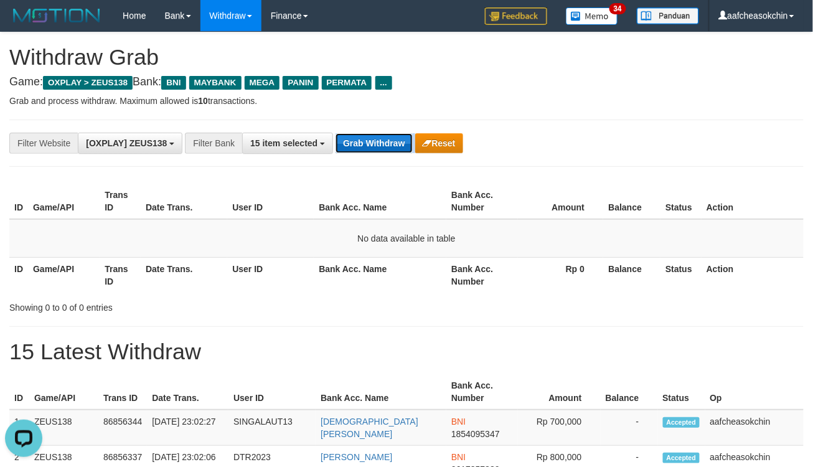
click at [375, 142] on button "Grab Withdraw" at bounding box center [373, 143] width 77 height 20
click at [359, 158] on div "**********" at bounding box center [406, 143] width 794 height 47
click at [355, 148] on button "Grab Withdraw" at bounding box center [373, 143] width 77 height 20
click at [355, 145] on button "Grab Withdraw" at bounding box center [373, 143] width 77 height 20
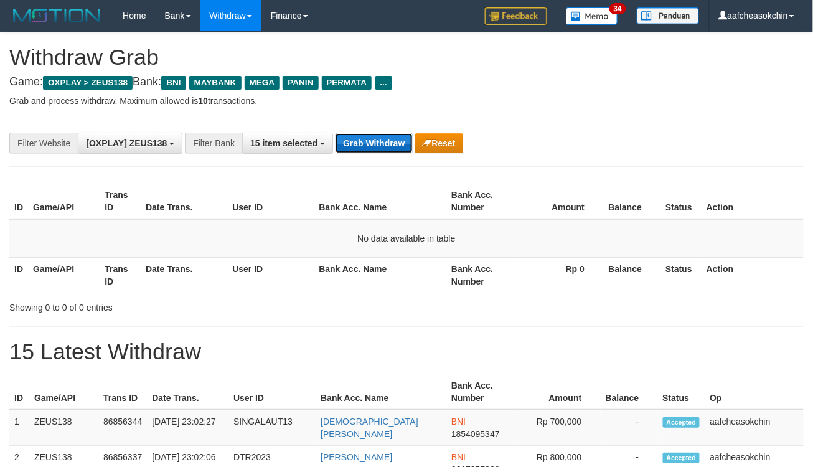
click at [368, 147] on button "Grab Withdraw" at bounding box center [373, 143] width 77 height 20
